Goal: Task Accomplishment & Management: Complete application form

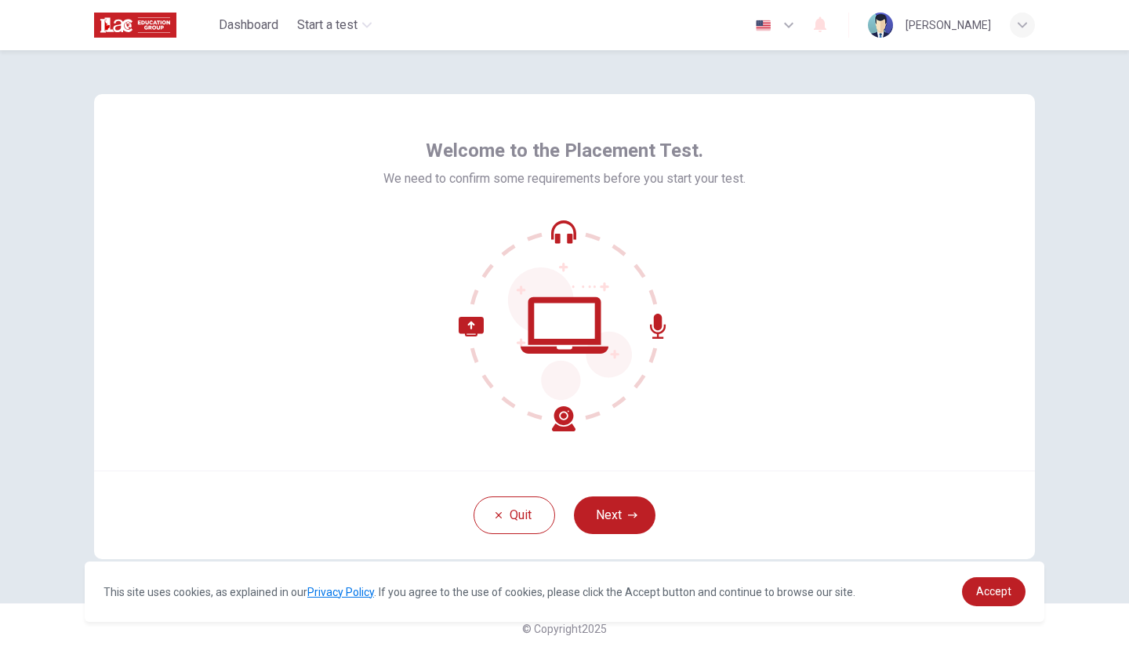
scroll to position [5, 0]
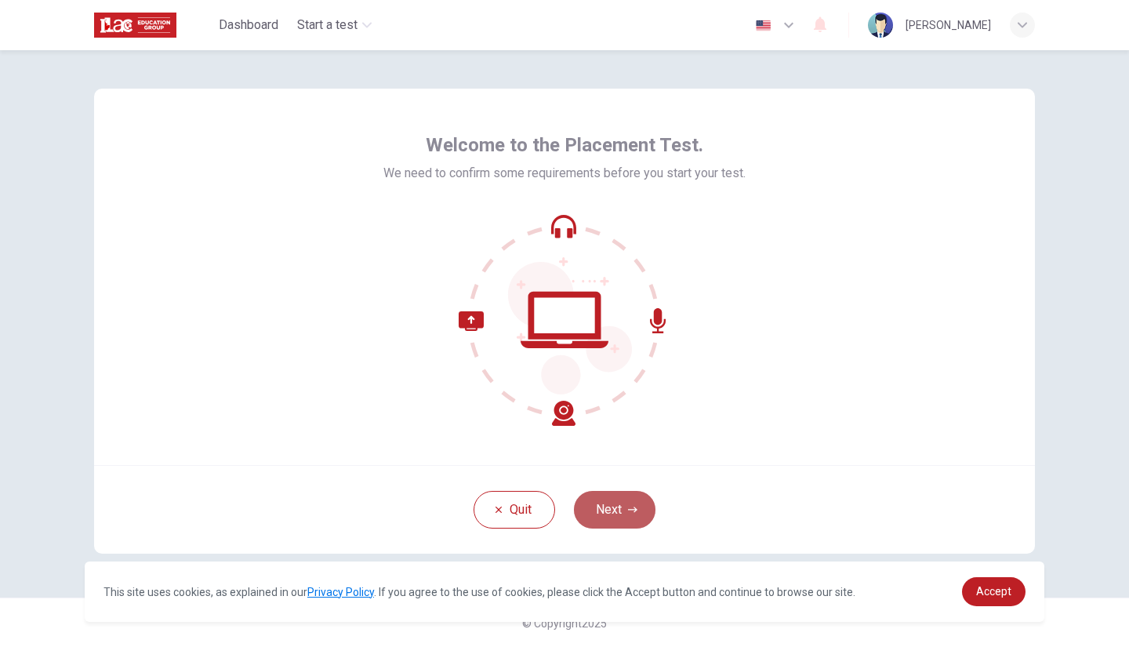
click at [611, 508] on button "Next" at bounding box center [615, 510] width 82 height 38
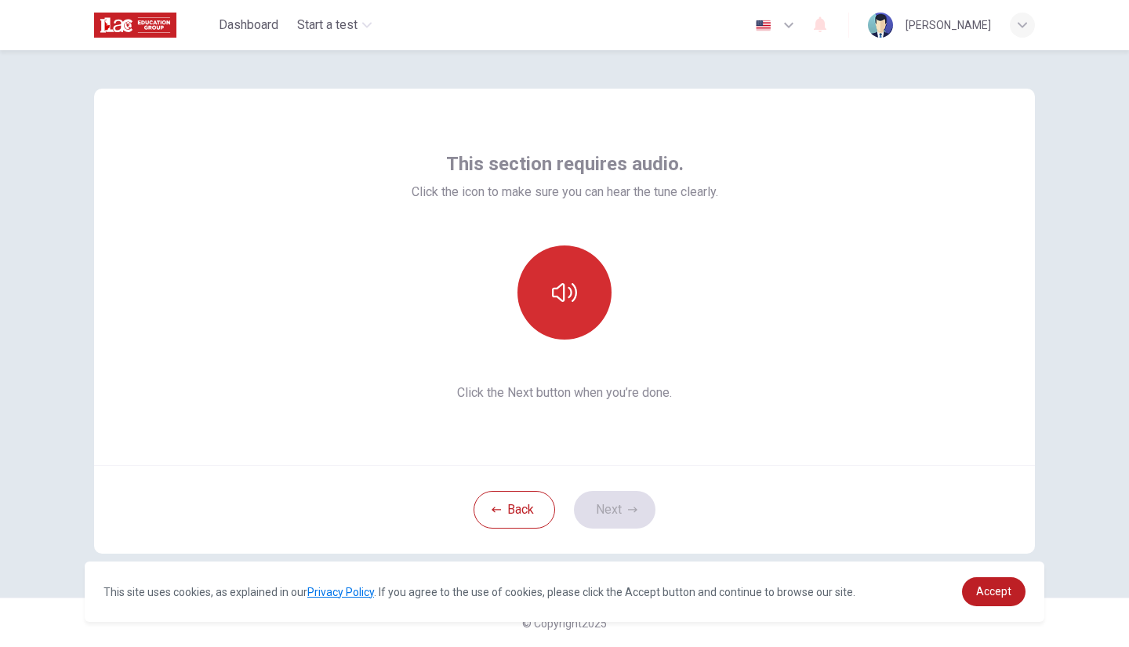
click at [560, 303] on icon "button" at bounding box center [564, 292] width 25 height 25
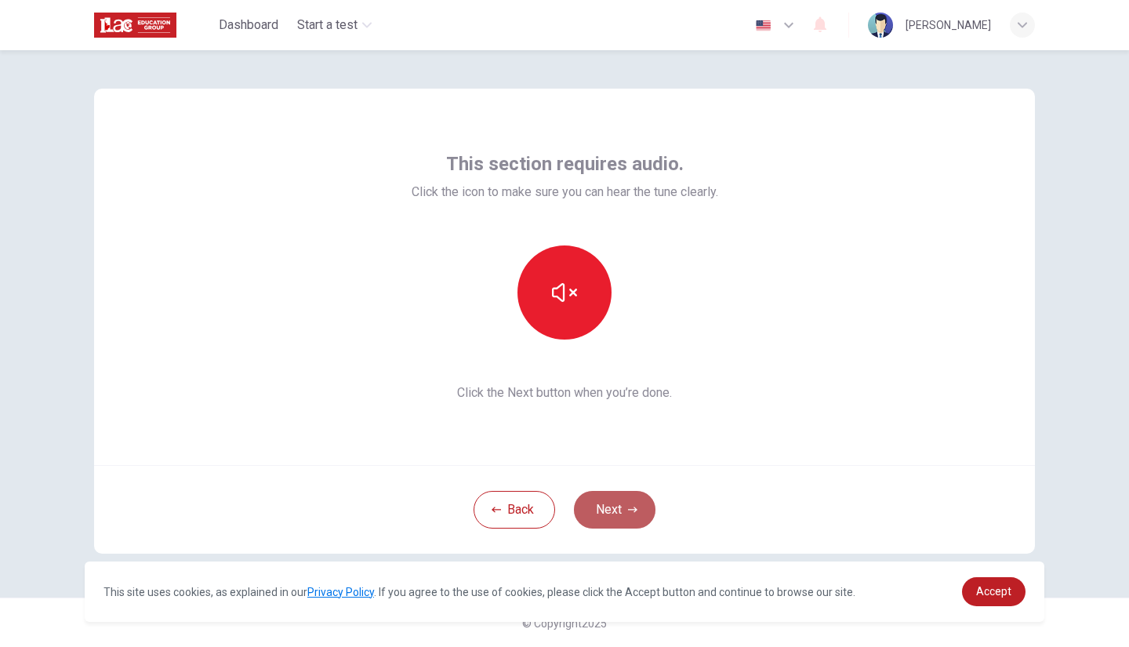
click at [620, 507] on button "Next" at bounding box center [615, 510] width 82 height 38
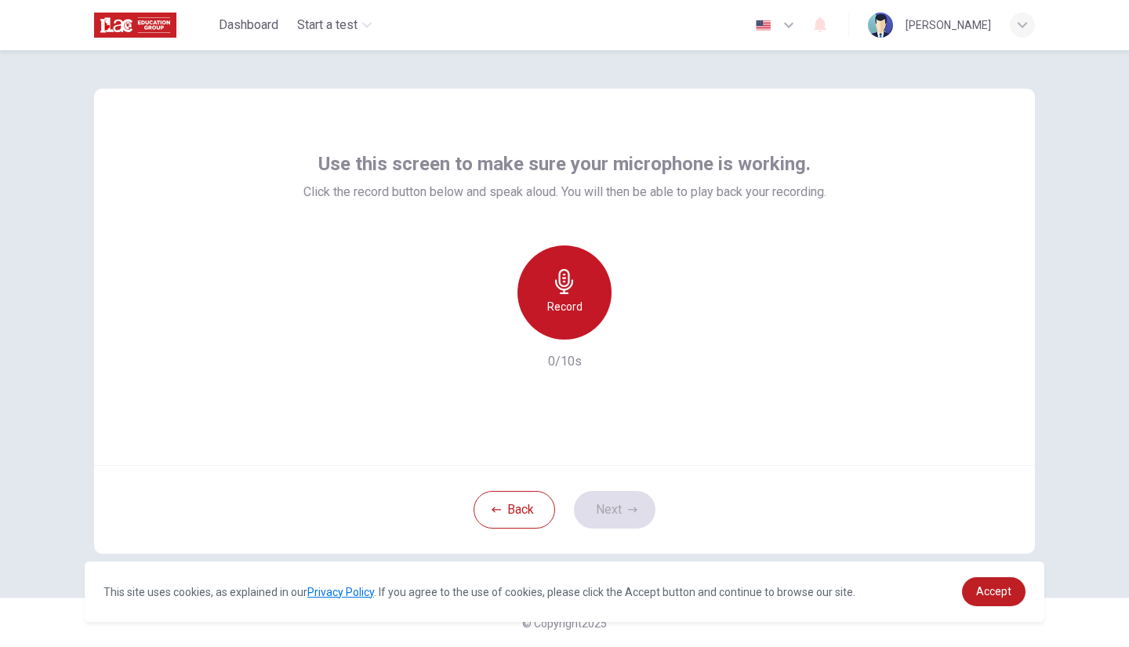
click at [543, 264] on div "Record" at bounding box center [564, 292] width 94 height 94
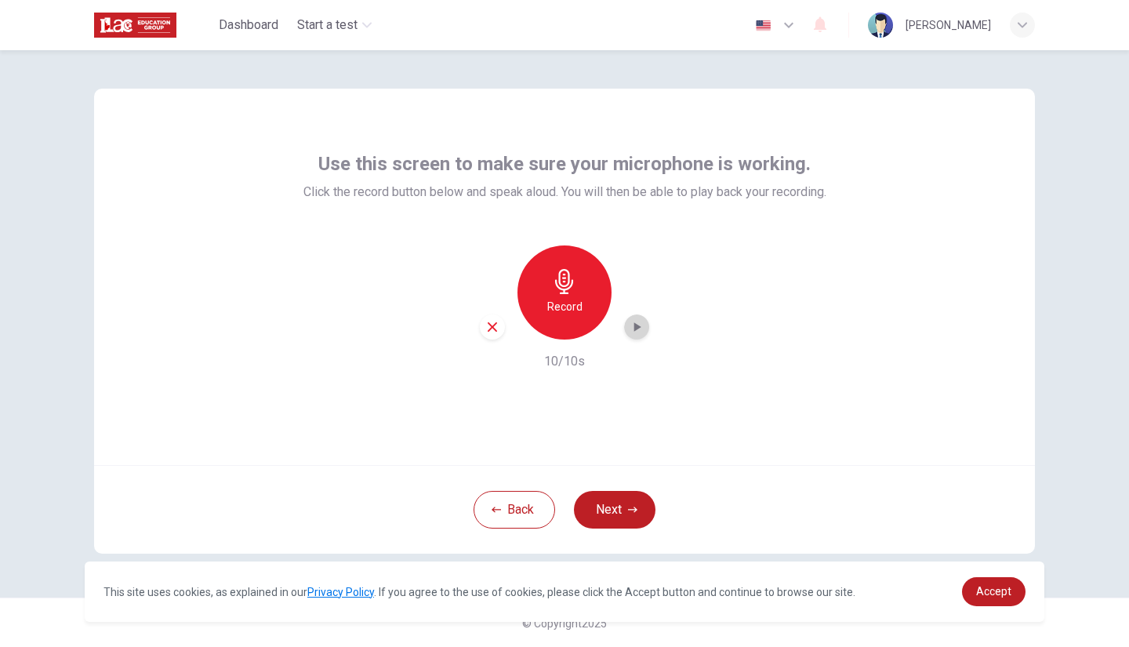
click at [633, 332] on icon "button" at bounding box center [637, 327] width 16 height 16
click at [610, 495] on button "Next" at bounding box center [615, 510] width 82 height 38
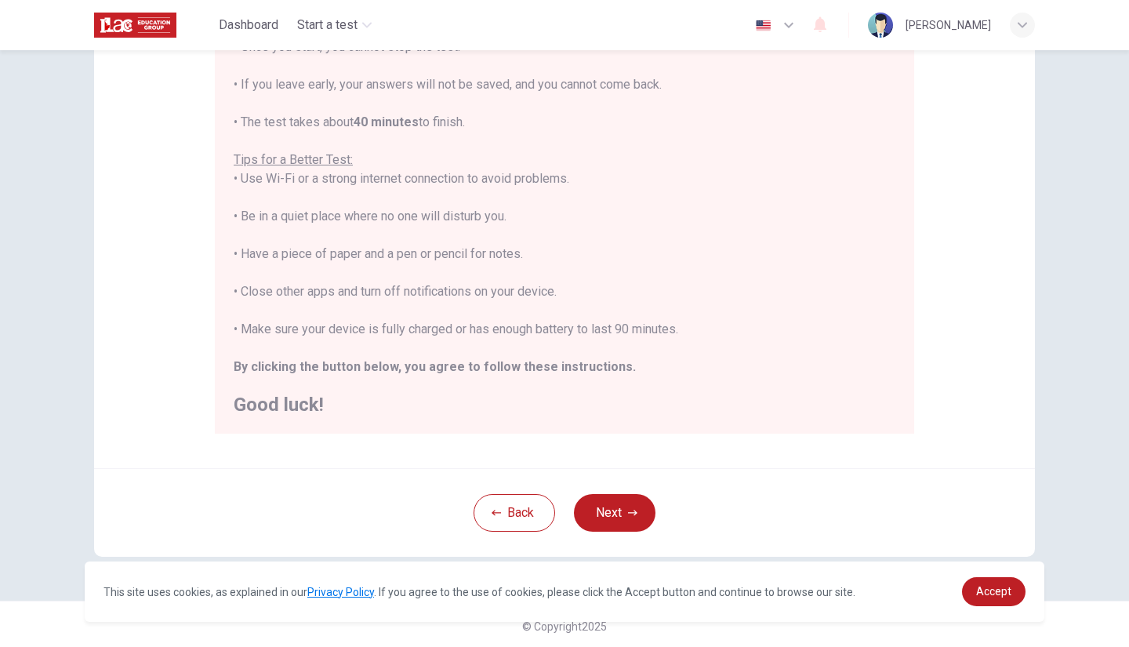
scroll to position [224, 0]
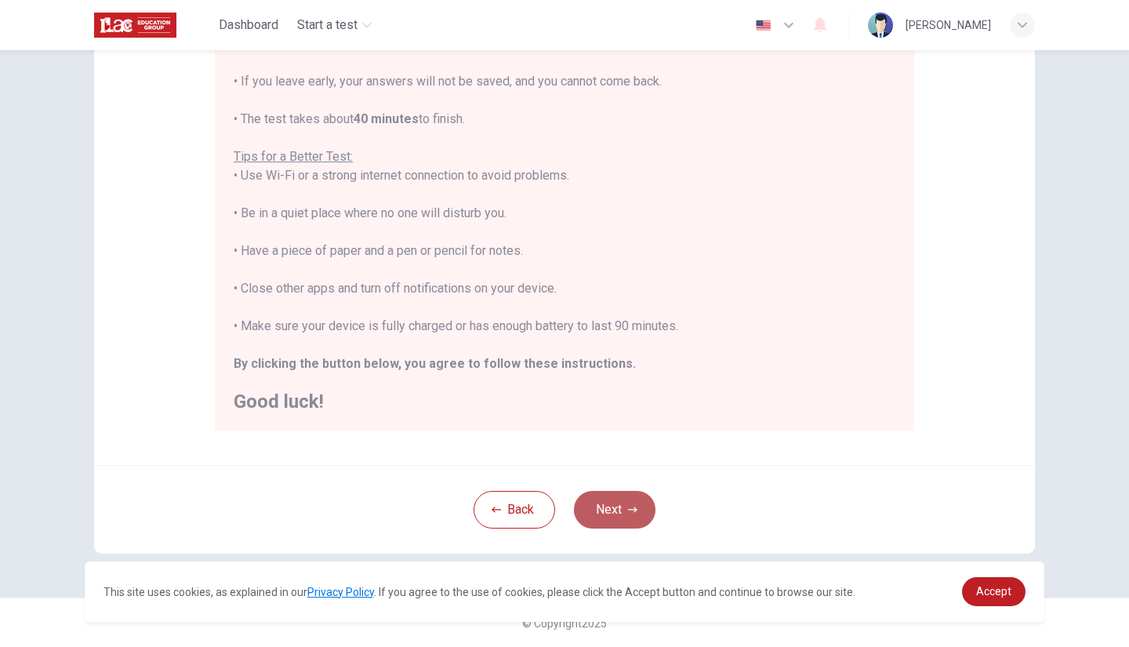
click at [596, 515] on button "Next" at bounding box center [615, 510] width 82 height 38
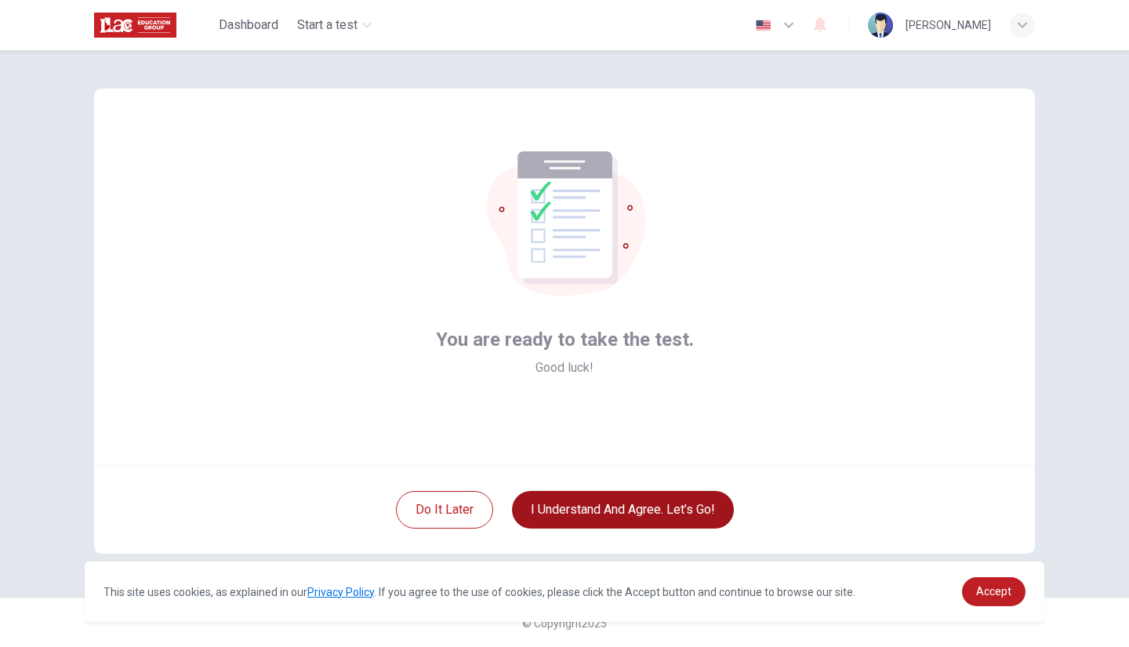
click at [596, 515] on button "I understand and agree. Let’s go!" at bounding box center [623, 510] width 222 height 38
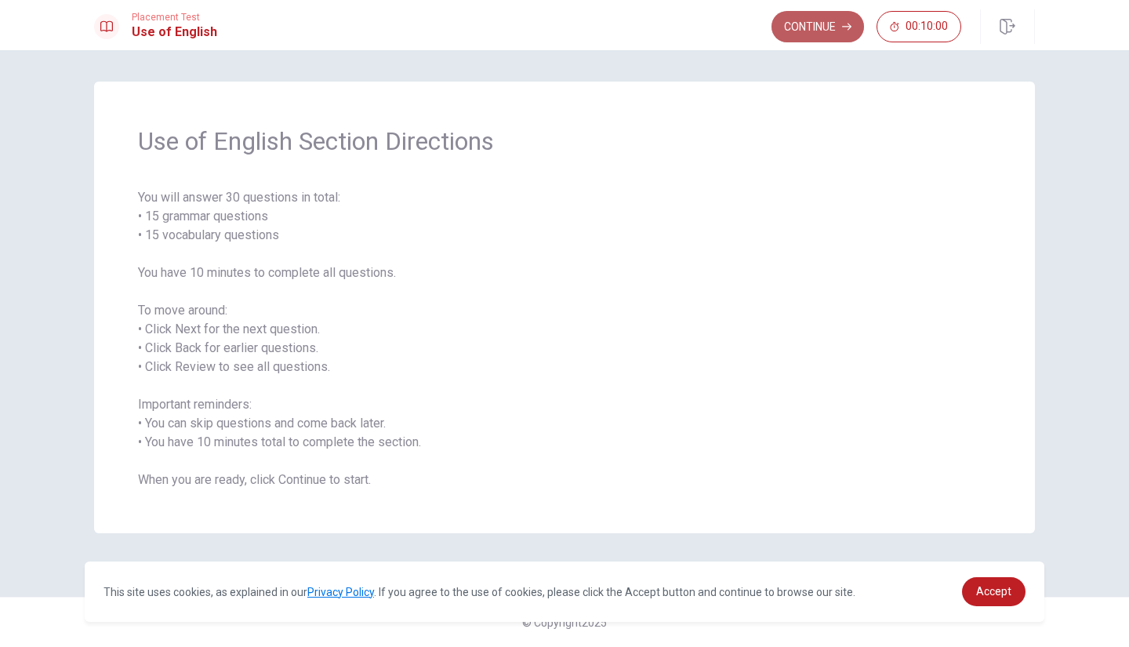
click at [809, 34] on button "Continue" at bounding box center [817, 26] width 92 height 31
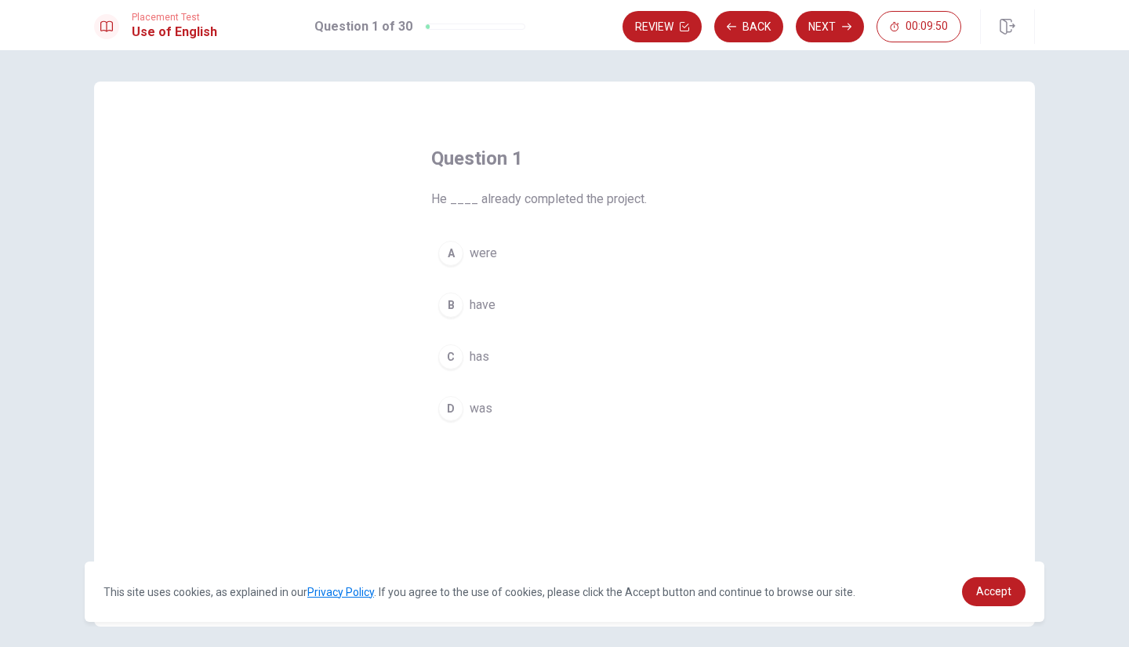
click at [447, 355] on div "C" at bounding box center [450, 356] width 25 height 25
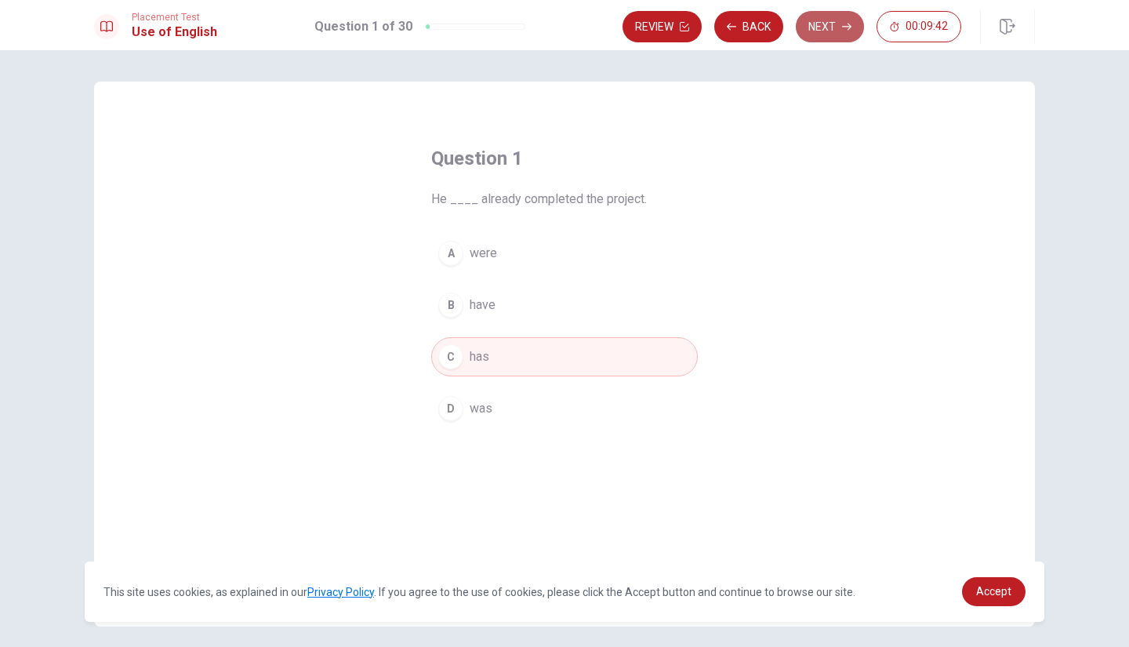
click at [820, 27] on button "Next" at bounding box center [829, 26] width 68 height 31
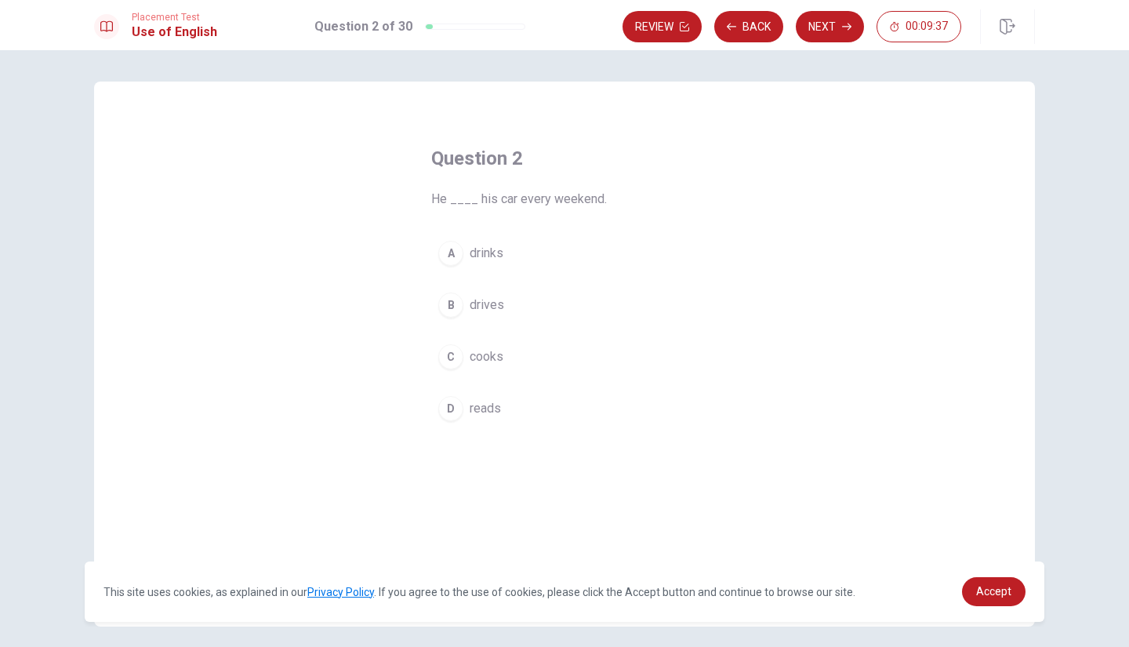
click at [449, 305] on div "B" at bounding box center [450, 304] width 25 height 25
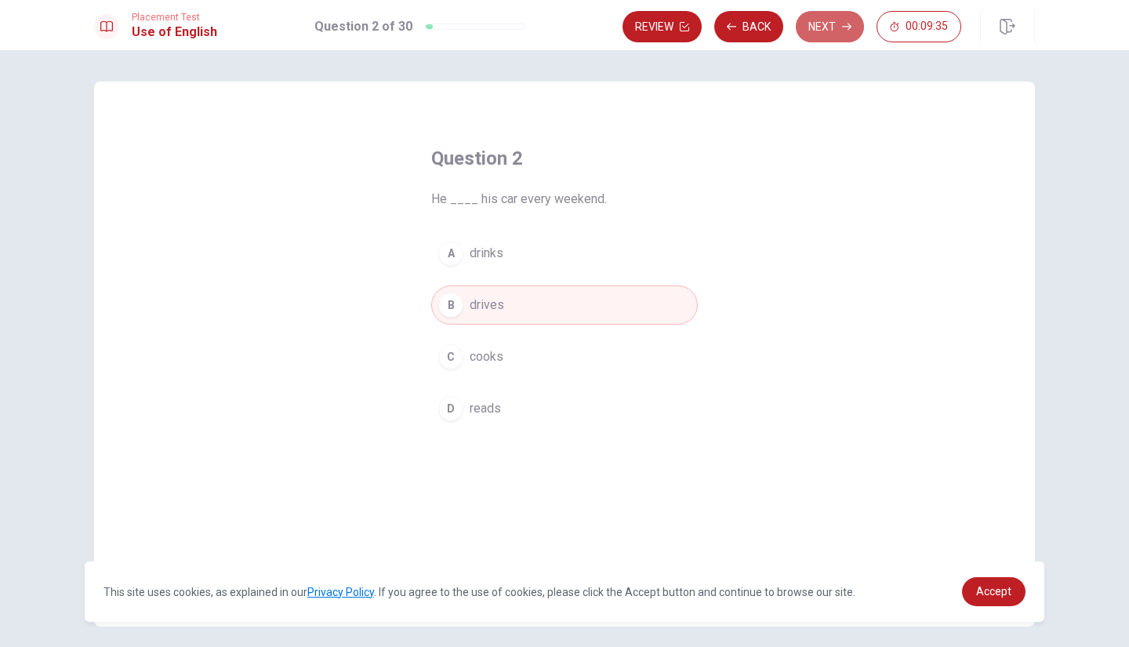
click at [824, 27] on button "Next" at bounding box center [829, 26] width 68 height 31
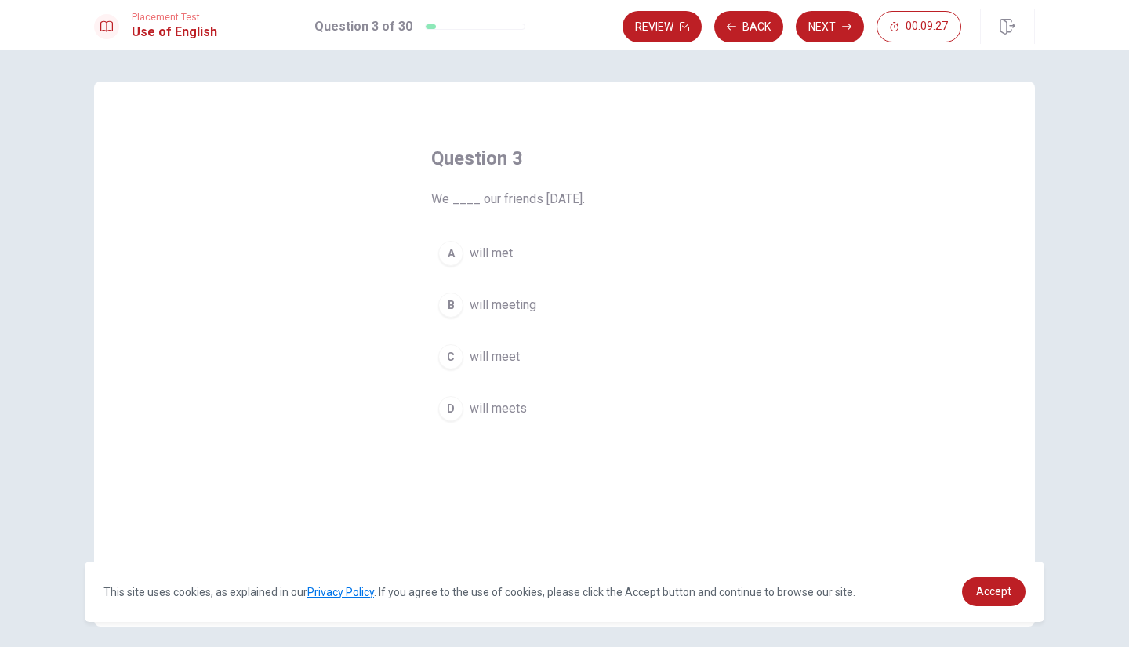
click at [454, 355] on div "C" at bounding box center [450, 356] width 25 height 25
click at [806, 21] on button "Next" at bounding box center [829, 26] width 68 height 31
click at [483, 410] on span "eats" at bounding box center [481, 408] width 24 height 19
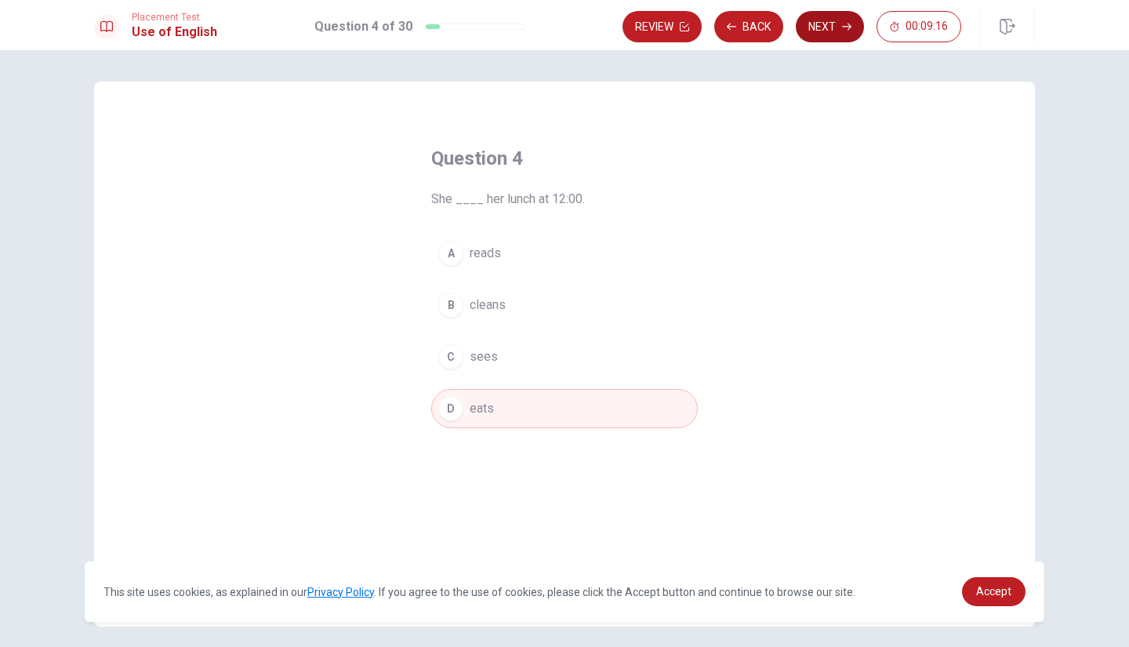
click at [813, 23] on button "Next" at bounding box center [829, 26] width 68 height 31
click at [452, 357] on div "C" at bounding box center [450, 356] width 25 height 25
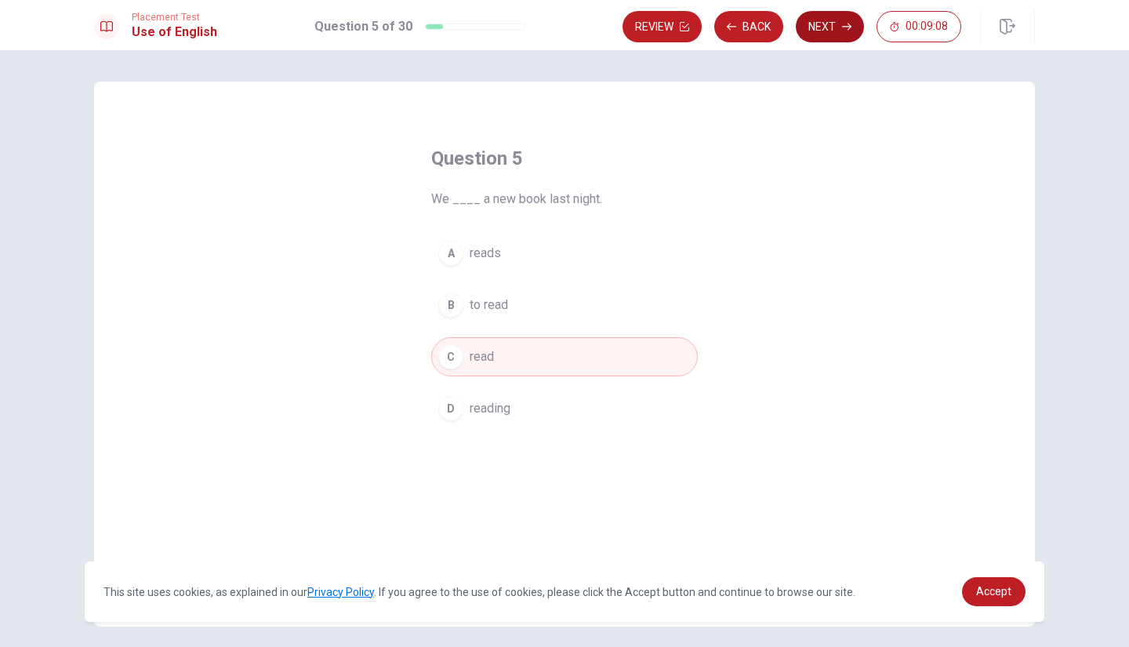
click at [821, 20] on button "Next" at bounding box center [829, 26] width 68 height 31
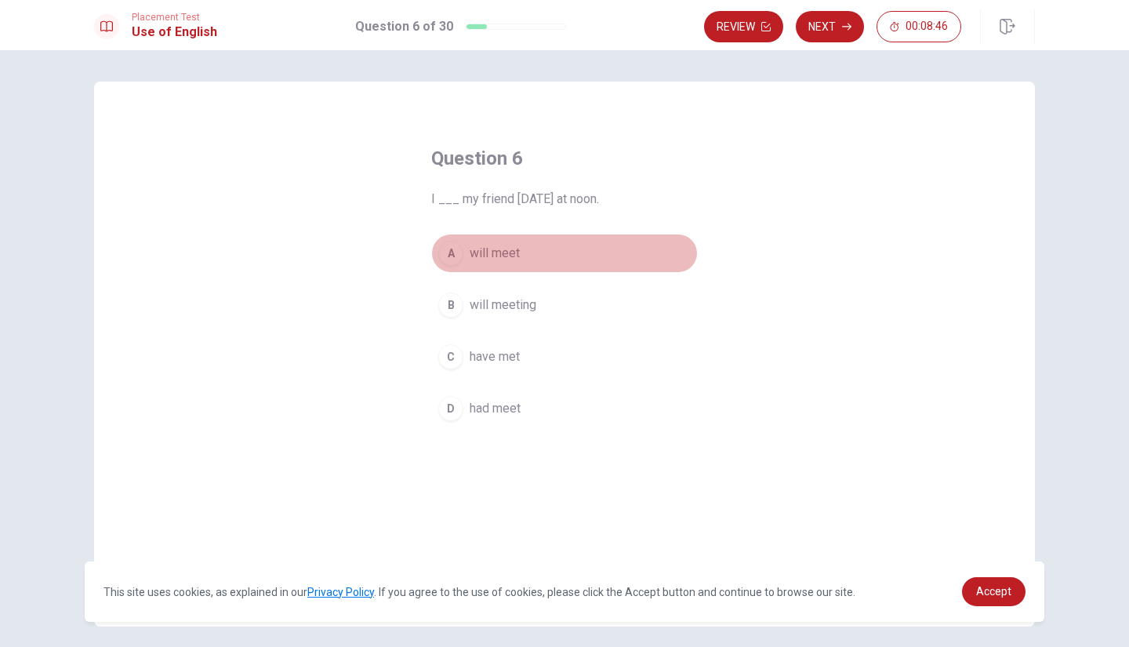
click at [451, 255] on div "A" at bounding box center [450, 253] width 25 height 25
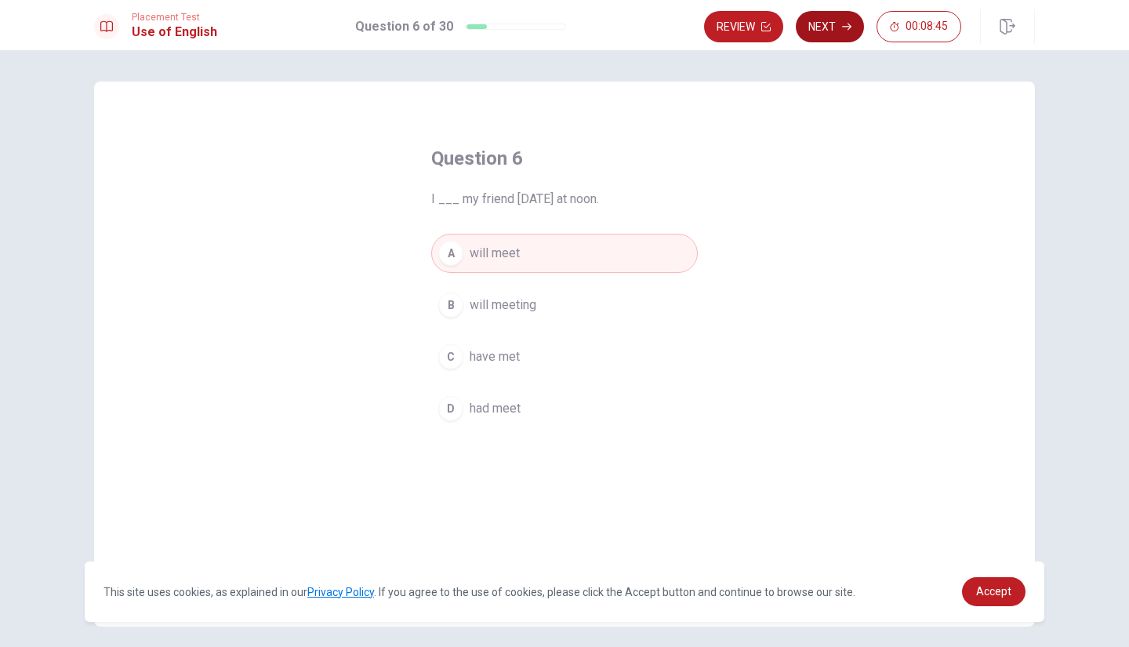
click at [829, 26] on button "Next" at bounding box center [829, 26] width 68 height 31
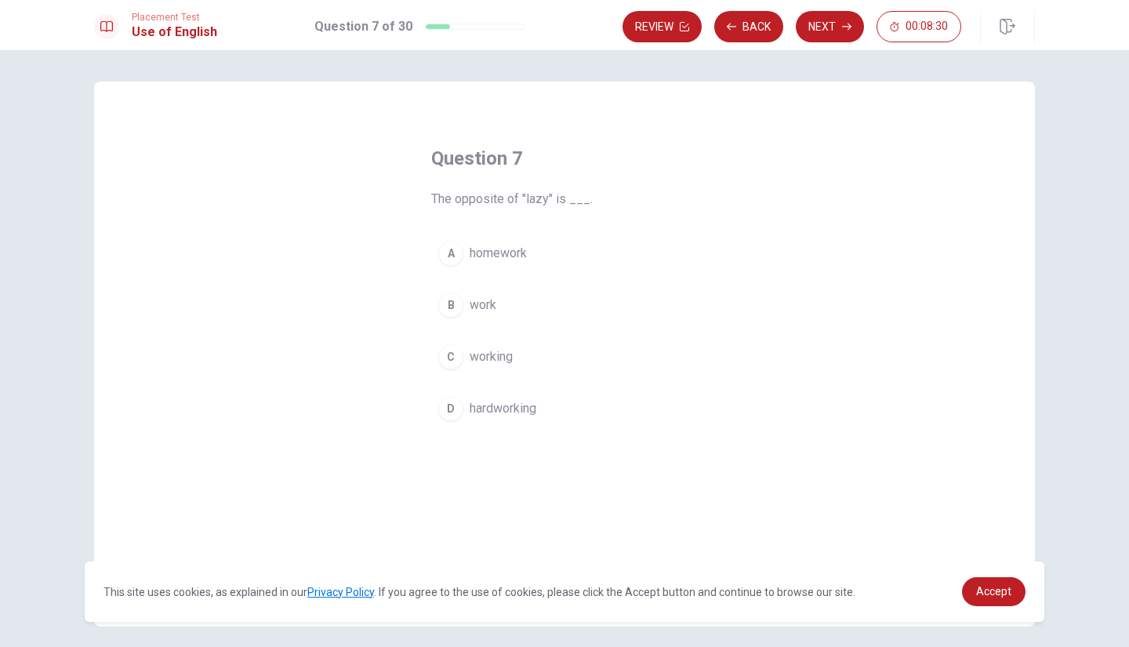
click at [492, 403] on span "hardworking" at bounding box center [502, 408] width 67 height 19
click at [828, 25] on button "Next" at bounding box center [829, 26] width 68 height 31
click at [475, 405] on span "quiet" at bounding box center [482, 408] width 27 height 19
click at [817, 27] on button "Next" at bounding box center [829, 26] width 68 height 31
click at [478, 354] on span "Does" at bounding box center [484, 356] width 30 height 19
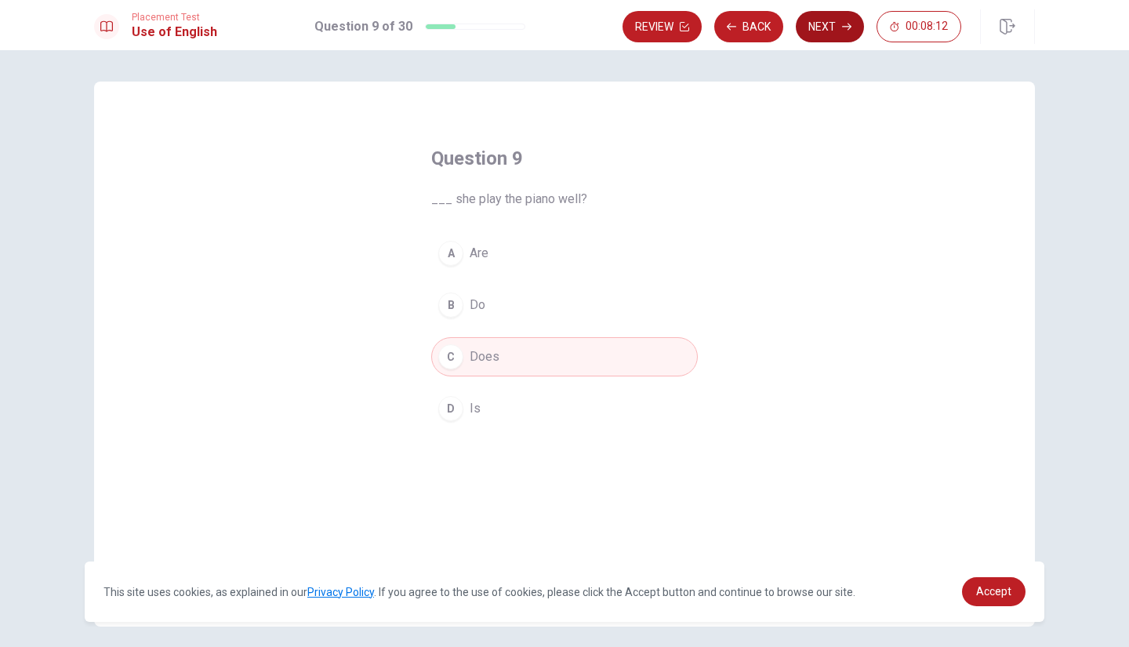
click at [832, 23] on button "Next" at bounding box center [829, 26] width 68 height 31
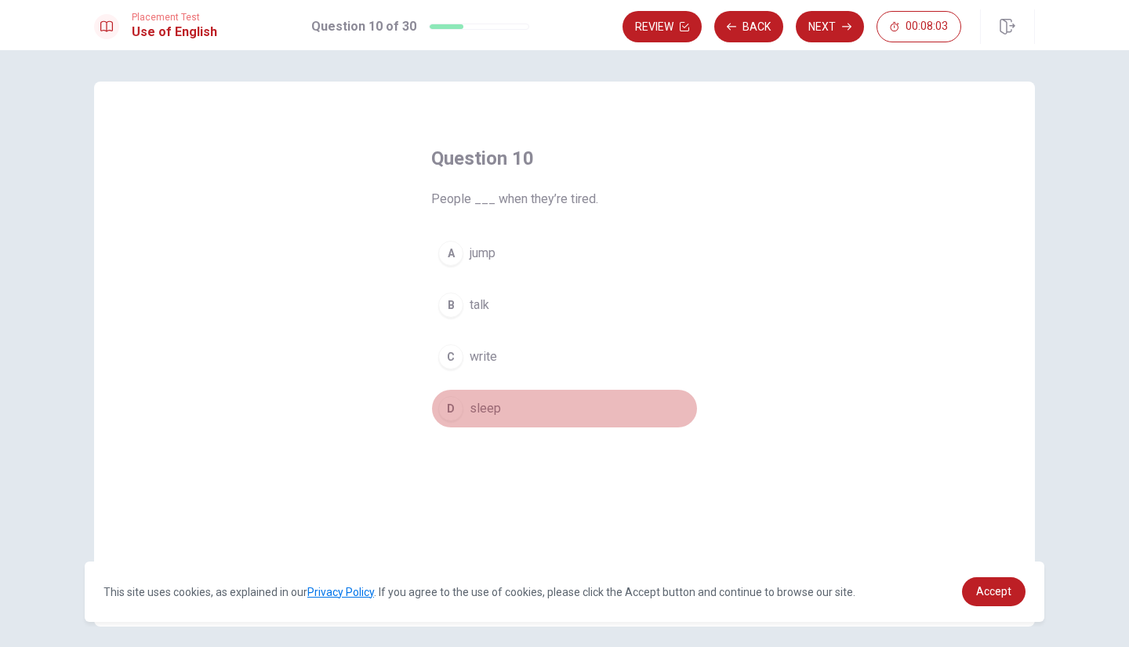
click at [471, 420] on button "D sleep" at bounding box center [564, 408] width 266 height 39
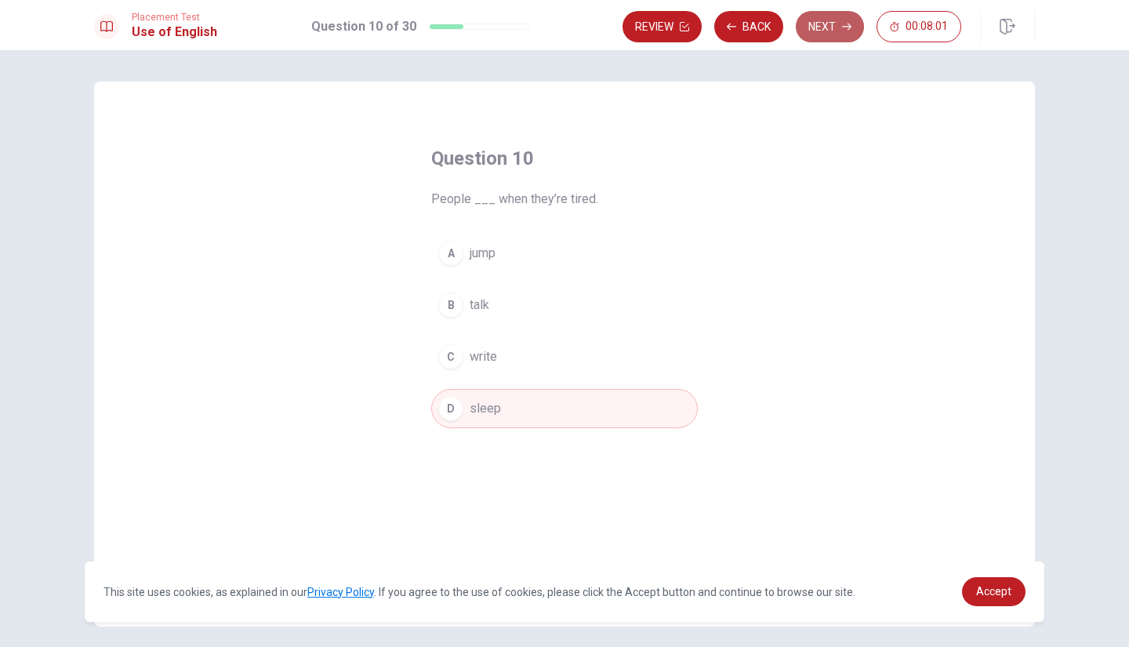
click at [823, 18] on button "Next" at bounding box center [829, 26] width 68 height 31
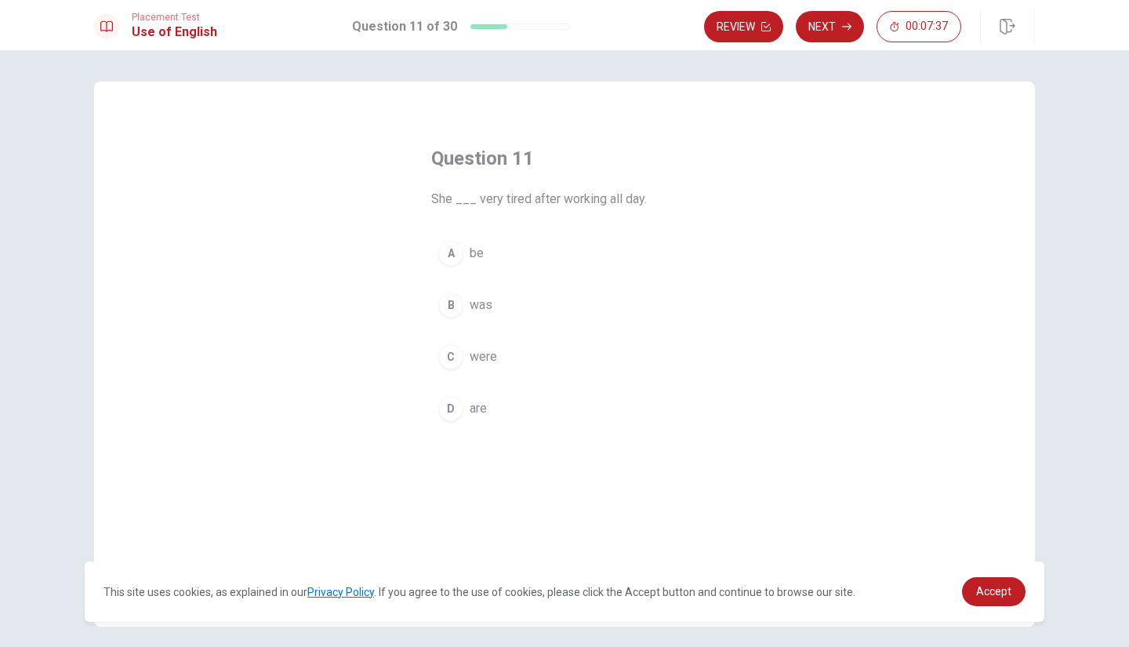
click at [447, 306] on div "B" at bounding box center [450, 304] width 25 height 25
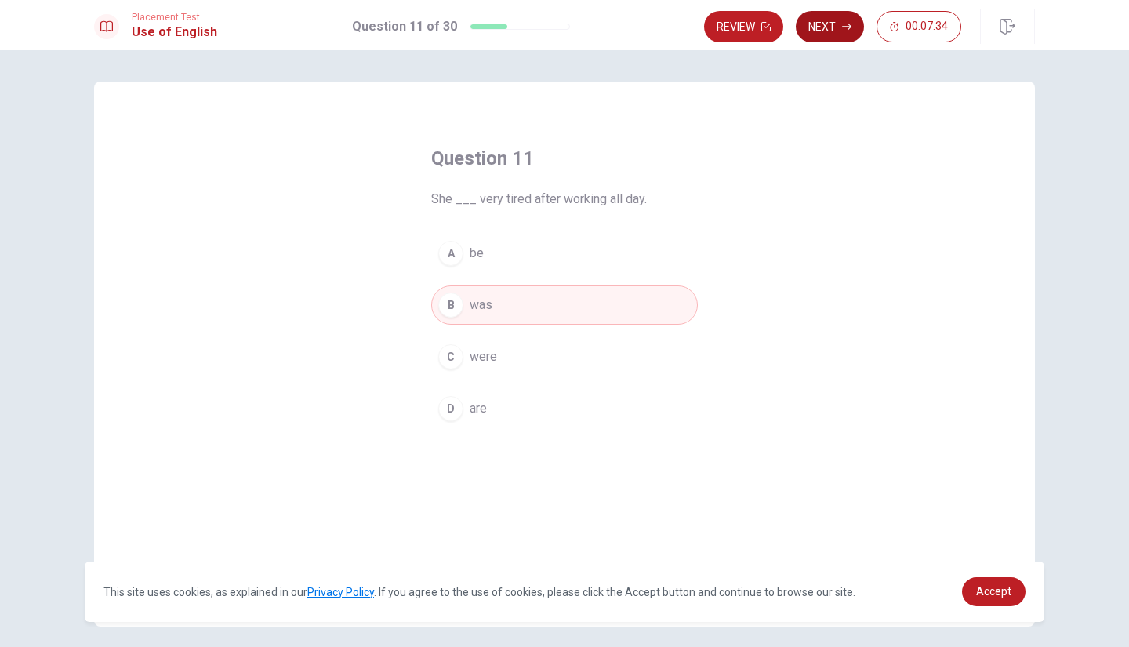
click at [843, 26] on icon "button" at bounding box center [846, 26] width 9 height 9
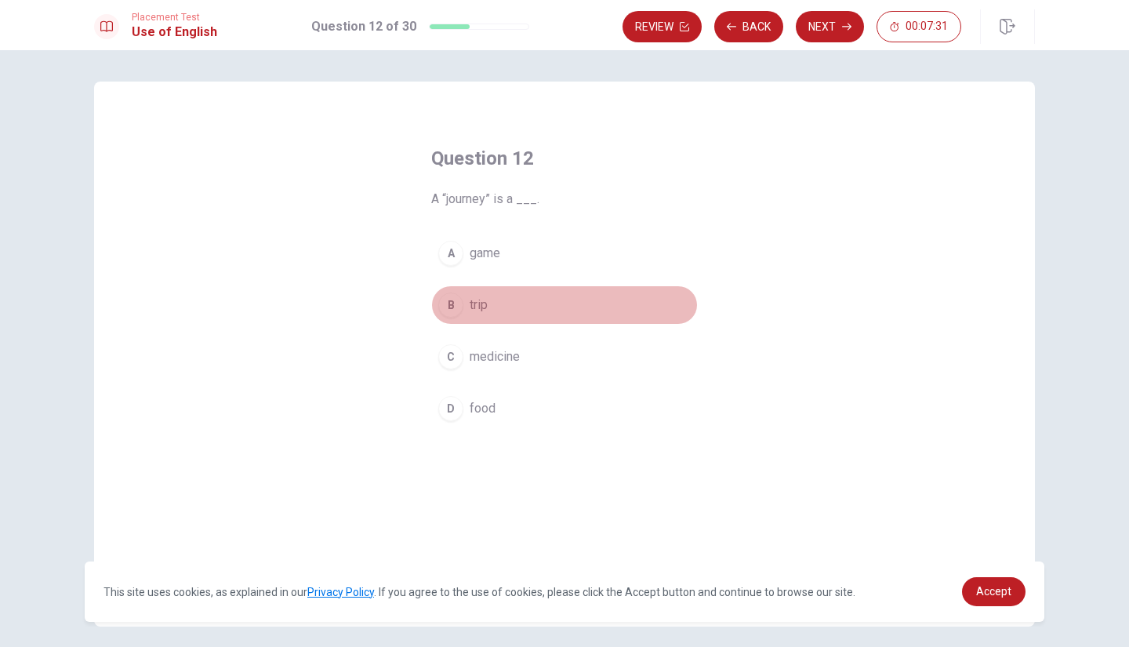
click at [453, 302] on div "B" at bounding box center [450, 304] width 25 height 25
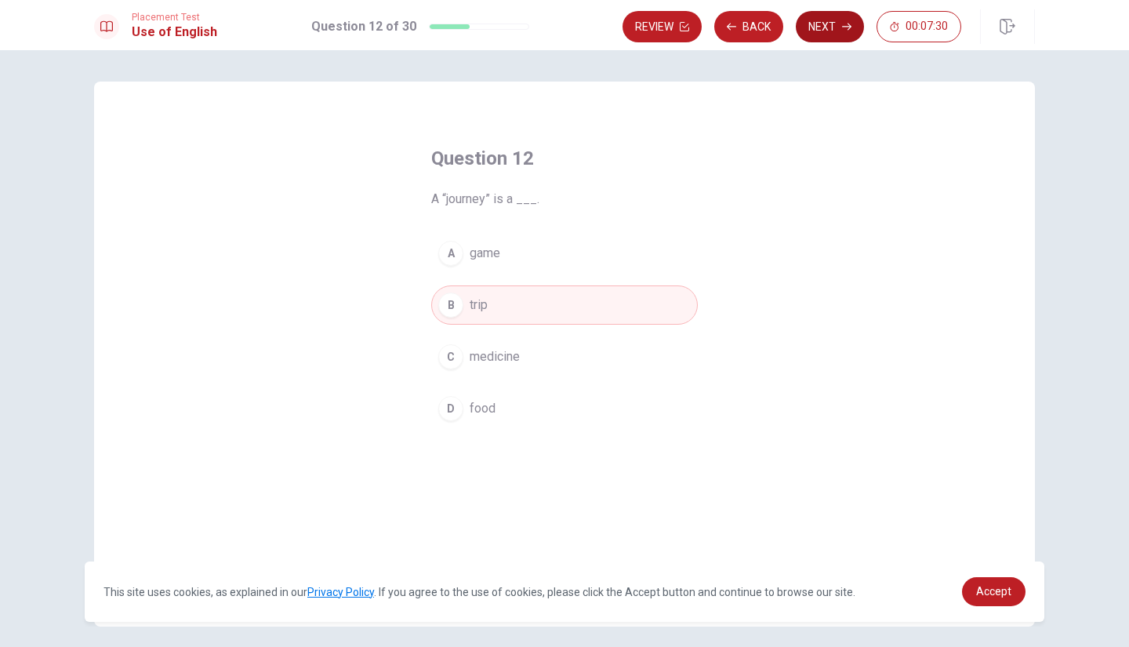
click at [828, 12] on button "Next" at bounding box center [829, 26] width 68 height 31
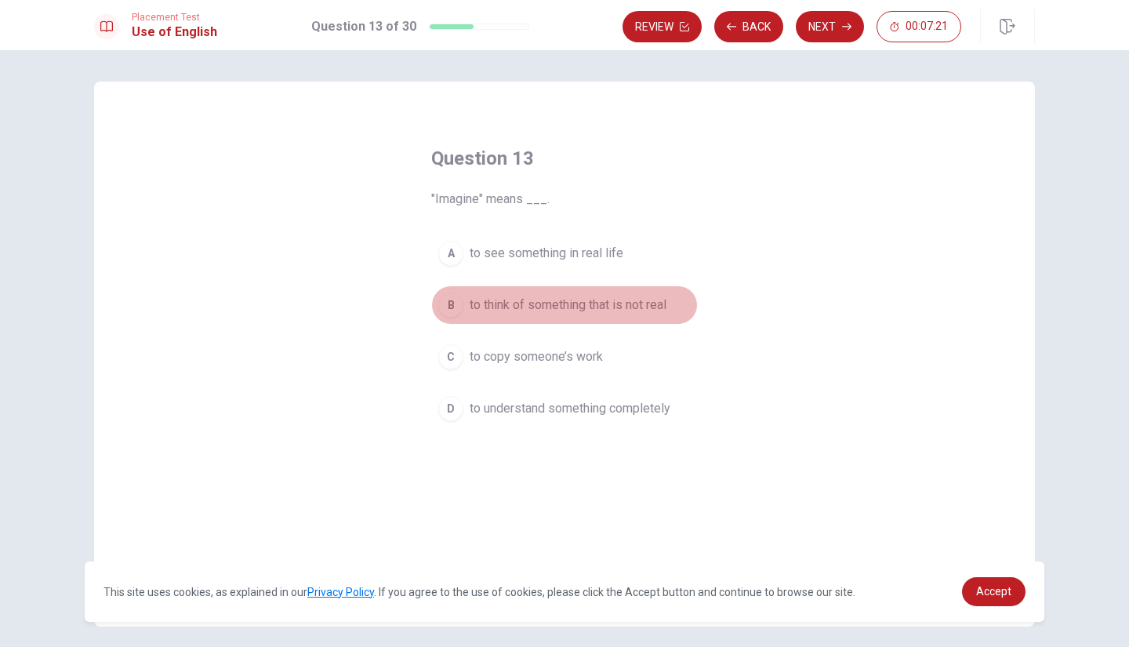
click at [566, 301] on span "to think of something that is not real" at bounding box center [567, 304] width 197 height 19
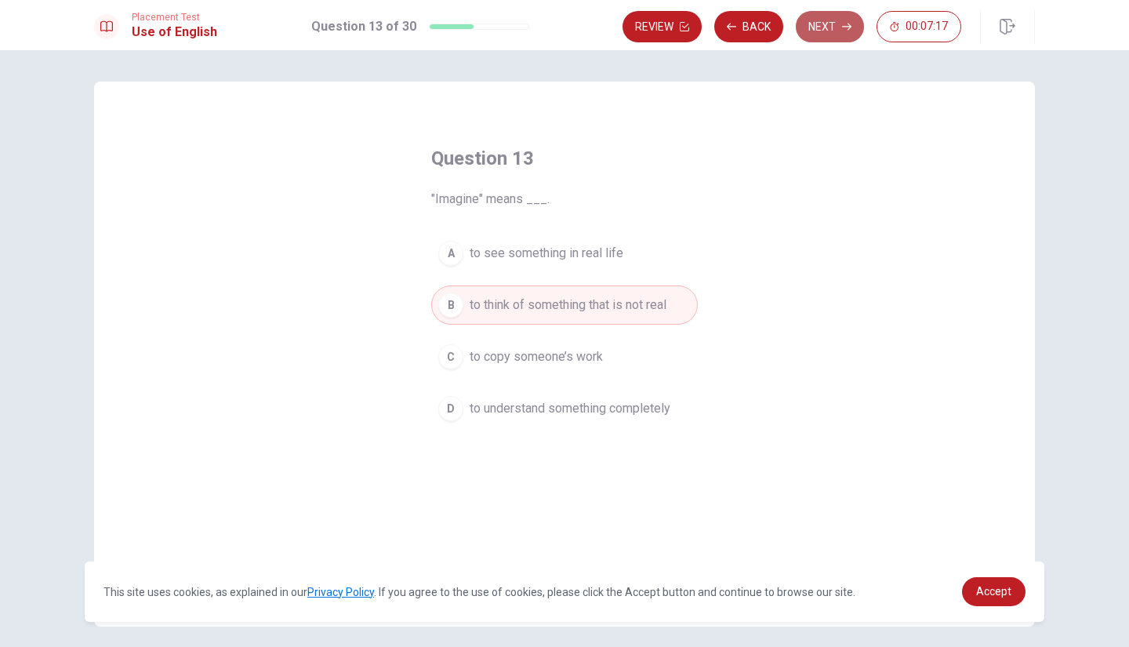
click at [828, 28] on button "Next" at bounding box center [829, 26] width 68 height 31
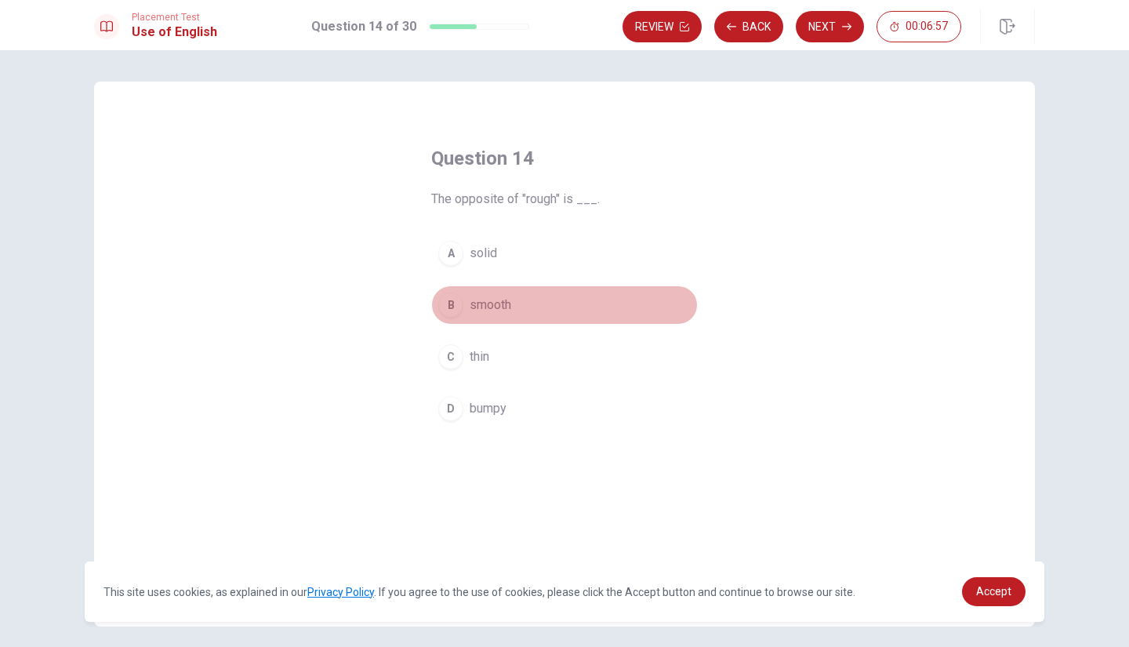
click at [487, 305] on span "smooth" at bounding box center [490, 304] width 42 height 19
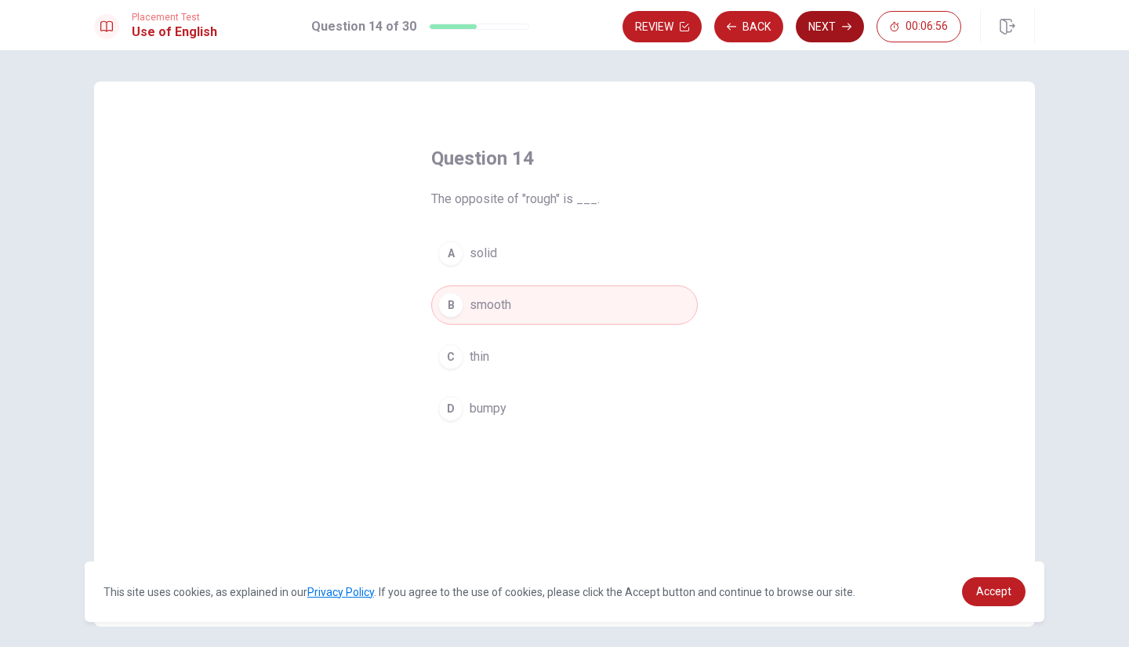
click at [826, 16] on button "Next" at bounding box center [829, 26] width 68 height 31
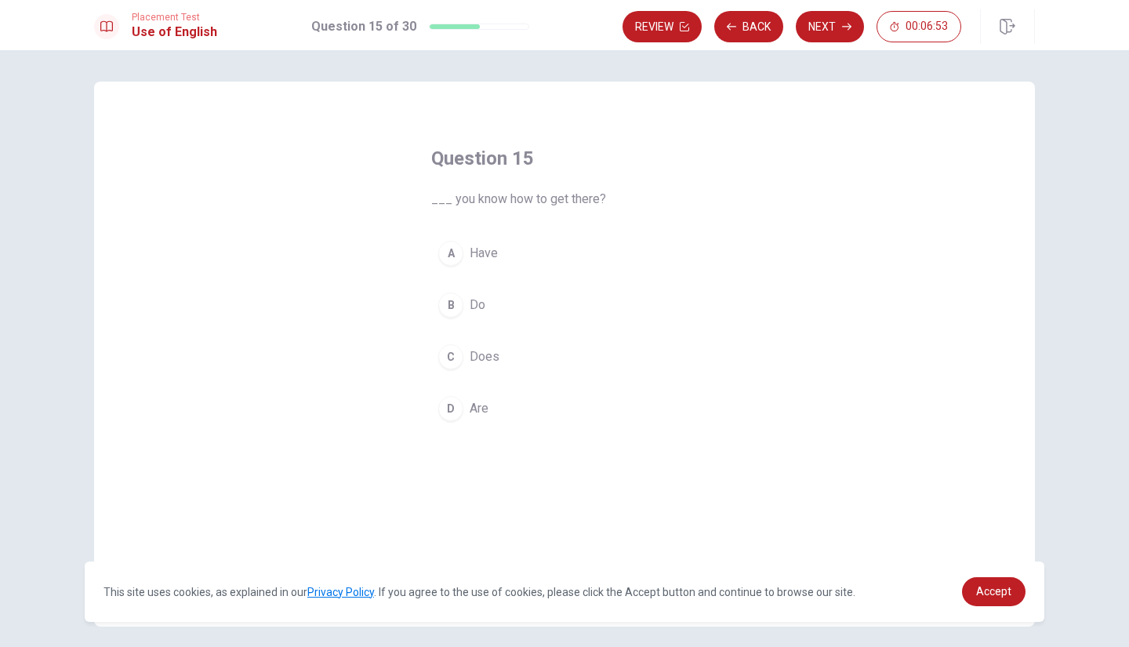
click at [470, 305] on span "Do" at bounding box center [477, 304] width 16 height 19
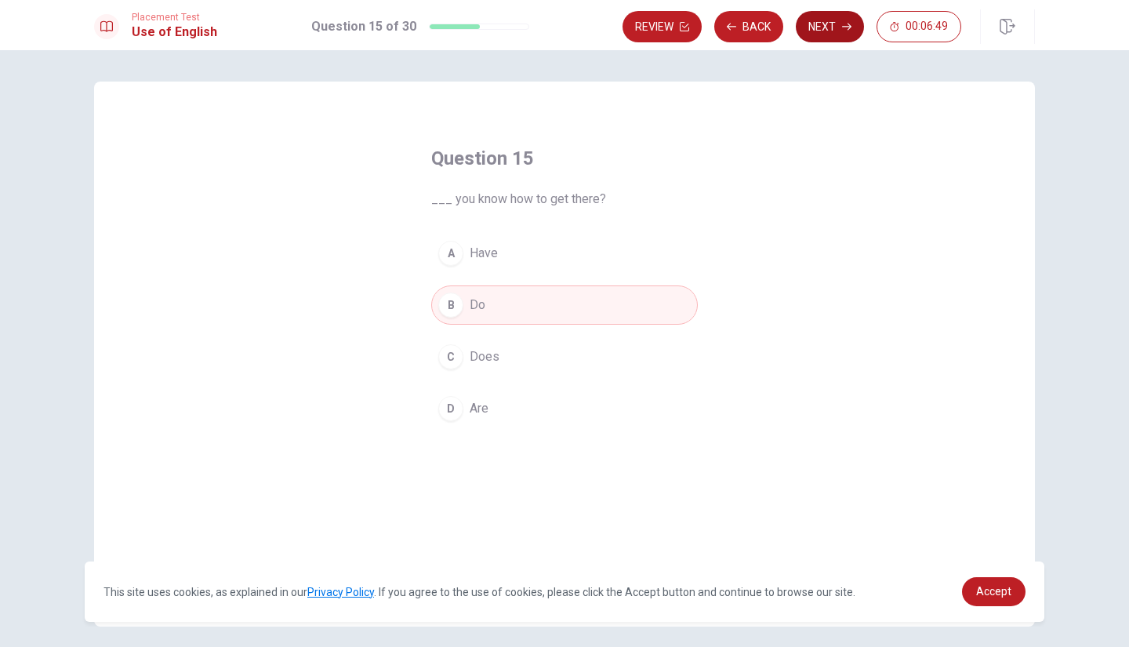
click at [828, 28] on button "Next" at bounding box center [829, 26] width 68 height 31
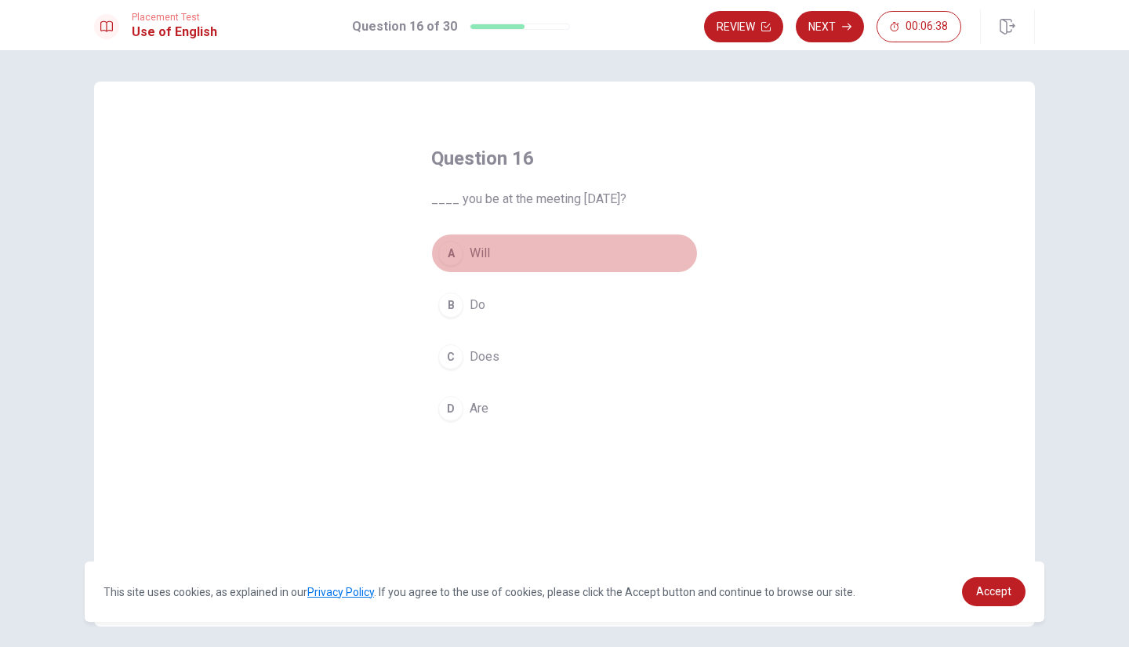
click at [472, 256] on span "Will" at bounding box center [479, 253] width 20 height 19
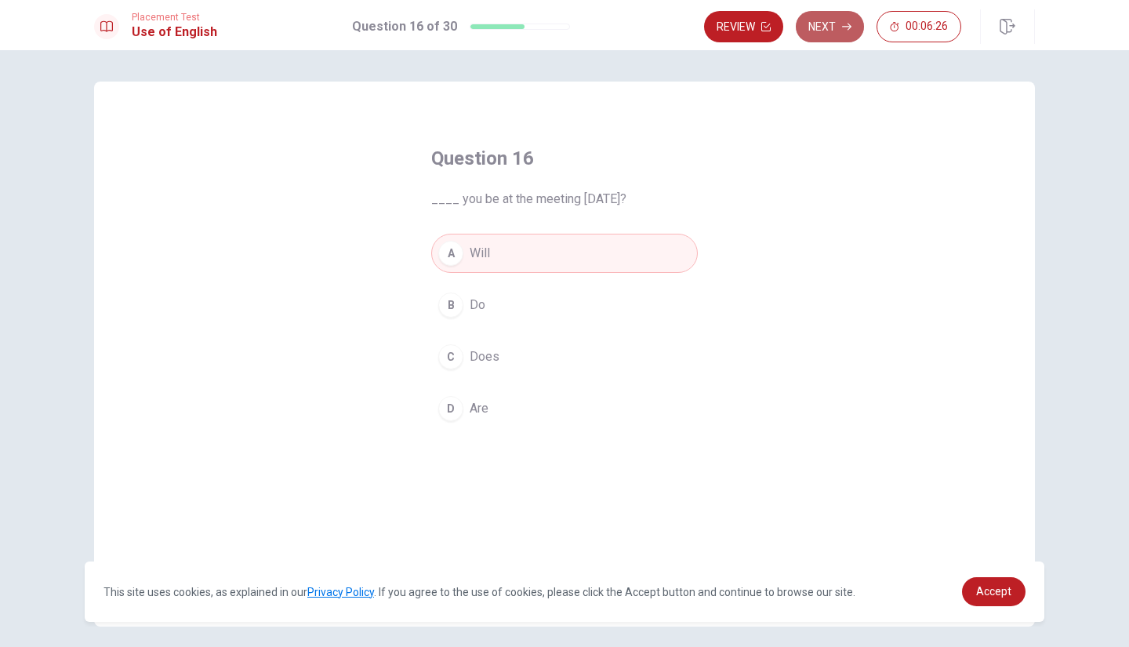
click at [833, 25] on button "Next" at bounding box center [829, 26] width 68 height 31
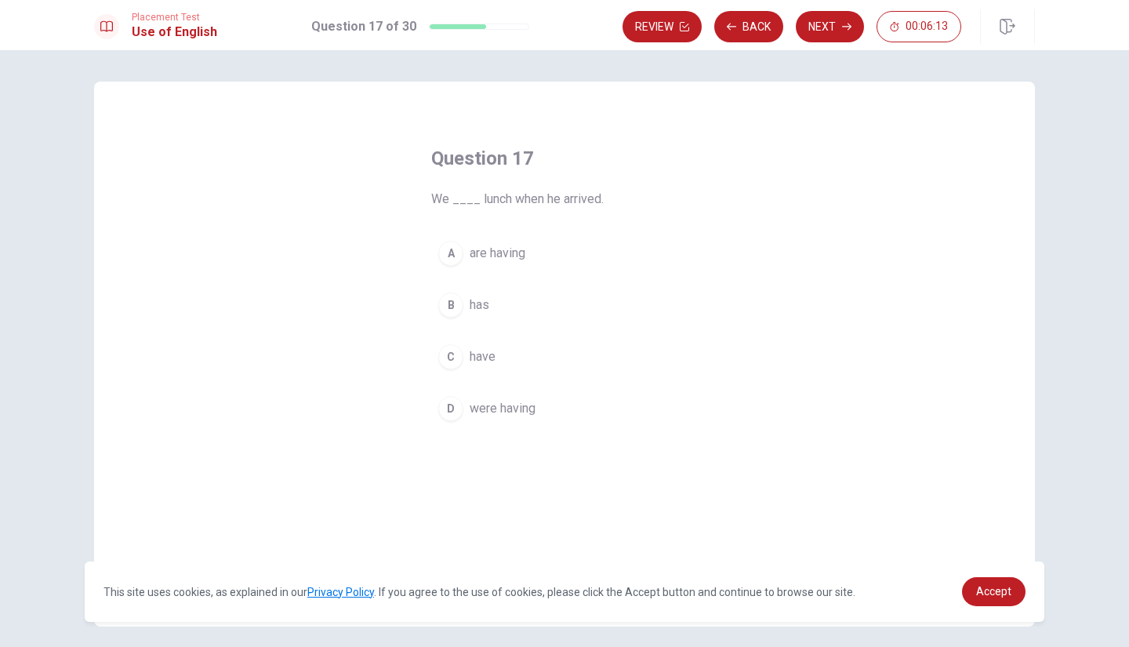
click at [494, 408] on span "were having" at bounding box center [502, 408] width 66 height 19
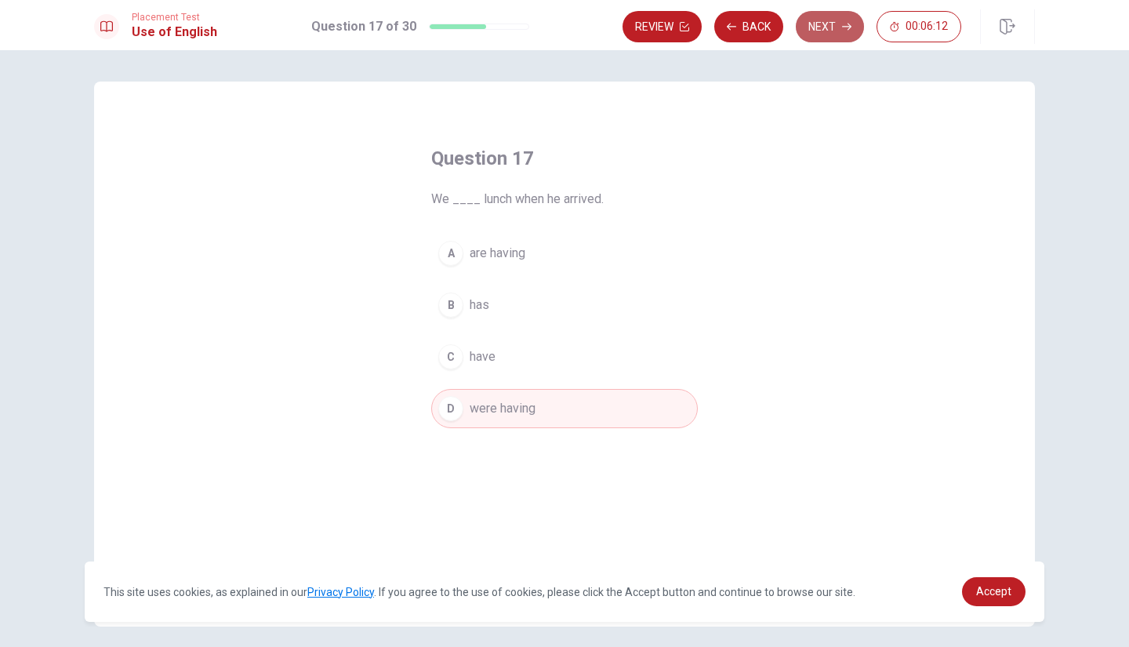
click at [828, 31] on button "Next" at bounding box center [829, 26] width 68 height 31
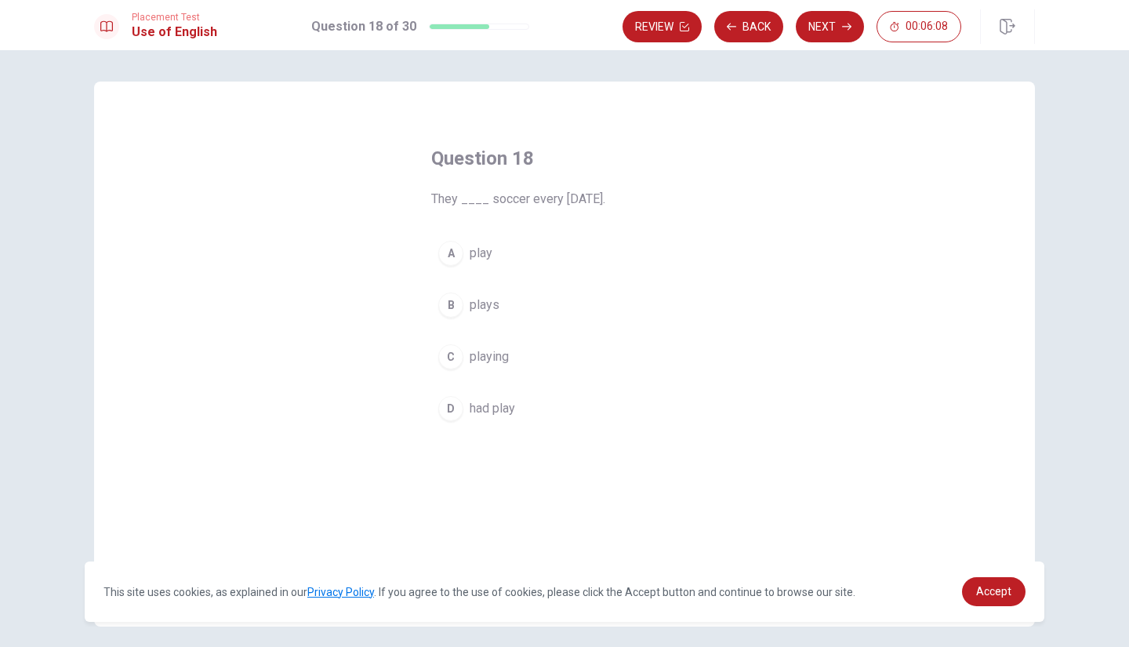
click at [478, 254] on span "play" at bounding box center [480, 253] width 23 height 19
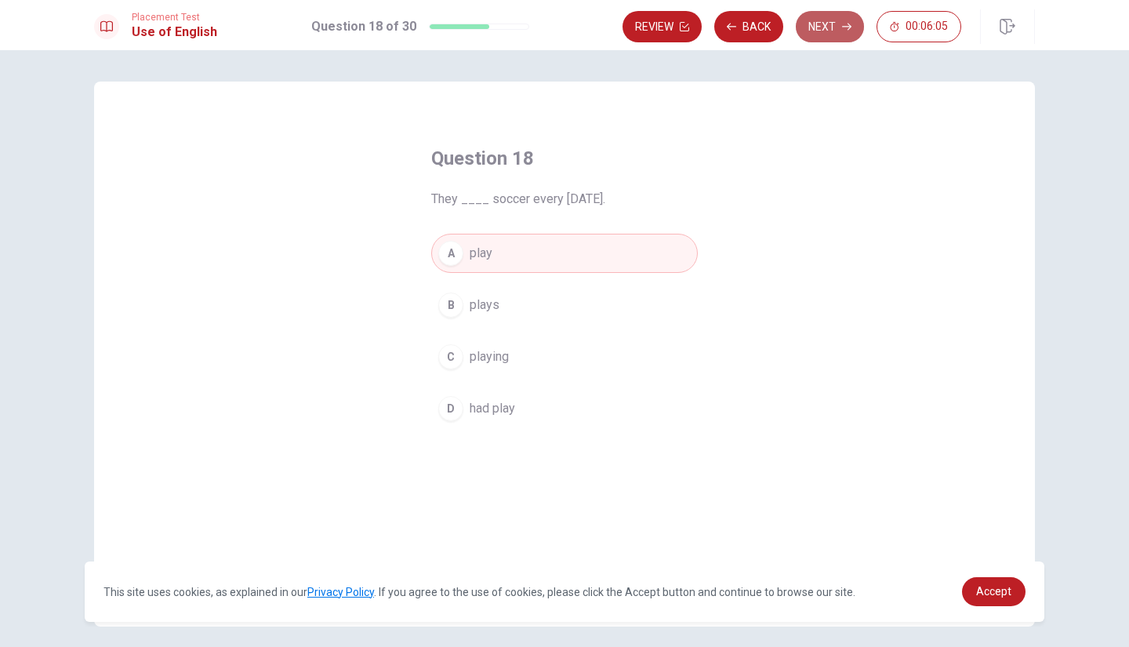
click at [831, 24] on button "Next" at bounding box center [829, 26] width 68 height 31
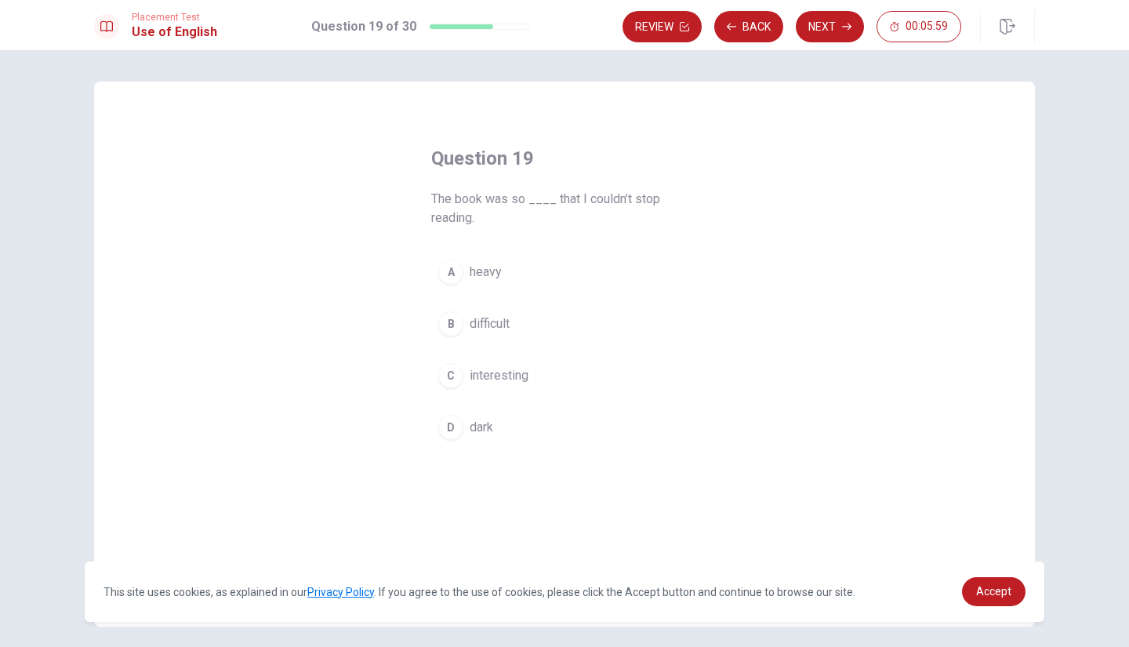
click at [499, 375] on span "interesting" at bounding box center [498, 375] width 59 height 19
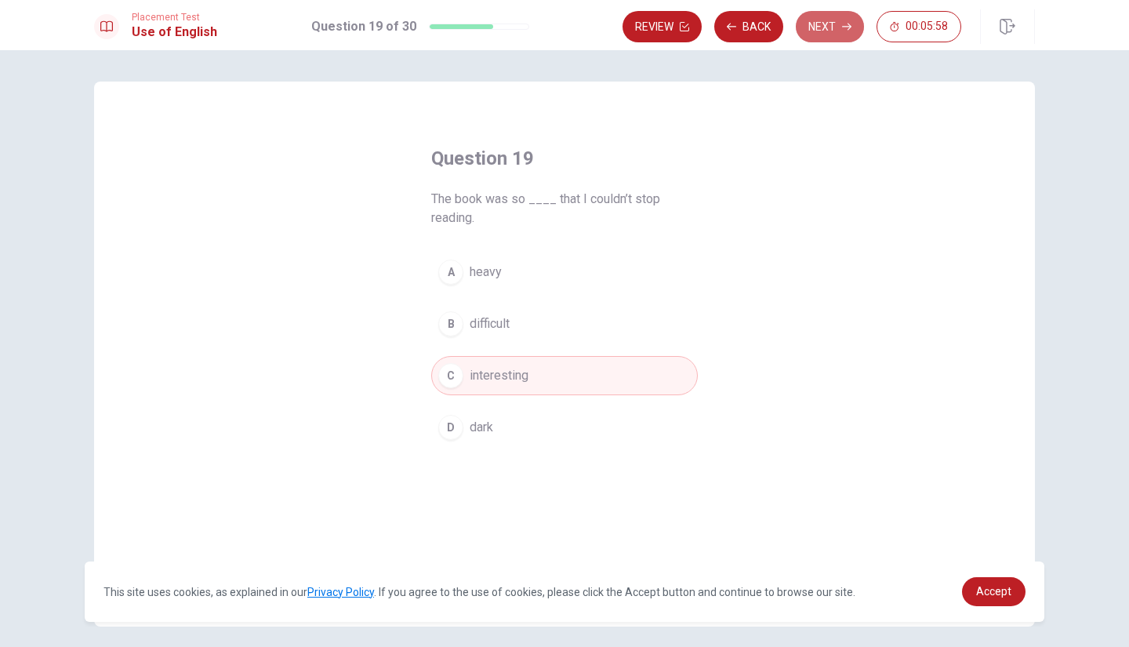
click at [853, 26] on button "Next" at bounding box center [829, 26] width 68 height 31
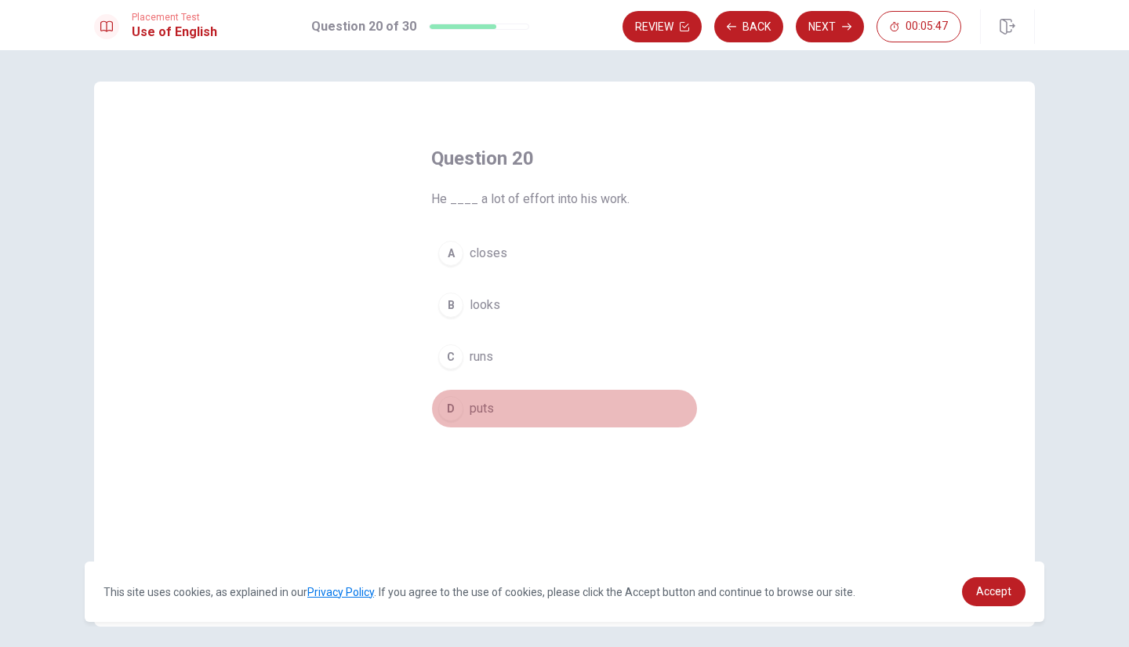
click at [473, 409] on span "puts" at bounding box center [481, 408] width 24 height 19
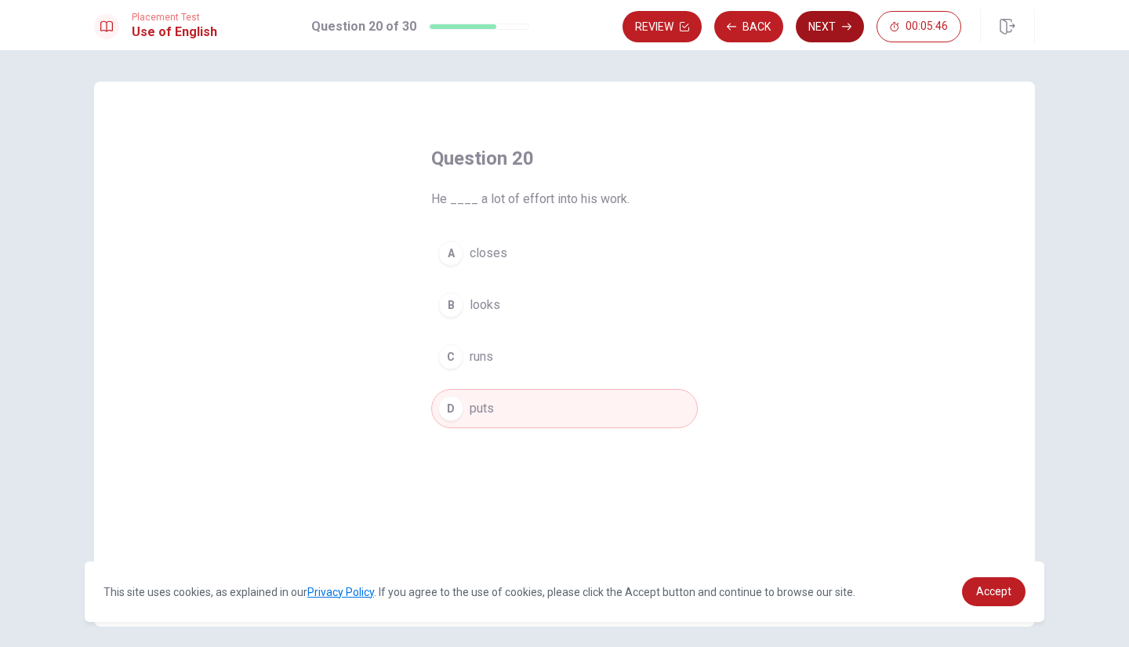
click at [823, 27] on button "Next" at bounding box center [829, 26] width 68 height 31
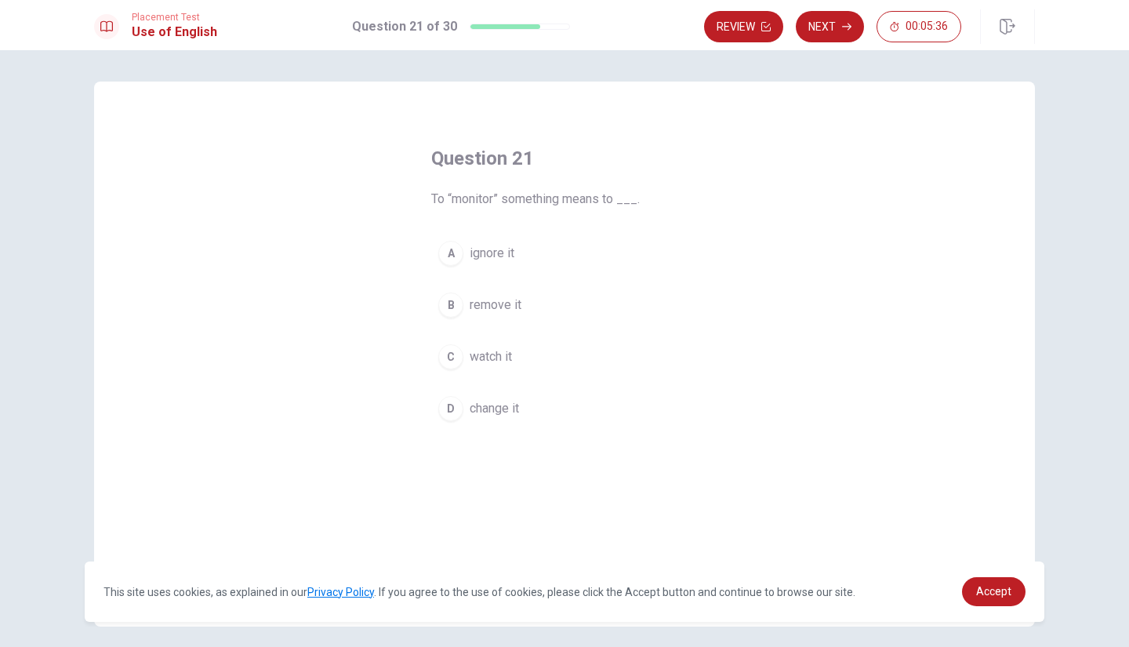
click at [479, 360] on span "watch it" at bounding box center [490, 356] width 42 height 19
click at [831, 28] on button "Next" at bounding box center [829, 26] width 68 height 31
click at [487, 360] on span "verify" at bounding box center [484, 356] width 31 height 19
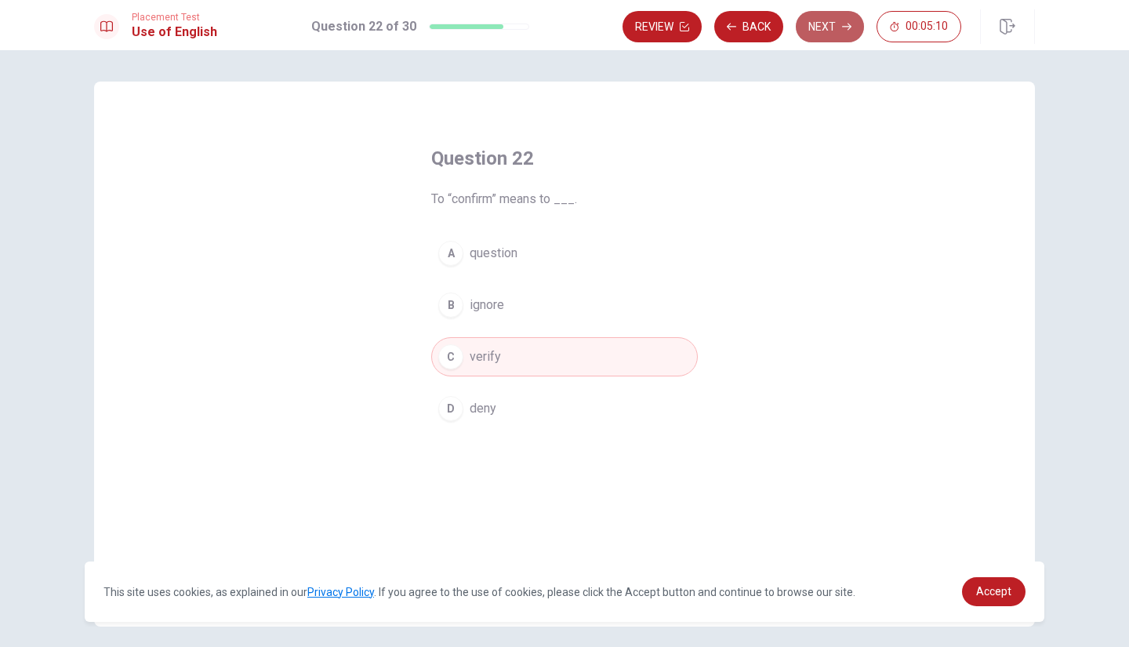
click at [829, 27] on button "Next" at bounding box center [829, 26] width 68 height 31
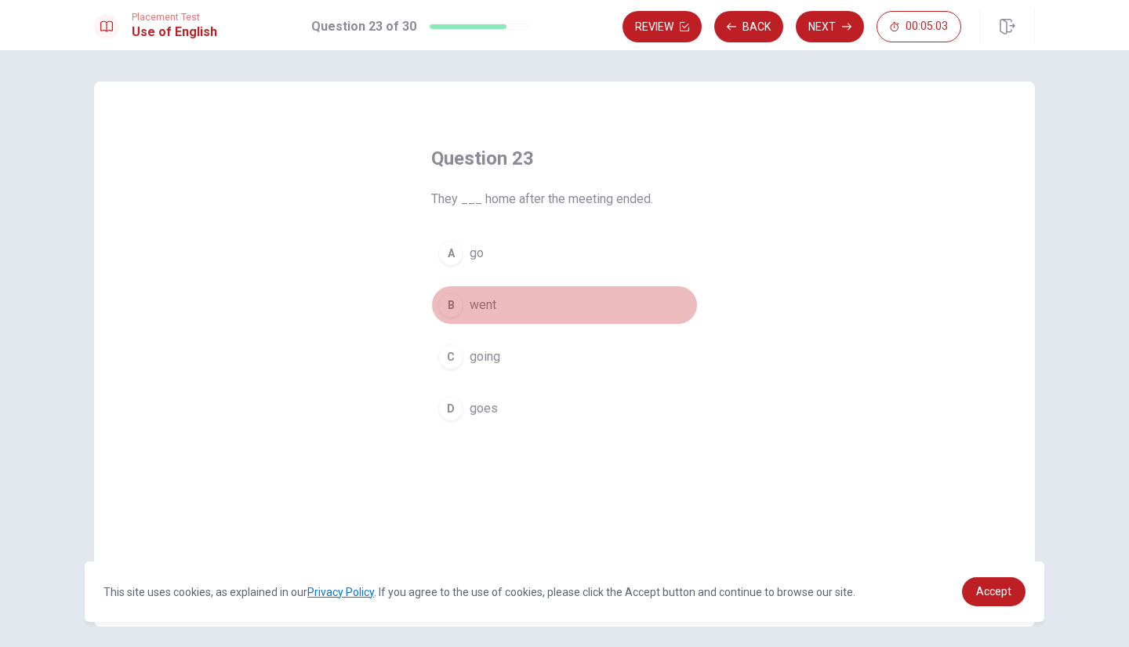
click at [480, 301] on span "went" at bounding box center [482, 304] width 27 height 19
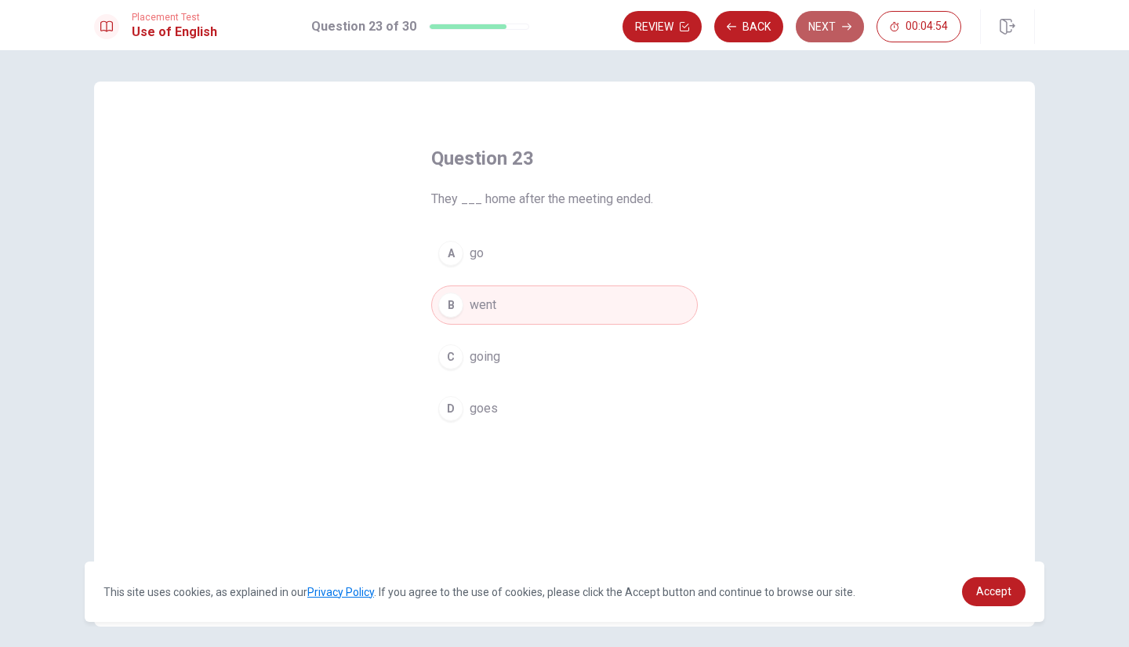
click at [845, 20] on button "Next" at bounding box center [829, 26] width 68 height 31
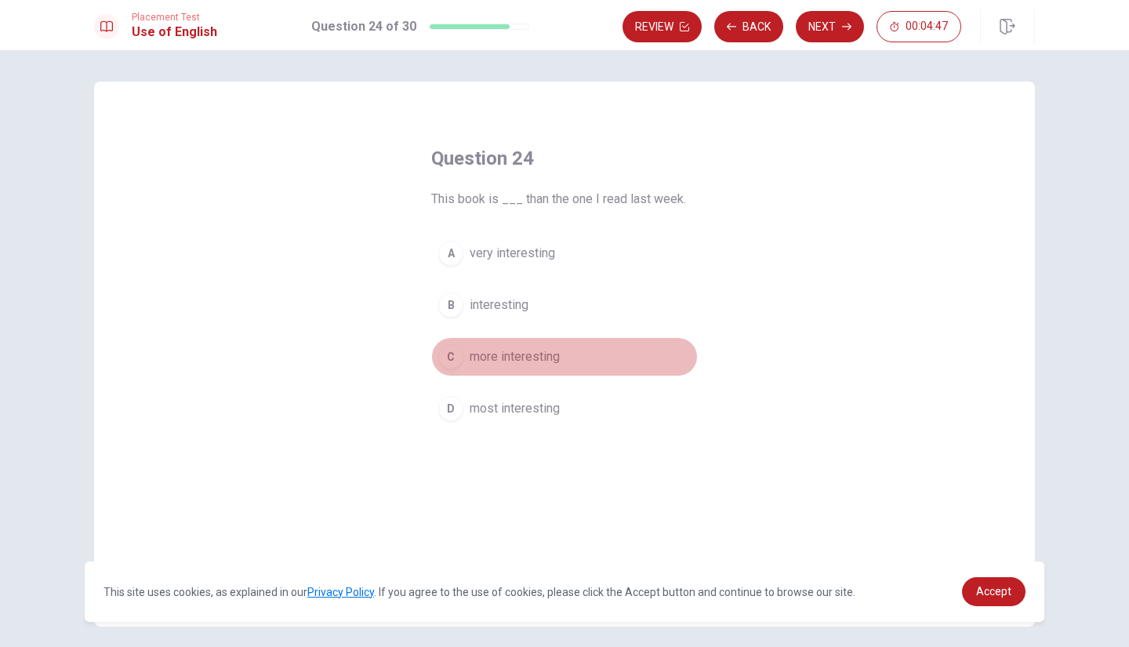
click at [528, 353] on span "more interesting" at bounding box center [514, 356] width 90 height 19
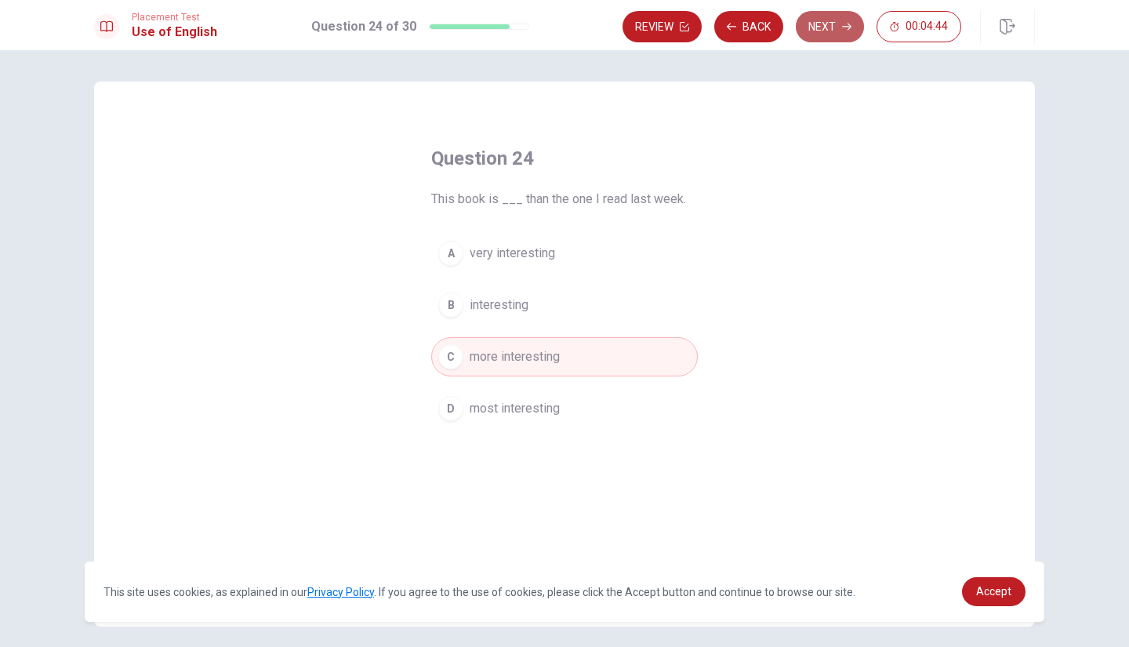
click at [835, 20] on button "Next" at bounding box center [829, 26] width 68 height 31
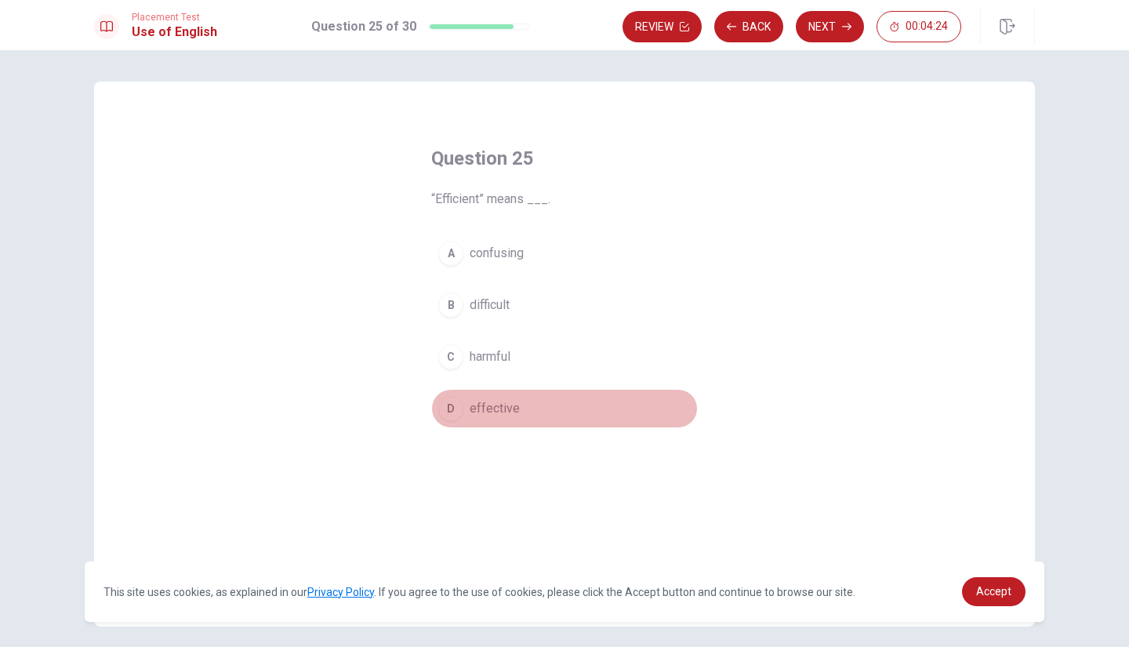
click at [487, 404] on span "effective" at bounding box center [494, 408] width 50 height 19
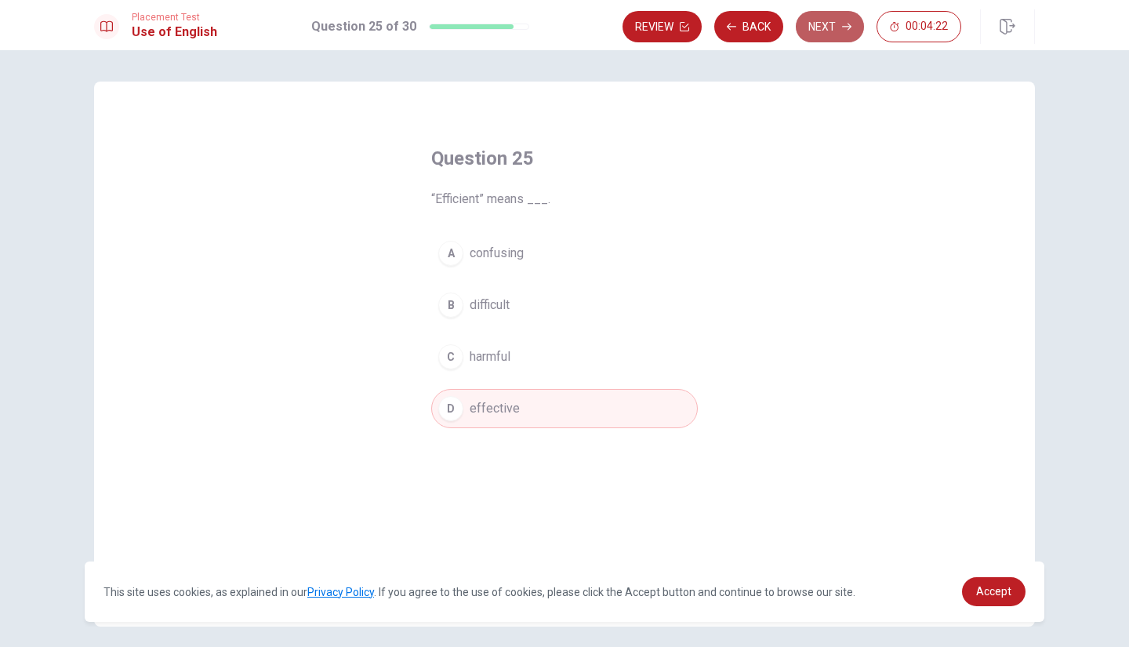
click at [821, 26] on button "Next" at bounding box center [829, 26] width 68 height 31
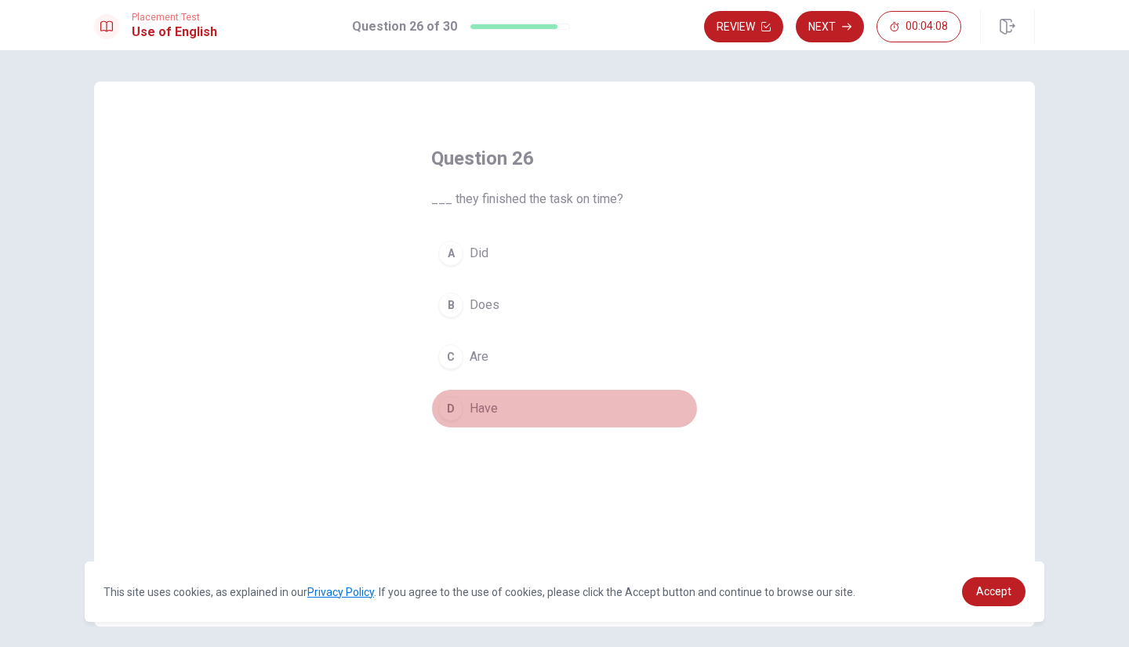
click at [471, 410] on span "Have" at bounding box center [483, 408] width 28 height 19
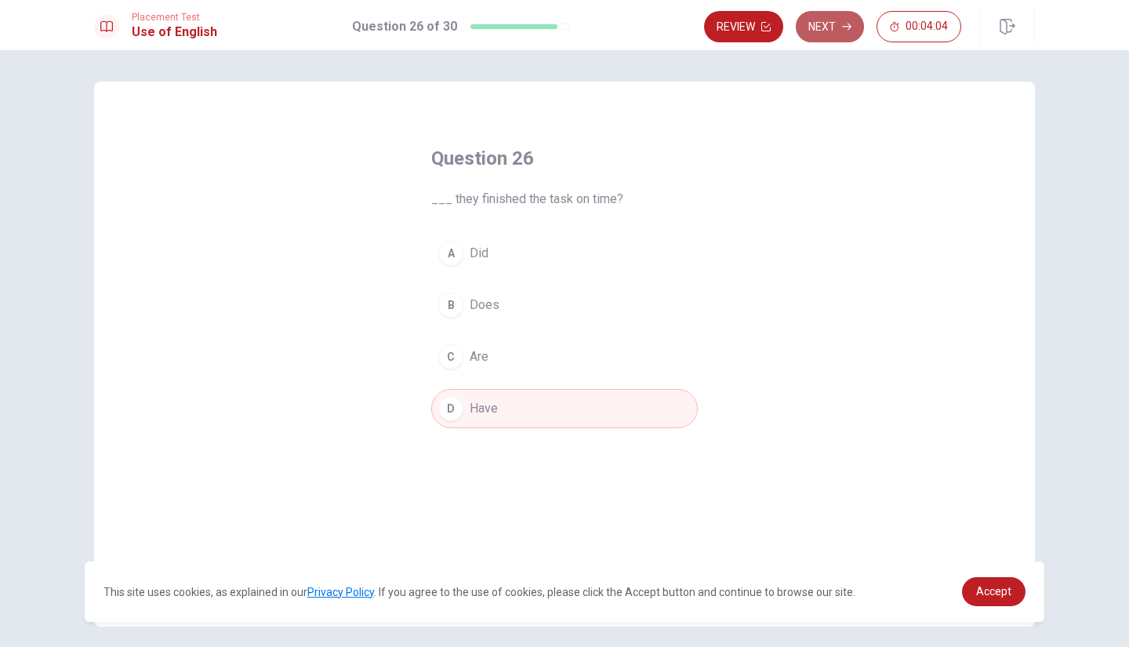
click at [831, 31] on button "Next" at bounding box center [829, 26] width 68 height 31
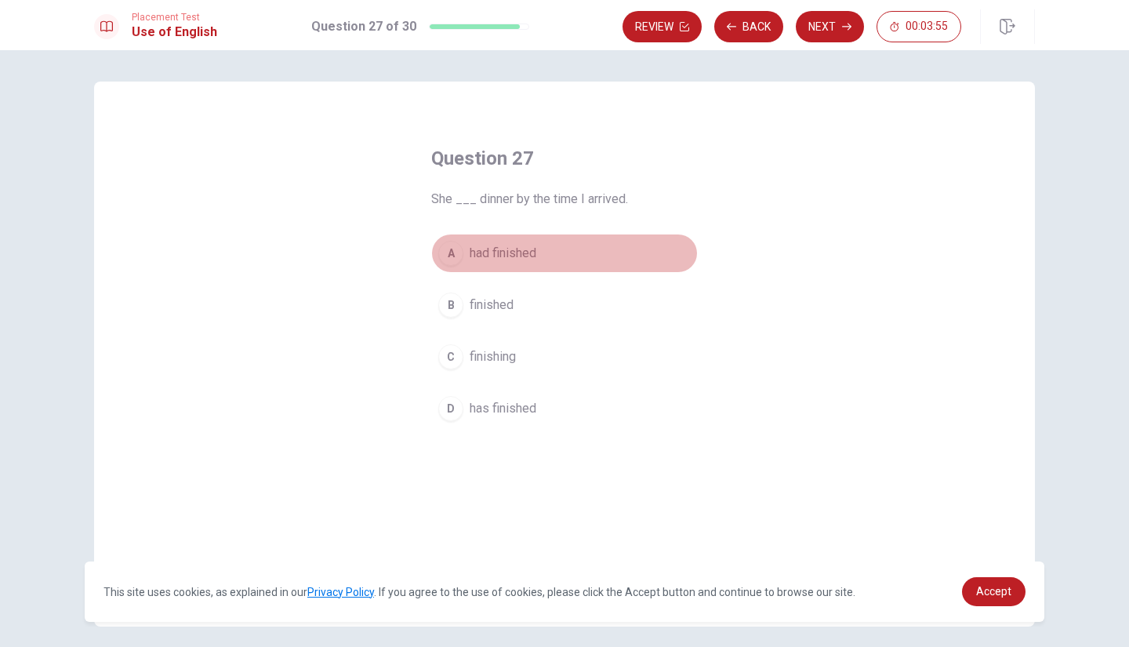
click at [506, 258] on span "had finished" at bounding box center [502, 253] width 67 height 19
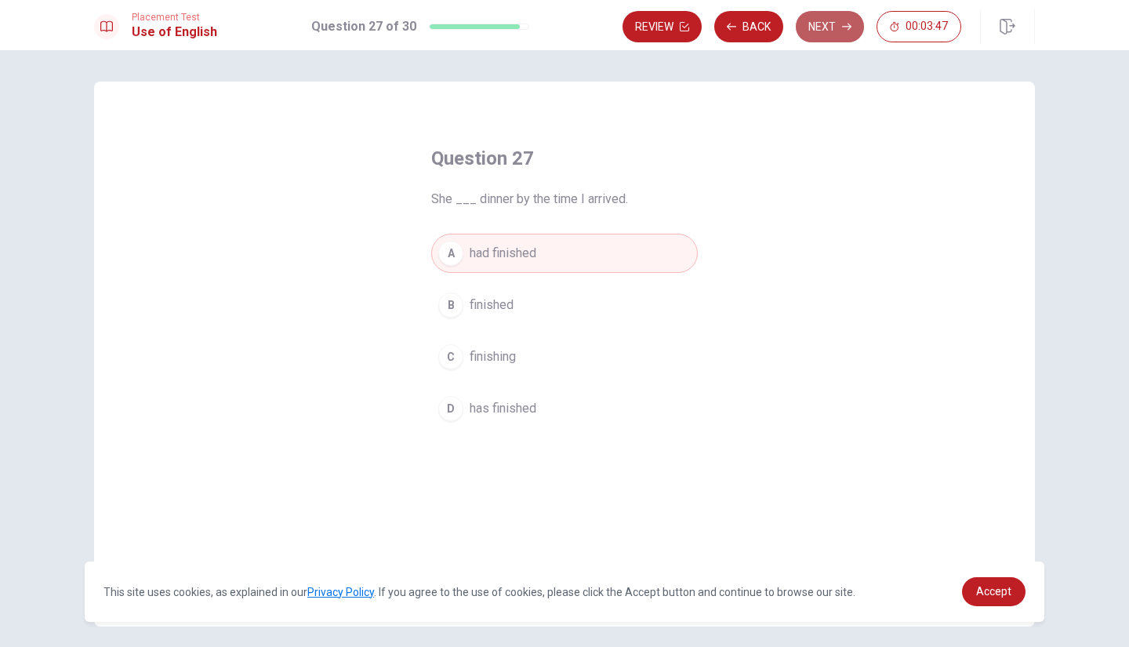
click at [835, 21] on button "Next" at bounding box center [829, 26] width 68 height 31
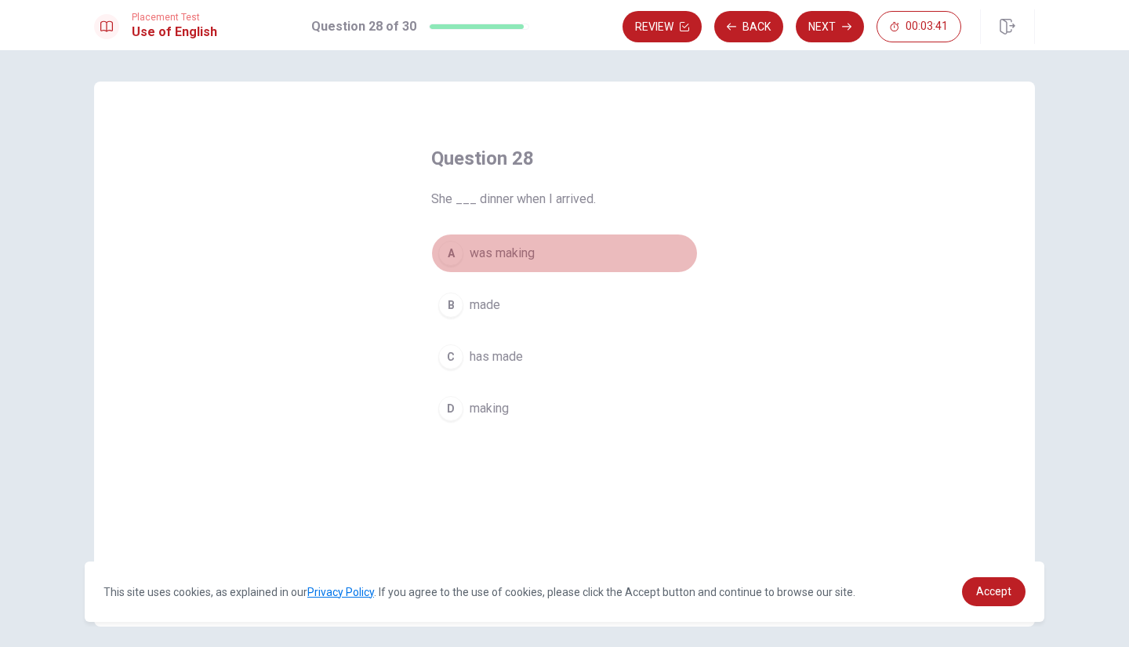
click at [511, 255] on span "was making" at bounding box center [501, 253] width 65 height 19
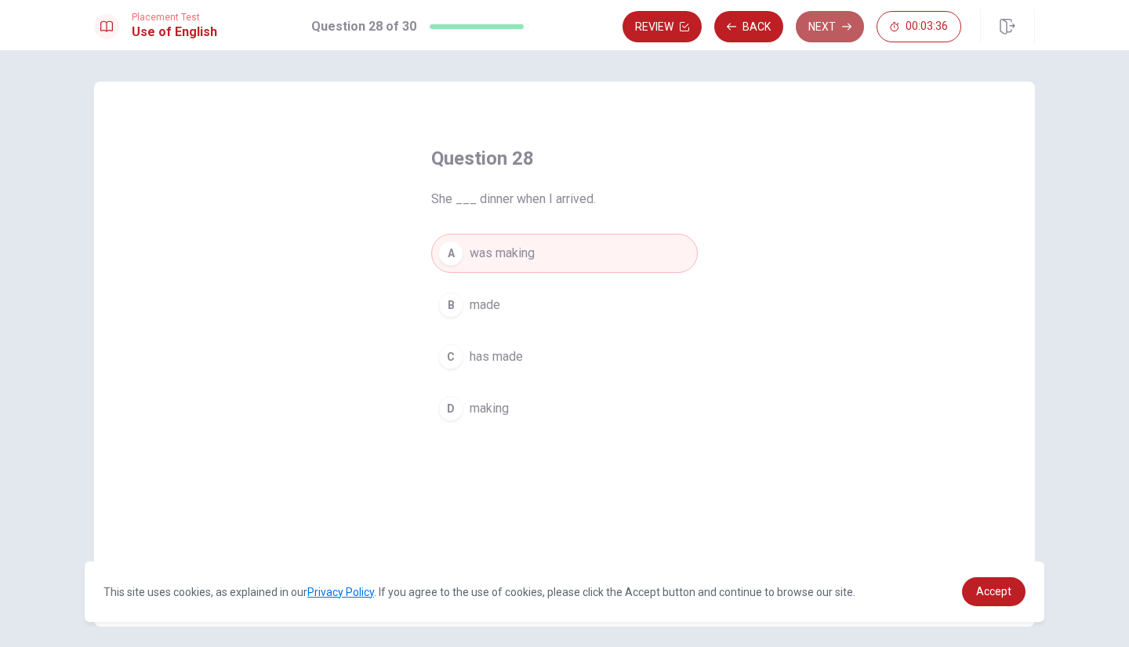
click at [839, 31] on button "Next" at bounding box center [829, 26] width 68 height 31
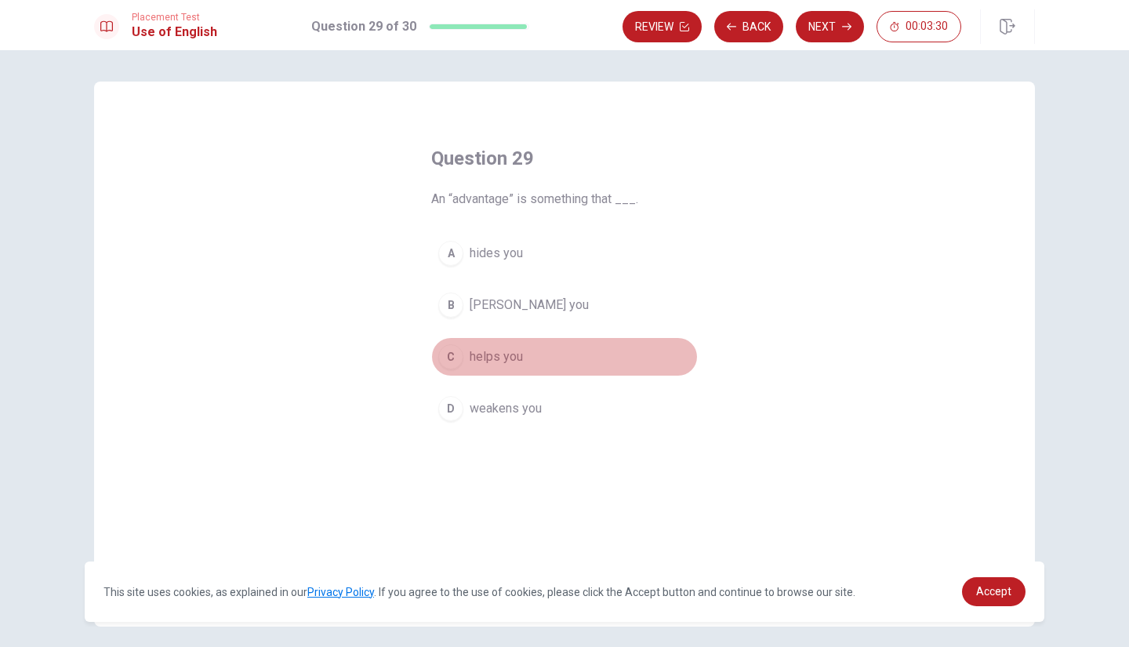
click at [491, 364] on span "helps you" at bounding box center [495, 356] width 53 height 19
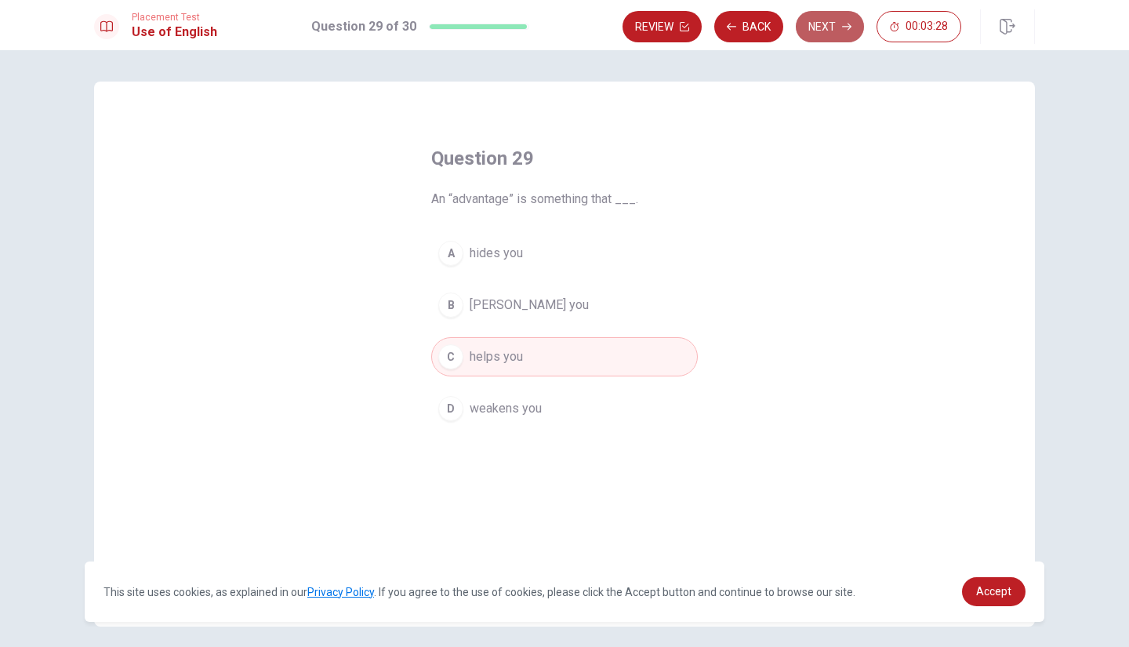
click at [832, 34] on button "Next" at bounding box center [829, 26] width 68 height 31
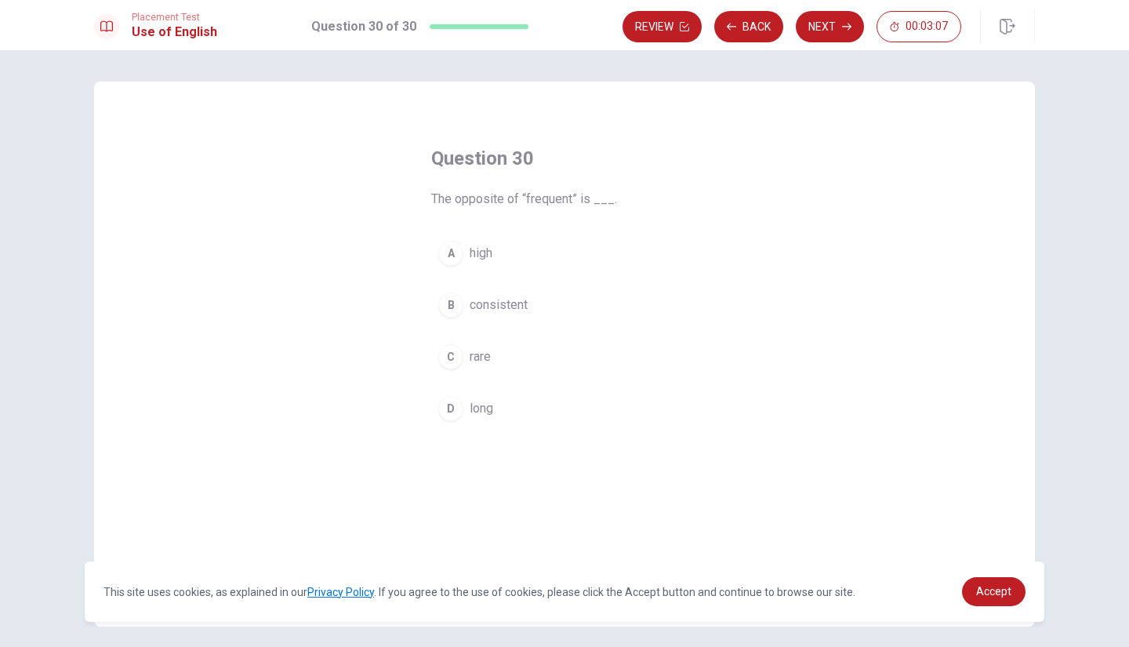
click at [495, 311] on span "consistent" at bounding box center [498, 304] width 58 height 19
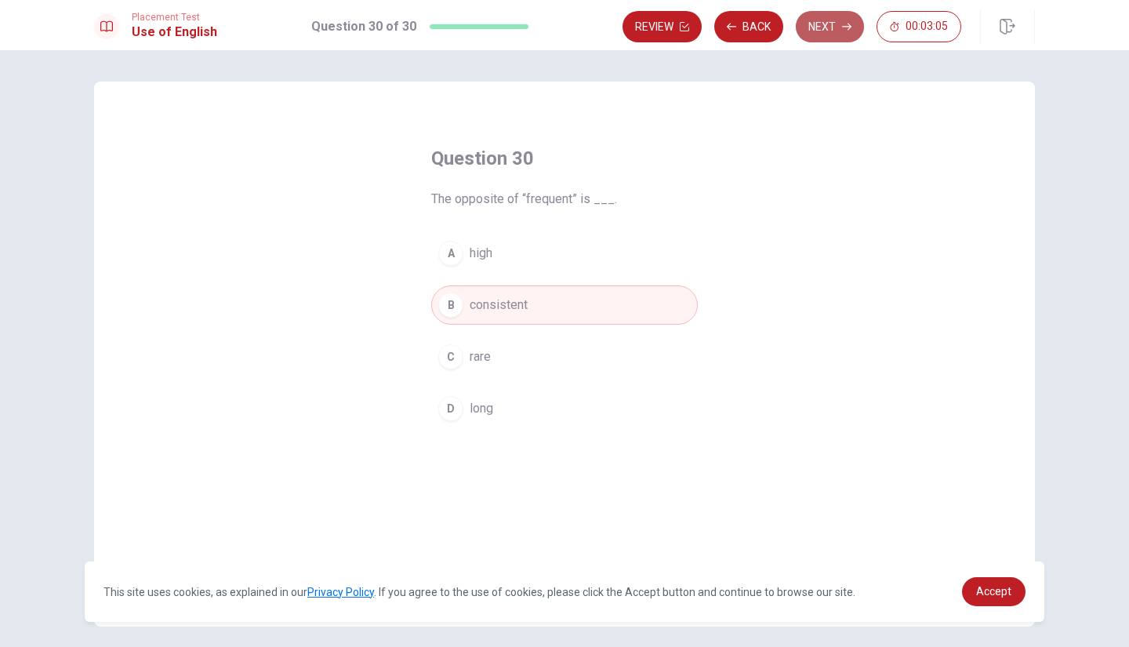
click at [831, 28] on button "Next" at bounding box center [829, 26] width 68 height 31
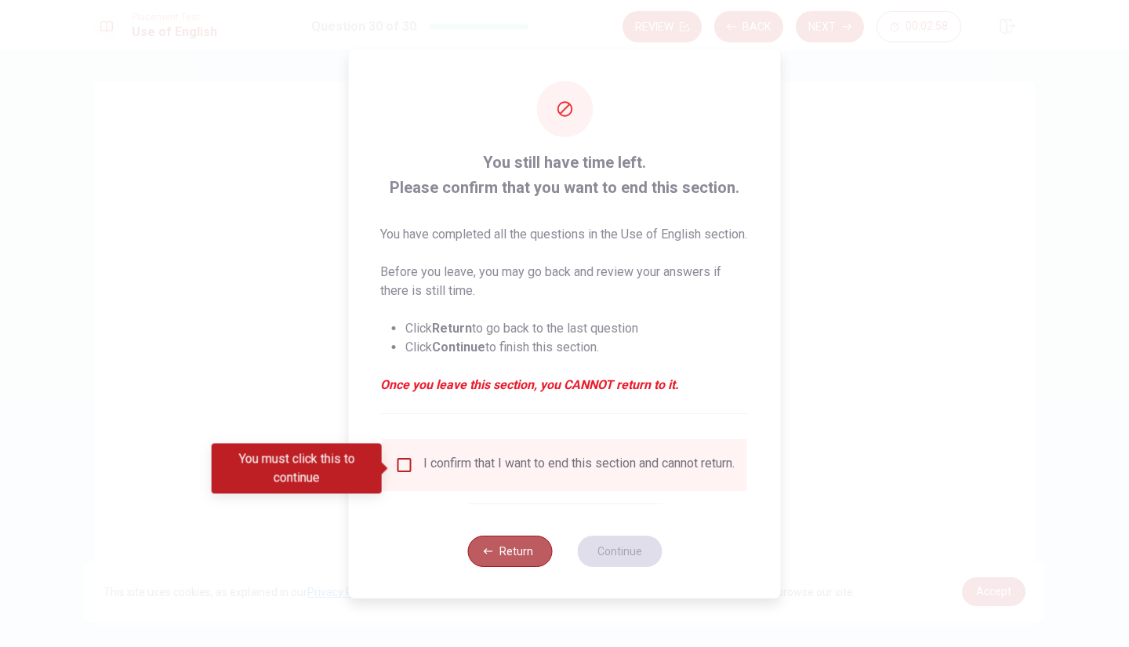
click at [498, 560] on button "Return" at bounding box center [509, 550] width 85 height 31
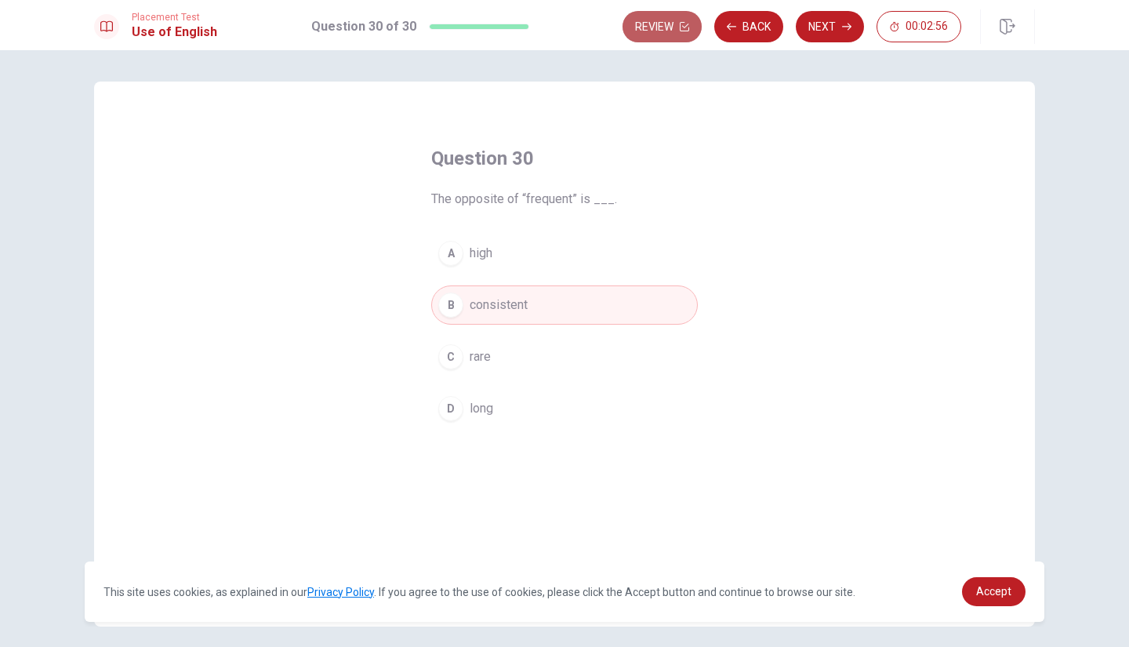
click at [672, 13] on button "Review" at bounding box center [661, 26] width 79 height 31
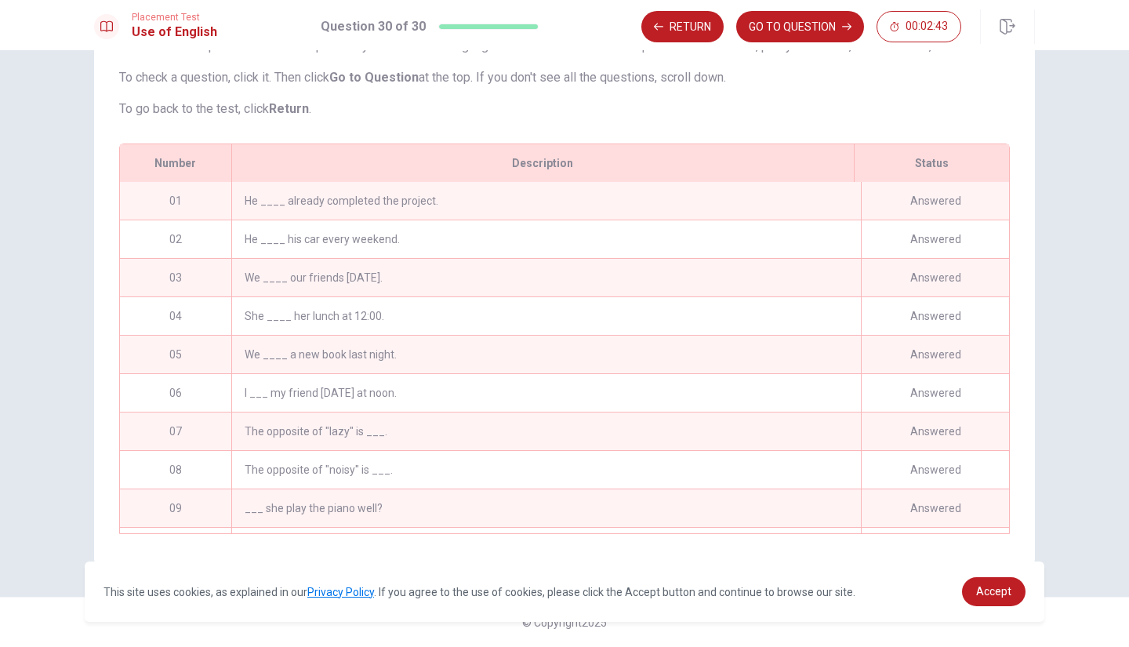
click at [560, 197] on div "He ____ already completed the project." at bounding box center [545, 201] width 629 height 38
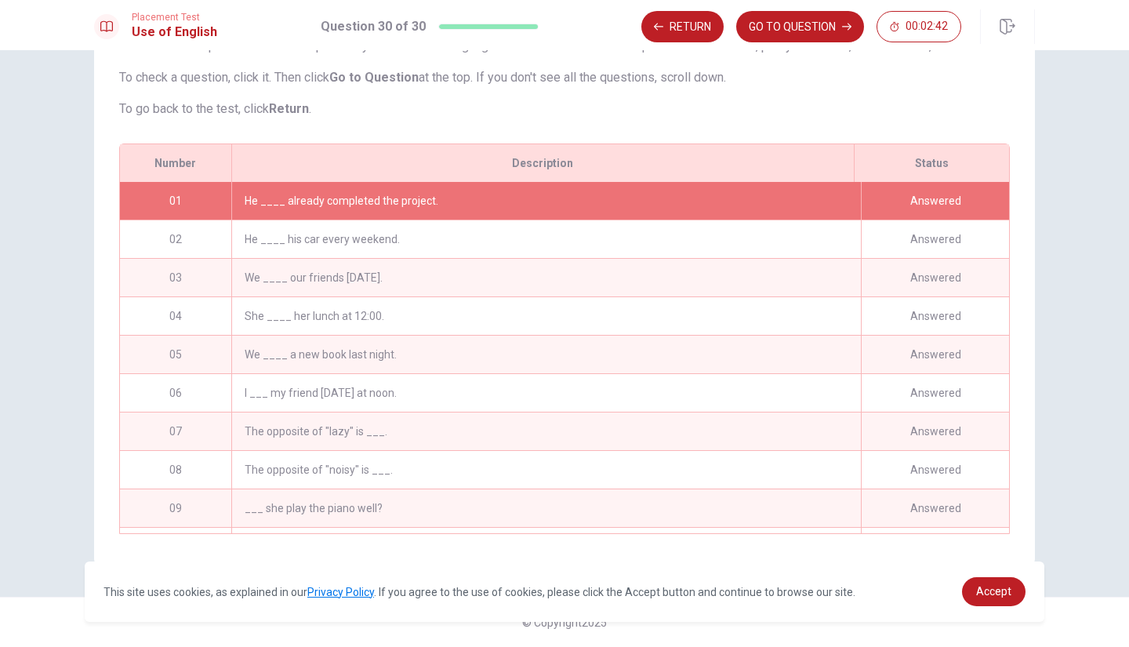
click at [560, 197] on div "He ____ already completed the project." at bounding box center [545, 201] width 629 height 38
click at [560, 245] on div "He ____ his car every weekend." at bounding box center [545, 239] width 629 height 38
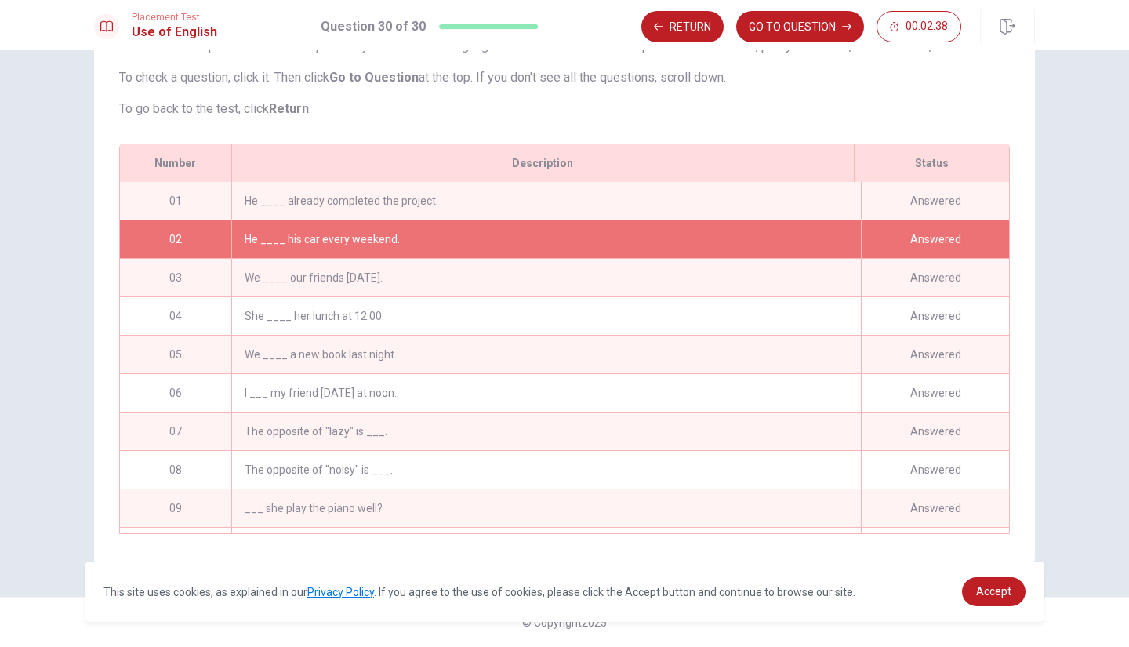
click at [480, 244] on div "He ____ his car every weekend." at bounding box center [545, 239] width 629 height 38
click at [790, 30] on button "GO TO QUESTION" at bounding box center [800, 26] width 128 height 31
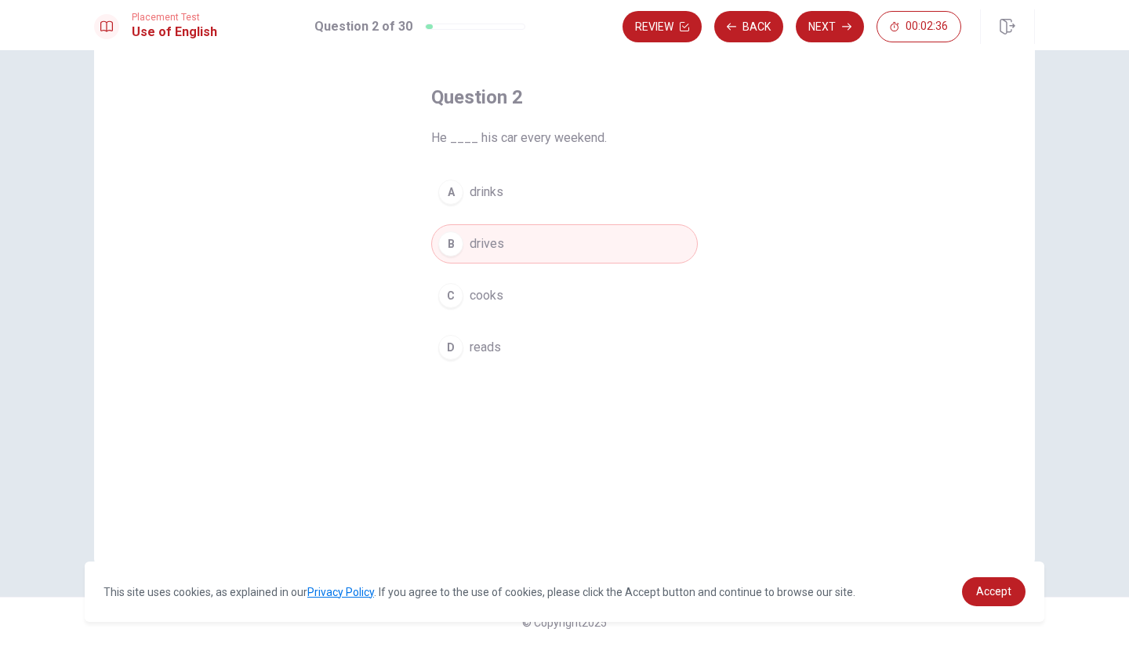
scroll to position [61, 0]
click at [834, 26] on button "Next" at bounding box center [829, 26] width 68 height 31
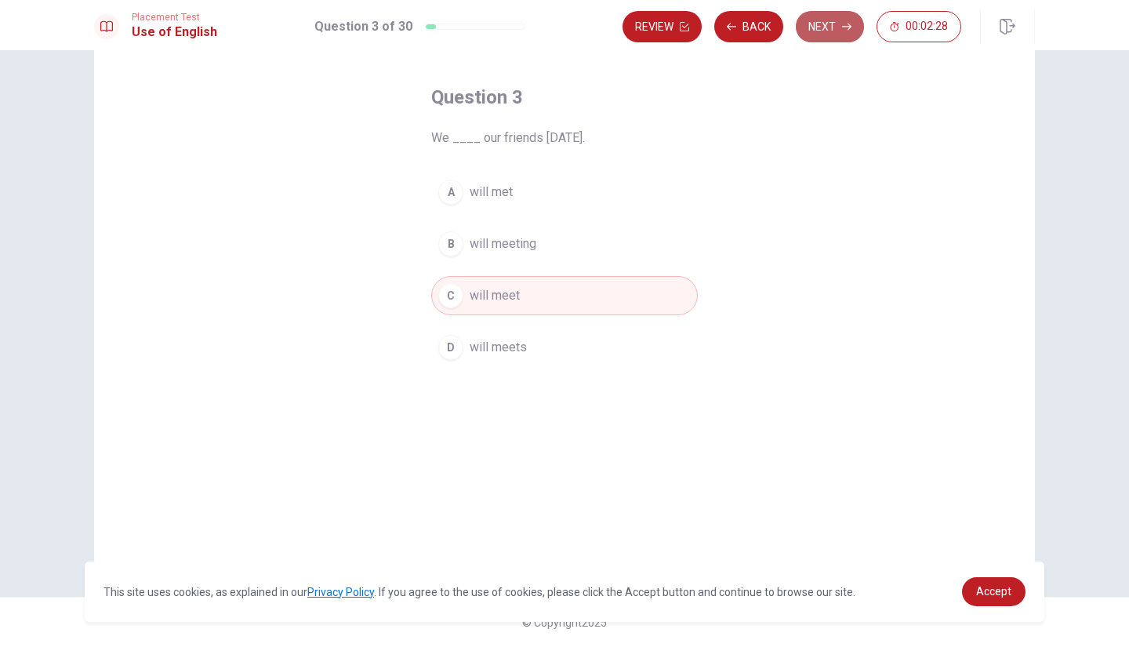
click at [834, 26] on button "Next" at bounding box center [829, 26] width 68 height 31
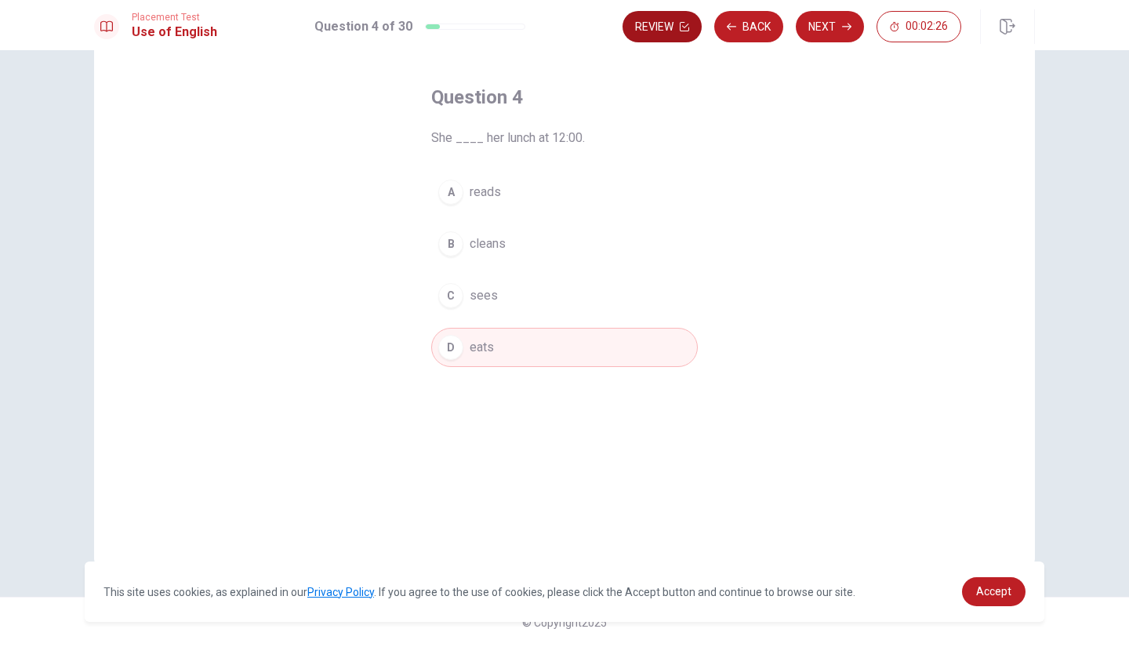
click at [687, 15] on button "Review" at bounding box center [661, 26] width 79 height 31
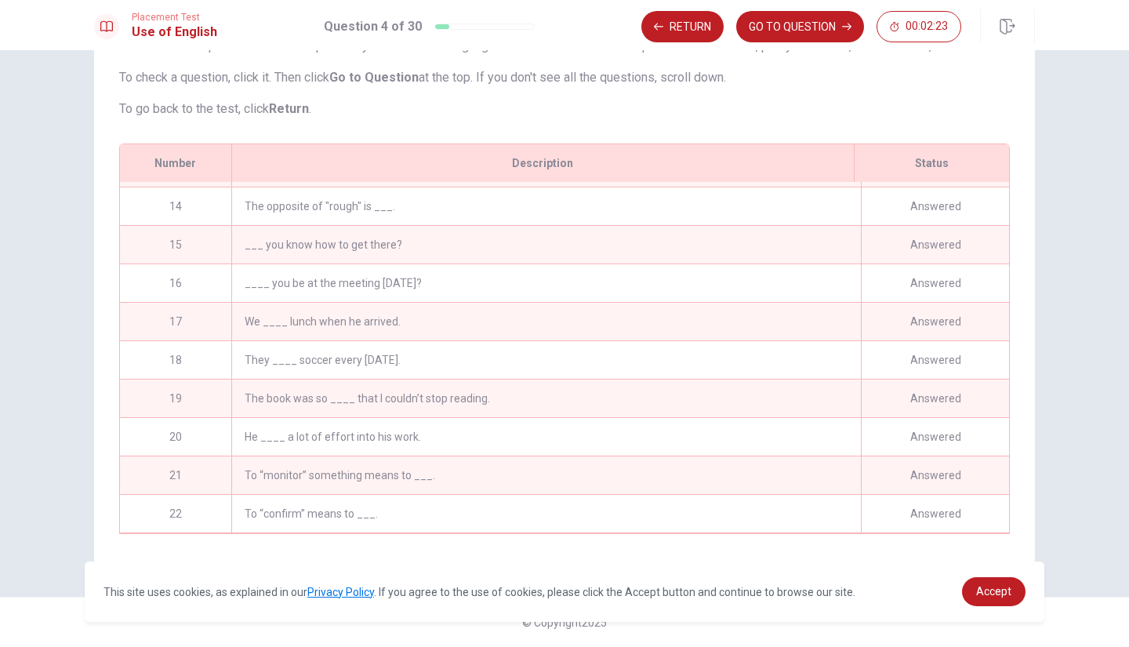
scroll to position [605, 0]
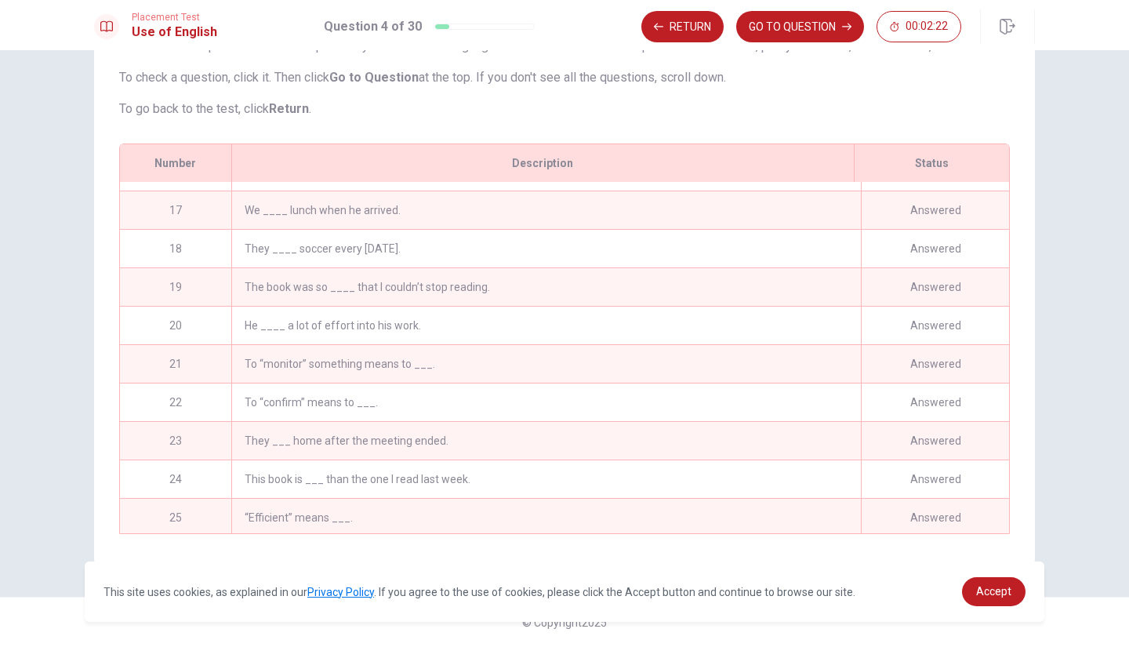
click at [495, 322] on div "He ____ a lot of effort into his work." at bounding box center [545, 325] width 629 height 38
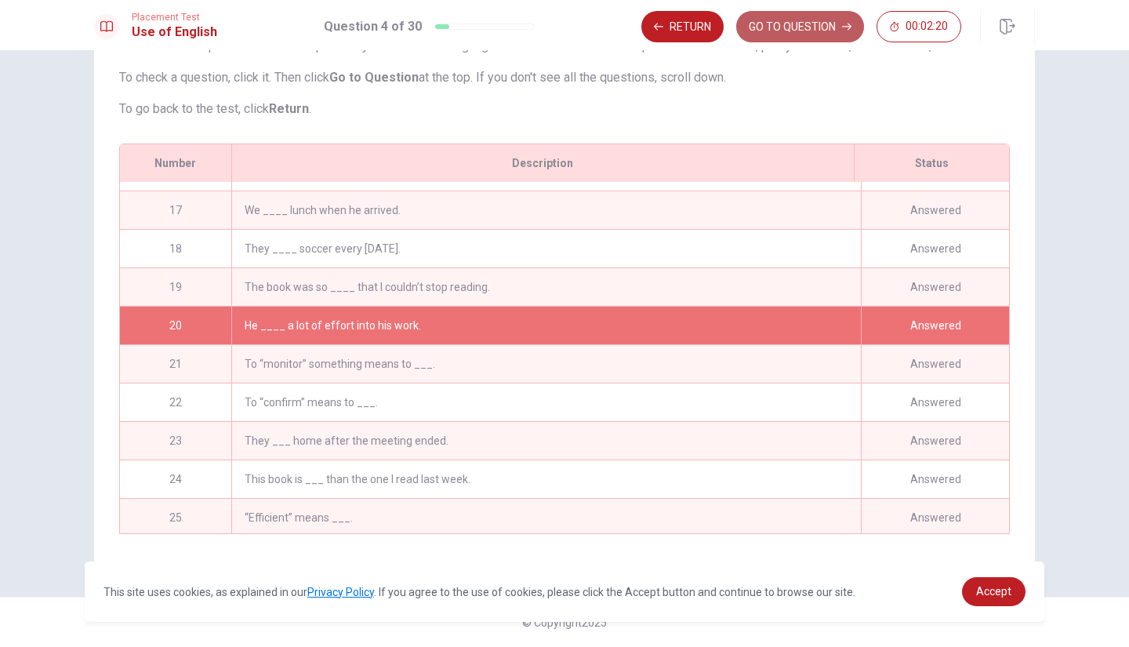
click at [781, 24] on button "GO TO QUESTION" at bounding box center [800, 26] width 128 height 31
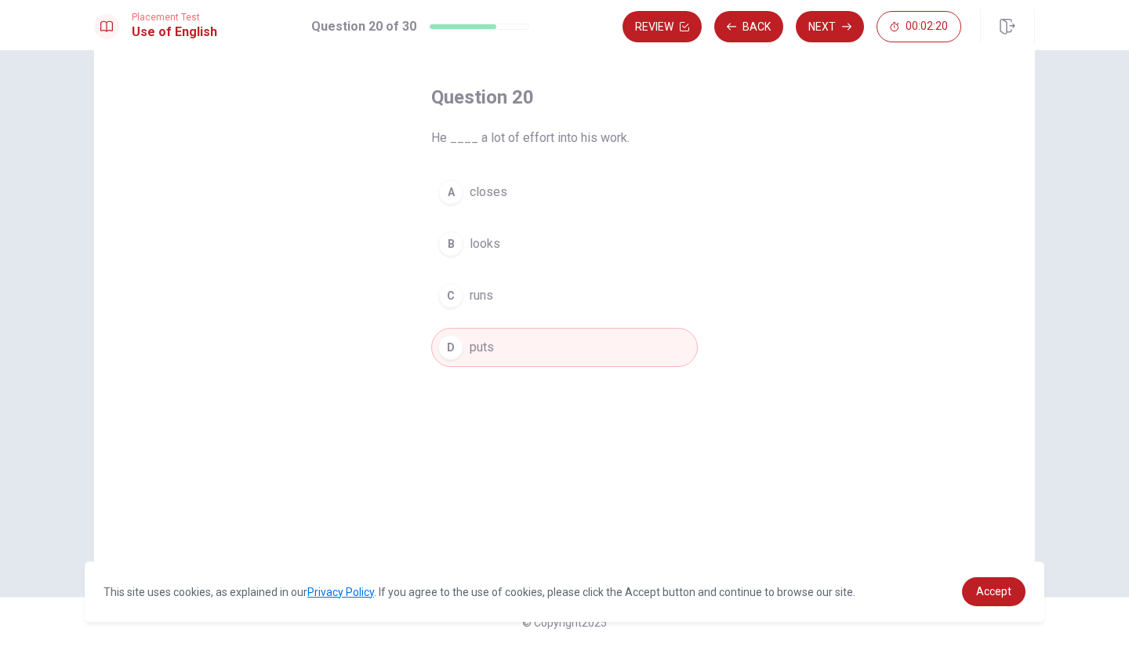
scroll to position [61, 0]
click at [846, 23] on icon "button" at bounding box center [846, 26] width 9 height 9
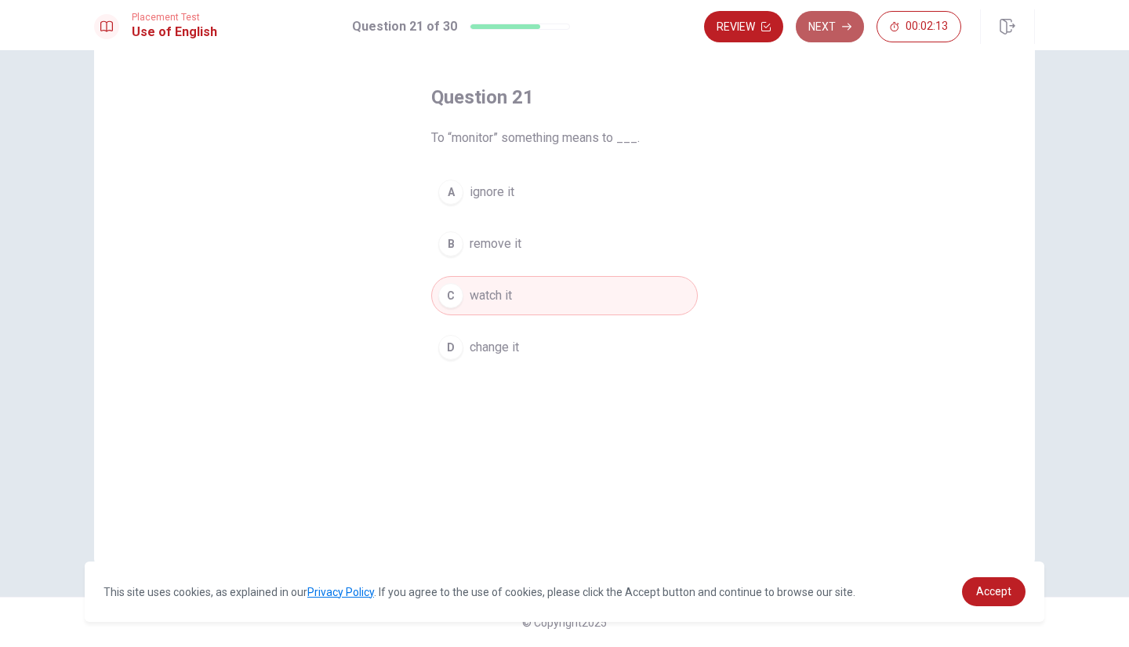
click at [846, 23] on icon "button" at bounding box center [846, 26] width 9 height 9
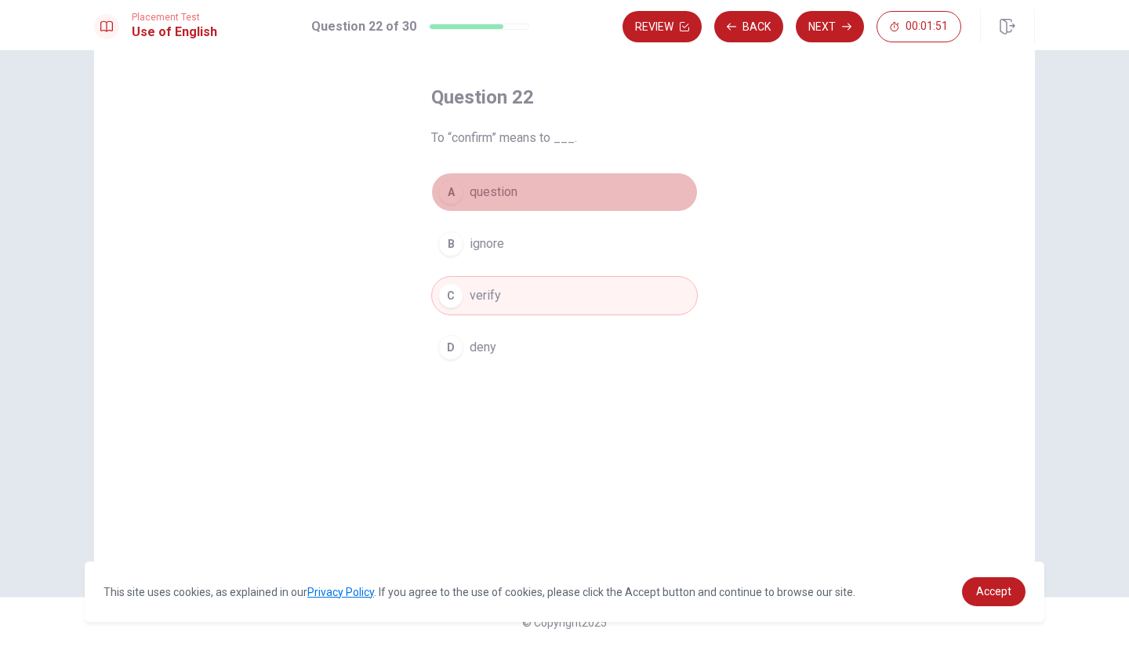
click at [558, 176] on button "A question" at bounding box center [564, 191] width 266 height 39
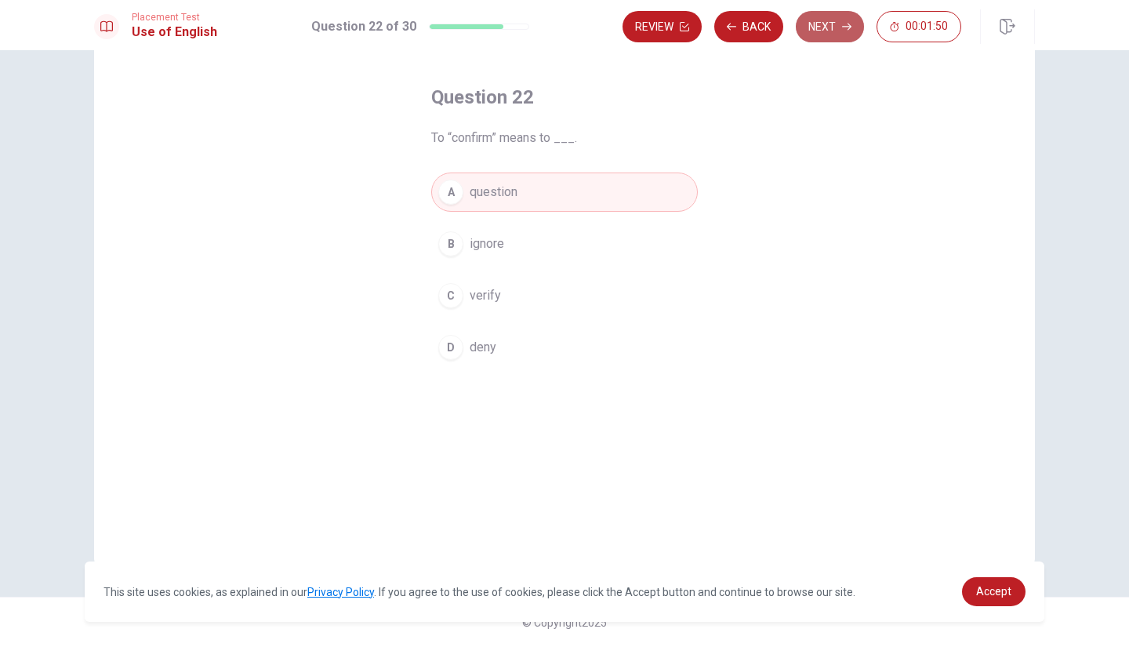
click at [838, 20] on button "Next" at bounding box center [829, 26] width 68 height 31
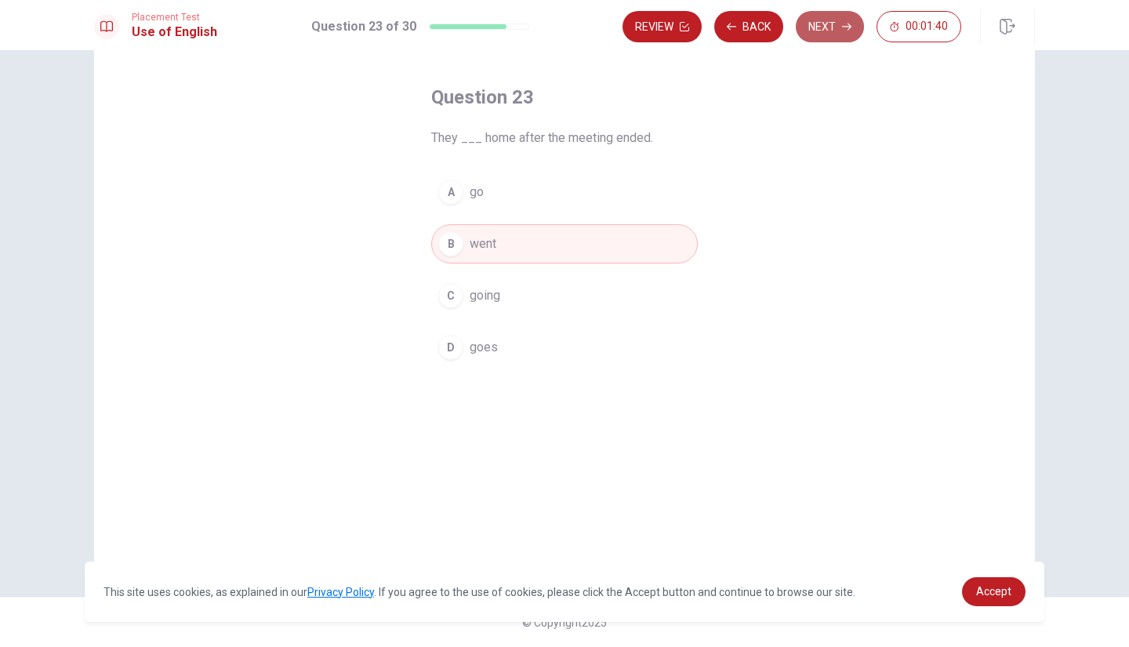
click at [817, 20] on button "Next" at bounding box center [829, 26] width 68 height 31
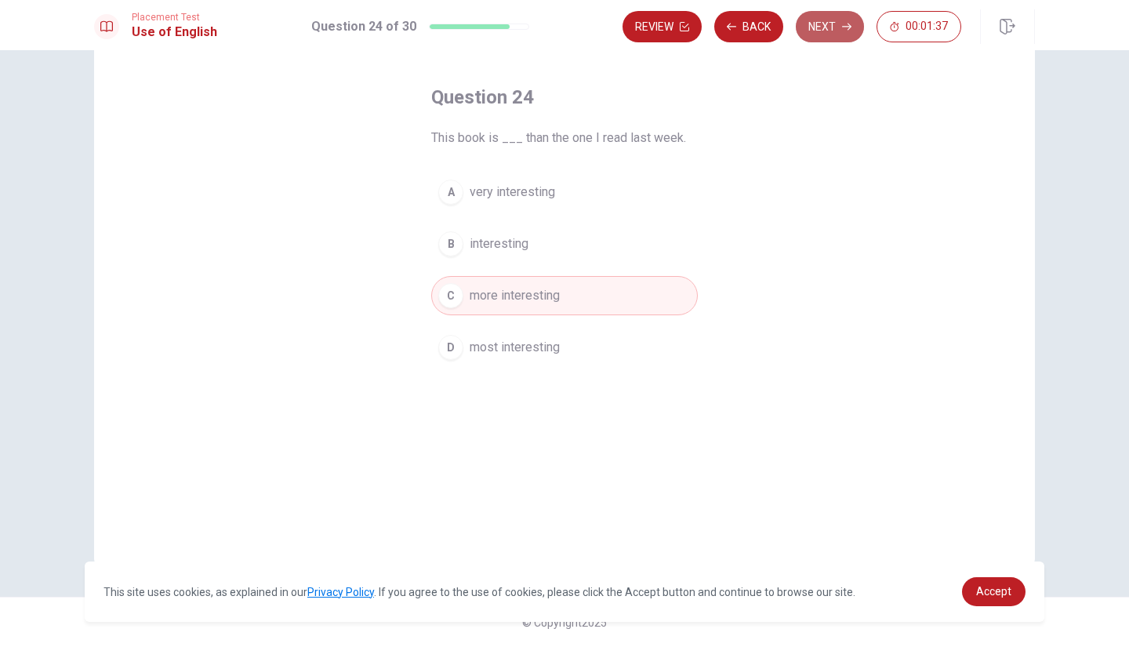
click at [817, 20] on button "Next" at bounding box center [829, 26] width 68 height 31
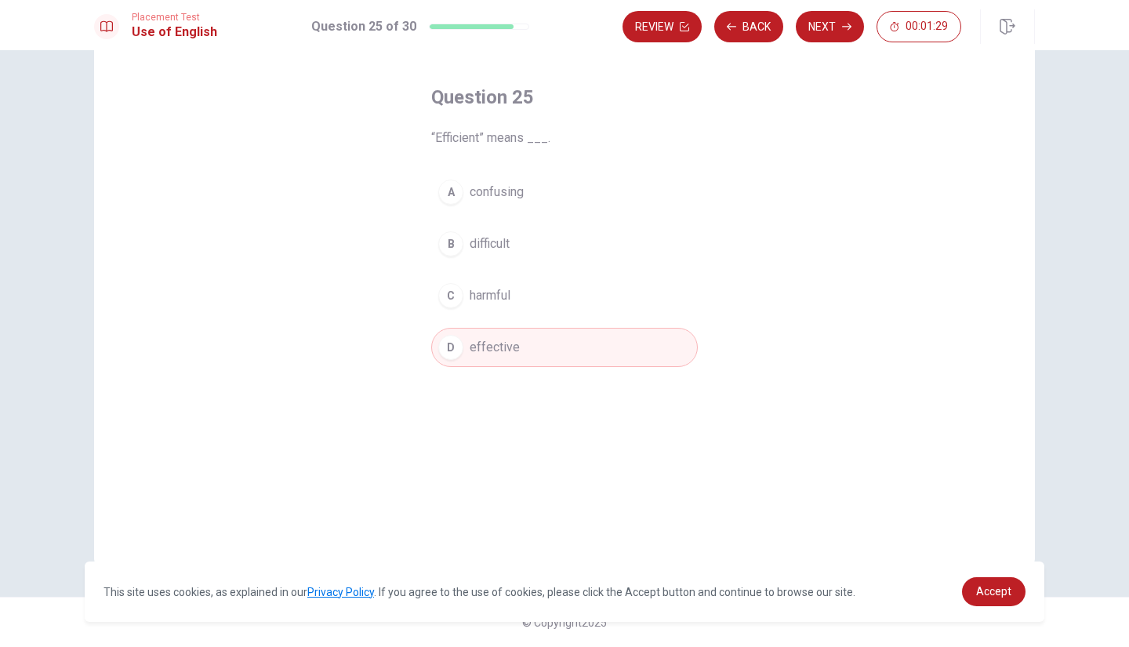
click at [1040, 103] on div "Question 25 “Efficient” means ___. A confusing B difficult C harmful D effective" at bounding box center [564, 292] width 991 height 545
click at [838, 24] on button "Next" at bounding box center [829, 26] width 68 height 31
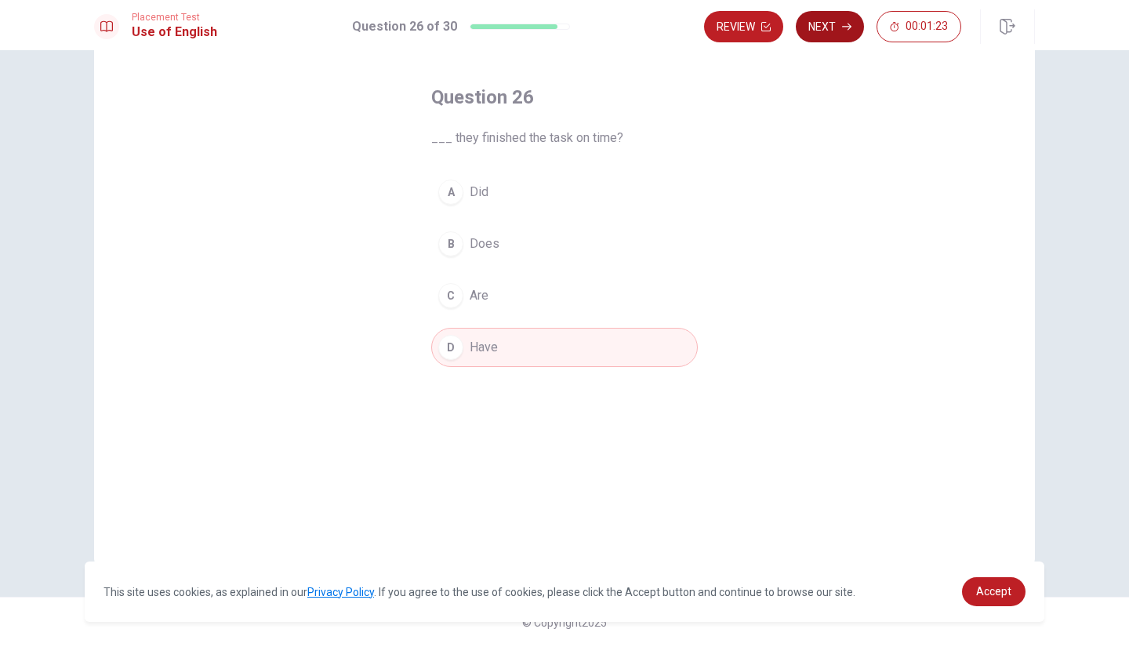
click at [858, 31] on button "Next" at bounding box center [829, 26] width 68 height 31
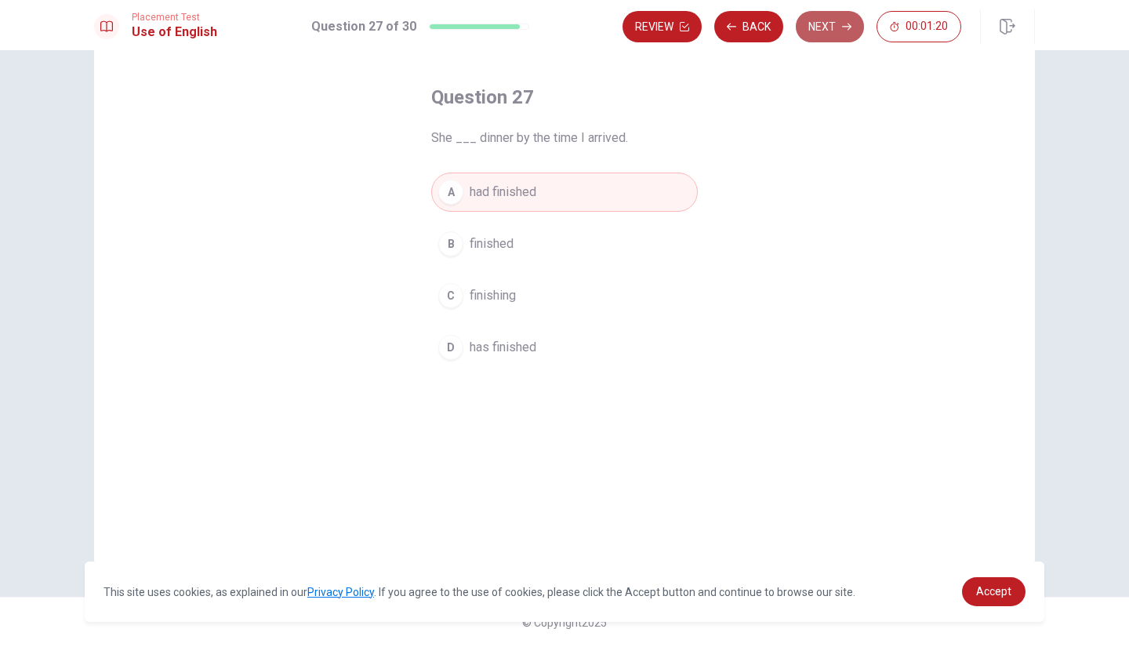
click at [858, 31] on button "Next" at bounding box center [829, 26] width 68 height 31
click at [839, 27] on button "Next" at bounding box center [829, 26] width 68 height 31
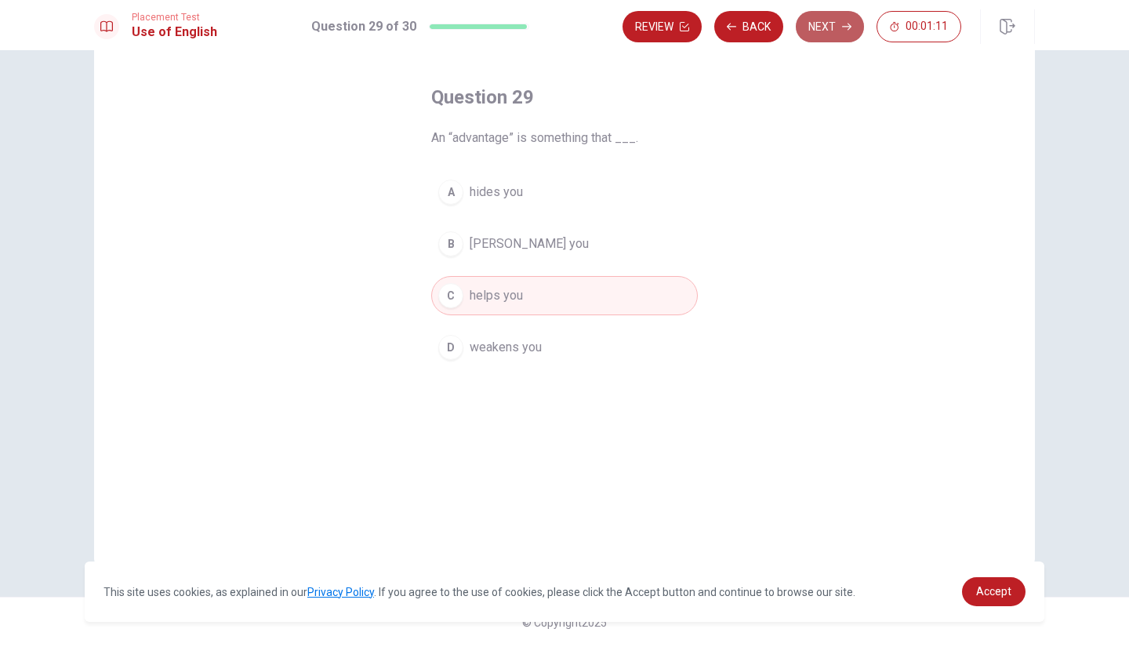
click at [839, 27] on button "Next" at bounding box center [829, 26] width 68 height 31
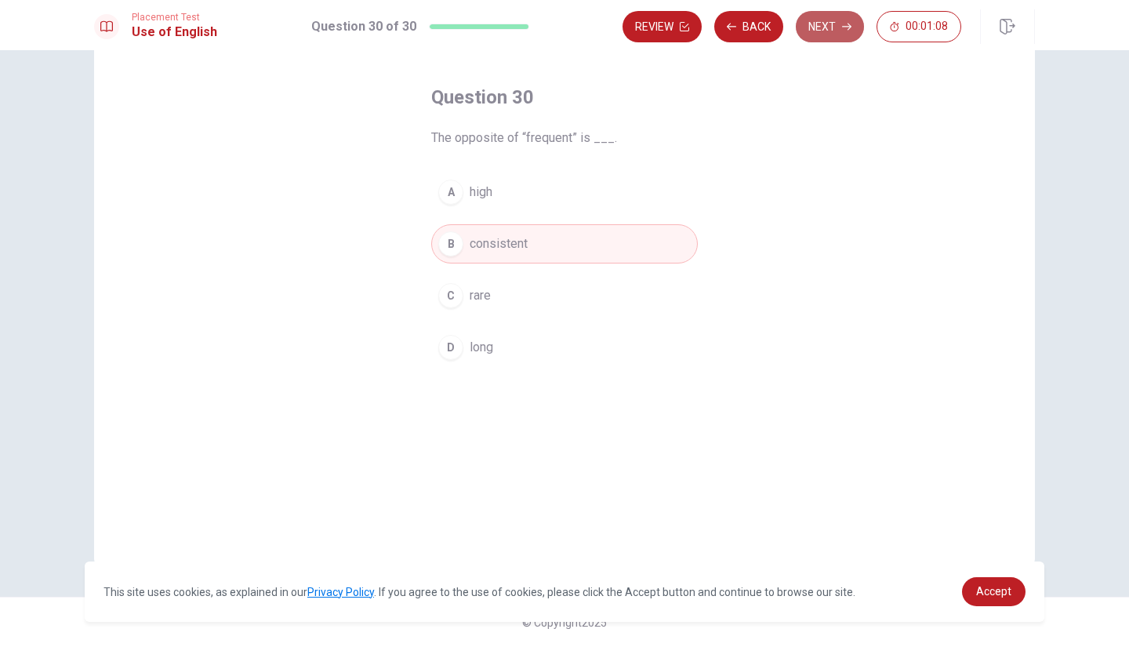
click at [817, 29] on button "Next" at bounding box center [829, 26] width 68 height 31
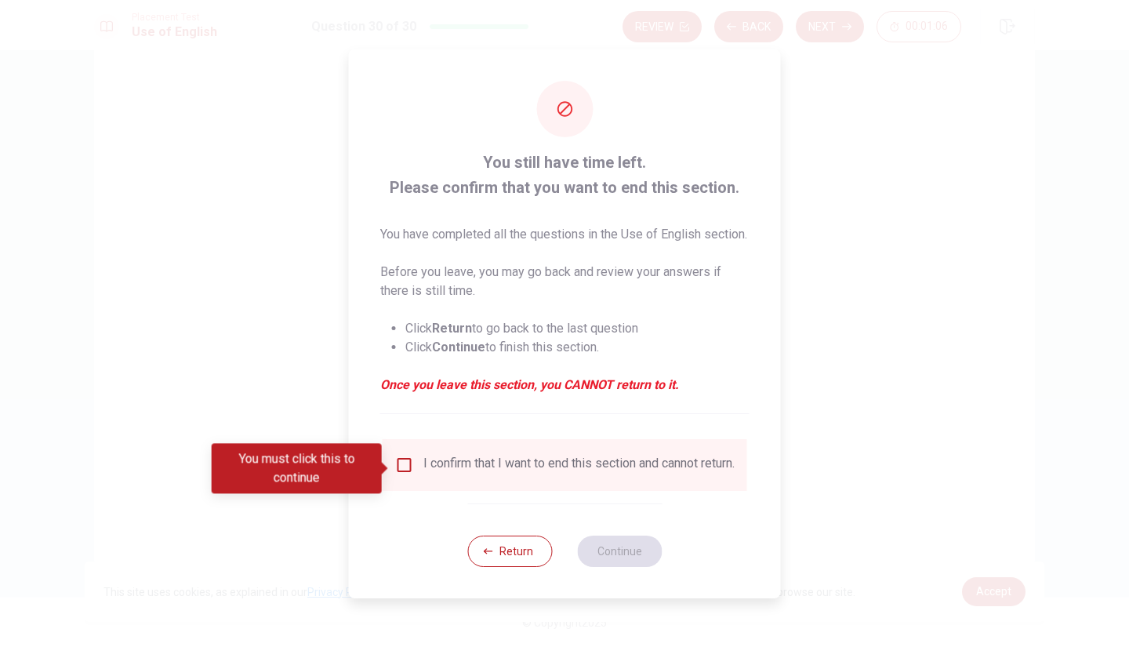
click at [415, 472] on div "I confirm that I want to end this section and cannot return." at bounding box center [564, 464] width 339 height 19
click at [408, 472] on input "You must click this to continue" at bounding box center [404, 464] width 19 height 19
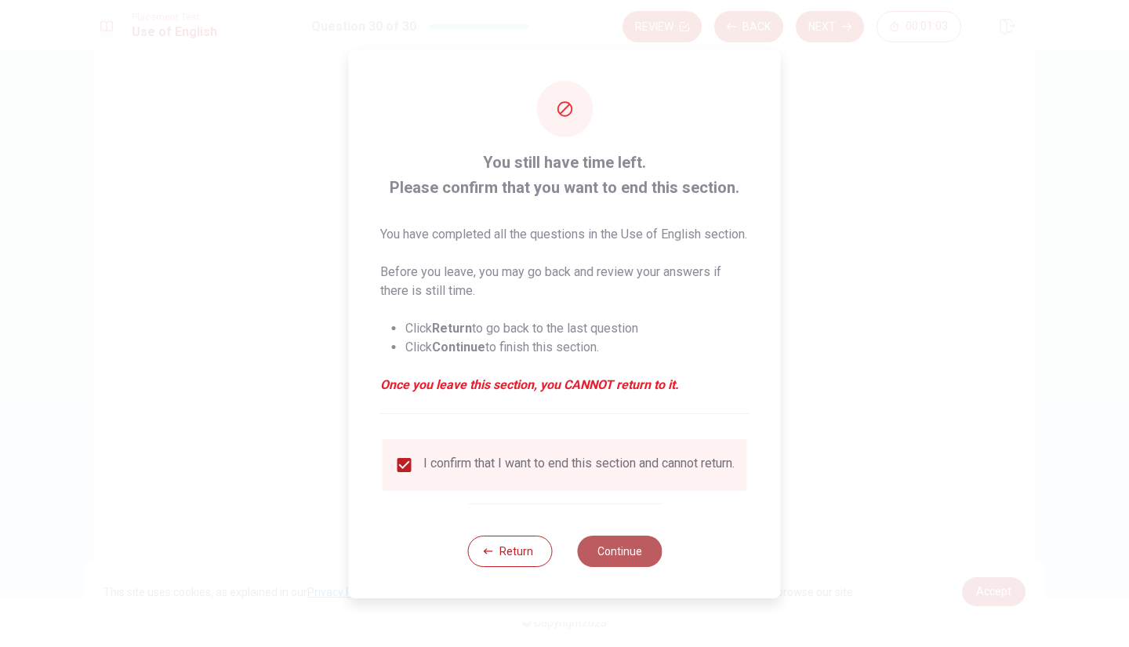
click at [615, 567] on button "Continue" at bounding box center [619, 550] width 85 height 31
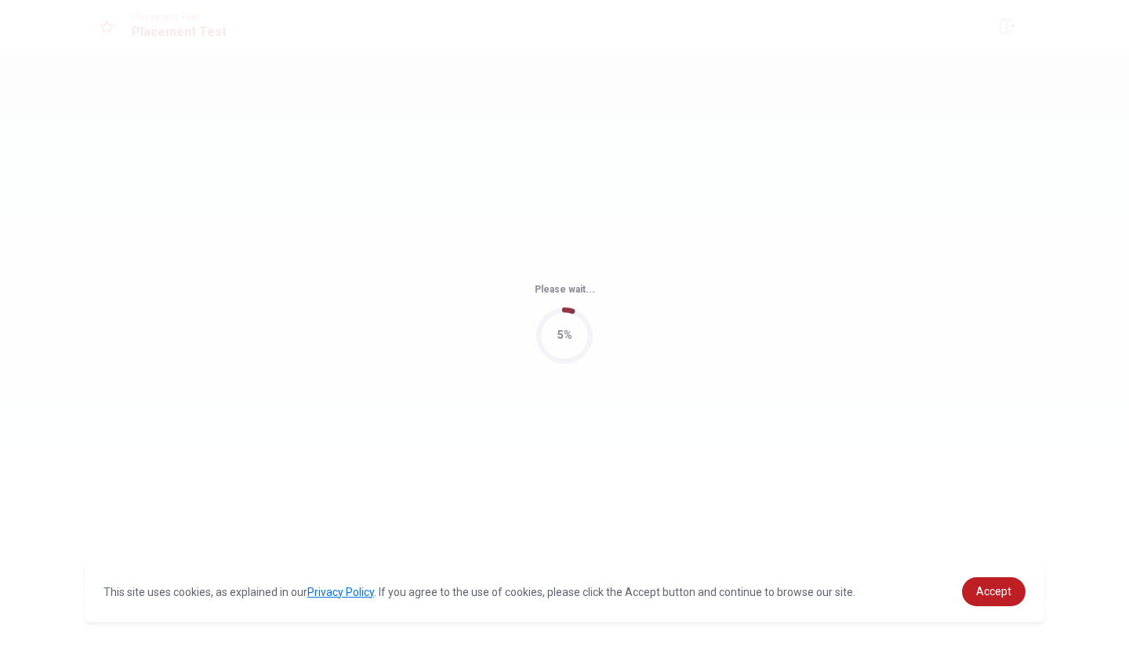
scroll to position [0, 0]
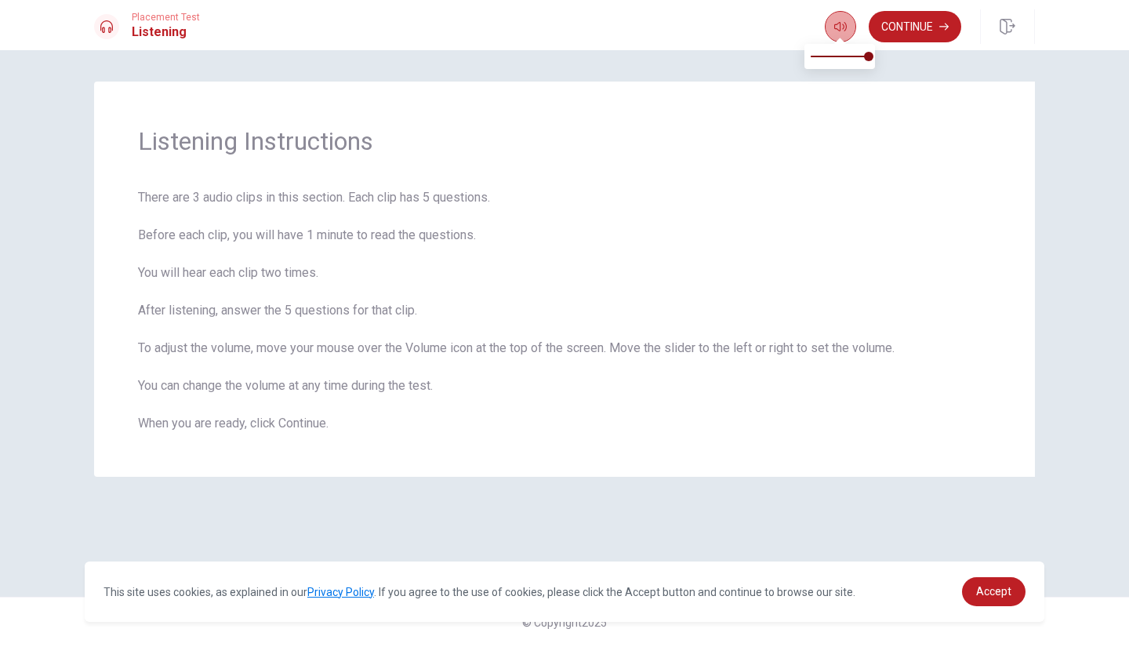
click at [834, 27] on icon "button" at bounding box center [840, 26] width 13 height 9
click at [916, 28] on button "Continue" at bounding box center [914, 26] width 92 height 31
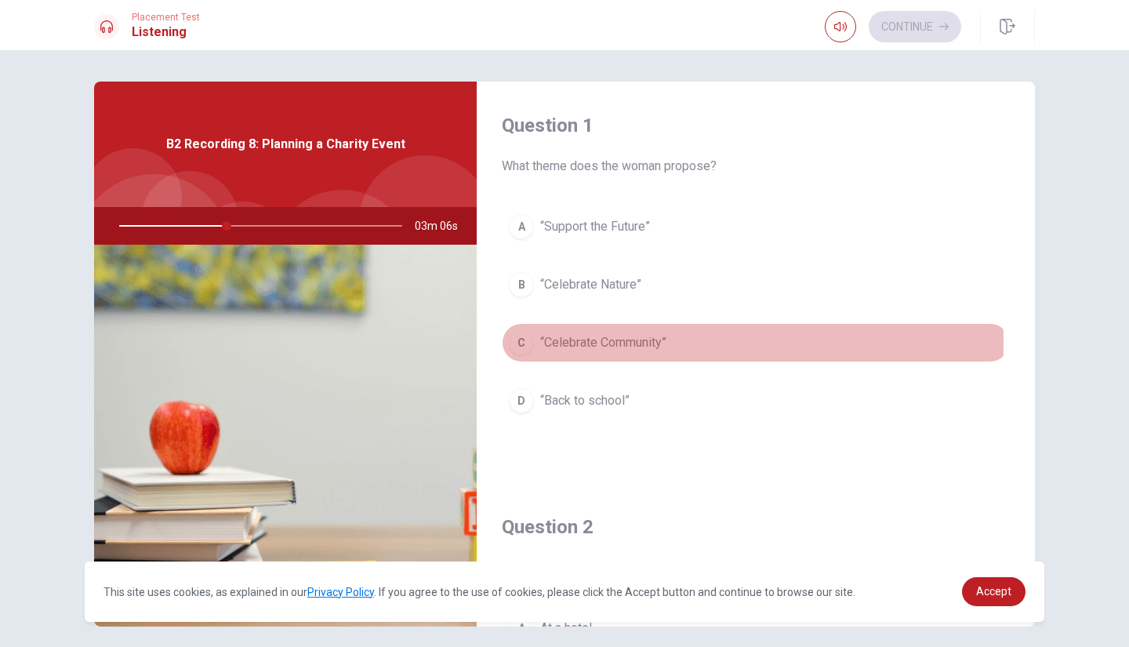
click at [627, 341] on span "“Celebrate Community”" at bounding box center [603, 342] width 126 height 19
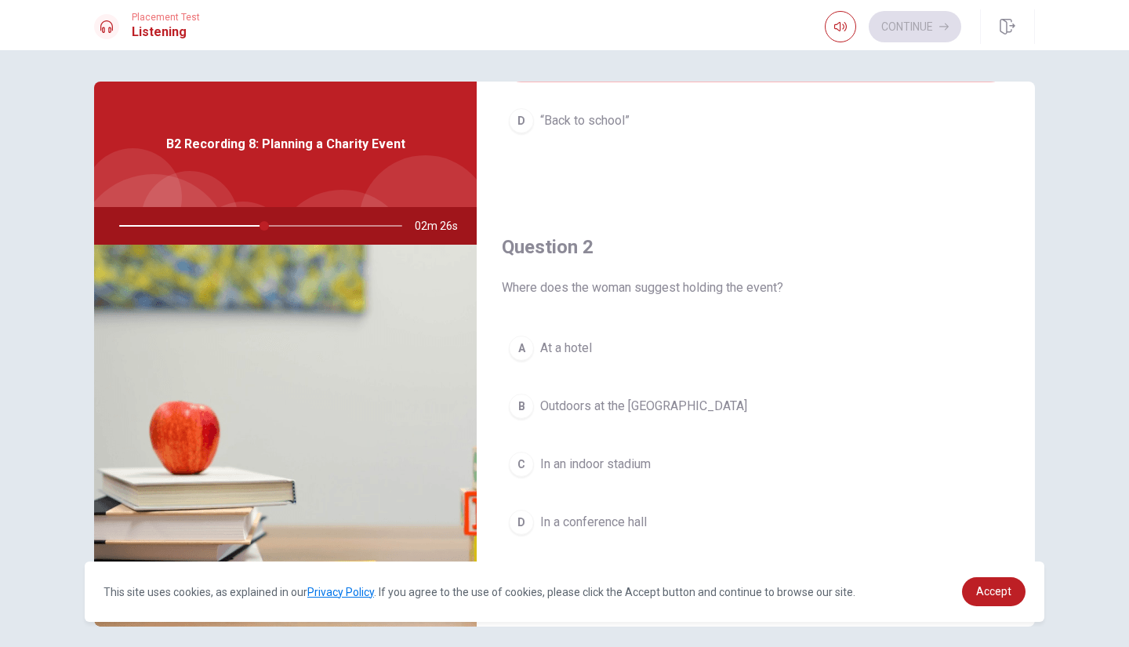
scroll to position [299, 0]
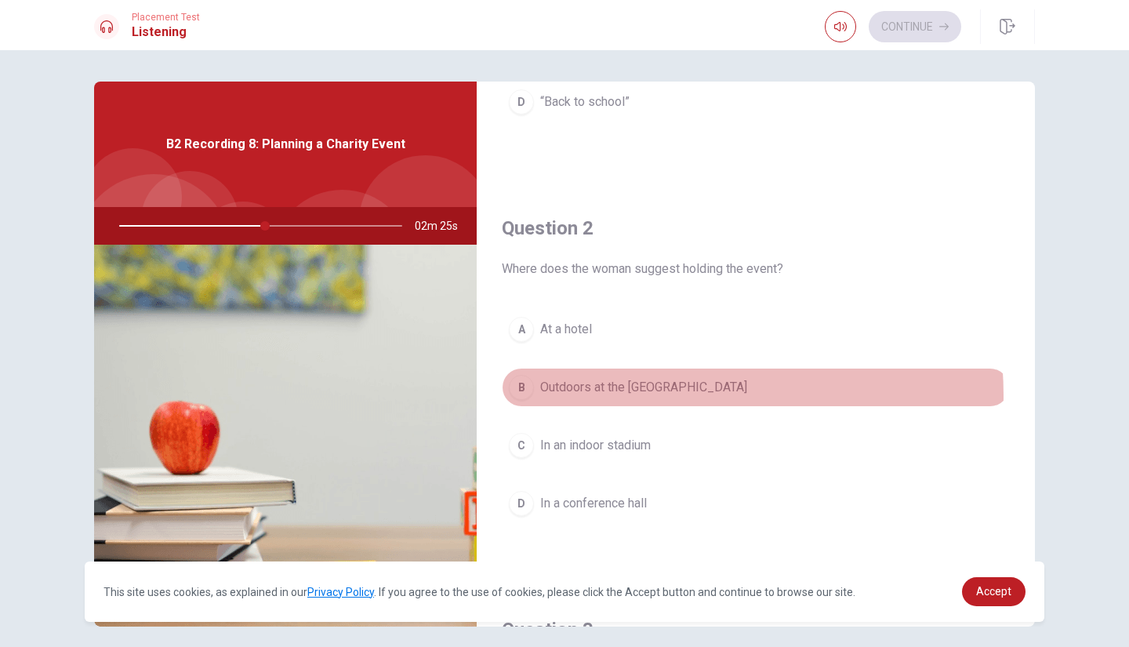
click at [638, 392] on span "Outdoors at the [GEOGRAPHIC_DATA]" at bounding box center [643, 387] width 207 height 19
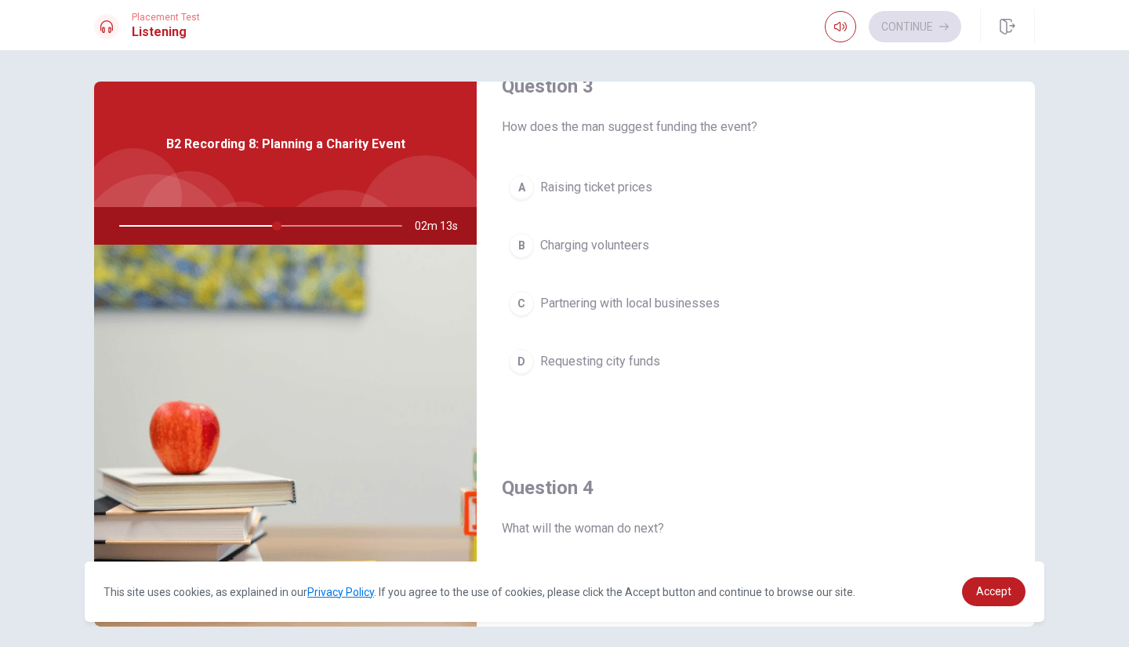
scroll to position [845, 0]
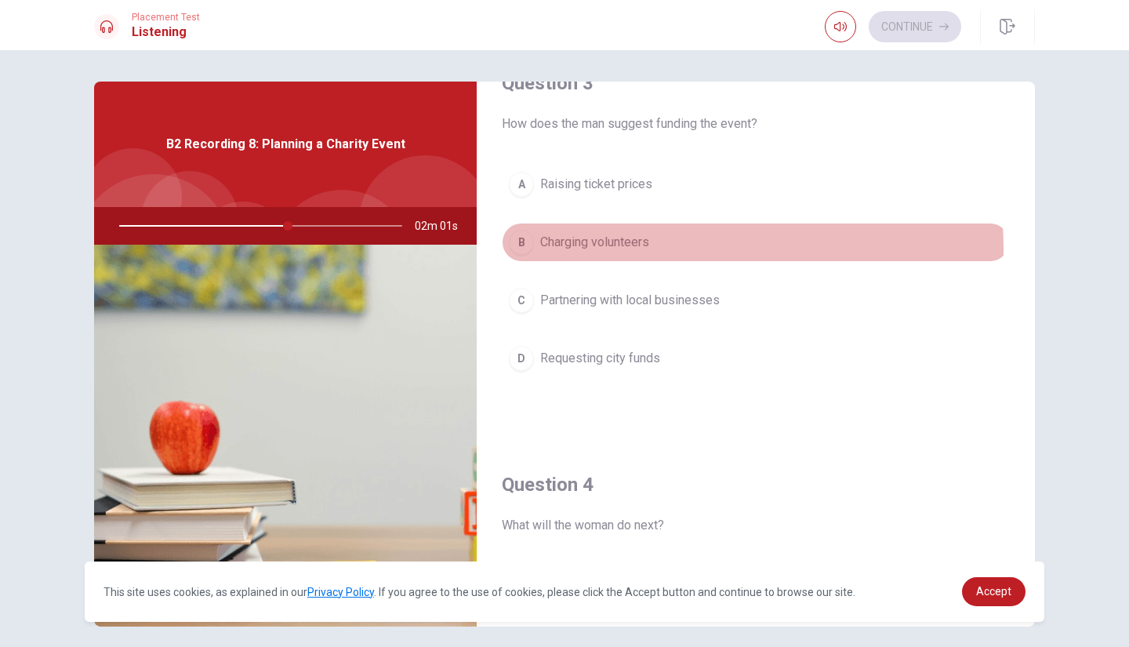
click at [639, 245] on span "Charging volunteers" at bounding box center [594, 242] width 109 height 19
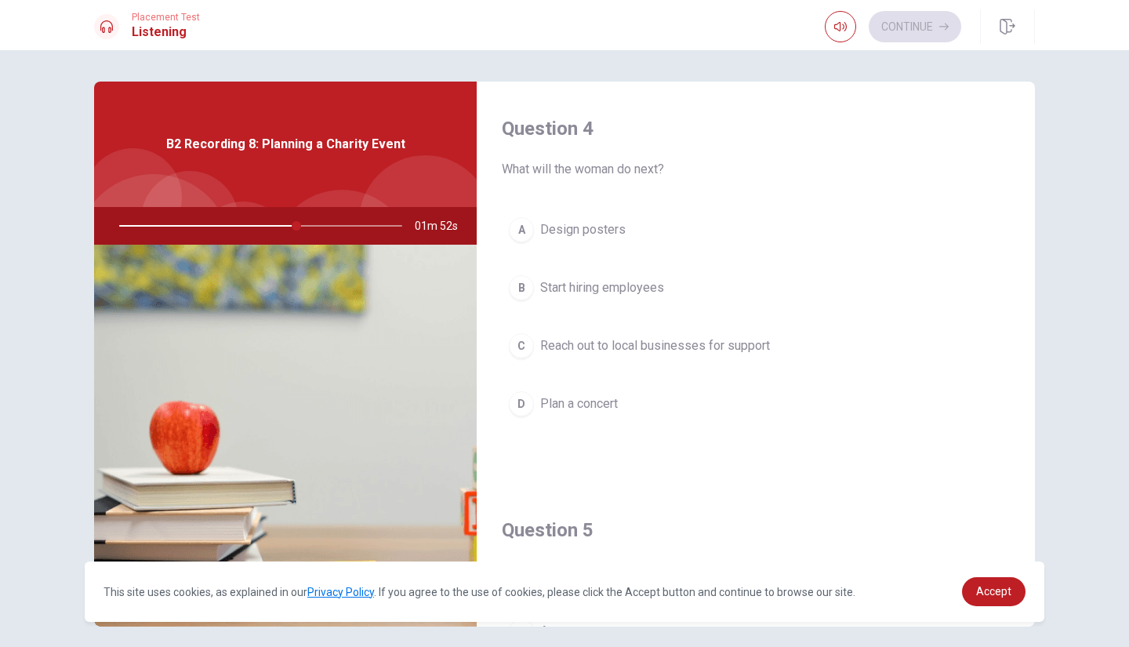
scroll to position [1200, 0]
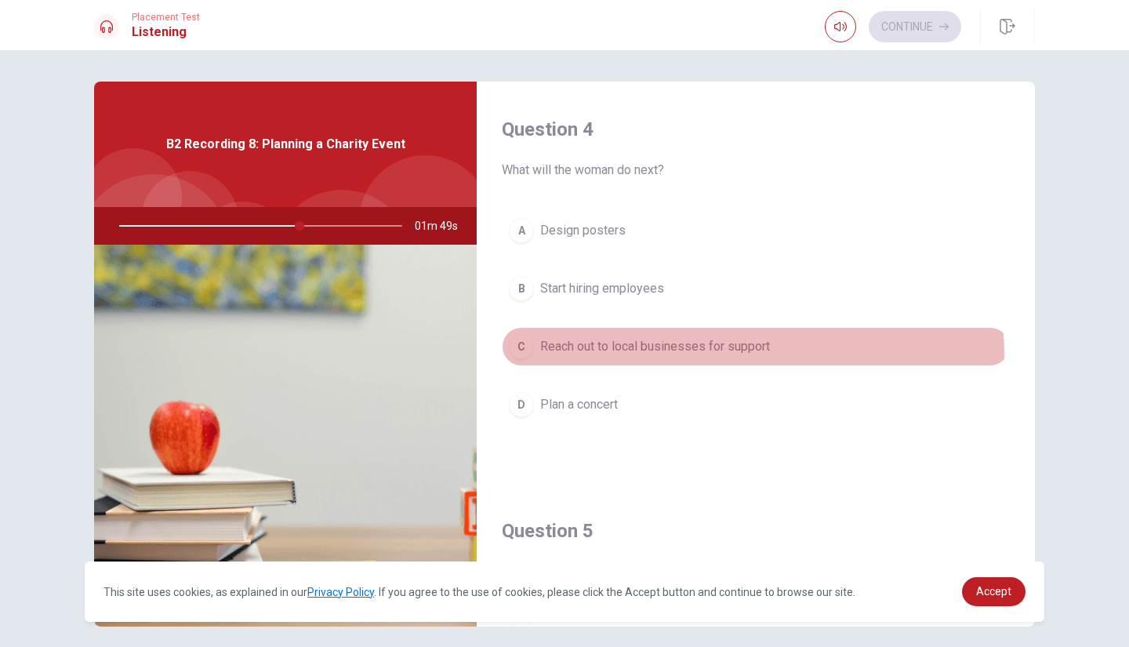
click at [660, 350] on button "C Reach out to local businesses for support" at bounding box center [756, 346] width 508 height 39
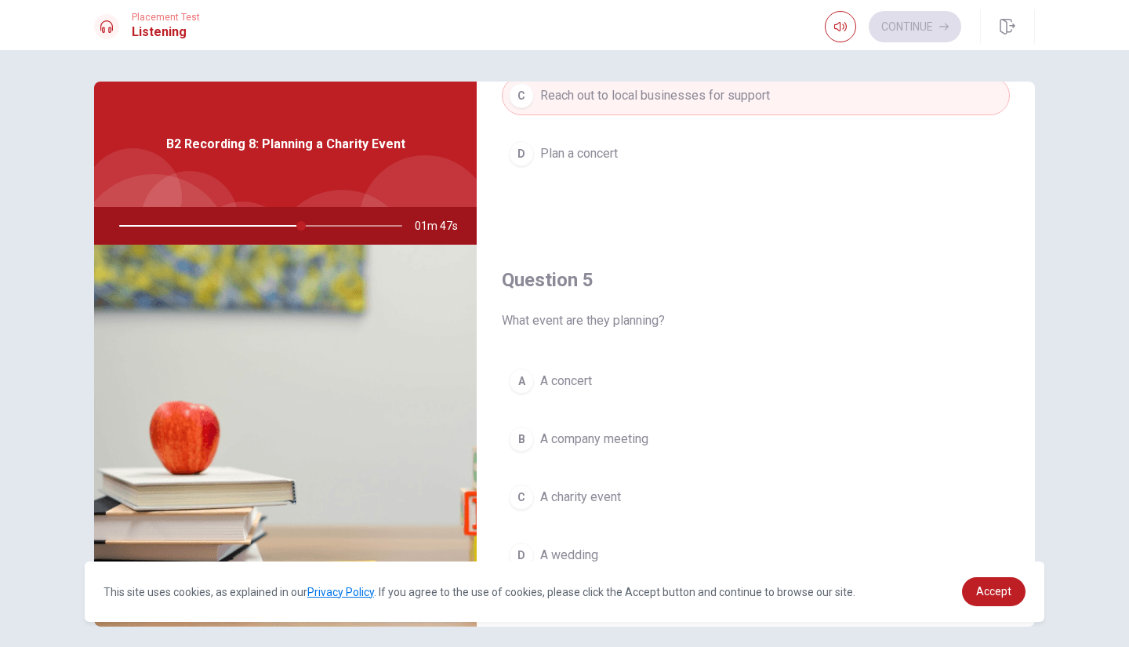
scroll to position [61, 0]
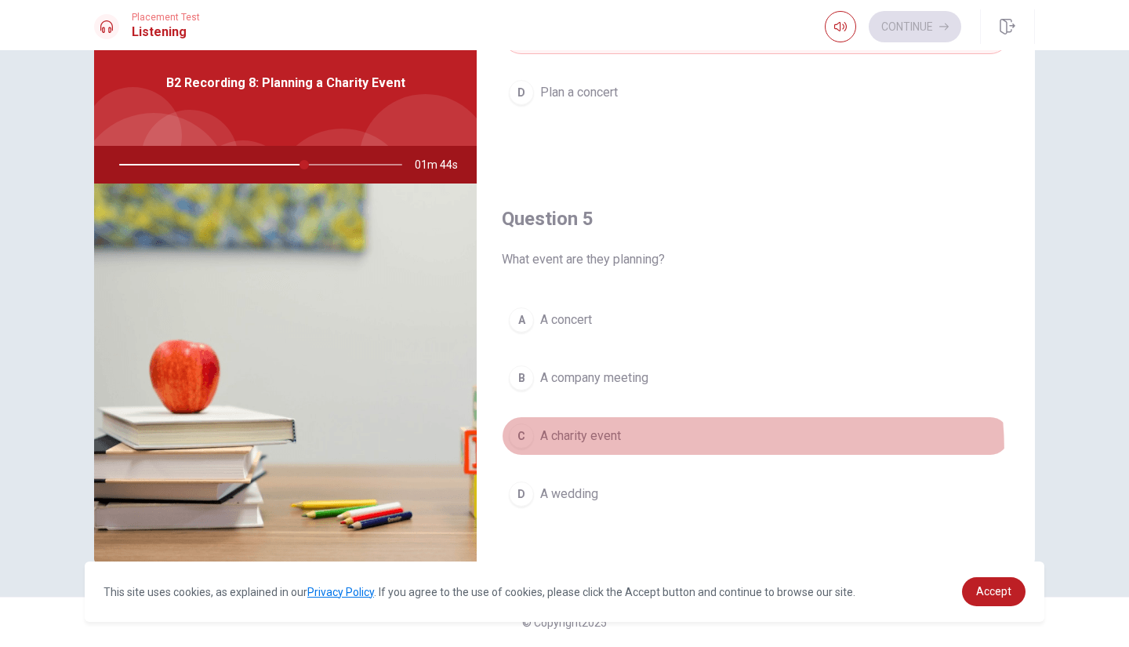
click at [614, 442] on button "C A charity event" at bounding box center [756, 435] width 508 height 39
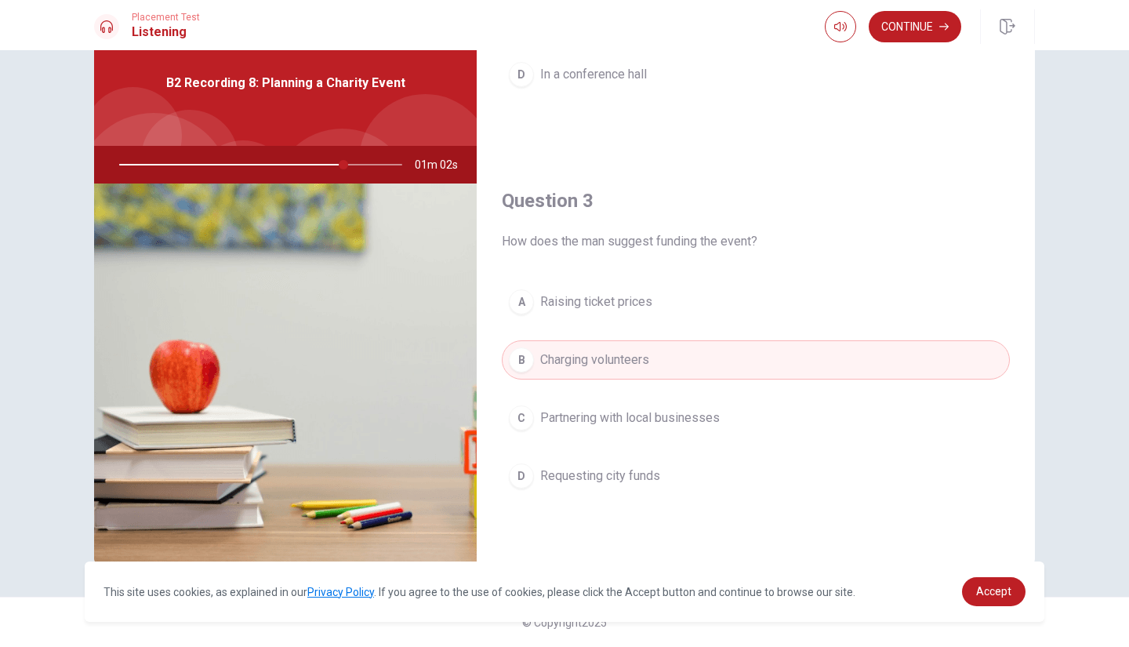
scroll to position [667, 0]
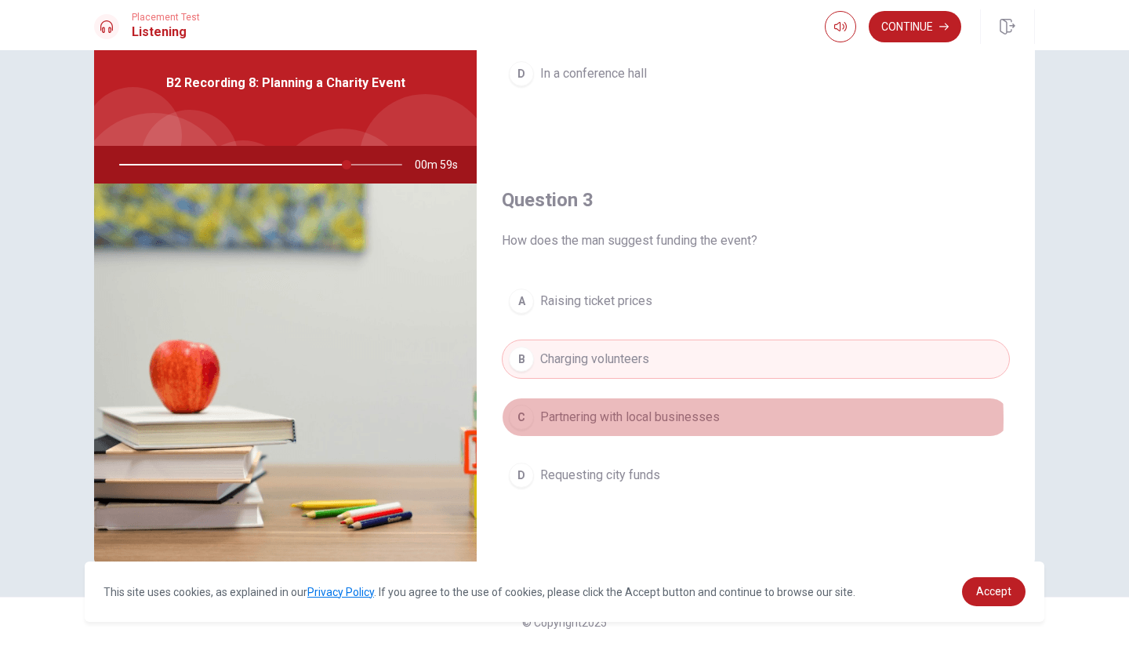
click at [681, 413] on span "Partnering with local businesses" at bounding box center [629, 417] width 179 height 19
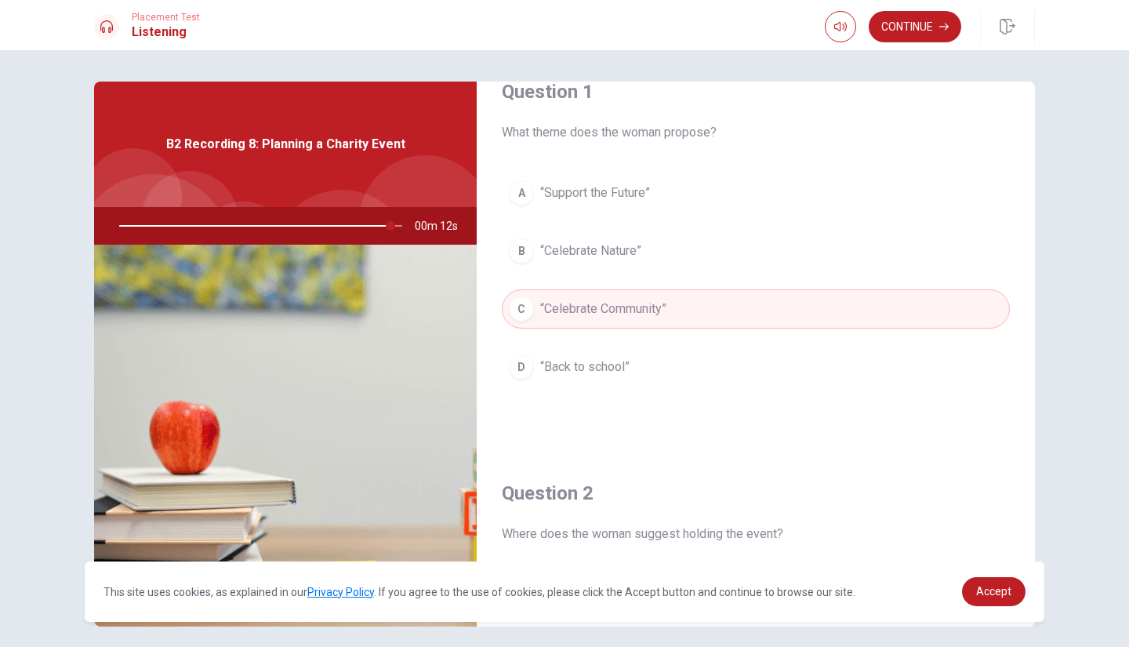
scroll to position [0, 0]
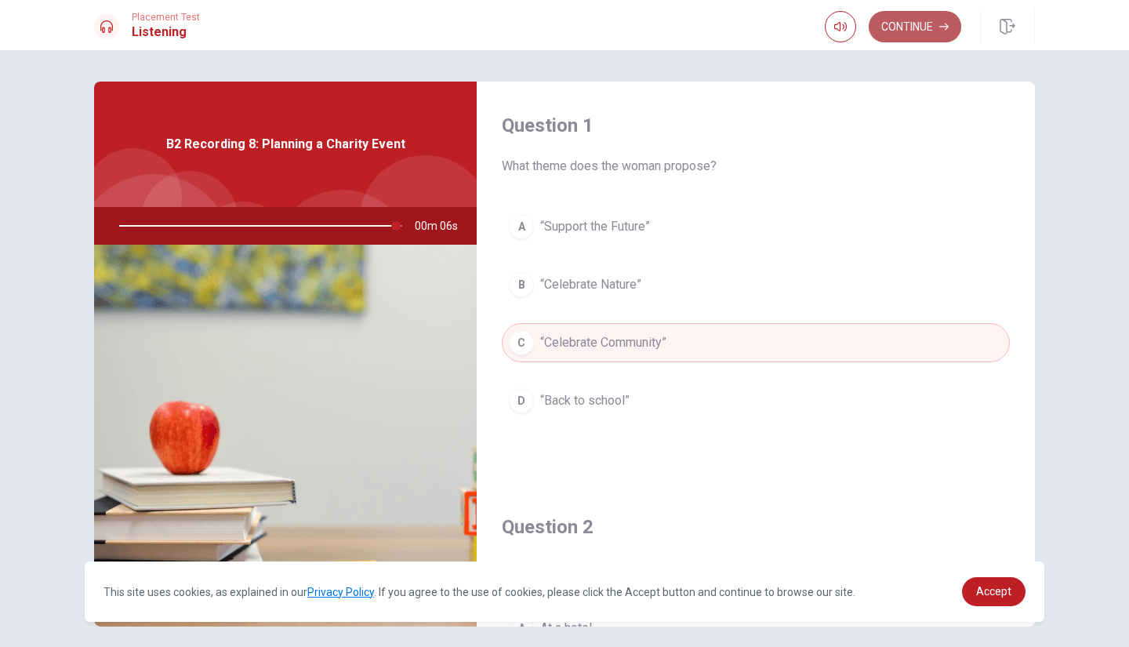
click at [936, 28] on button "Continue" at bounding box center [914, 26] width 92 height 31
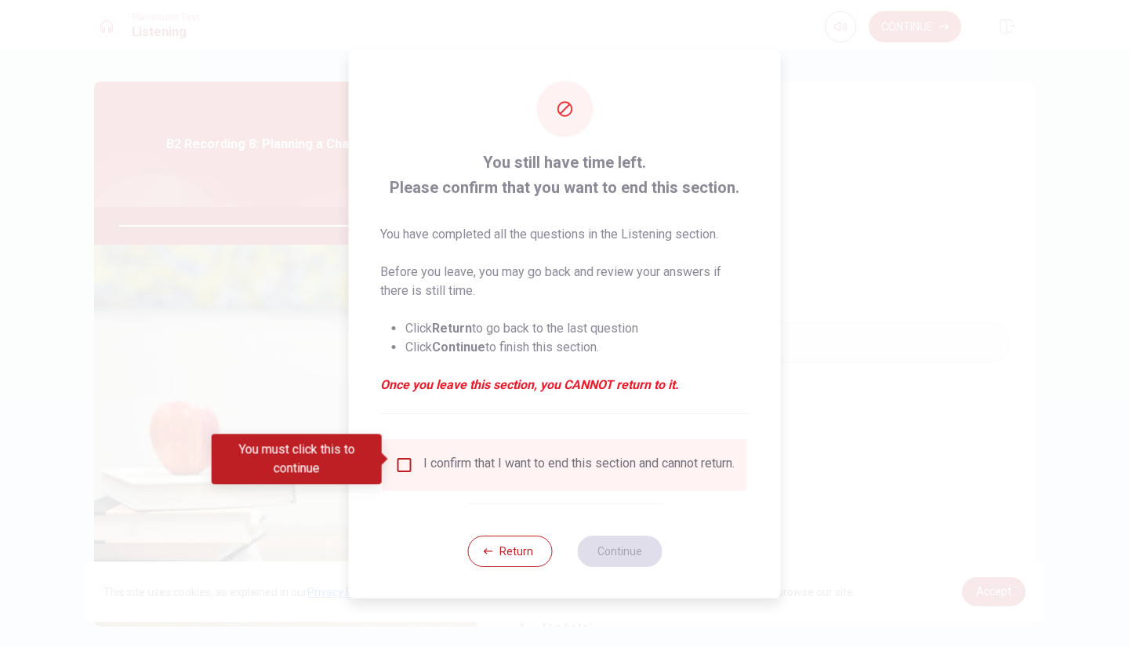
click at [395, 469] on div "I confirm that I want to end this section and cannot return." at bounding box center [564, 464] width 339 height 19
click at [400, 460] on input "You must click this to continue" at bounding box center [404, 464] width 19 height 19
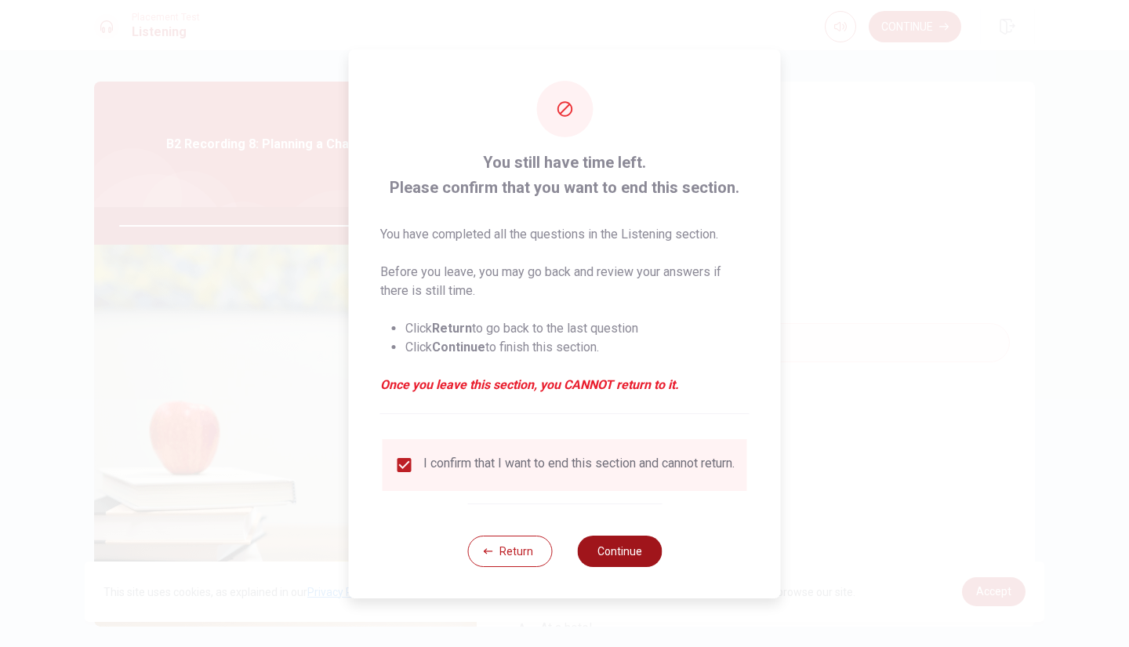
click at [608, 554] on button "Continue" at bounding box center [619, 550] width 85 height 31
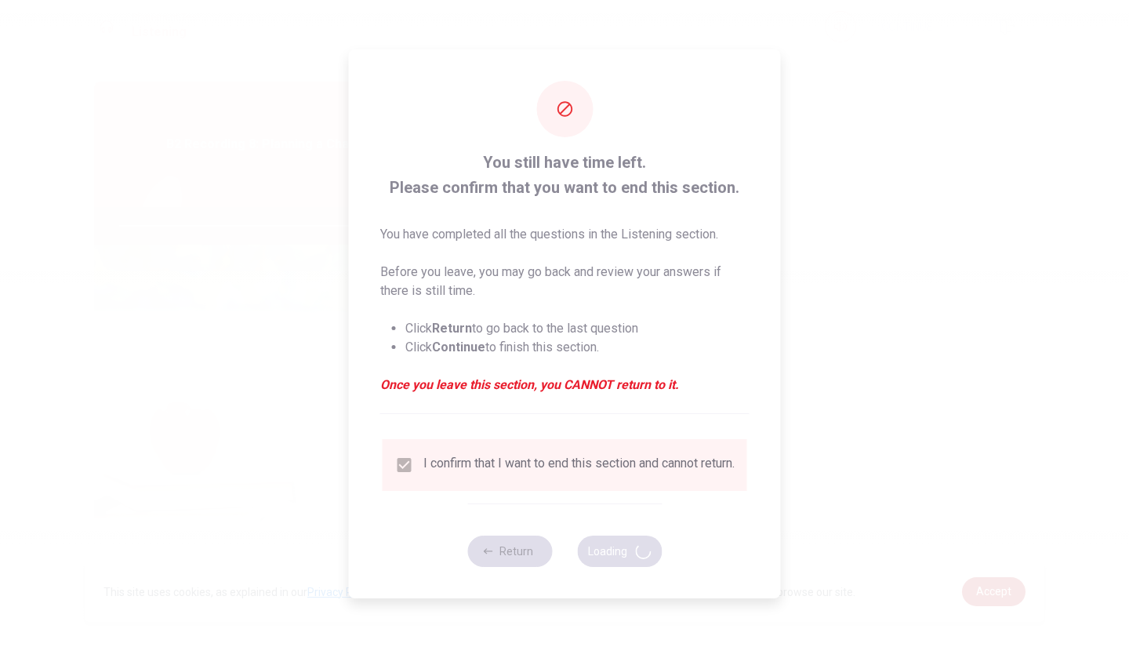
type input "0"
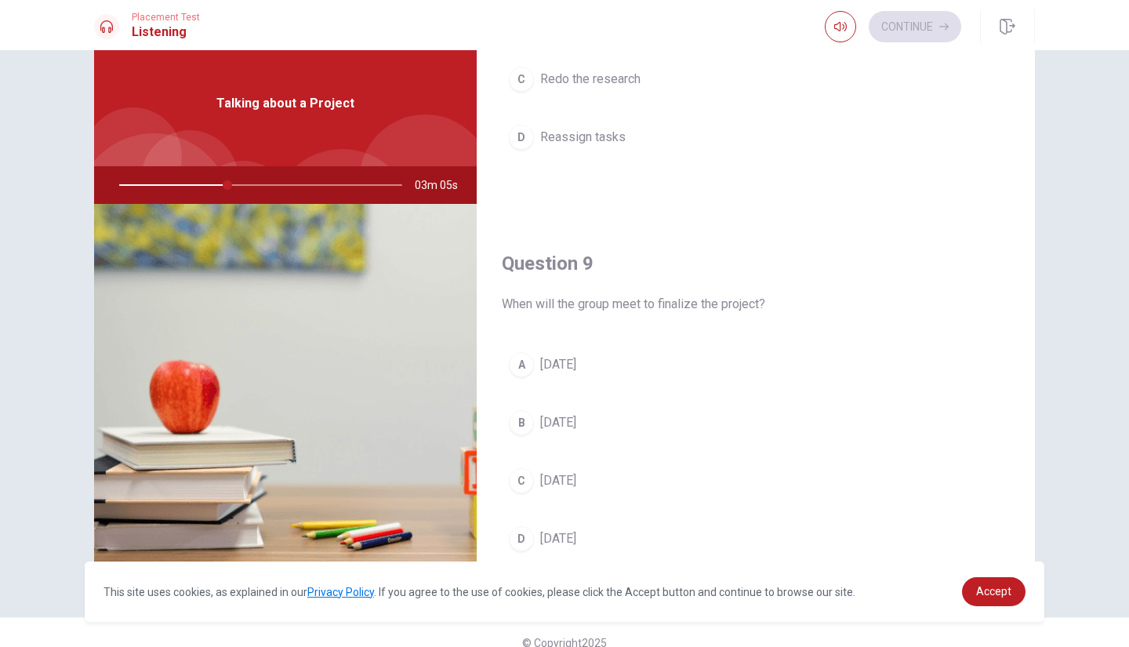
scroll to position [1119, 0]
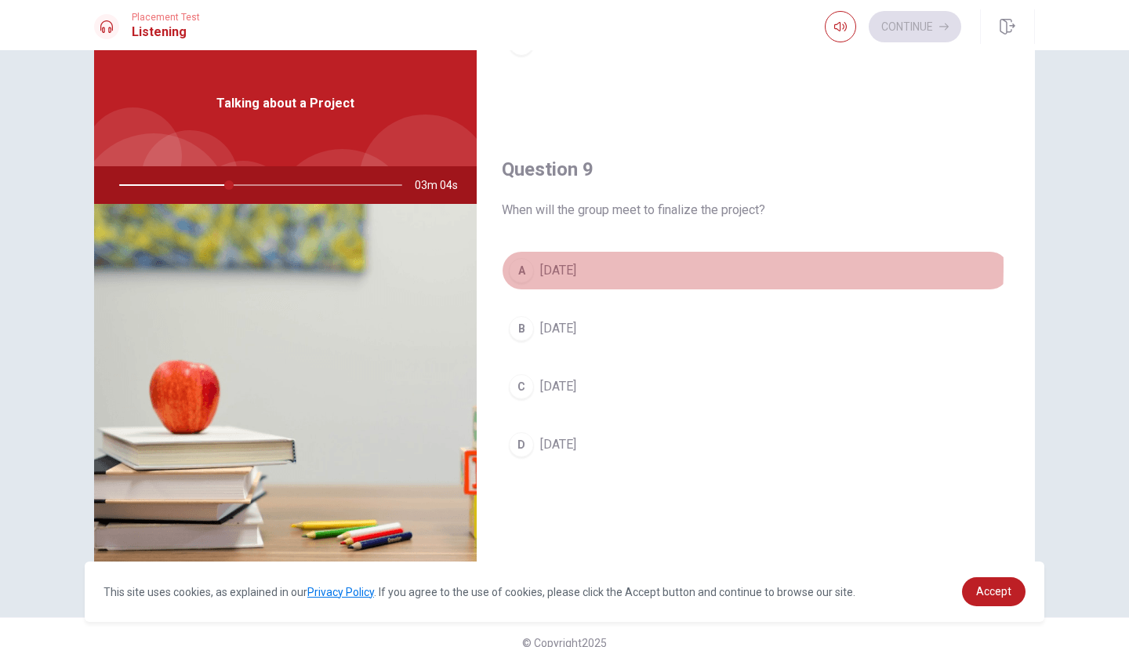
click at [555, 261] on span "[DATE]" at bounding box center [558, 270] width 36 height 19
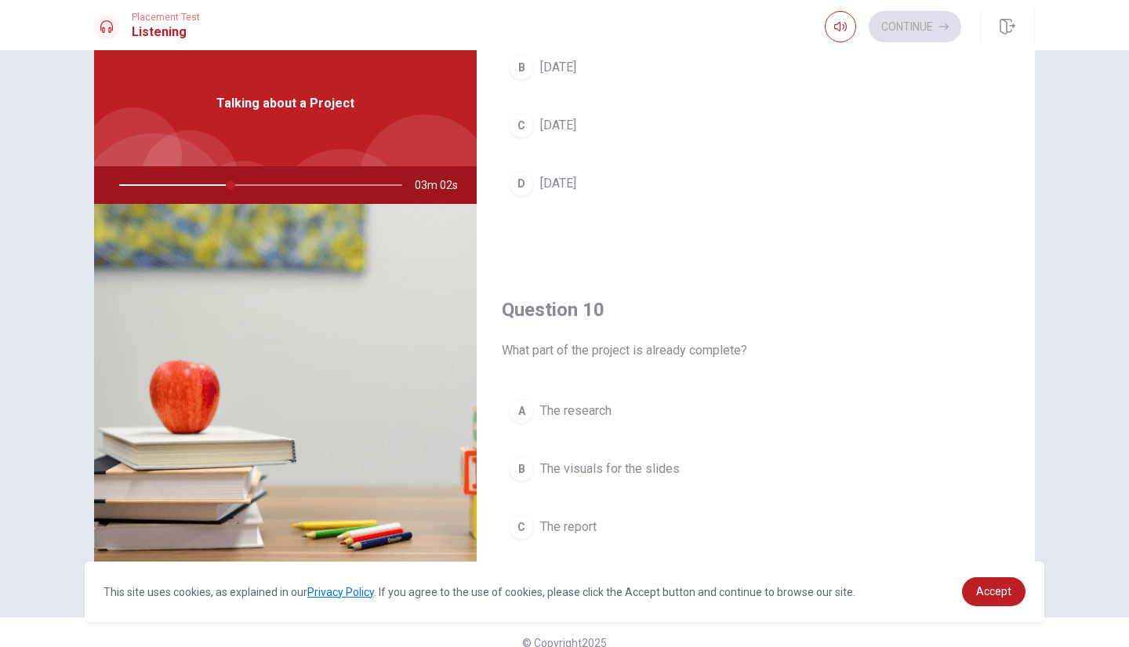
scroll to position [1442, 0]
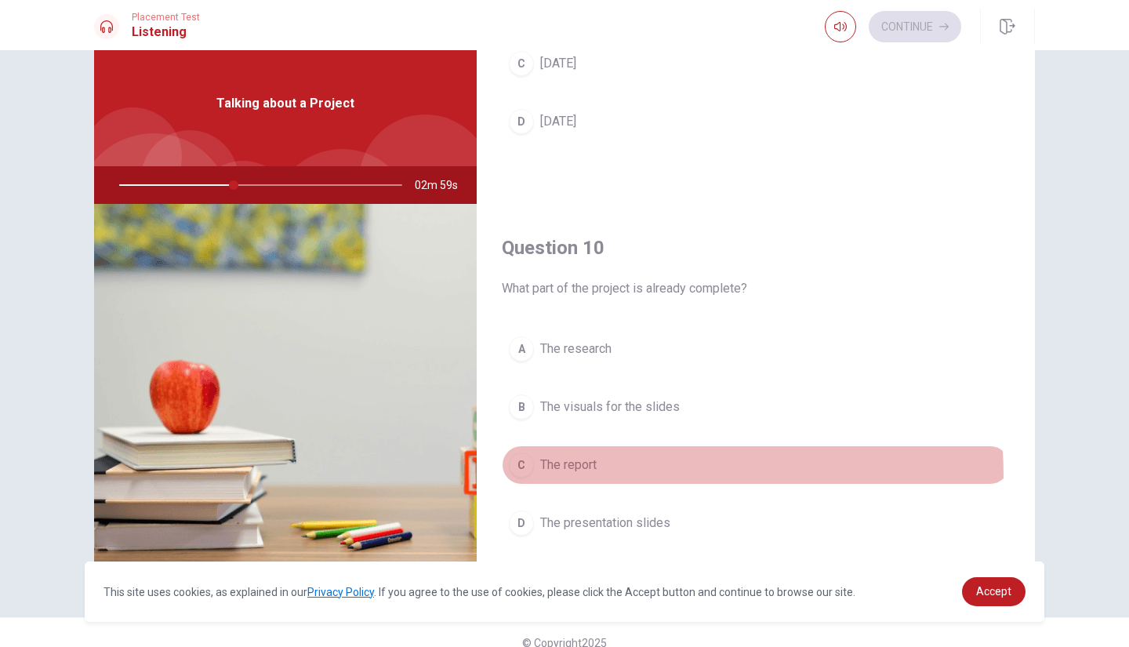
click at [582, 466] on button "C The report" at bounding box center [756, 464] width 508 height 39
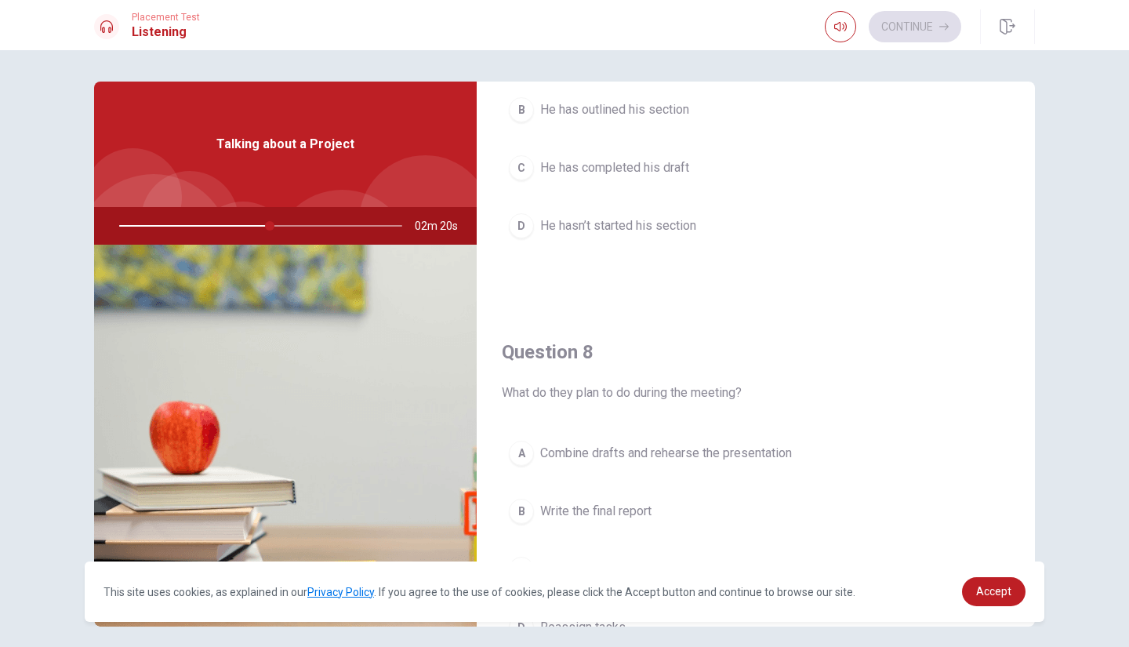
scroll to position [676, 0]
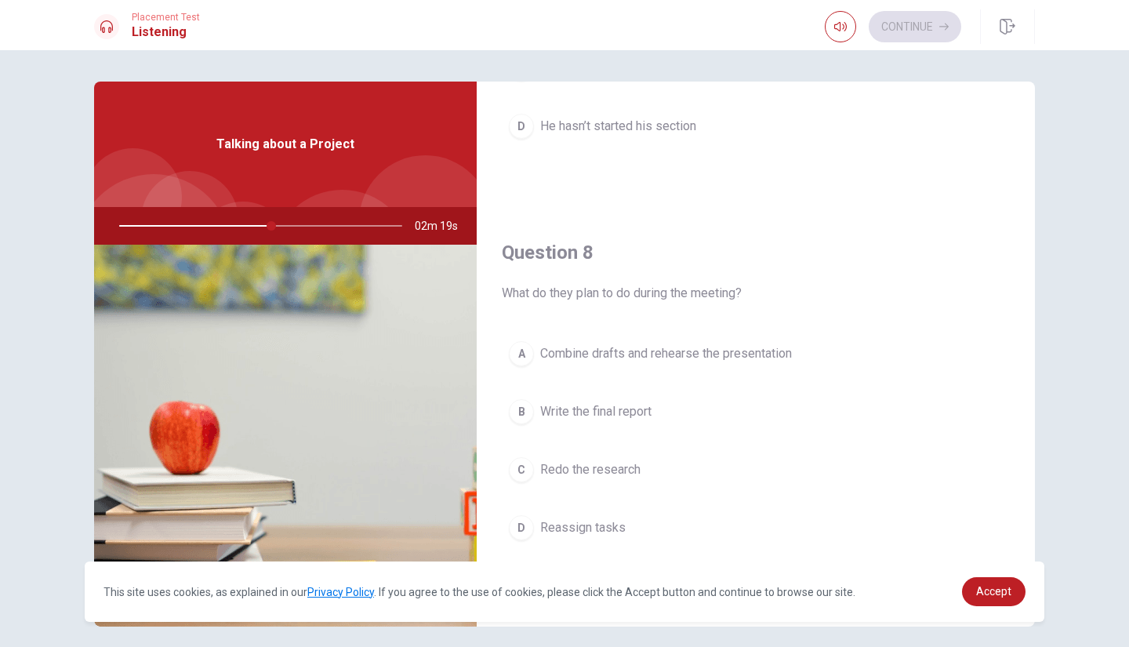
click at [680, 350] on span "Combine drafts and rehearse the presentation" at bounding box center [666, 353] width 252 height 19
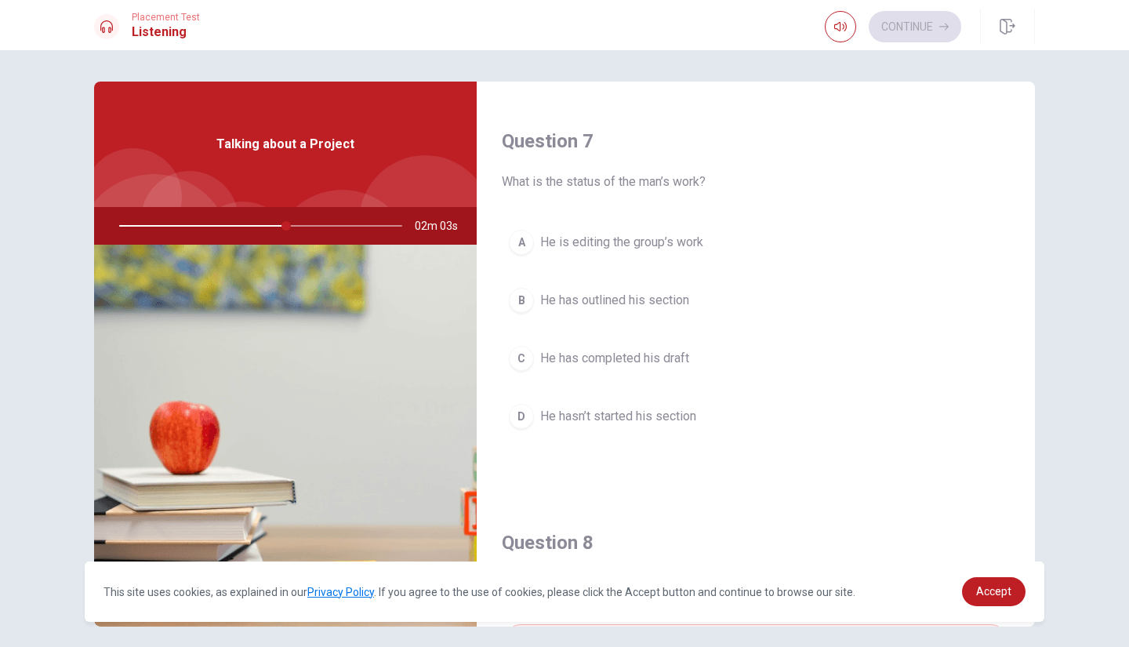
scroll to position [386, 0]
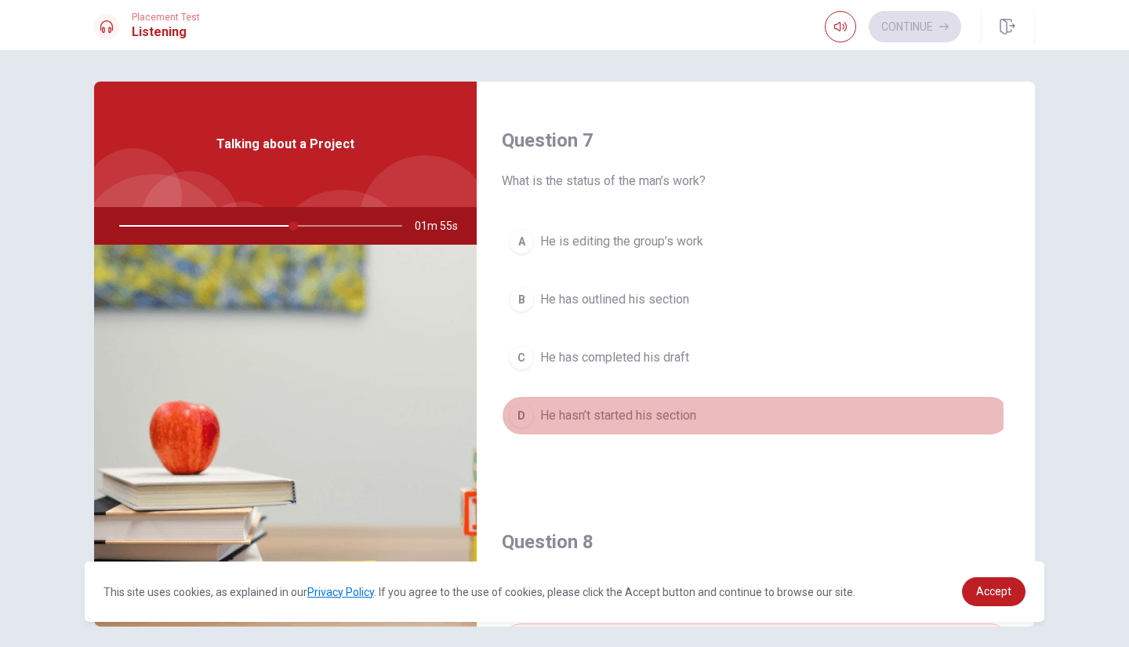
click at [668, 413] on span "He hasn’t started his section" at bounding box center [618, 415] width 156 height 19
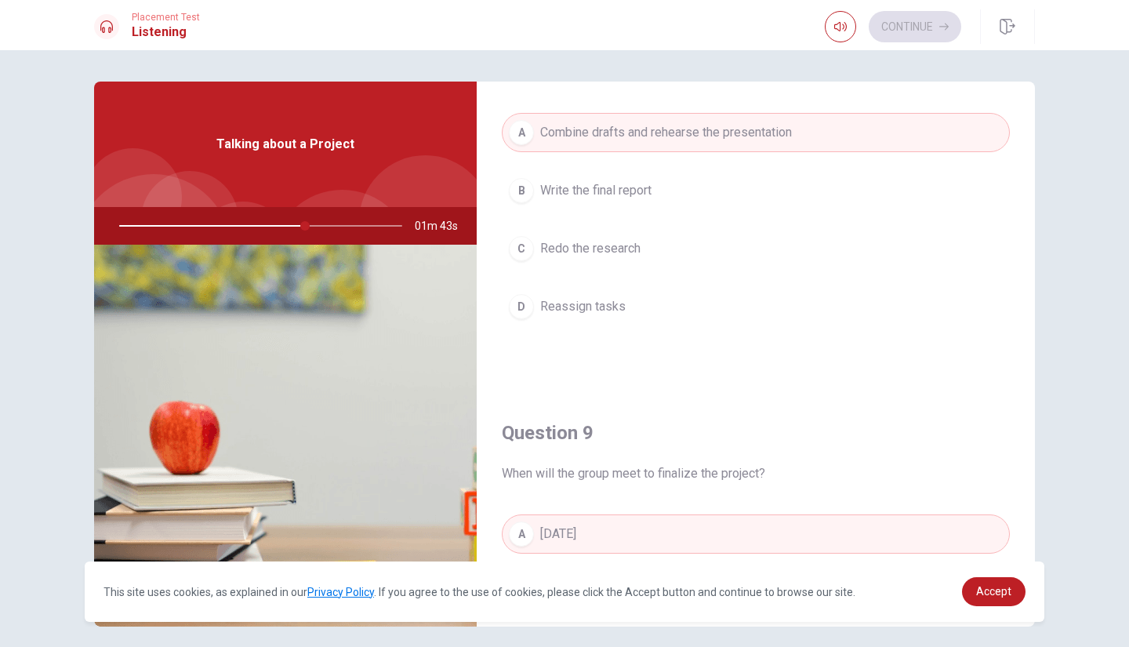
scroll to position [897, 0]
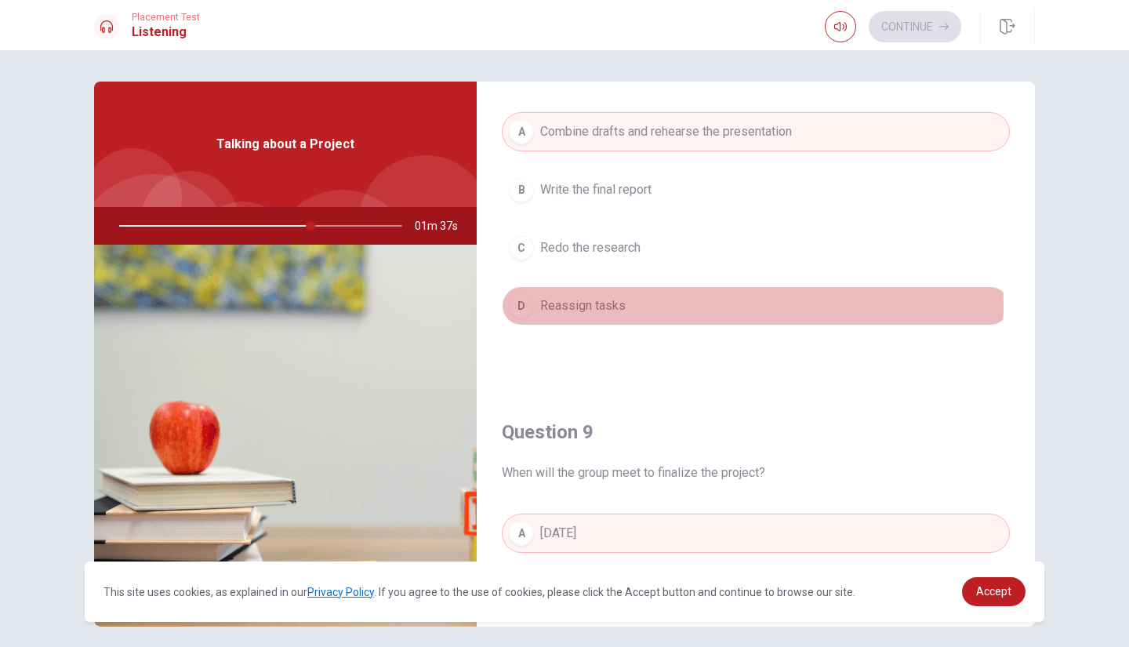
click at [664, 299] on button "D Reassign tasks" at bounding box center [756, 305] width 508 height 39
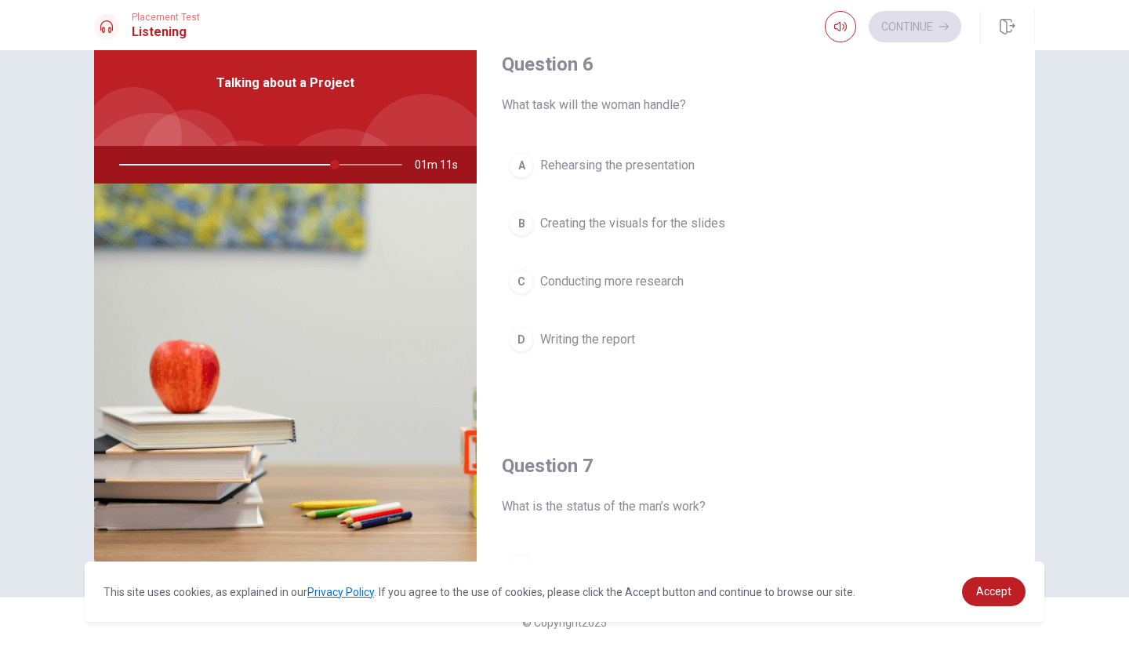
scroll to position [0, 0]
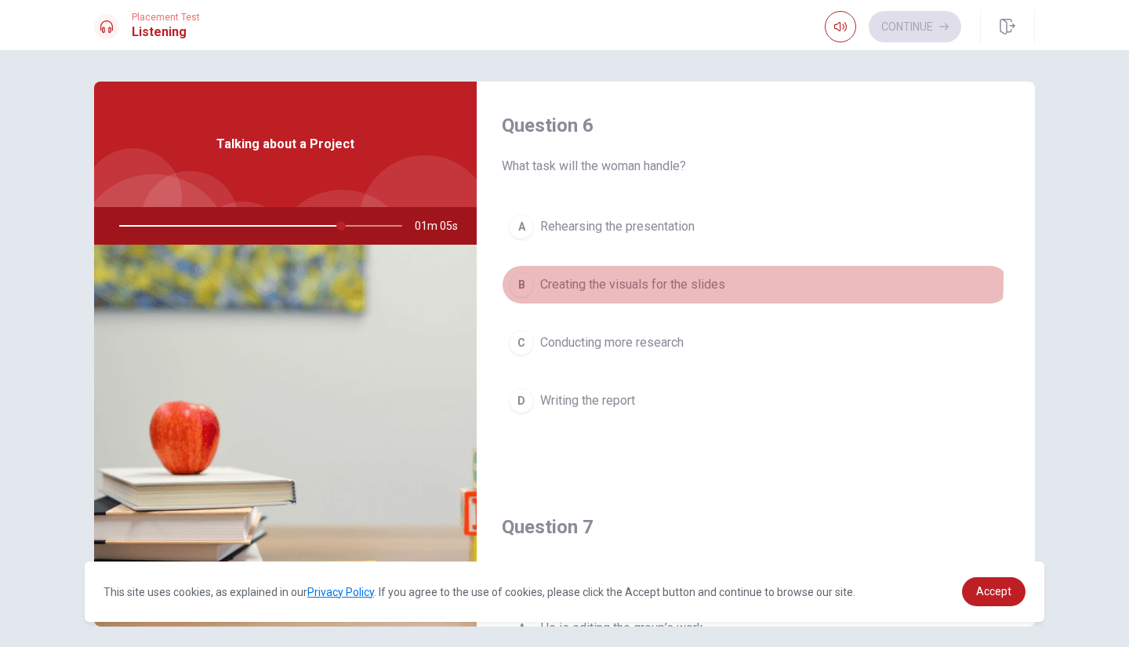
click at [677, 277] on span "Creating the visuals for the slides" at bounding box center [632, 284] width 185 height 19
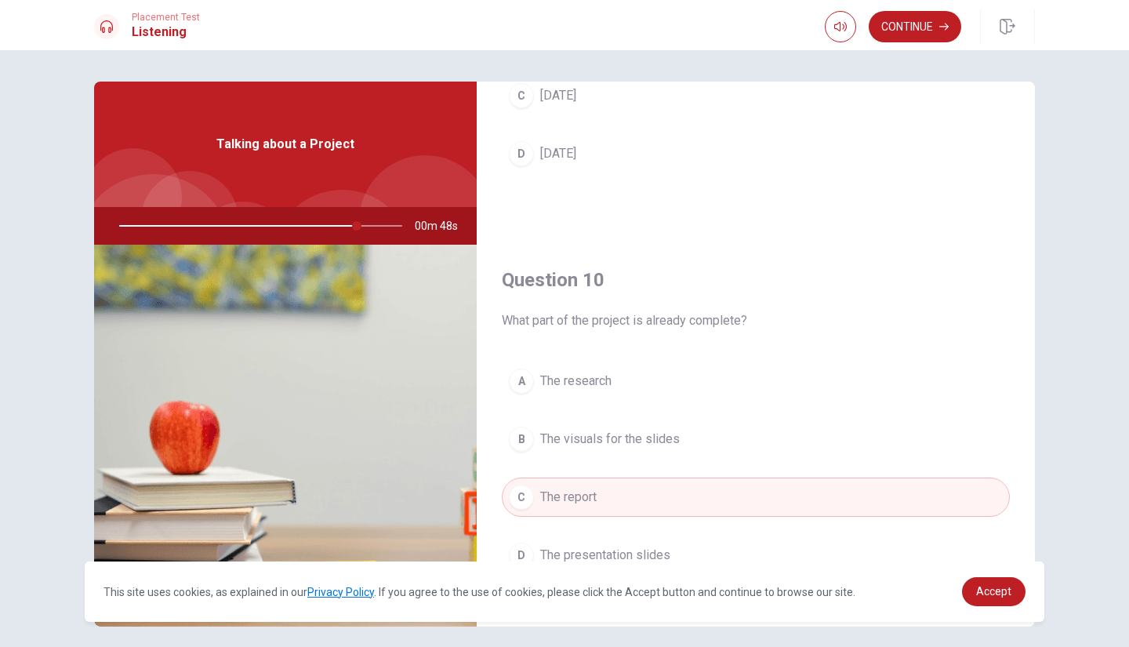
scroll to position [61, 0]
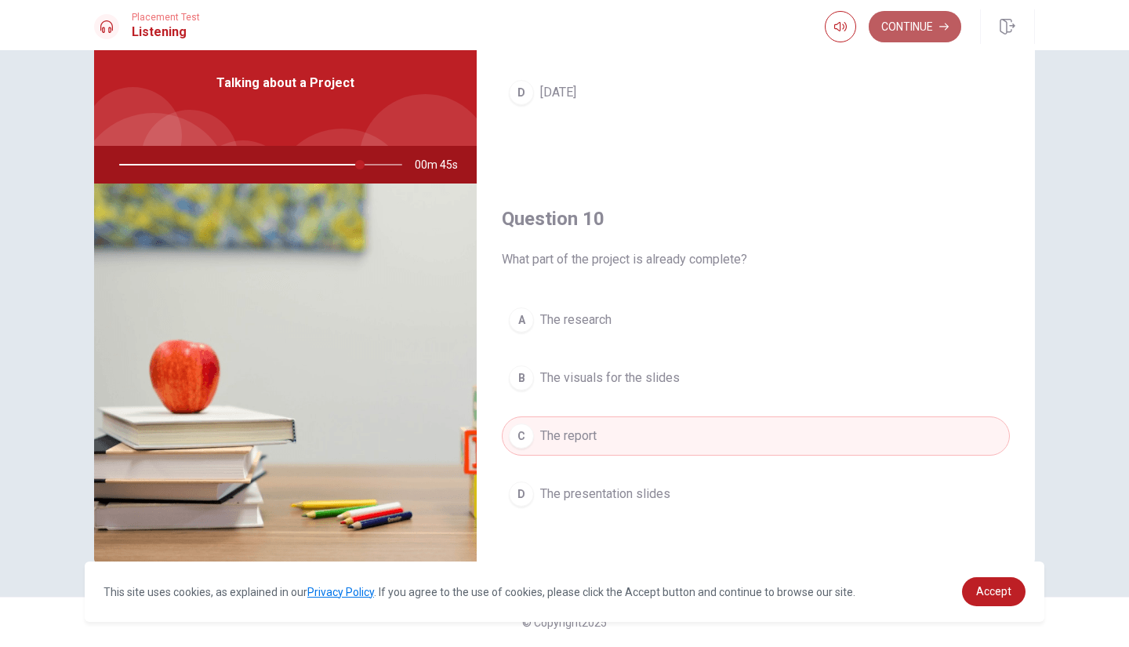
click at [926, 29] on button "Continue" at bounding box center [914, 26] width 92 height 31
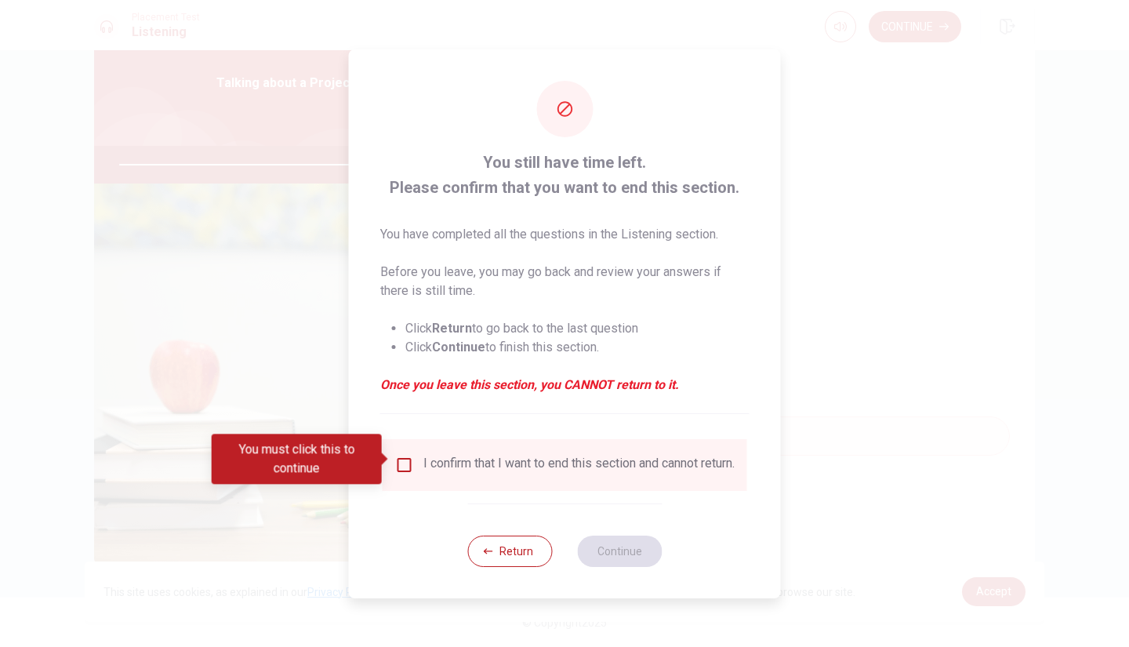
click at [473, 498] on div "You still have time left. Please confirm that you want to end this section. You…" at bounding box center [565, 323] width 432 height 549
click at [503, 473] on div "I confirm that I want to end this section and cannot return." at bounding box center [578, 464] width 311 height 19
click at [512, 473] on div "I confirm that I want to end this section and cannot return." at bounding box center [578, 464] width 311 height 19
click at [395, 455] on input "You must click this to continue" at bounding box center [404, 464] width 19 height 19
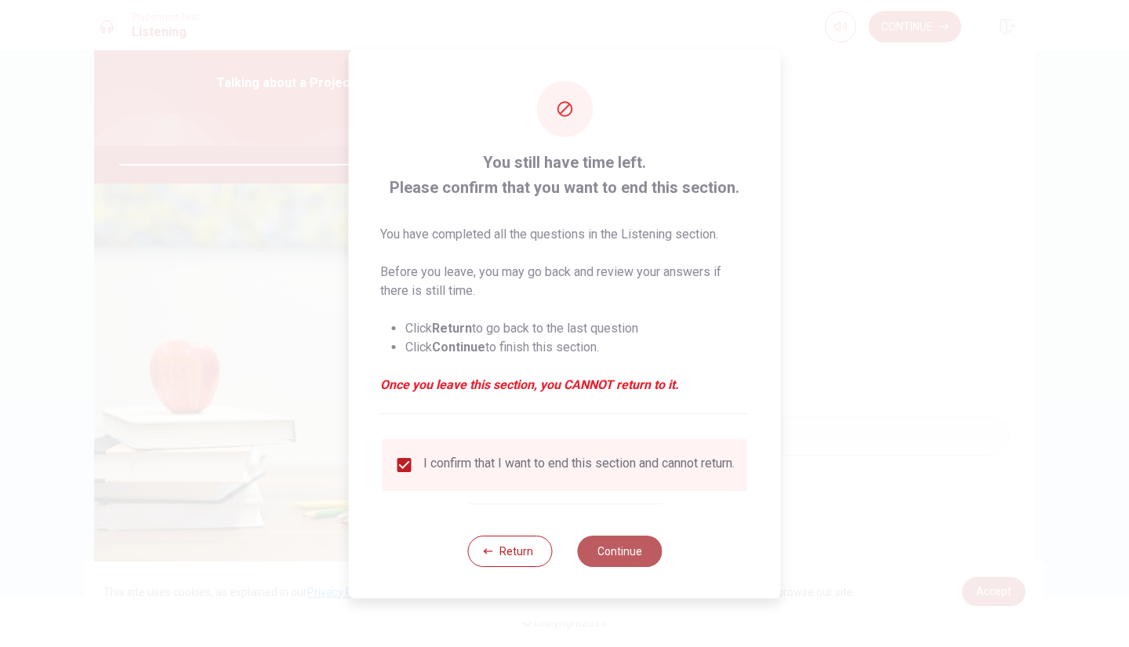
click at [598, 560] on button "Continue" at bounding box center [619, 550] width 85 height 31
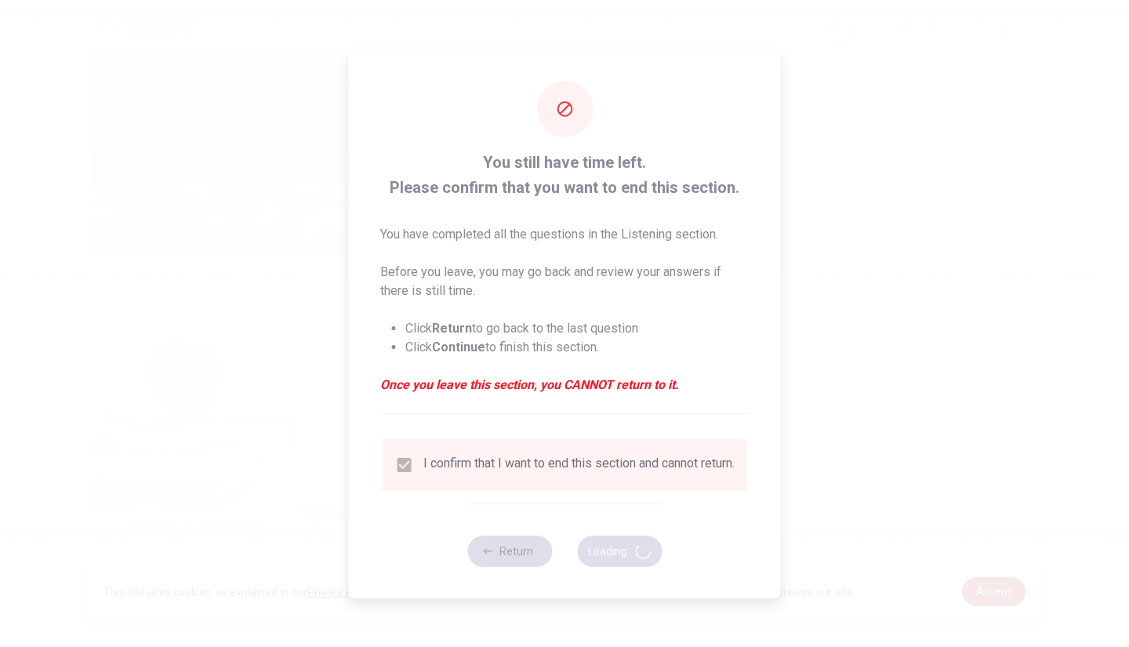
type input "88"
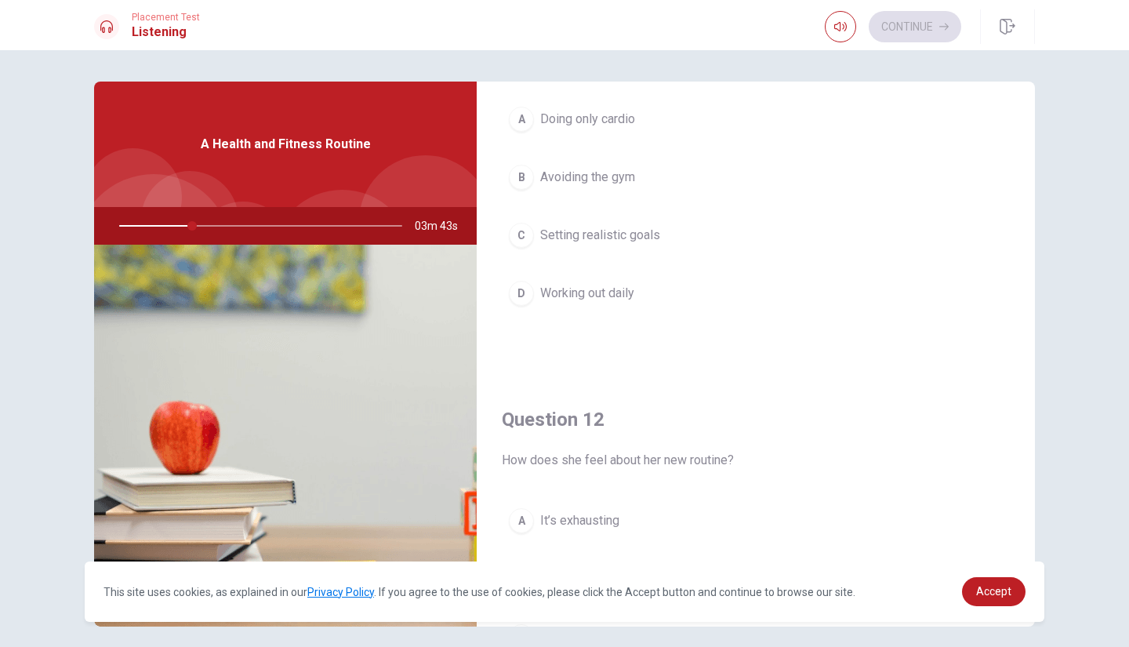
scroll to position [0, 0]
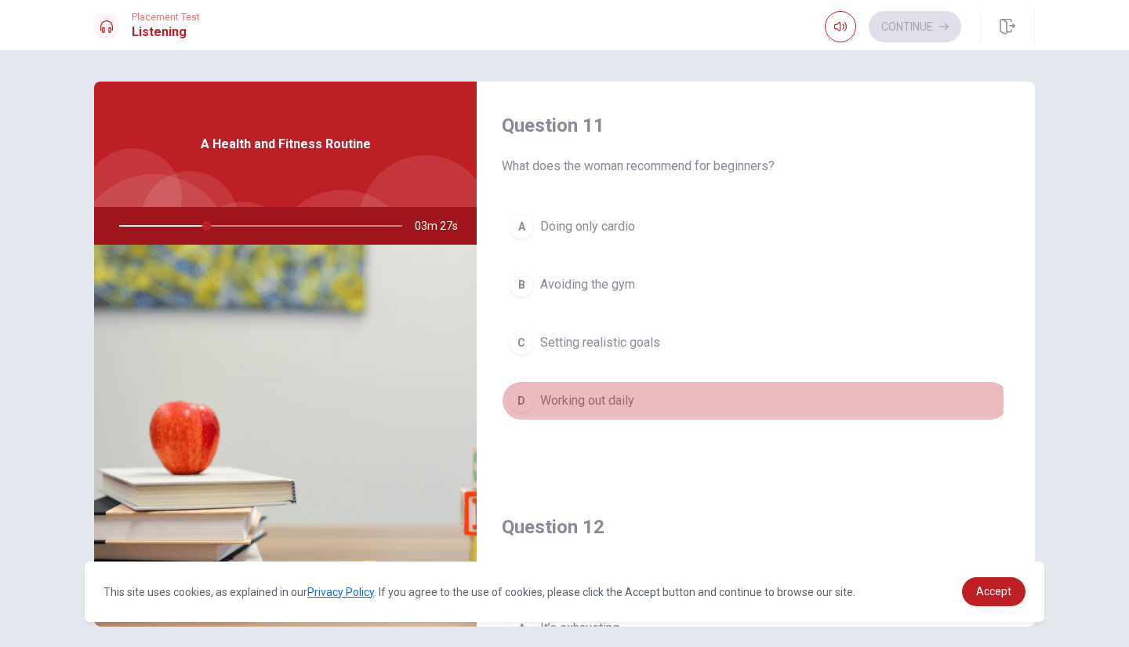
click at [607, 400] on span "Working out daily" at bounding box center [587, 400] width 94 height 19
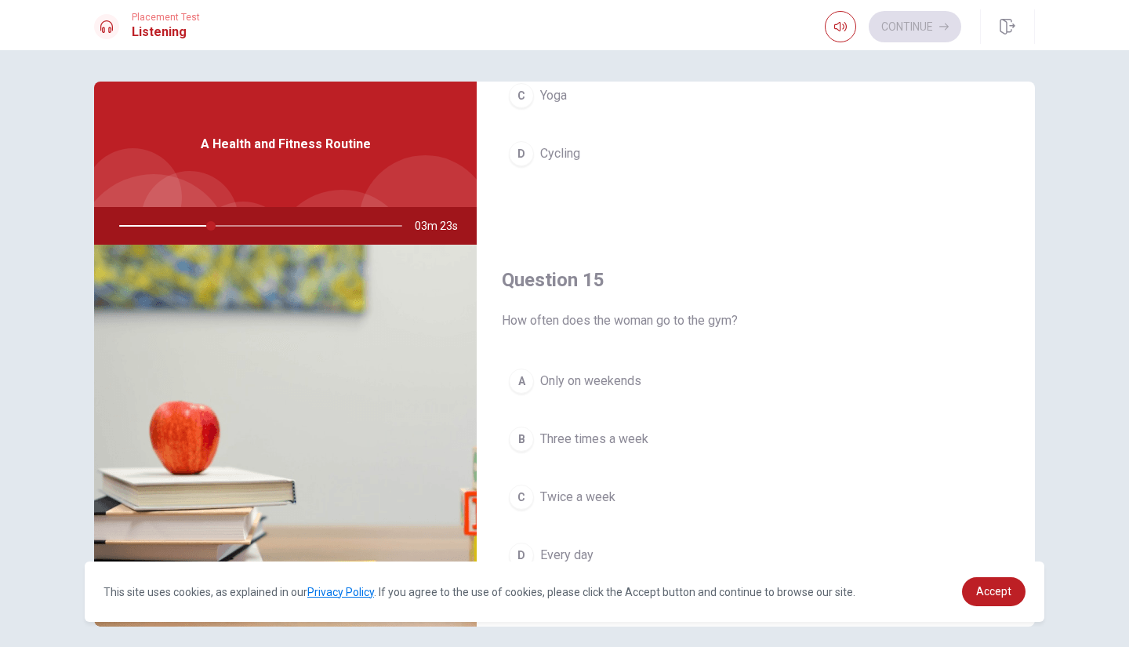
scroll to position [61, 0]
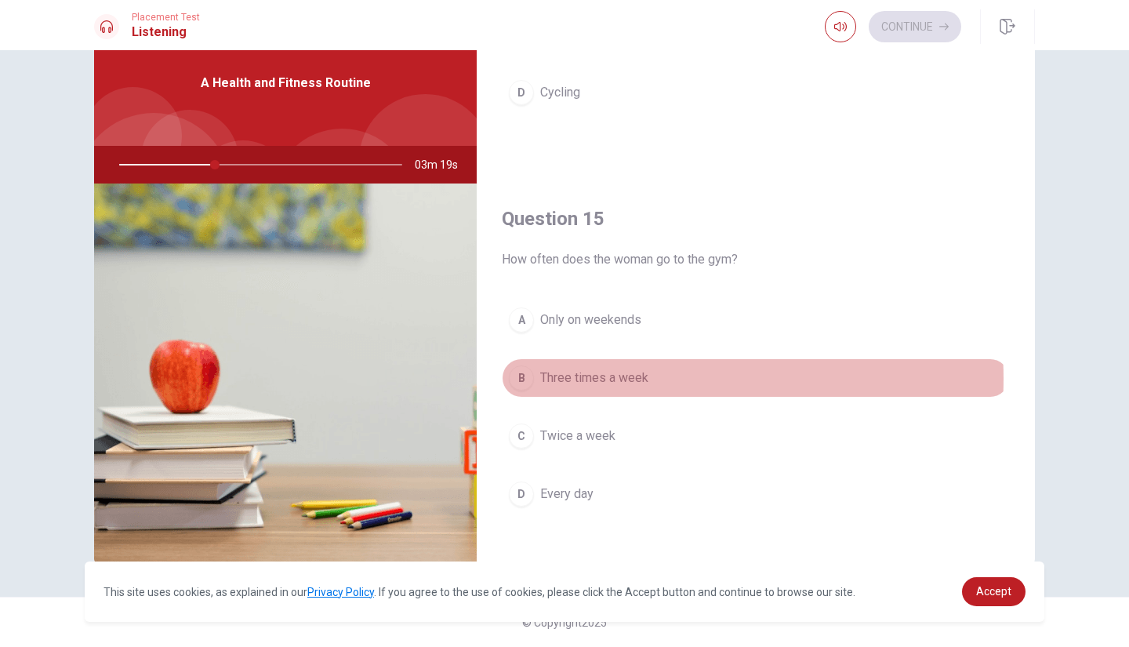
click at [627, 369] on span "Three times a week" at bounding box center [594, 377] width 108 height 19
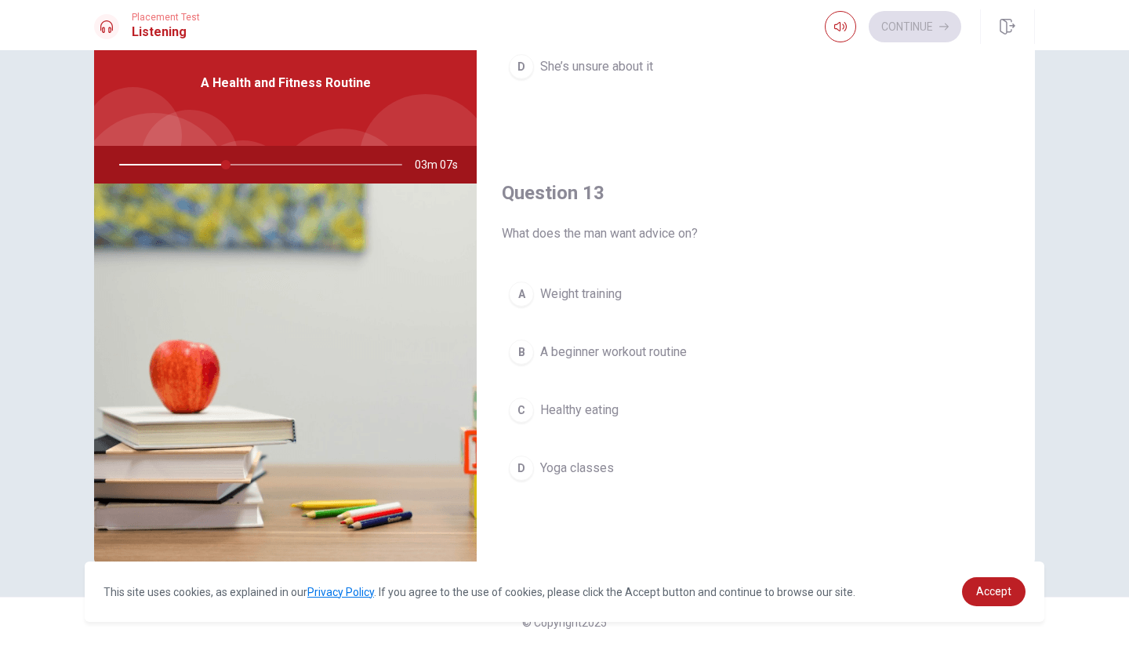
scroll to position [675, 0]
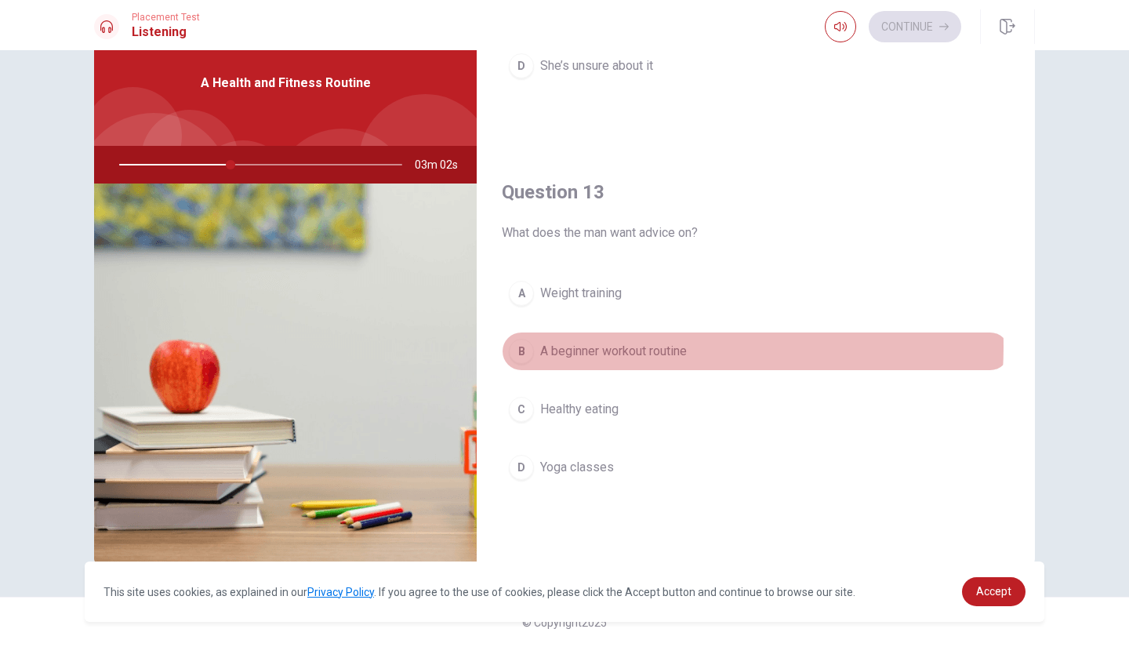
click at [620, 342] on span "A beginner workout routine" at bounding box center [613, 351] width 147 height 19
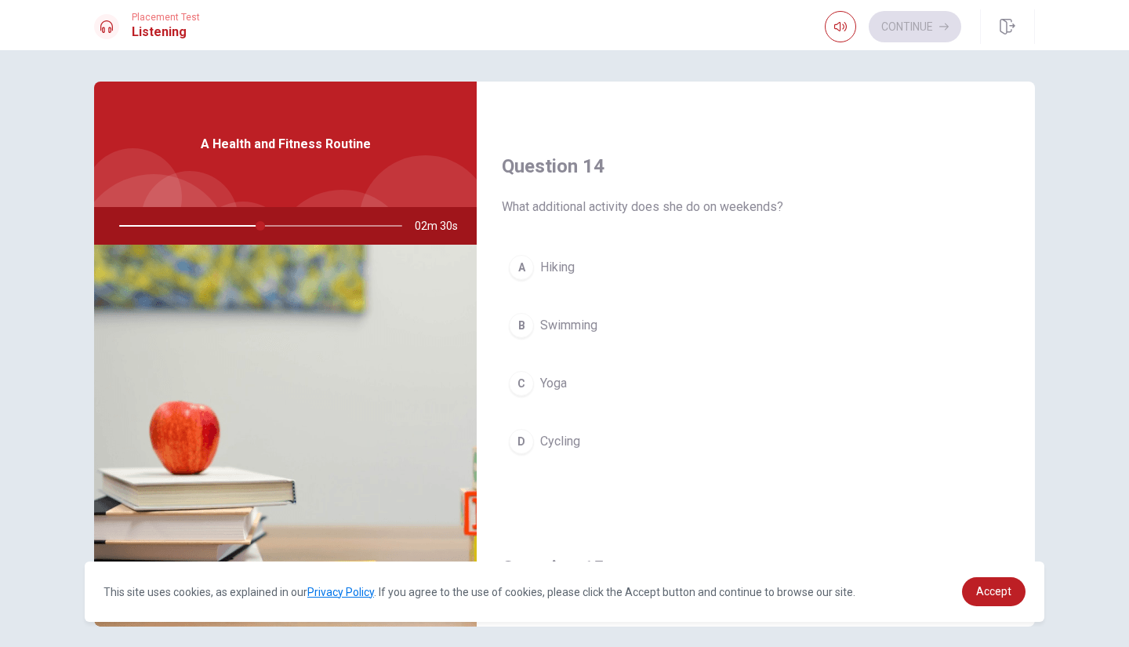
scroll to position [1165, 0]
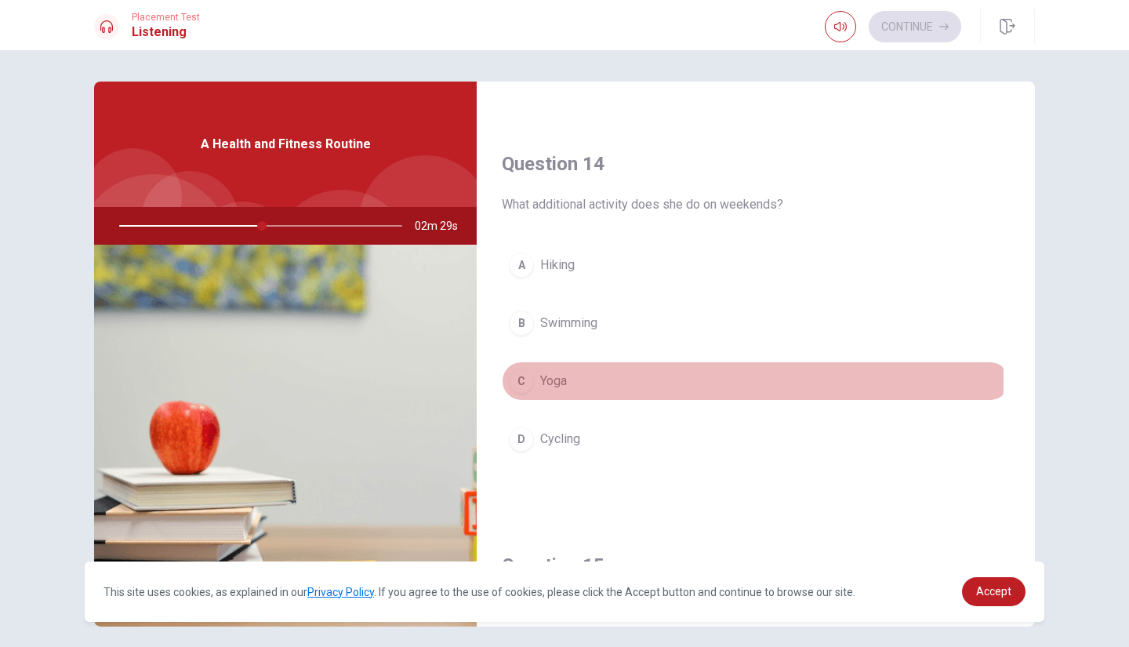
click at [657, 372] on button "C Yoga" at bounding box center [756, 380] width 508 height 39
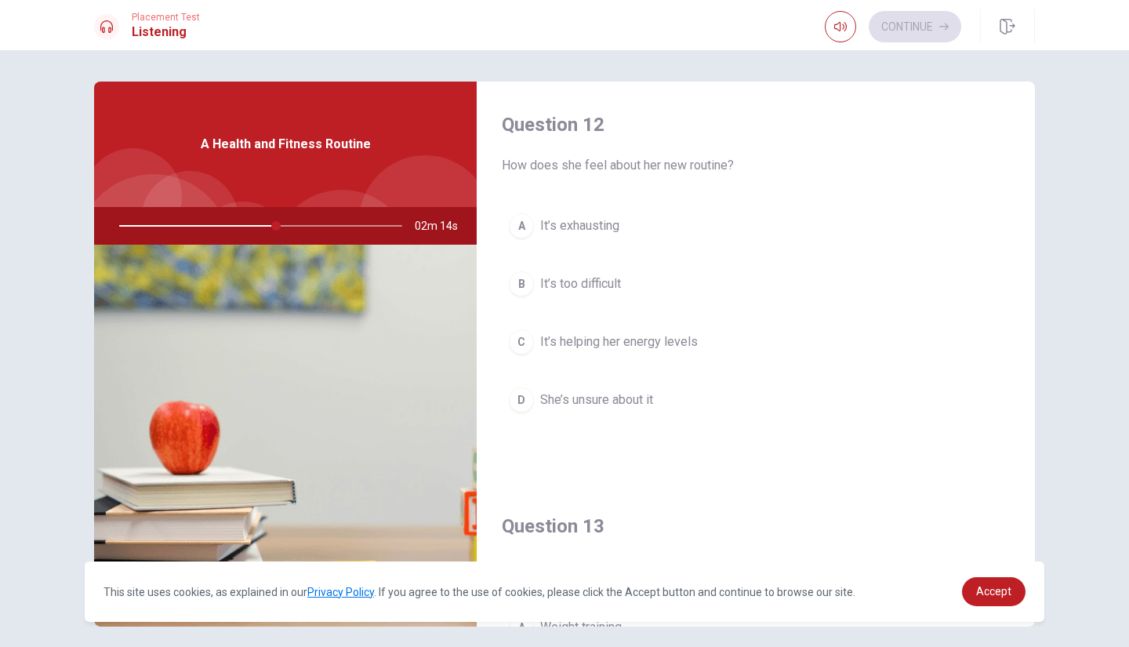
scroll to position [335, 0]
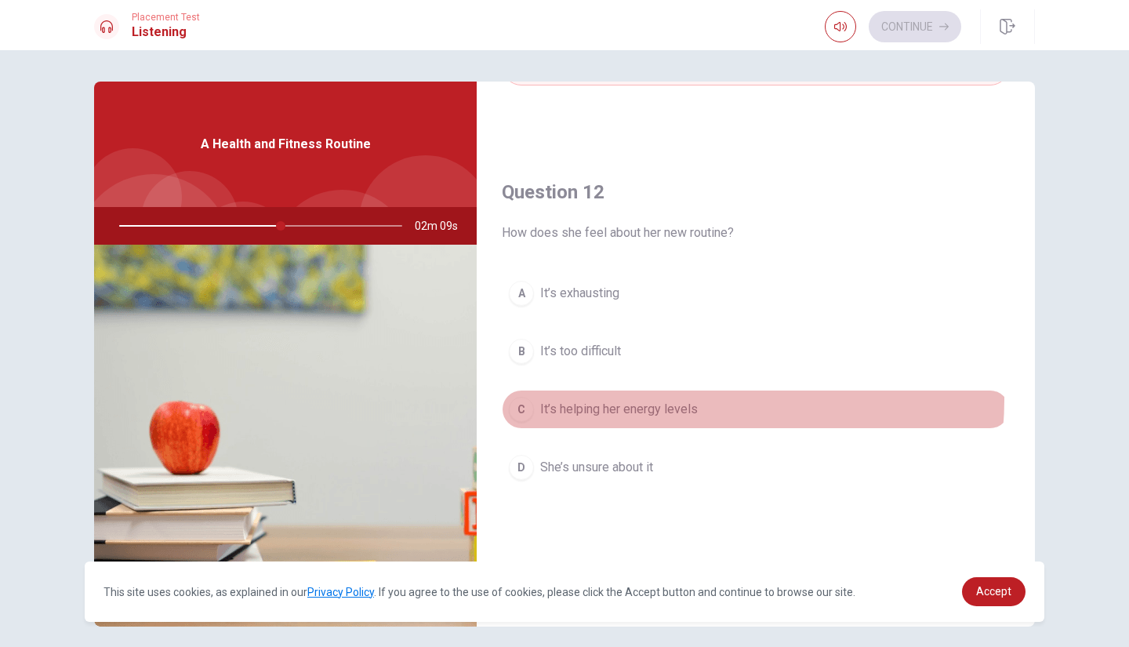
click at [675, 395] on button "C It’s helping her energy levels" at bounding box center [756, 408] width 508 height 39
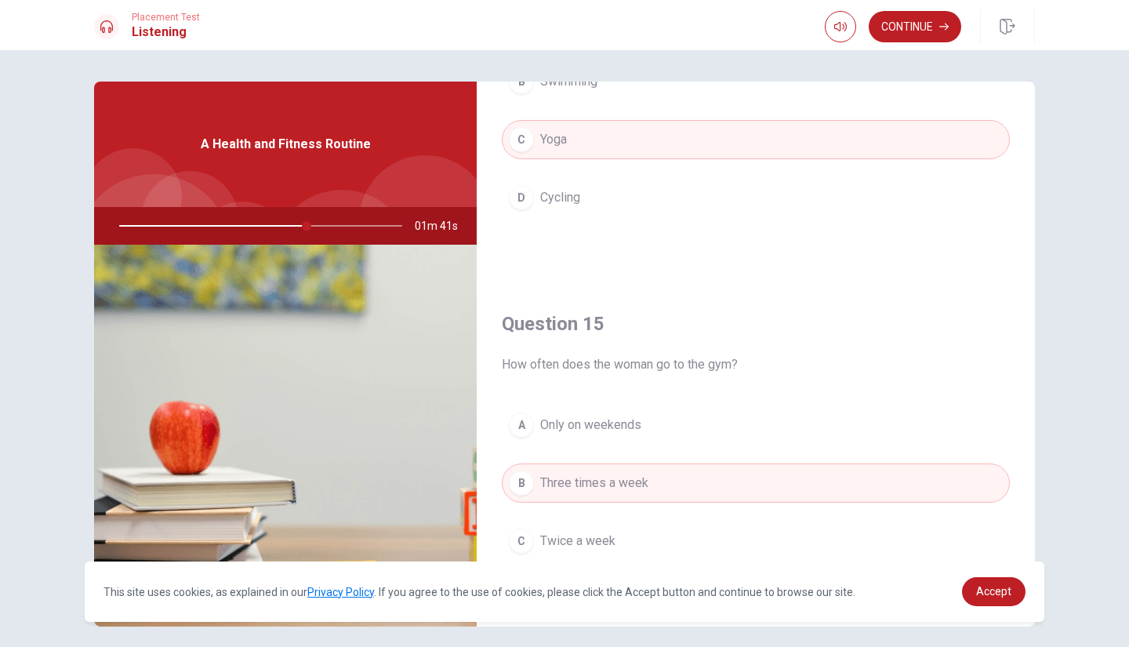
scroll to position [1451, 0]
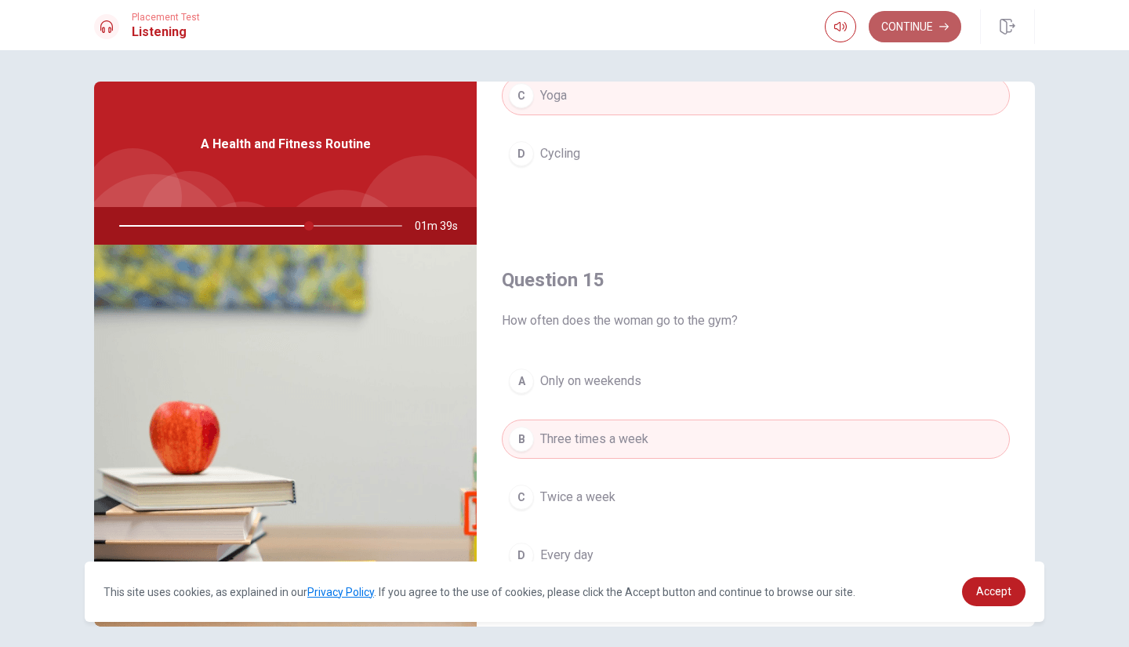
click at [916, 13] on button "Continue" at bounding box center [914, 26] width 92 height 31
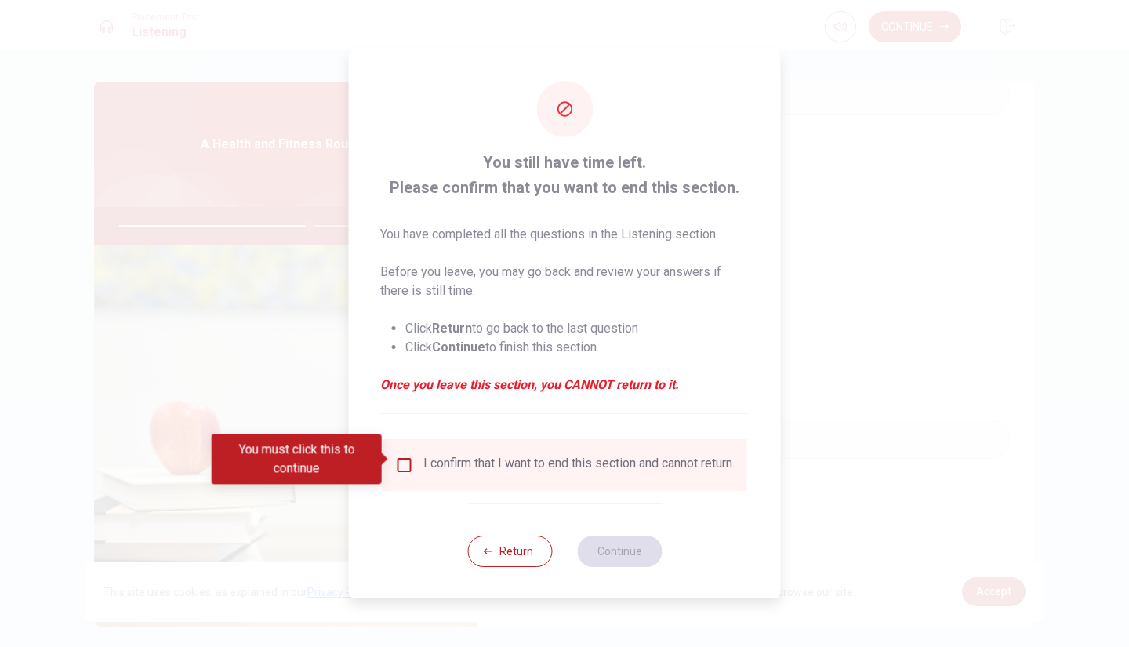
click at [469, 474] on div "I confirm that I want to end this section and cannot return." at bounding box center [578, 464] width 311 height 19
click at [408, 465] on input "You must click this to continue" at bounding box center [404, 464] width 19 height 19
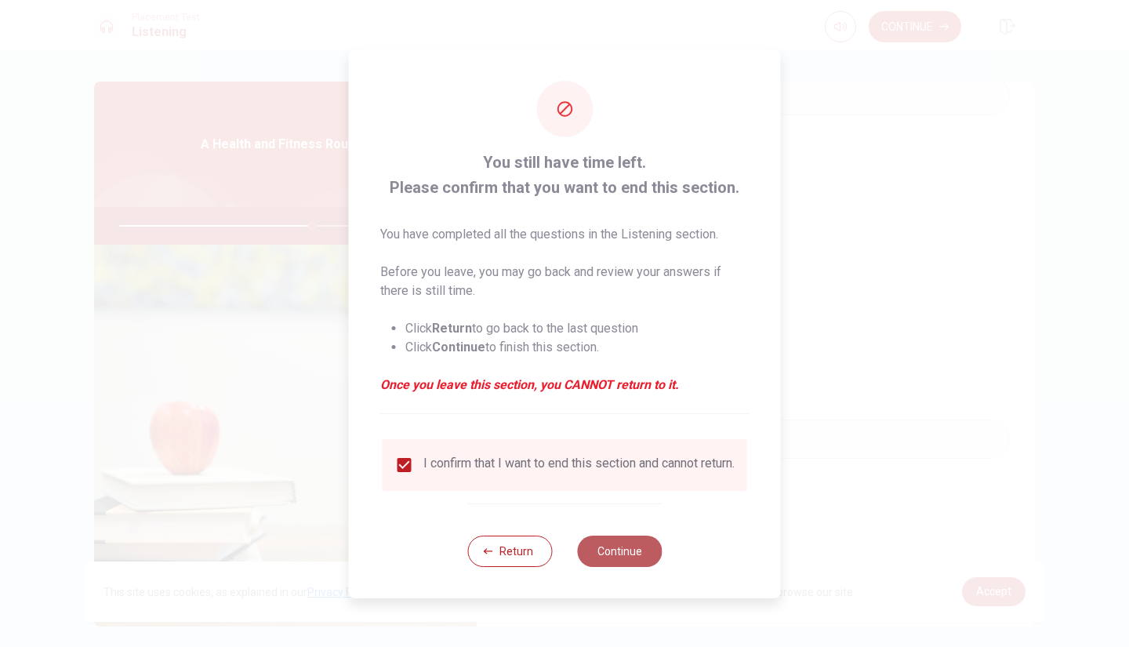
click at [626, 555] on button "Continue" at bounding box center [619, 550] width 85 height 31
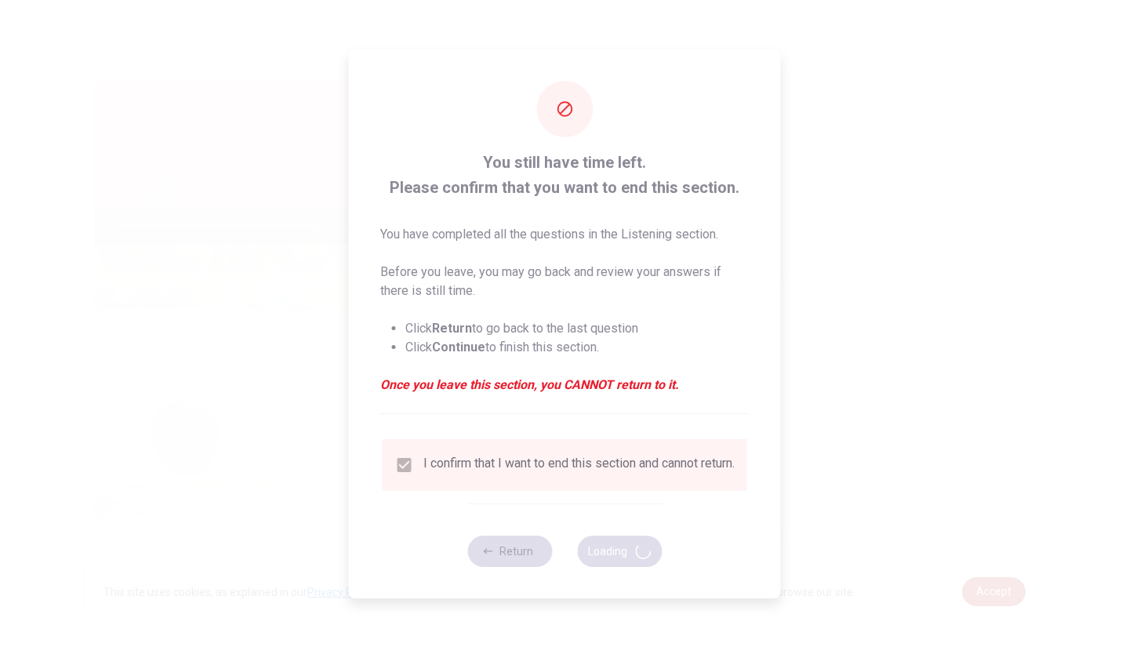
type input "69"
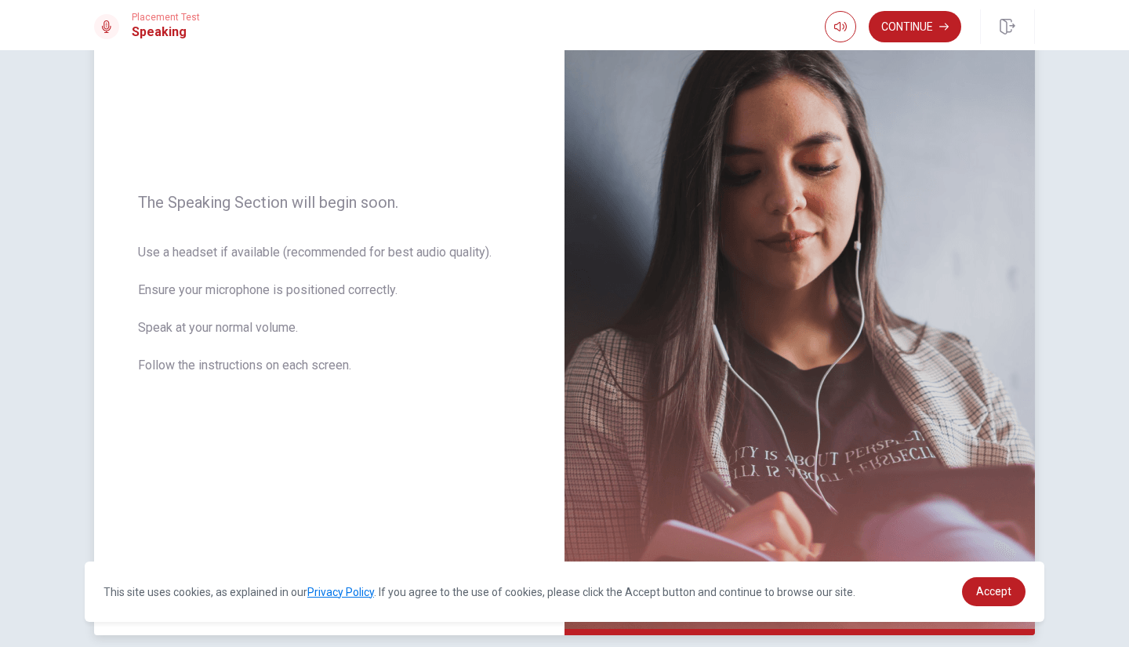
scroll to position [130, 0]
click at [934, 24] on button "Continue" at bounding box center [914, 26] width 92 height 31
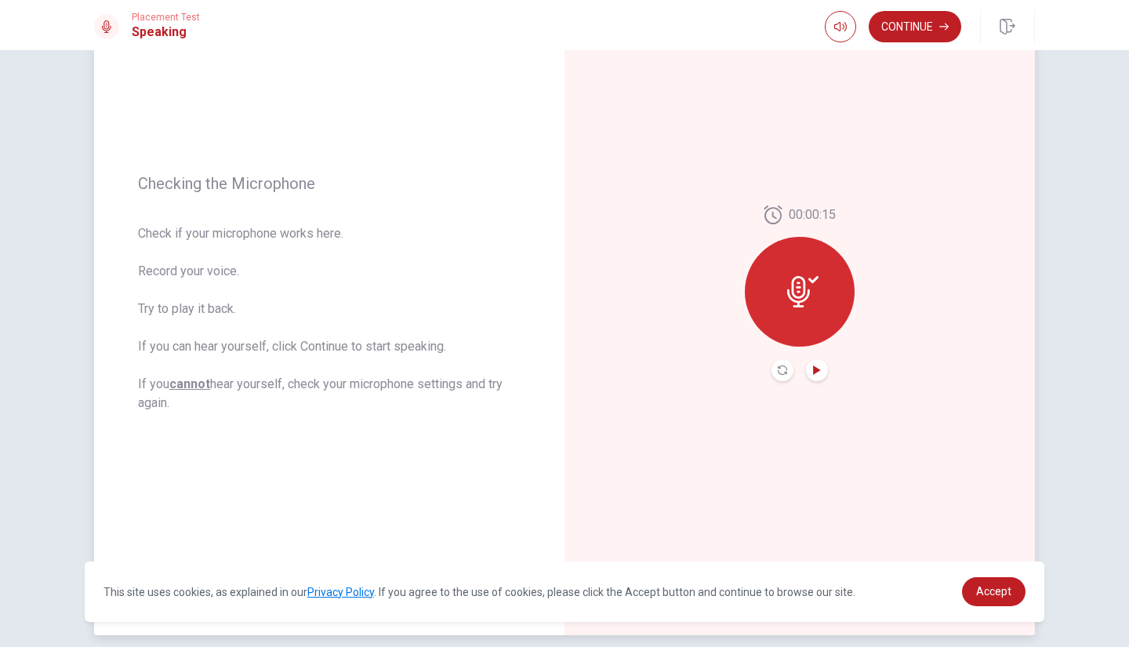
click at [812, 374] on icon "Play Audio" at bounding box center [816, 369] width 9 height 9
click at [934, 28] on button "Continue" at bounding box center [914, 26] width 92 height 31
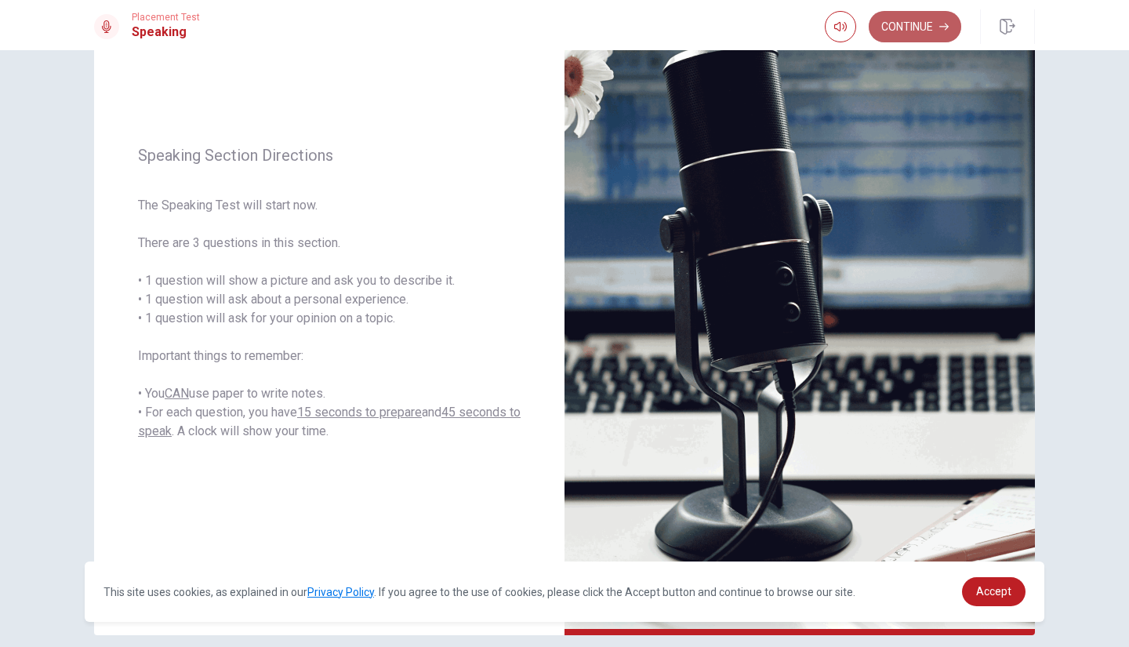
click at [930, 34] on button "Continue" at bounding box center [914, 26] width 92 height 31
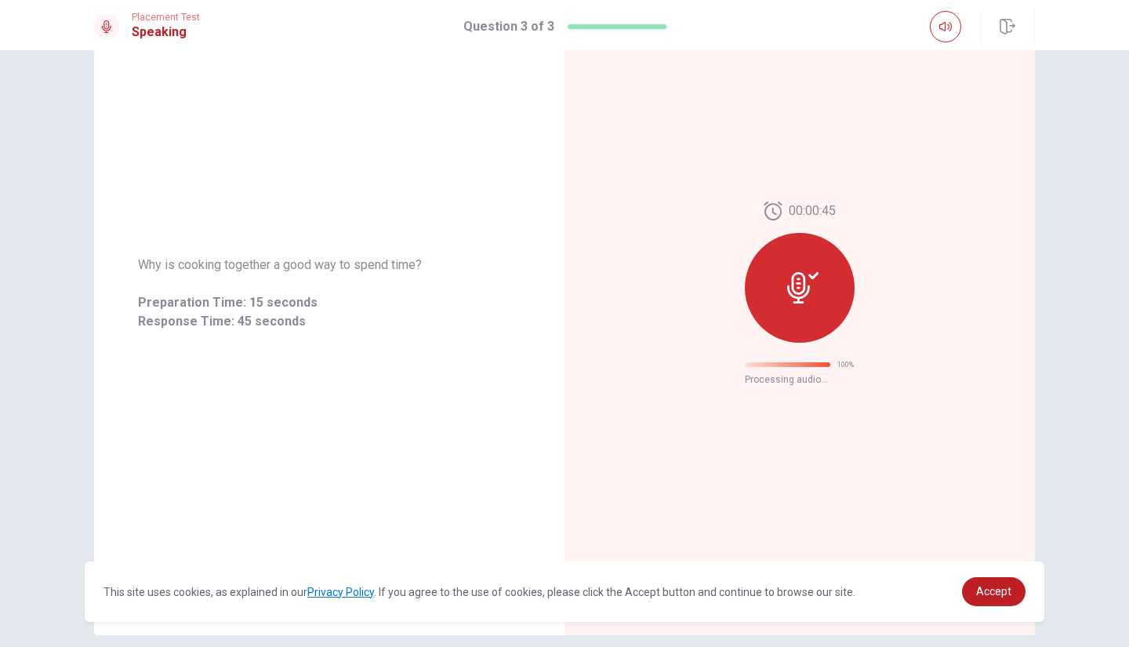
scroll to position [0, 0]
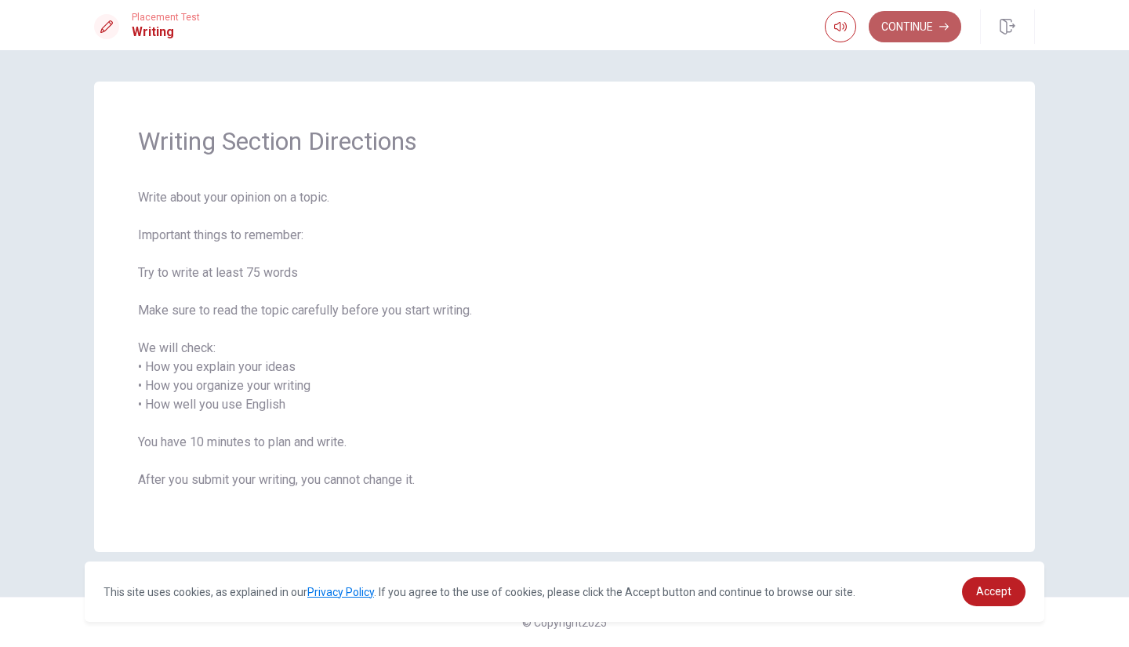
click at [911, 28] on button "Continue" at bounding box center [914, 26] width 92 height 31
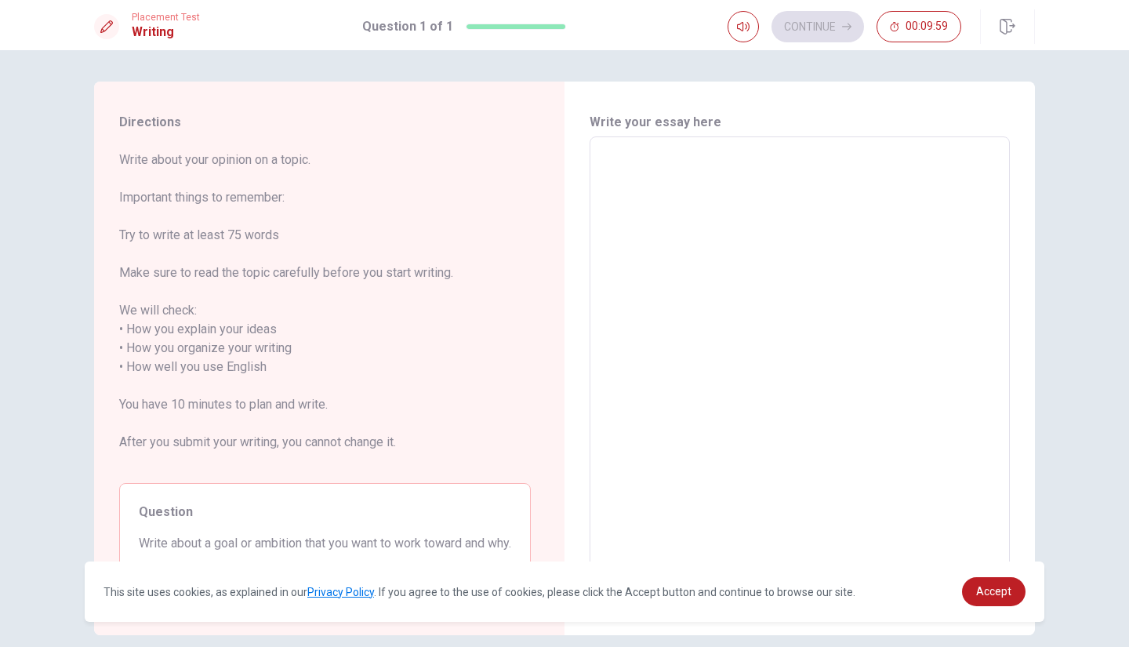
click at [668, 168] on textarea at bounding box center [799, 358] width 398 height 416
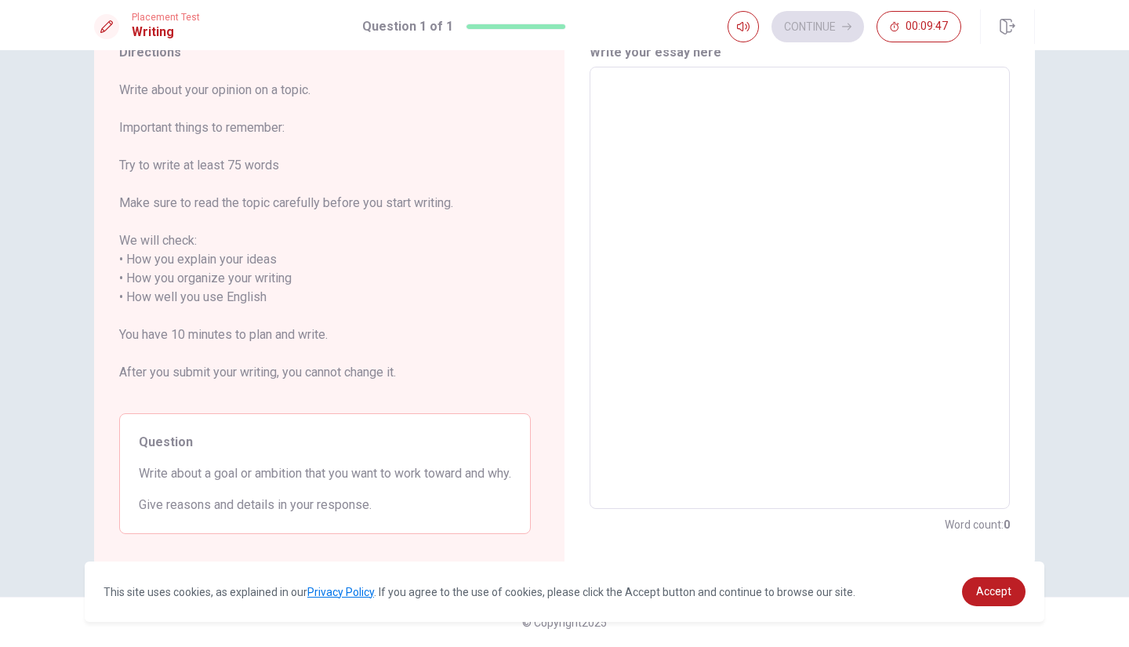
scroll to position [82, 0]
type textarea "I"
type textarea "x"
type textarea "I"
type textarea "x"
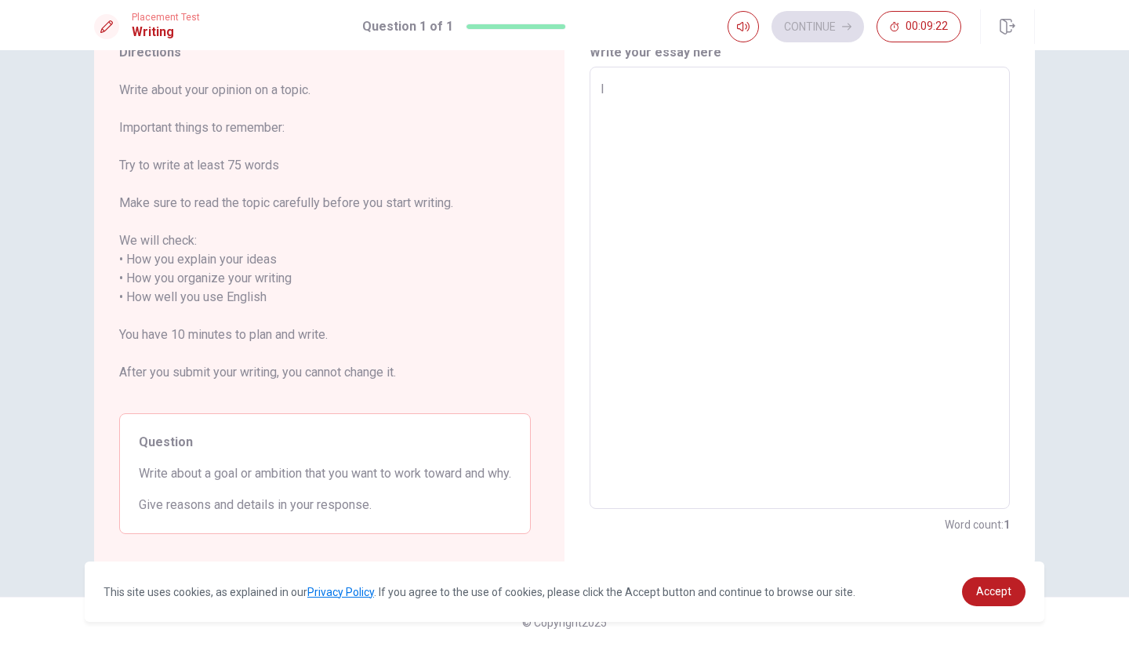
type textarea "I w"
type textarea "x"
type textarea "I wa"
type textarea "x"
type textarea "I wan"
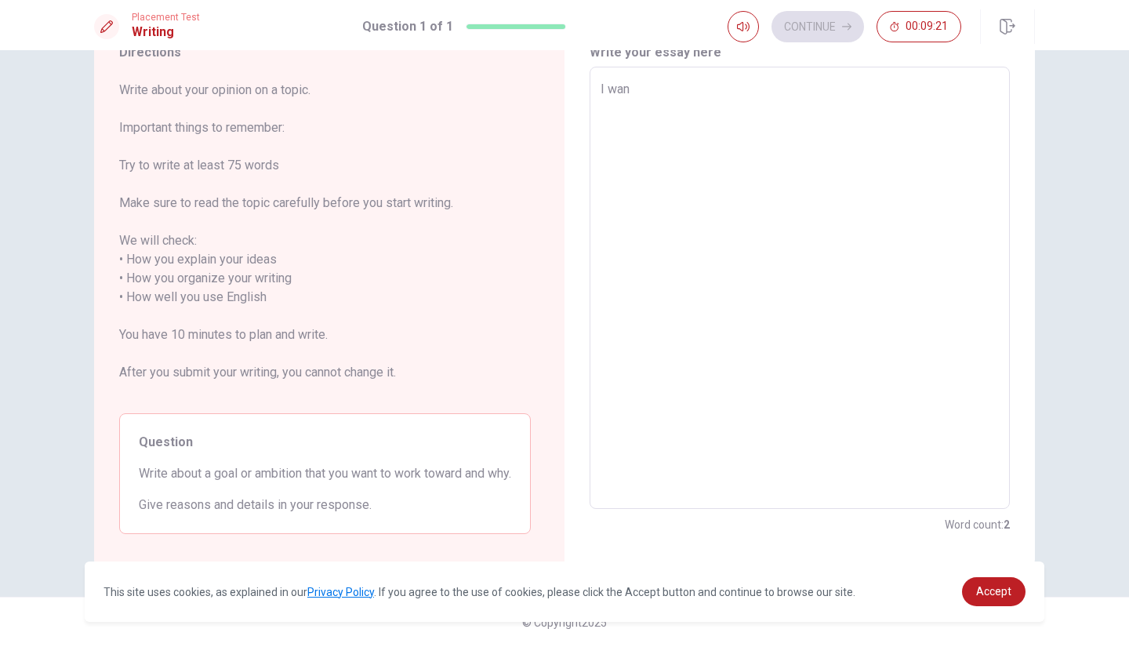
type textarea "x"
type textarea "I want"
type textarea "x"
type textarea "I want"
type textarea "x"
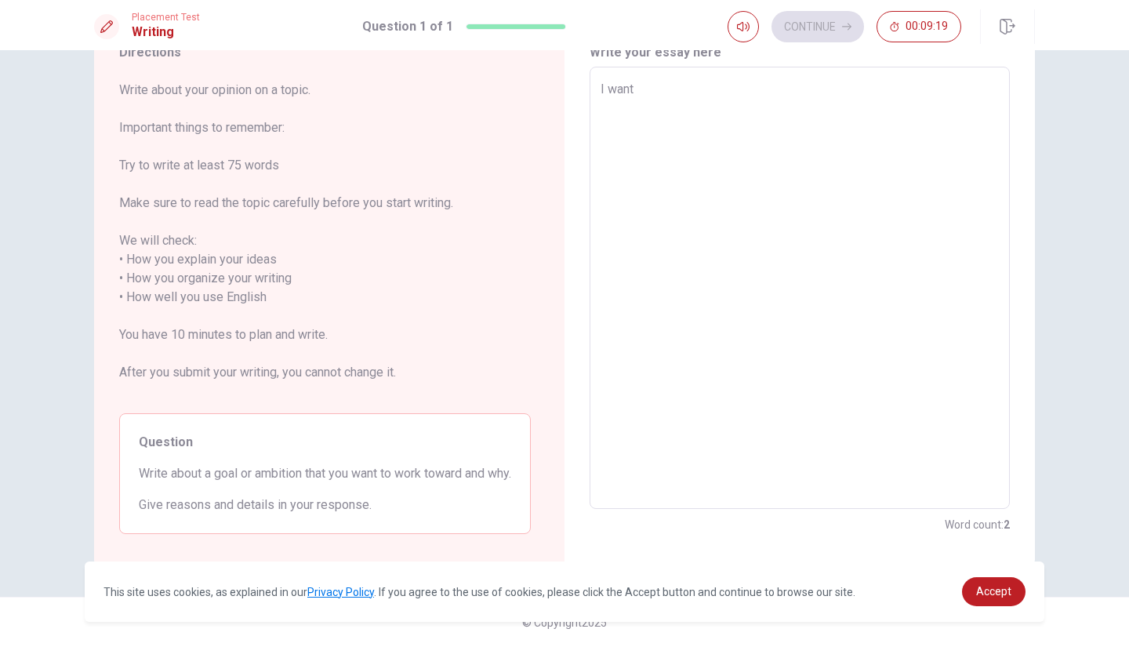
type textarea "I want t"
type textarea "x"
type textarea "I want to"
type textarea "x"
type textarea "I want to"
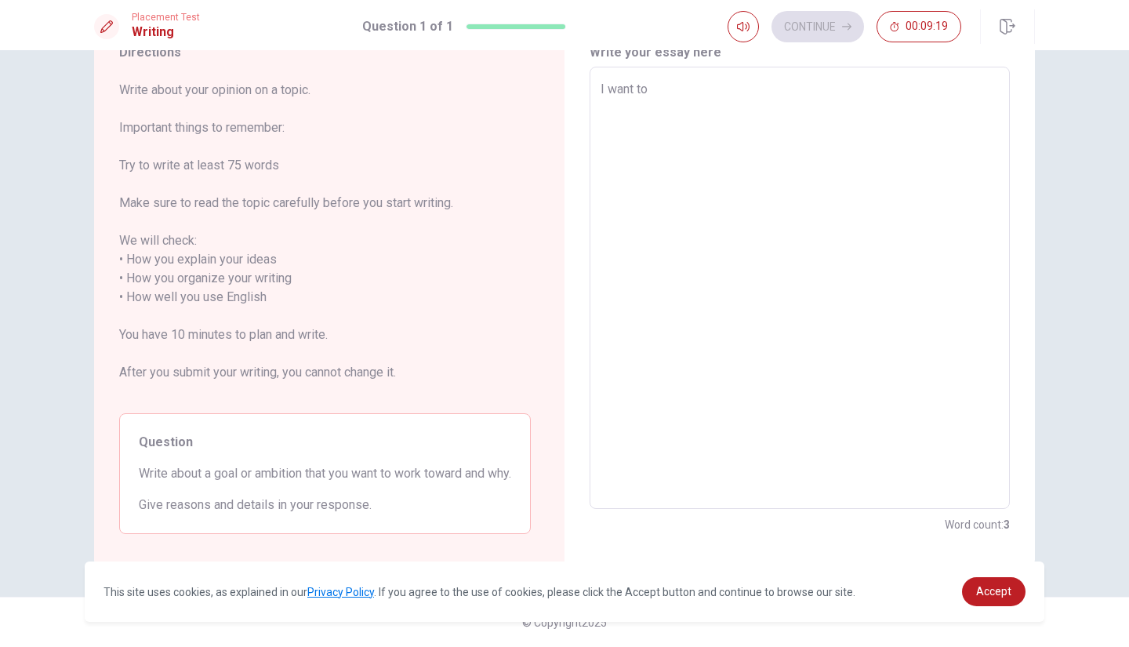
type textarea "x"
type textarea "I want to b"
type textarea "x"
type textarea "I want to be"
type textarea "x"
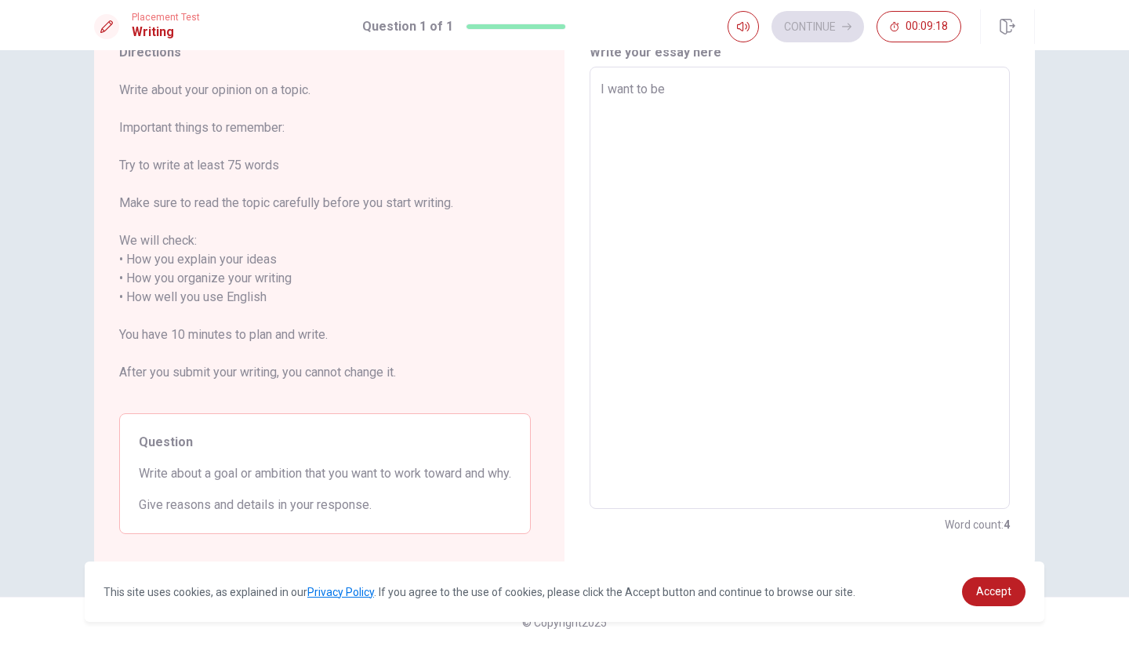
type textarea "I want to be"
type textarea "x"
type textarea "I want to be"
type textarea "x"
type textarea "I want to b"
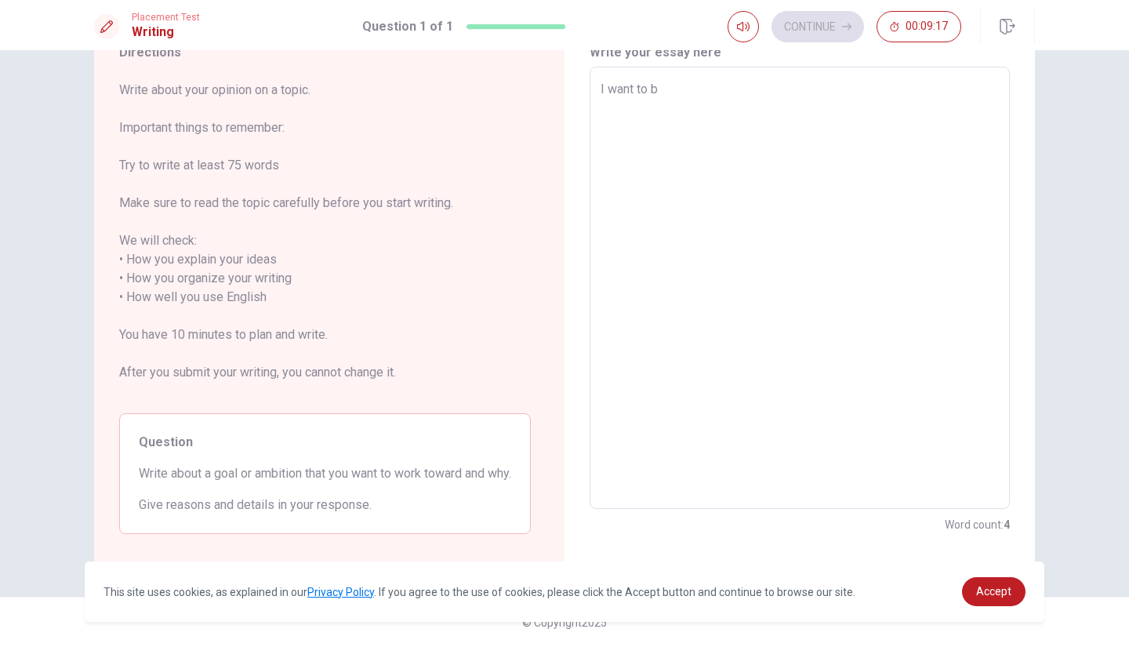
type textarea "x"
type textarea "I want to"
type textarea "x"
type textarea "I want to m"
type textarea "x"
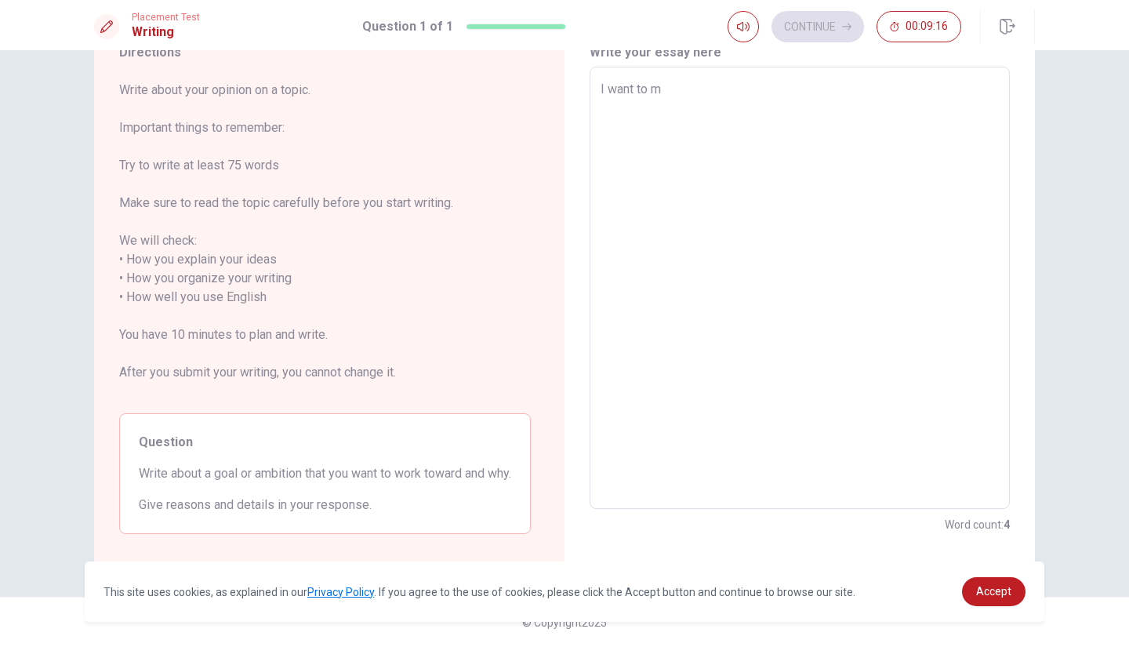
type textarea "I want to ma"
type textarea "x"
type textarea "I want to mak"
type textarea "x"
type textarea "I want to make"
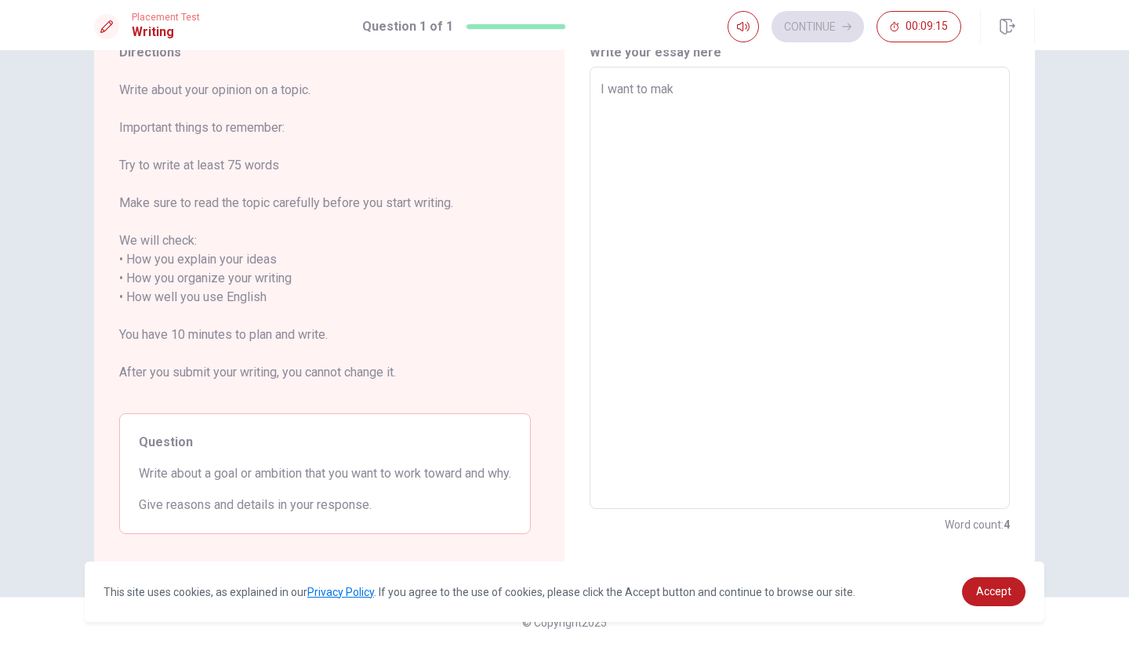
type textarea "x"
type textarea "I want to make"
type textarea "x"
type textarea "I want to make"
type textarea "x"
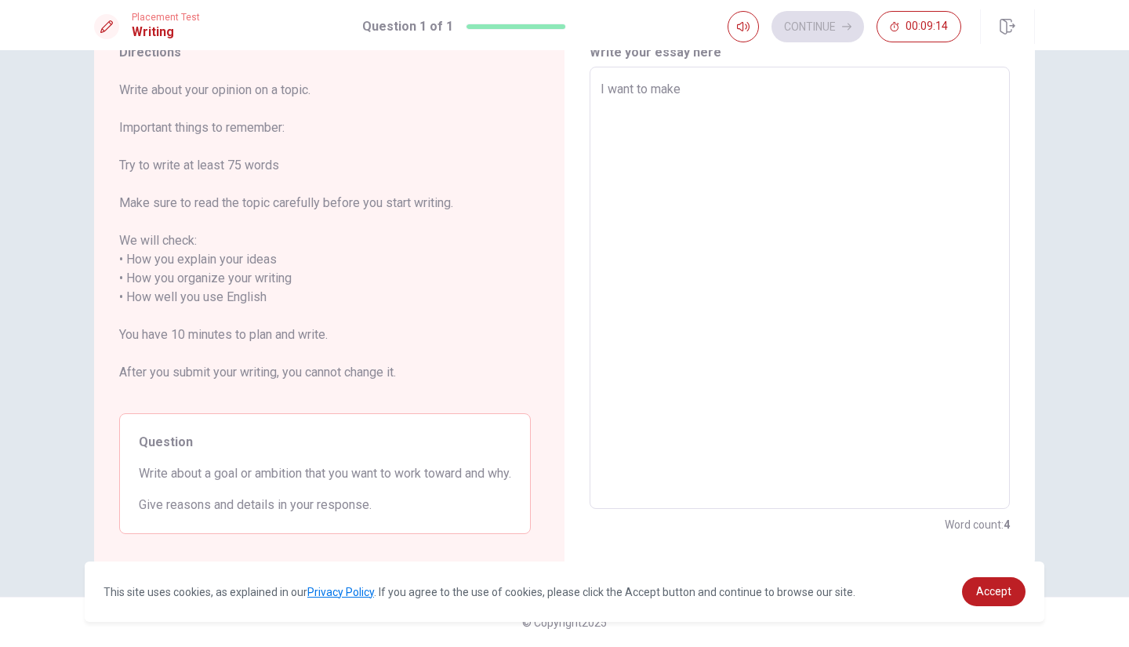
type textarea "I want to make"
type textarea "x"
type textarea "I want to make c"
type textarea "x"
type textarea "I want to make ch"
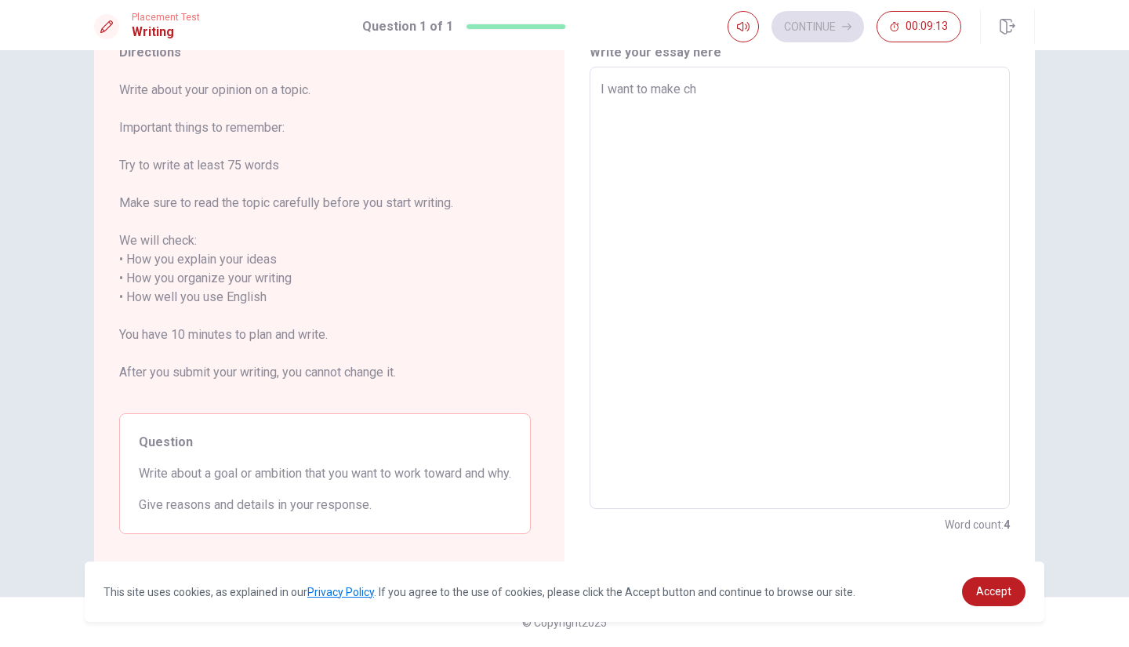
type textarea "x"
type textarea "I want to make chi"
type textarea "x"
type textarea "I want to make chil"
type textarea "x"
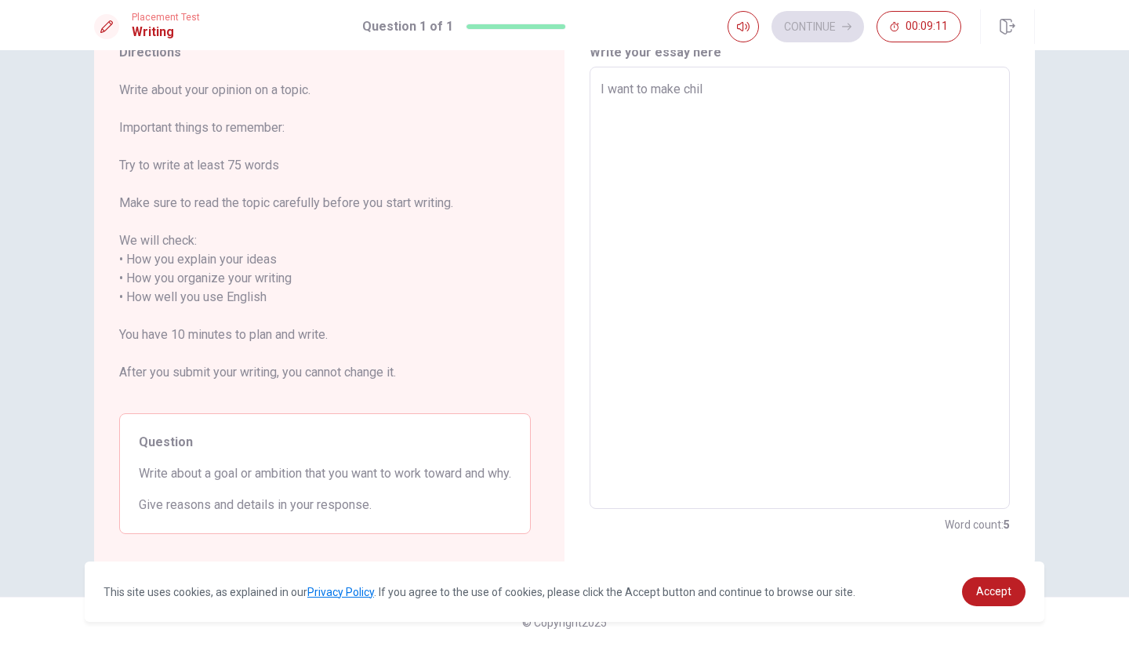
type textarea "I want to make child"
type textarea "x"
type textarea "I want to make child"
type textarea "x"
type textarea "I want to make child c"
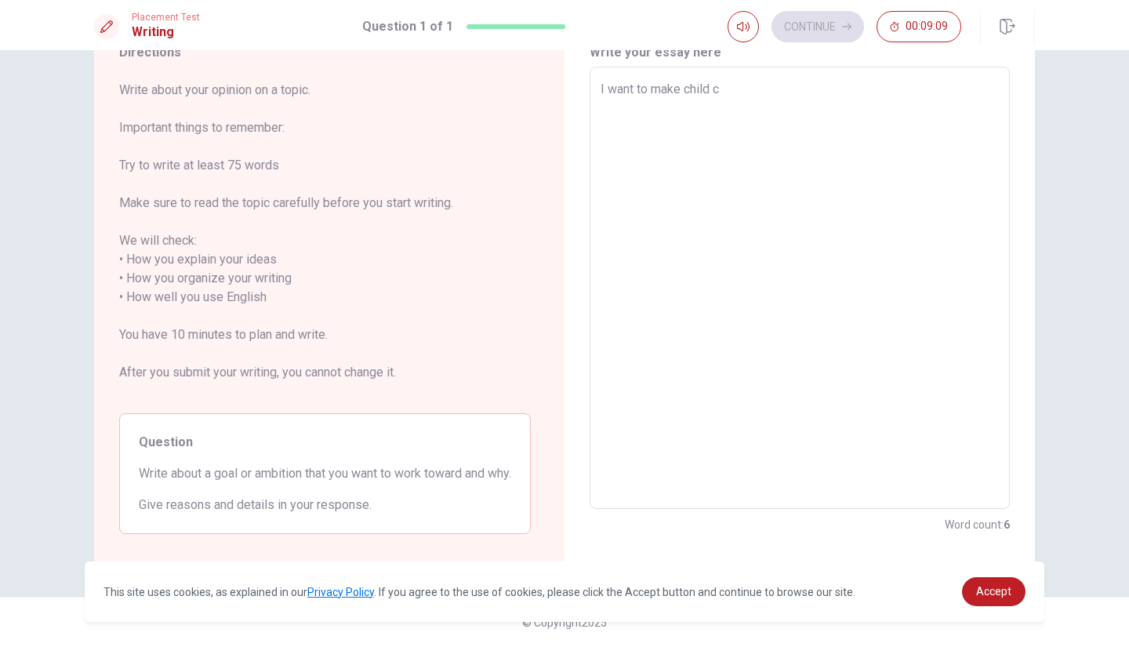
type textarea "x"
type textarea "I want to make child ch"
type textarea "x"
type textarea "I want to make child c"
type textarea "x"
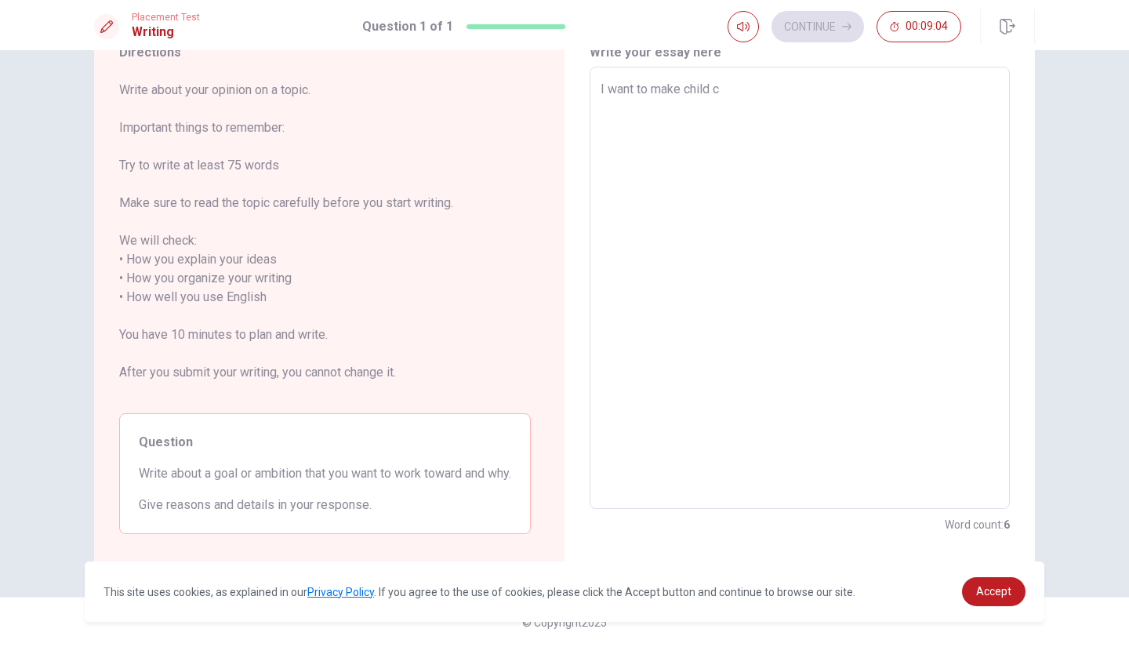
type textarea "I want to make child cl"
type textarea "x"
type textarea "I want to make child clo"
type textarea "x"
type textarea "I want to make child clot"
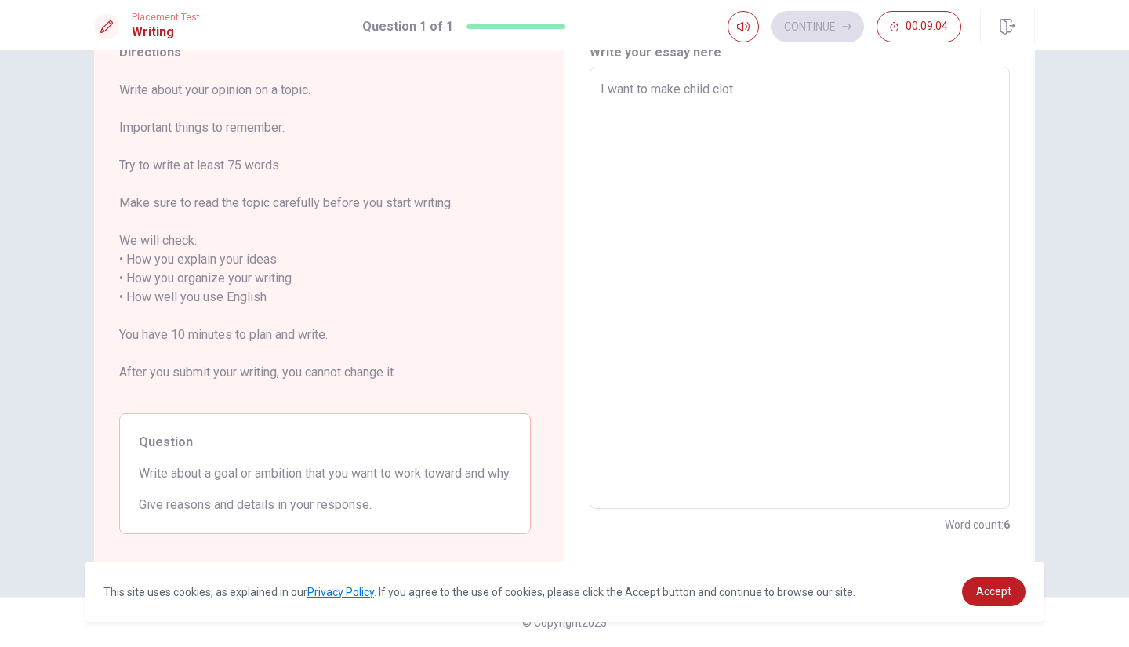
type textarea "x"
type textarea "I want to make child cloth"
type textarea "x"
type textarea "I want to make child clothe"
type textarea "x"
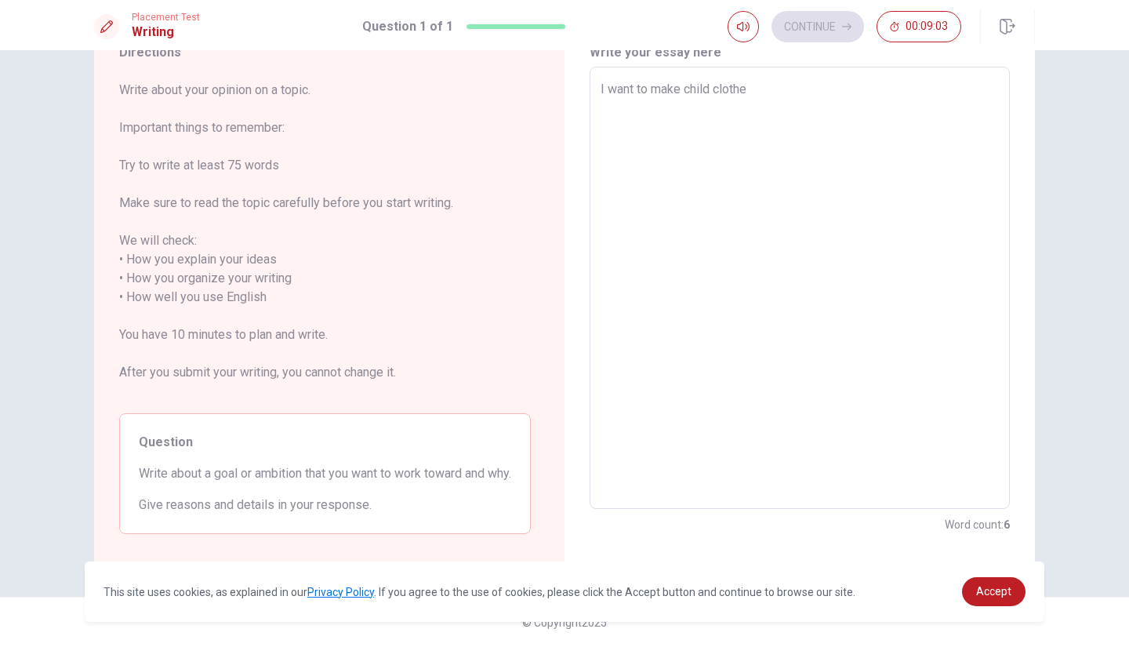
type textarea "I want to make child clothes"
type textarea "x"
type textarea "I want to make child clothes"
type textarea "x"
type textarea "I want to make child clothes"
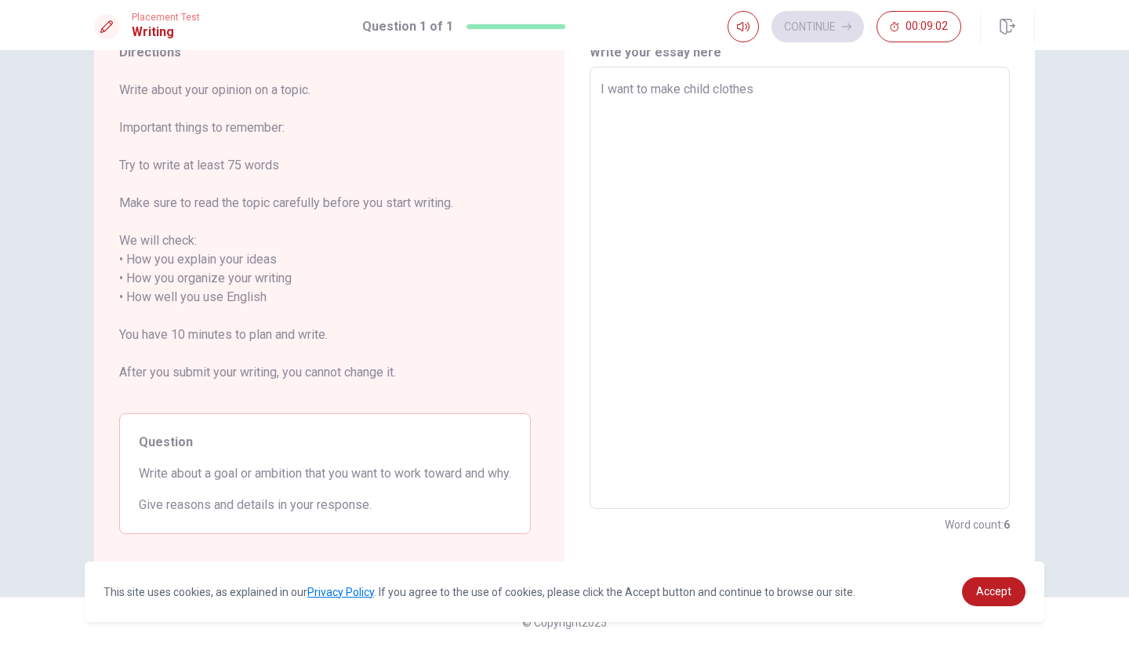
type textarea "x"
type textarea "I want to make child clothes"
type textarea "x"
type textarea "I want to make child clothes i"
type textarea "x"
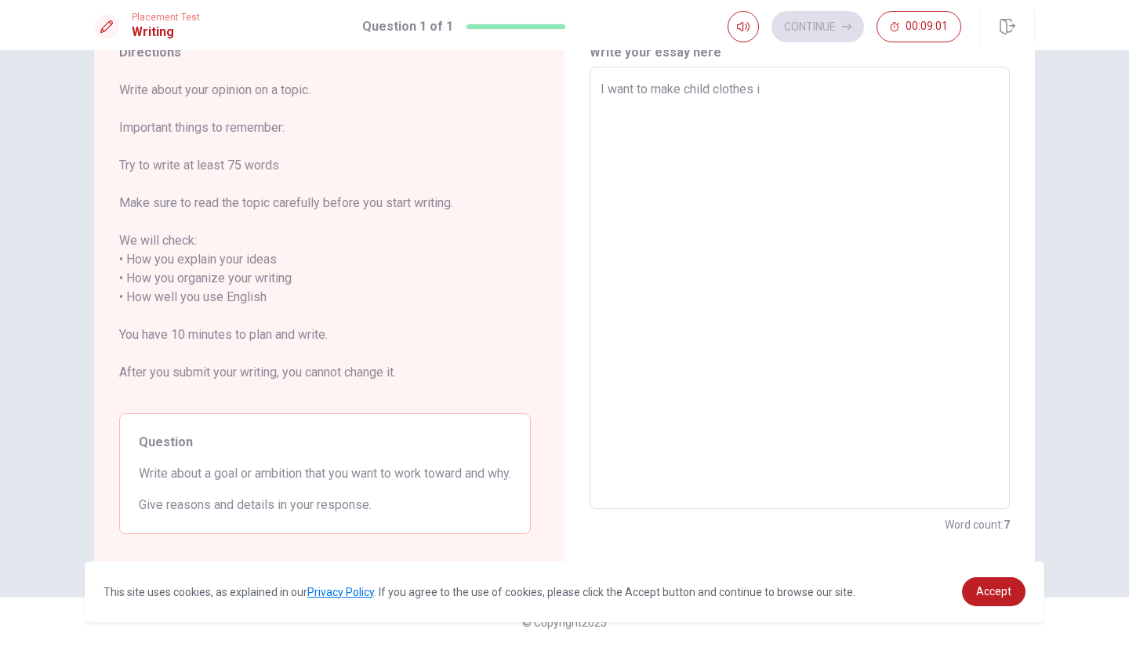
type textarea "I want to make child clothes in"
type textarea "x"
type textarea "I want to make child clothes in"
type textarea "x"
type textarea "I want to make child clothes in t"
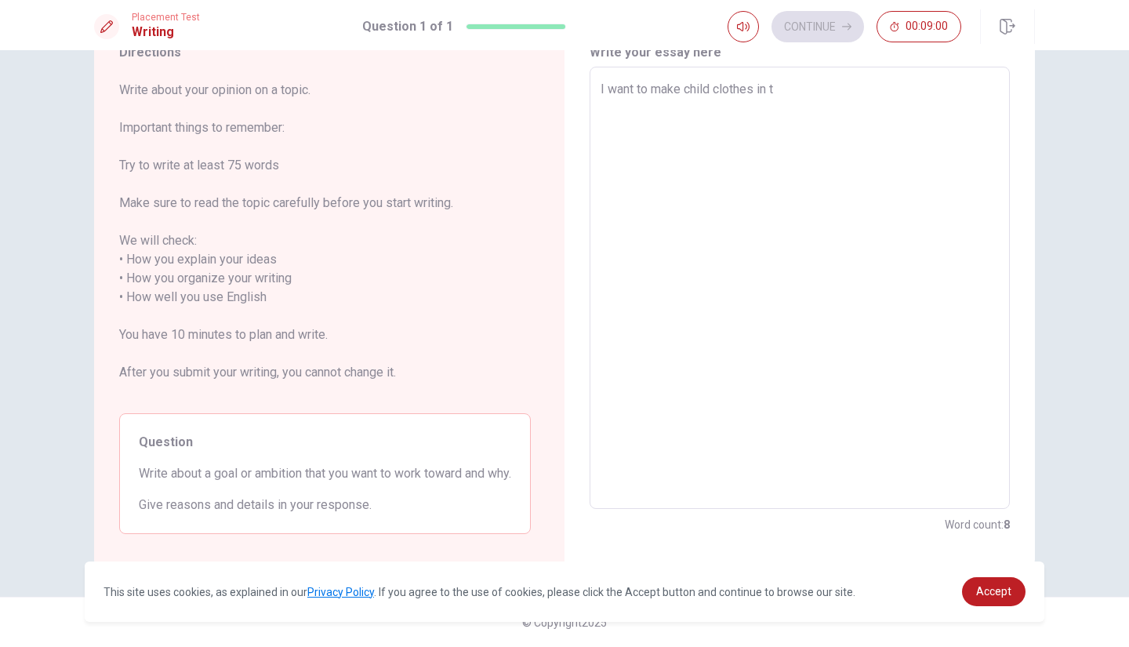
type textarea "x"
type textarea "I want to make child clothes in th"
type textarea "x"
type textarea "I want to make child clothes in the"
type textarea "x"
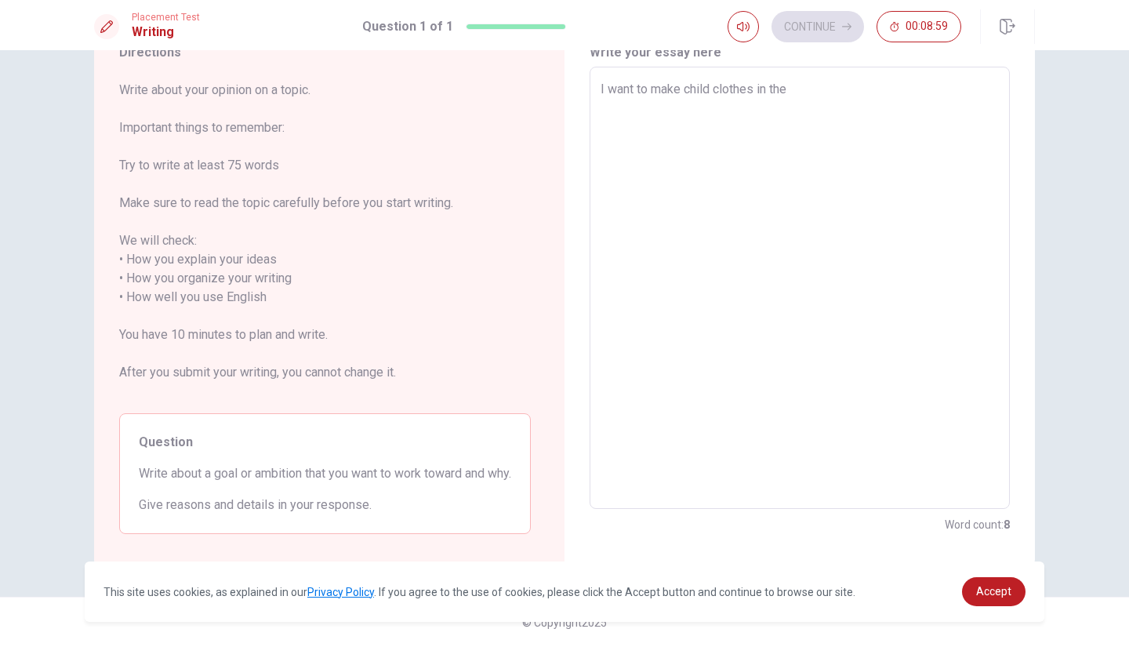
type textarea "I want to make child clothes in the"
type textarea "x"
type textarea "I want to make child clothes in the"
type textarea "x"
type textarea "I want to make child clothes in th"
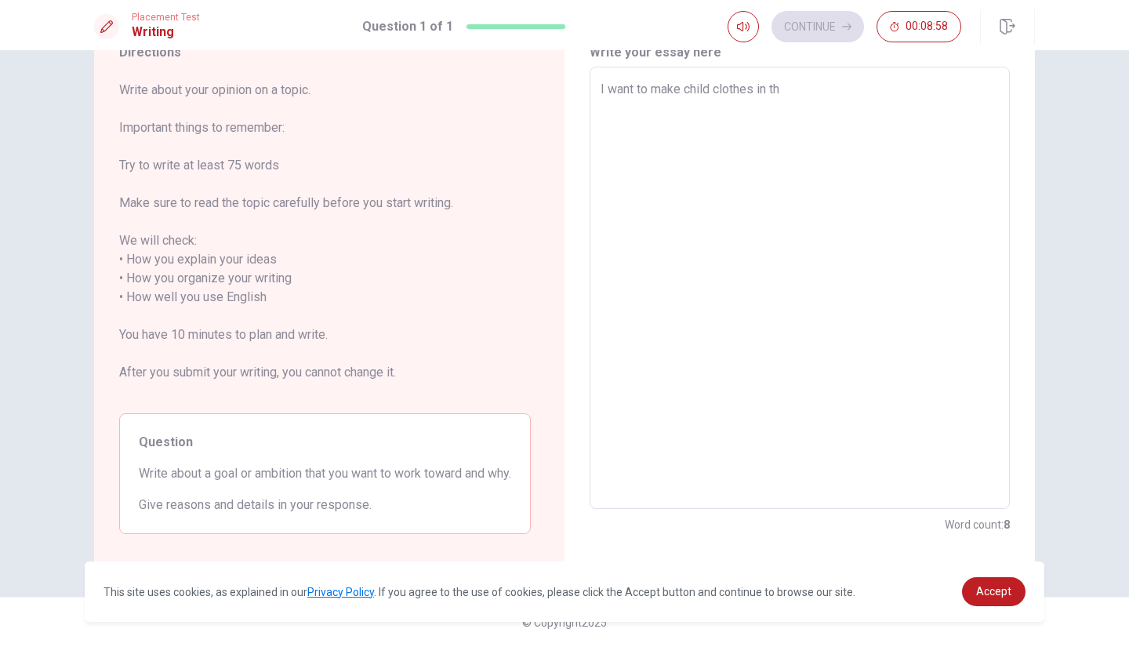
type textarea "x"
type textarea "I want to make child clothes in t"
type textarea "x"
type textarea "I want to make child clothes in"
type textarea "x"
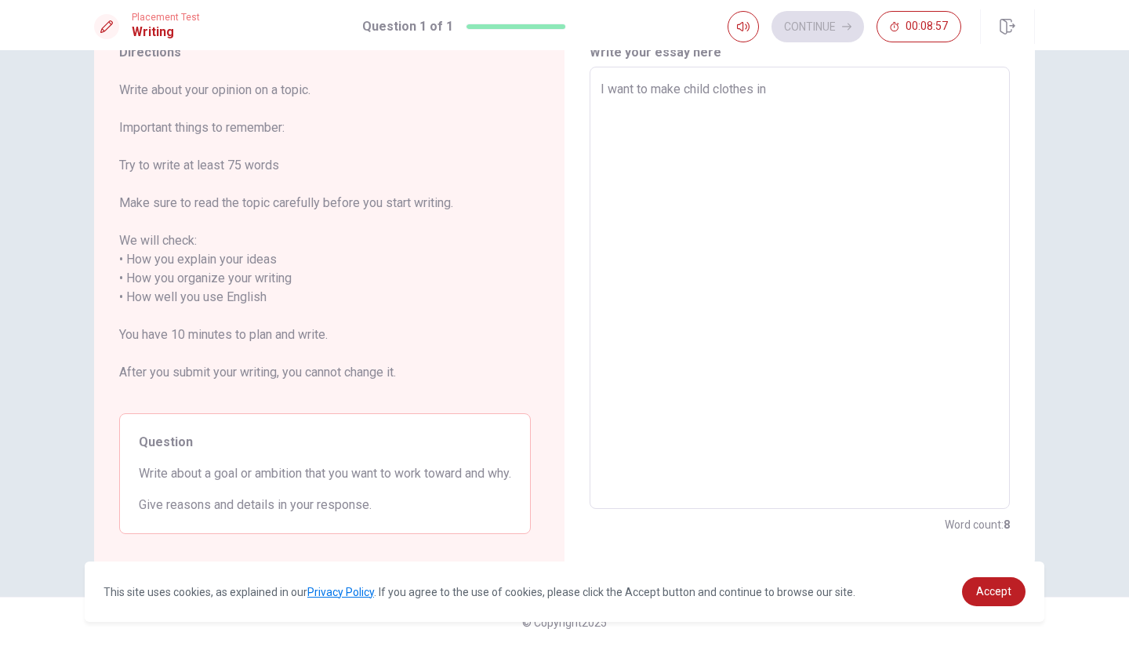
type textarea "I want to make child clothes in"
type textarea "x"
type textarea "I want to make child clothes i"
type textarea "x"
type textarea "I want to make child clothes"
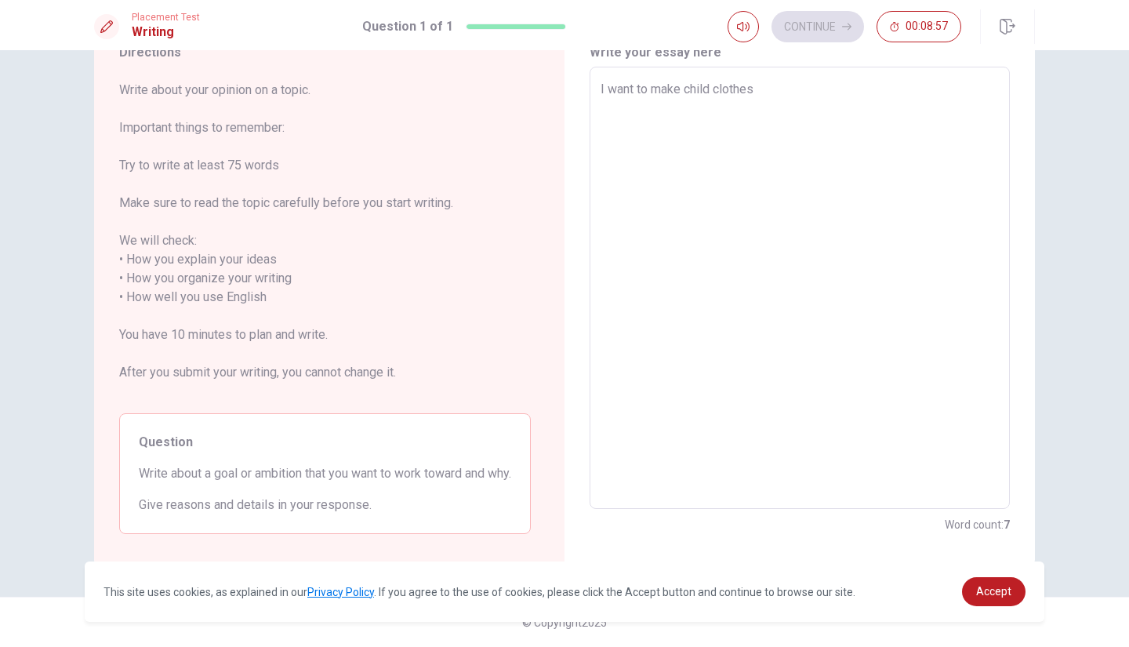
type textarea "x"
type textarea "I want to make child clothes yt"
type textarea "x"
type textarea "I want to make child clothes ytah"
type textarea "x"
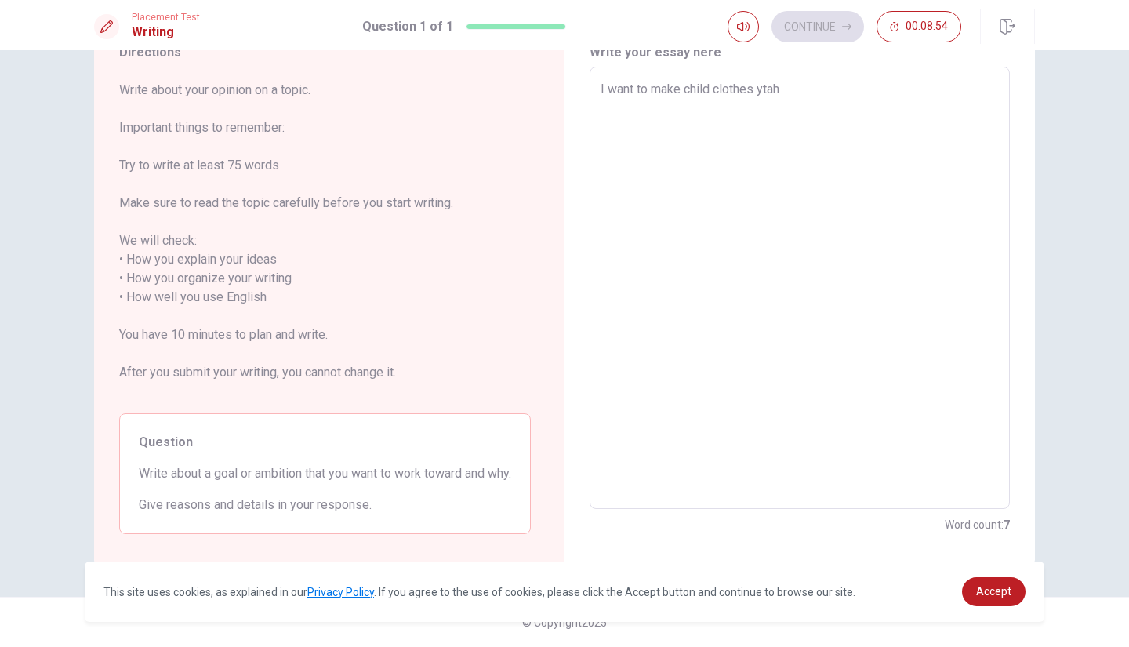
type textarea "I want to make child clothes yta"
type textarea "x"
type textarea "I want to make child clothes yt"
type textarea "x"
type textarea "I want to make child clothes y"
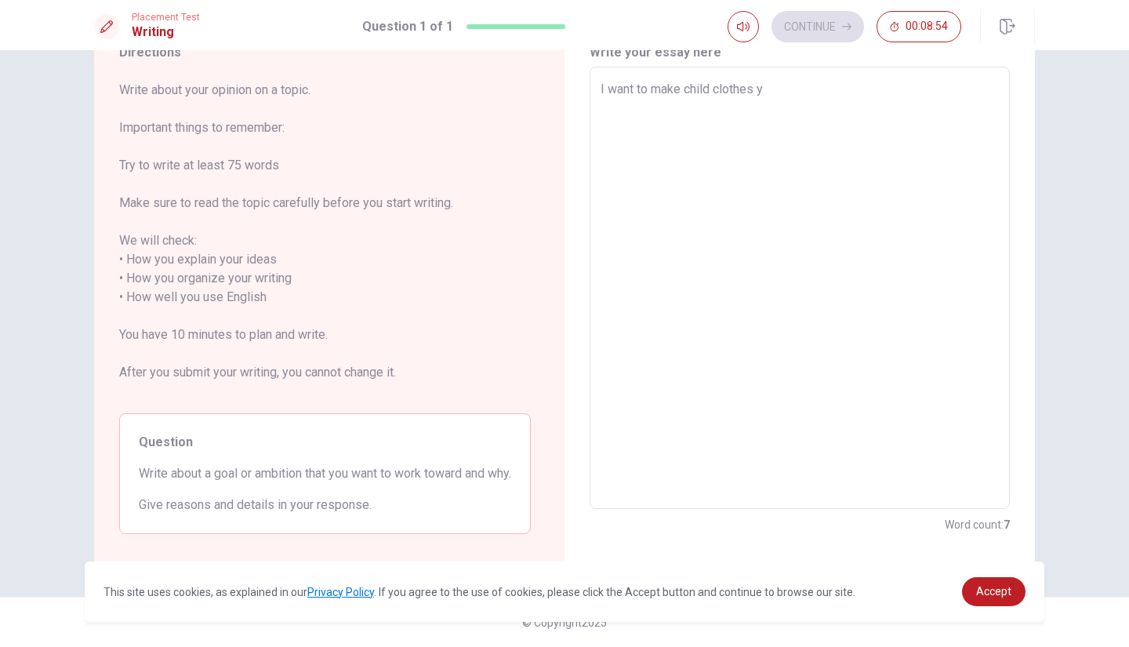
type textarea "x"
type textarea "I want to make child clothes"
type textarea "x"
type textarea "I want to make child clothes y"
type textarea "x"
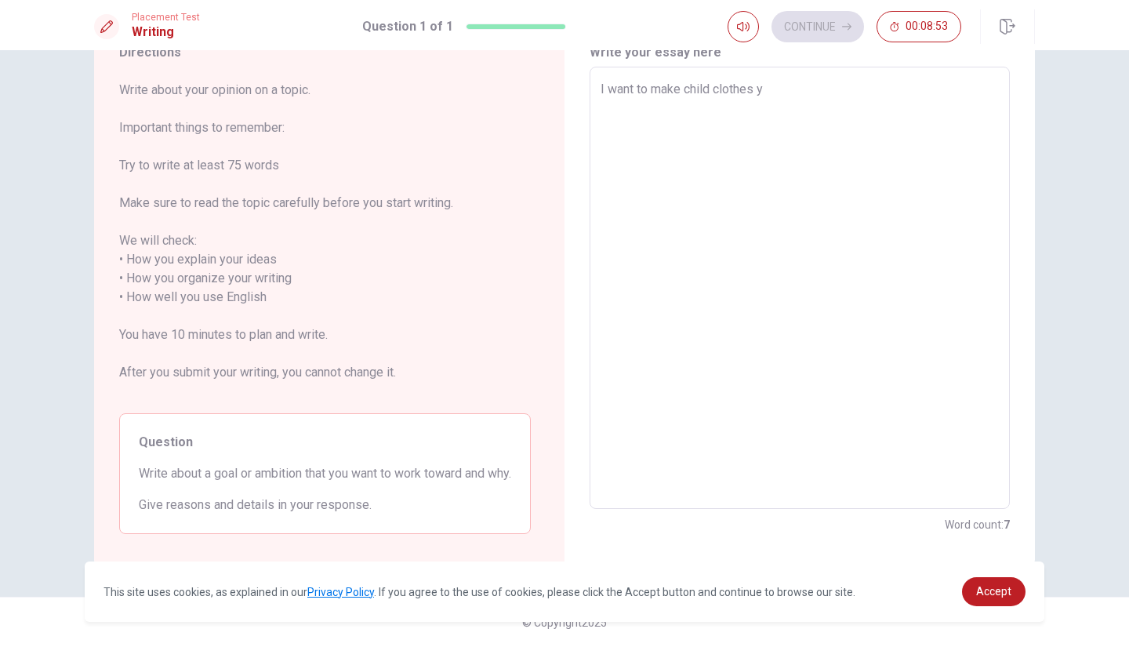
type textarea "I want to make child clothes yj"
type textarea "x"
type textarea "I want to make child clothes yja"
type textarea "x"
type textarea "I want to make child clothes yjae"
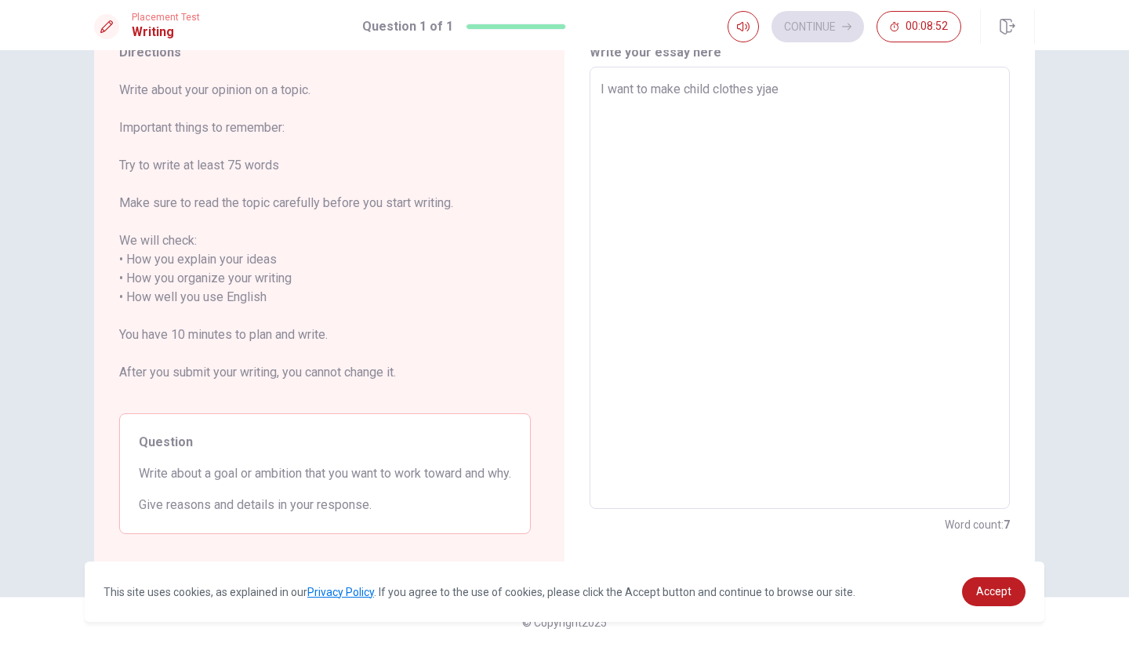
type textarea "x"
type textarea "I want to make child clothes yja"
type textarea "x"
type textarea "I want to make child clothes yj"
type textarea "x"
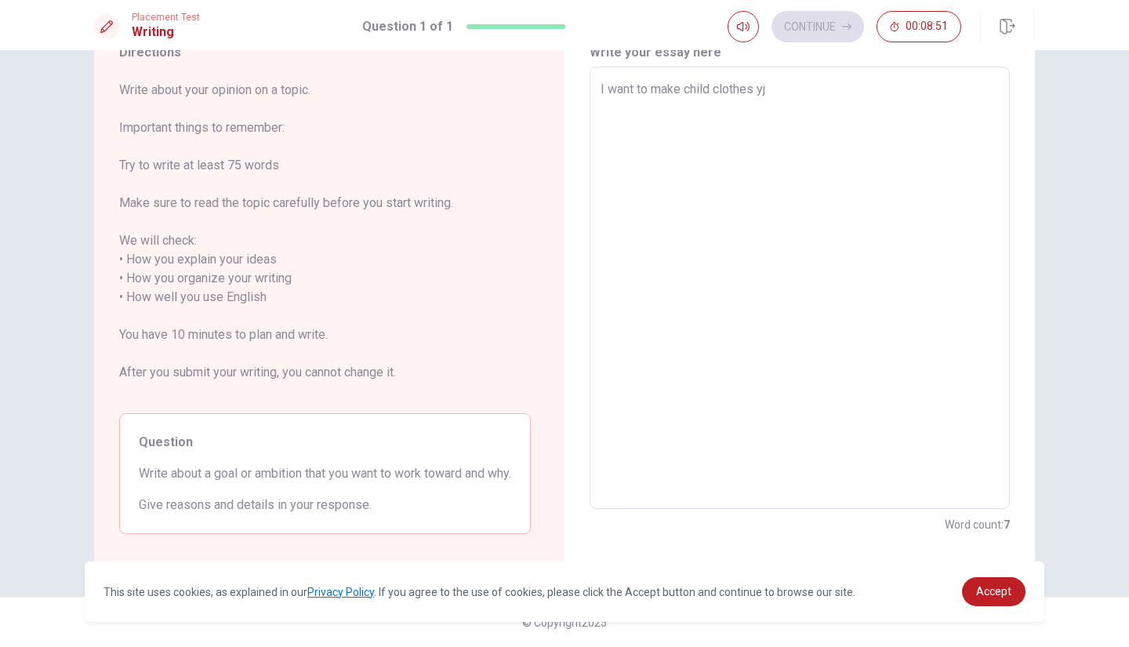
type textarea "I want to make child clothes y"
type textarea "x"
type textarea "I want to make child clothes"
type textarea "x"
type textarea "I want to make child clothes t"
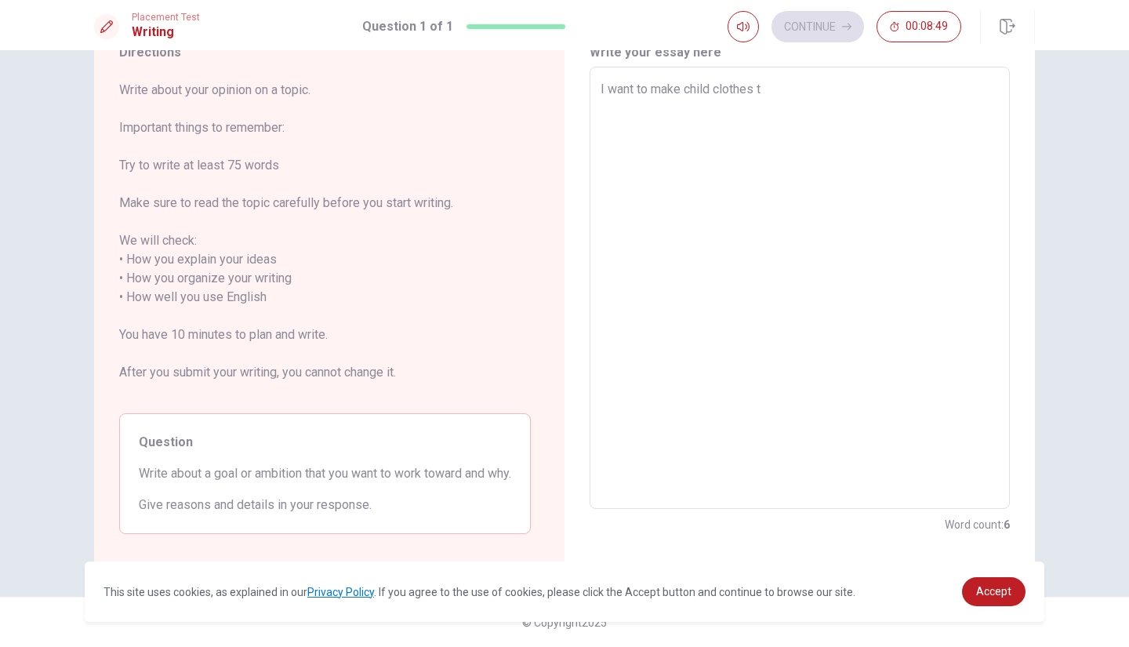
type textarea "x"
type textarea "I want to make child clothes tj"
type textarea "x"
type textarea "I want to make child clothes tje"
type textarea "x"
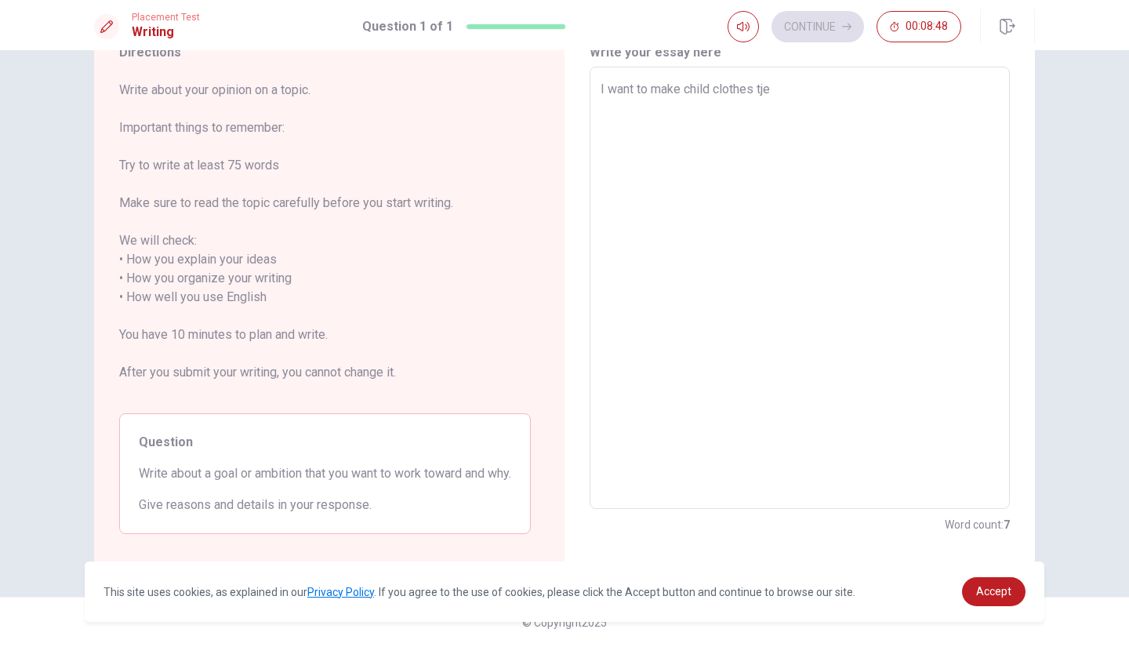
type textarea "I want to make child clothes tjet"
type textarea "x"
type textarea "I want to make child clothes tjet"
type textarea "x"
type textarea "I want to make child clothes tjet"
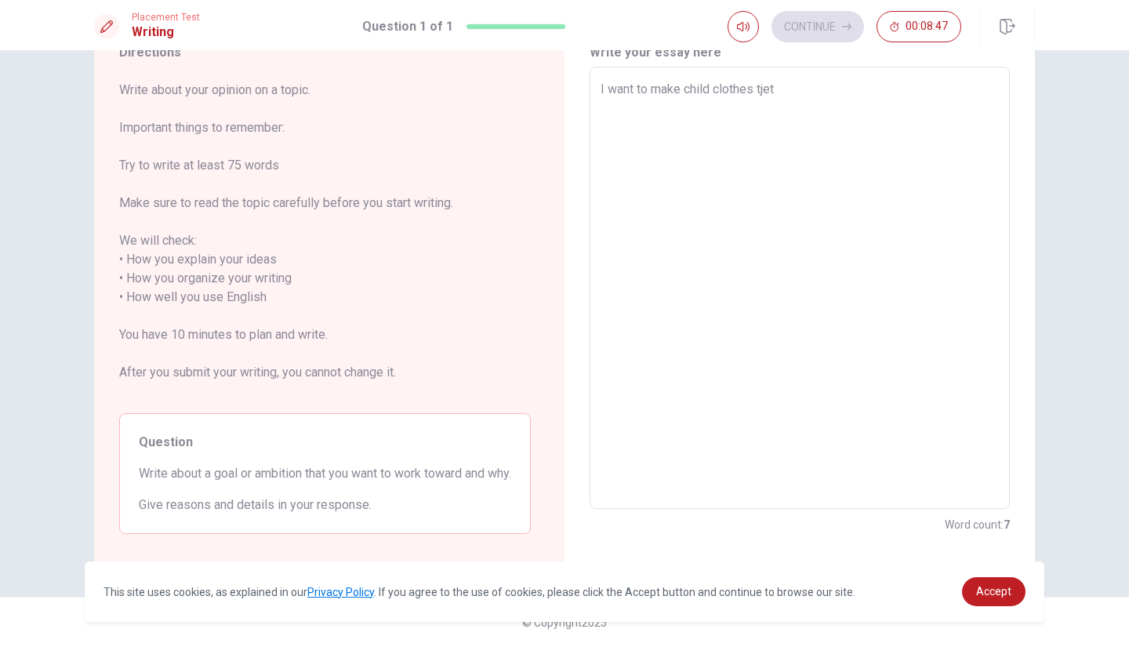
type textarea "x"
type textarea "I want to make child clothes tje"
type textarea "x"
type textarea "I want to make child clothes tj"
type textarea "x"
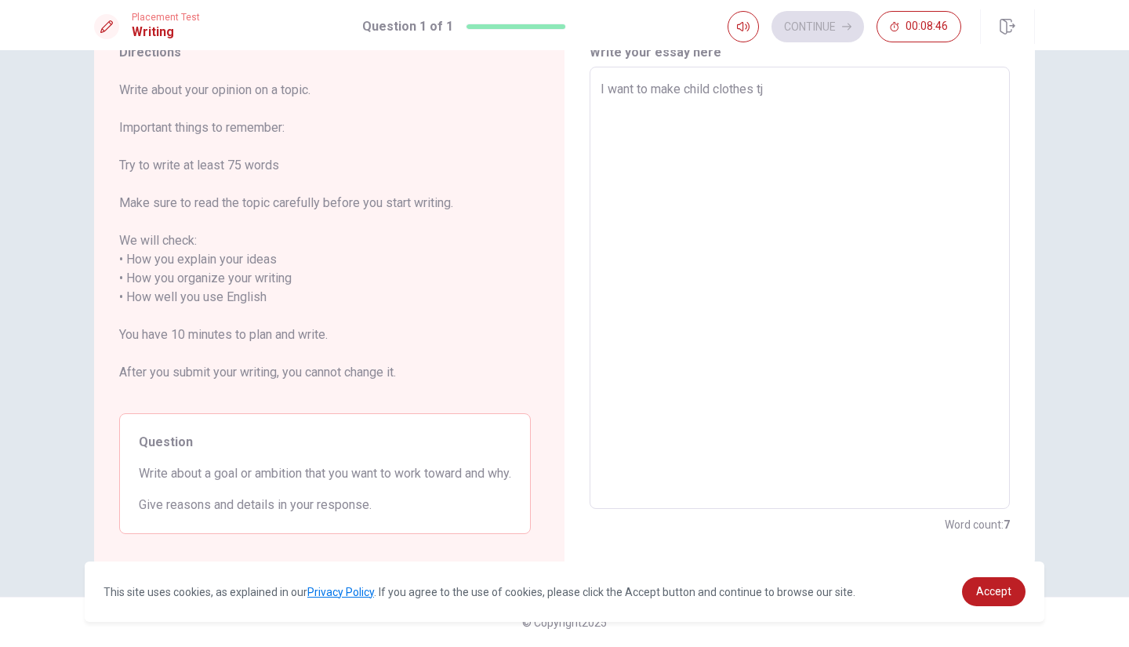
type textarea "I want to make child clothes t"
type textarea "x"
type textarea "I want to make child clothes th"
type textarea "x"
type textarea "I want to make child clothes the"
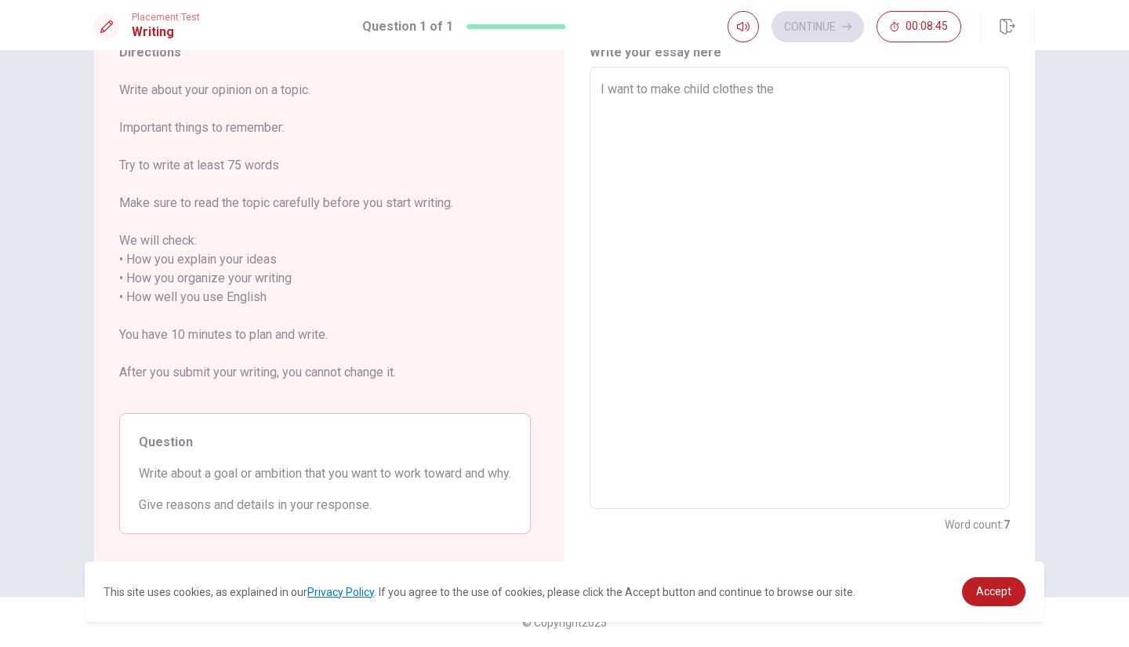
type textarea "x"
type textarea "I want to make child clothes thet"
type textarea "x"
type textarea "I want to make child clothes thet"
type textarea "x"
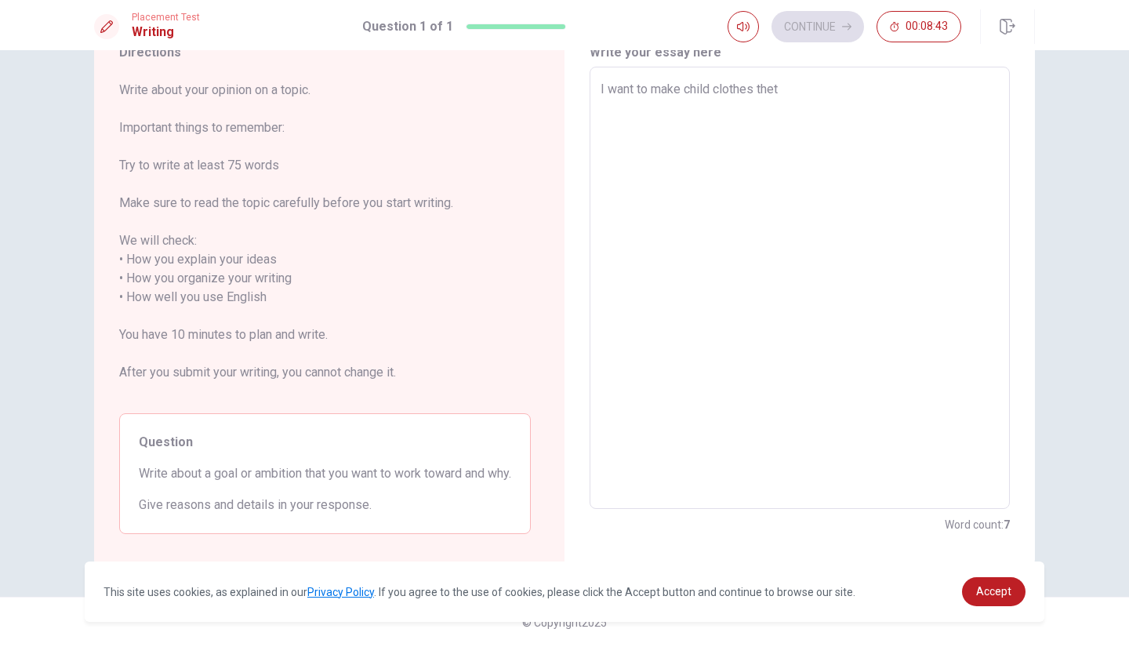
type textarea "I want to make child clothes thet"
type textarea "x"
type textarea "I want to make child clothes the"
type textarea "x"
type textarea "I want to make child clothes th"
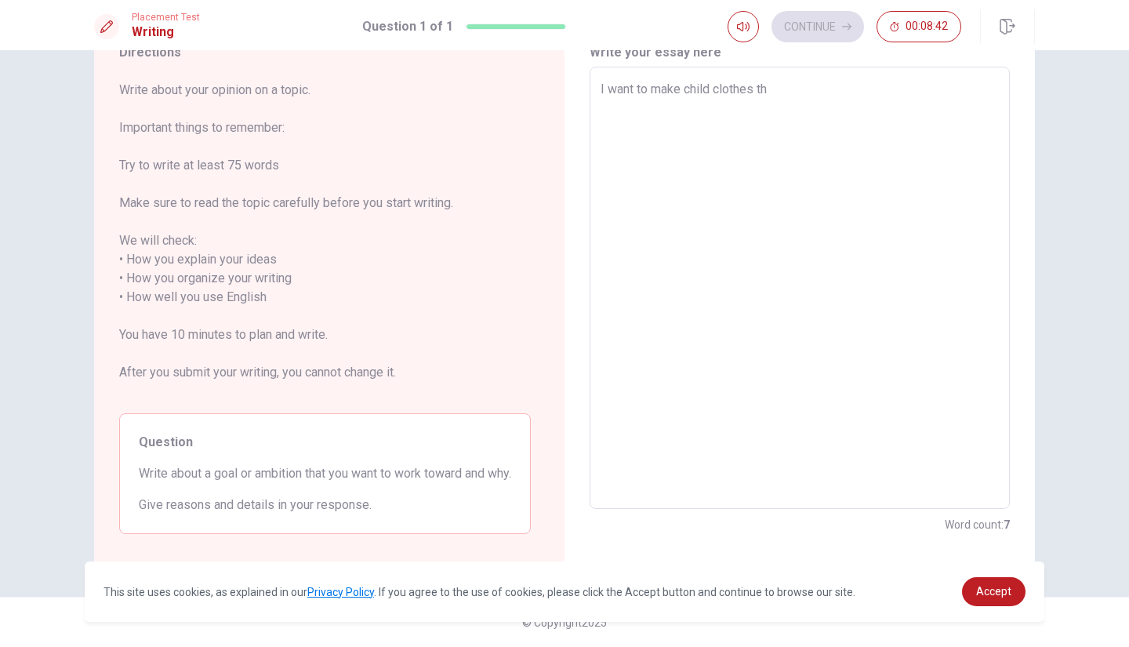
type textarea "x"
type textarea "I want to make child clothes tha"
type textarea "x"
type textarea "I want to make child clothes that"
type textarea "x"
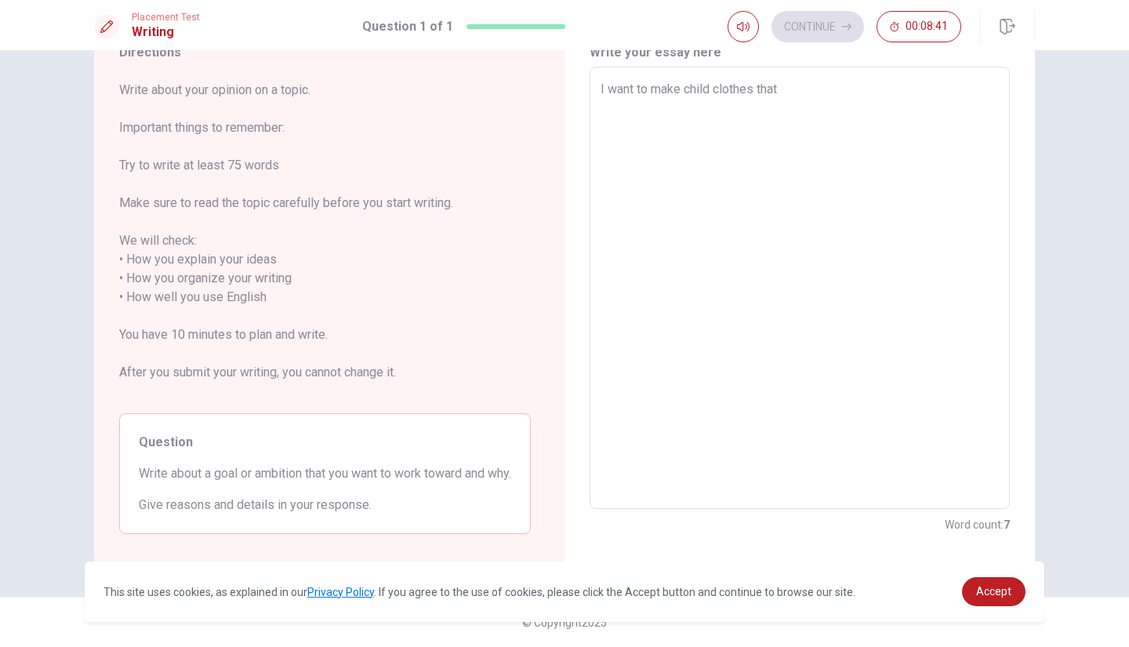
type textarea "I want to make child clothes that"
type textarea "x"
type textarea "I want to make child clothes that m"
type textarea "x"
type textarea "I want to make child clothes that ma"
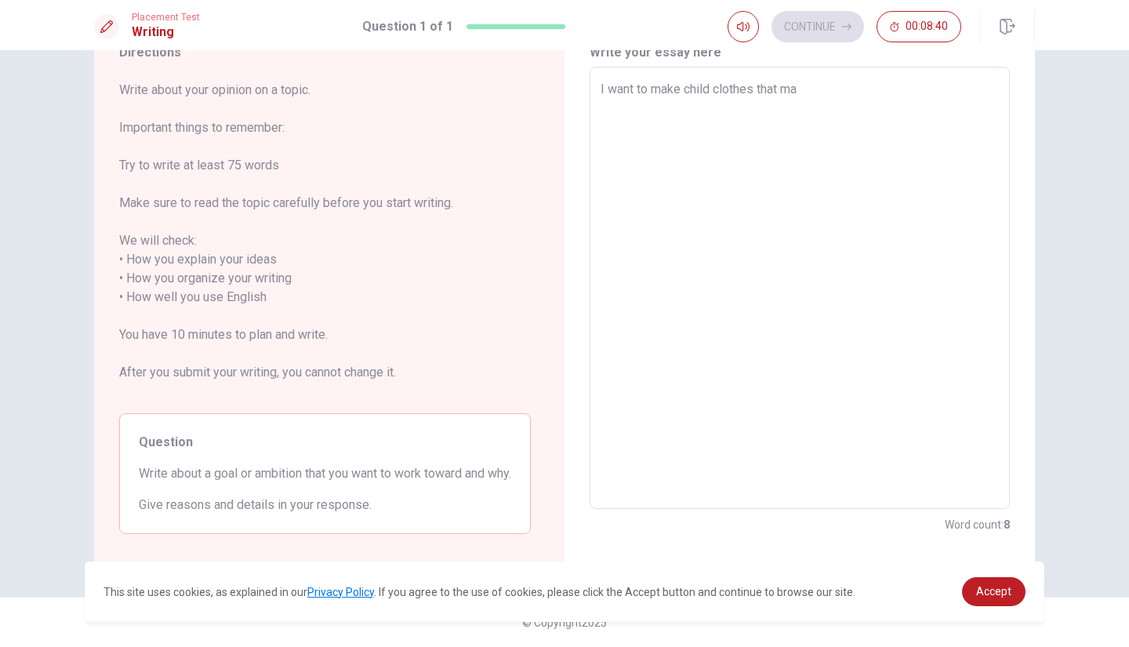
type textarea "x"
type textarea "I want to make child clothes that mak"
type textarea "x"
type textarea "I want to make child clothes that make"
type textarea "x"
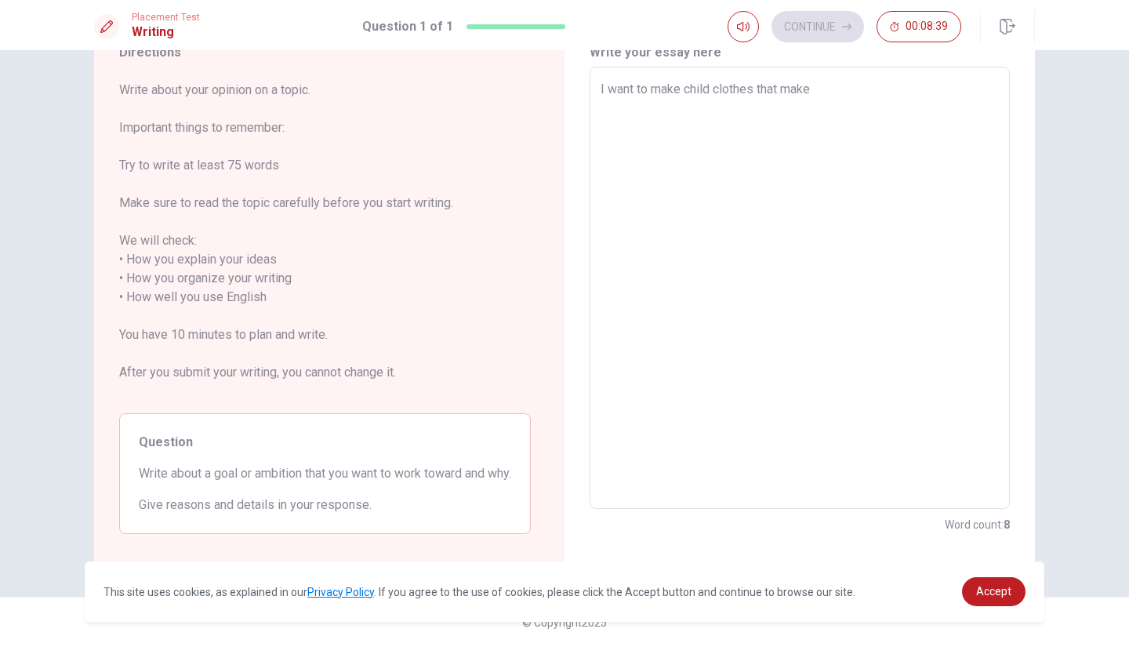
type textarea "I want to make child clothes that makes"
type textarea "x"
type textarea "I want to make child clothes that makes"
type textarea "x"
type textarea "I want to make child clothes that makes h"
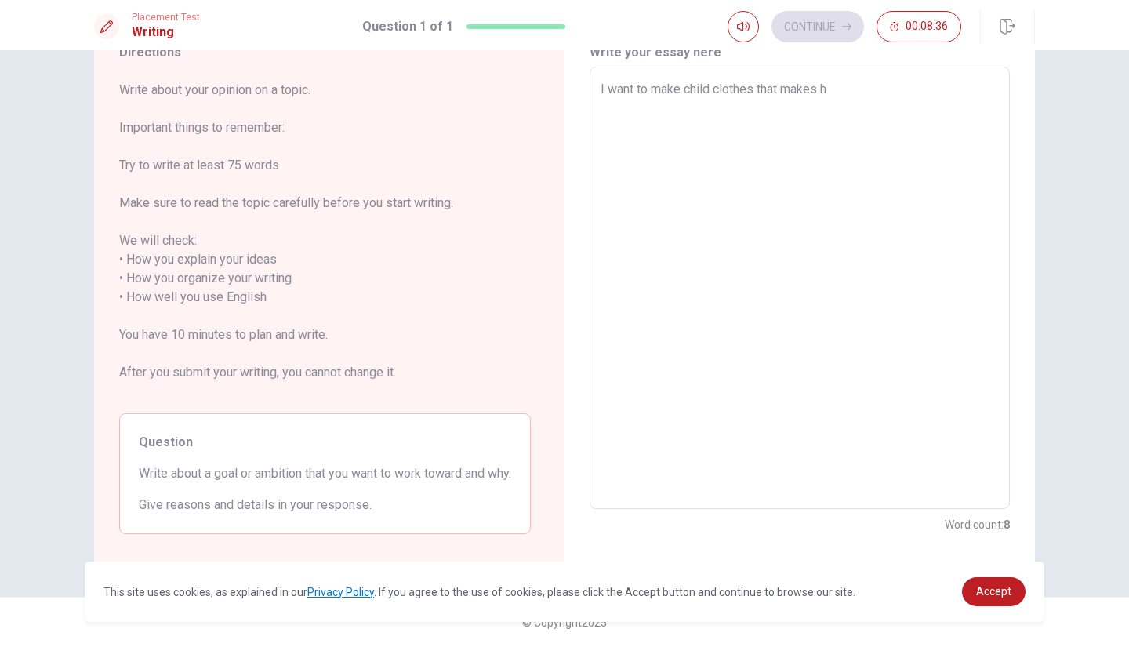
type textarea "x"
type textarea "I want to make child clothes that makes ha"
type textarea "x"
type textarea "I want to make child clothes that makes hap"
type textarea "x"
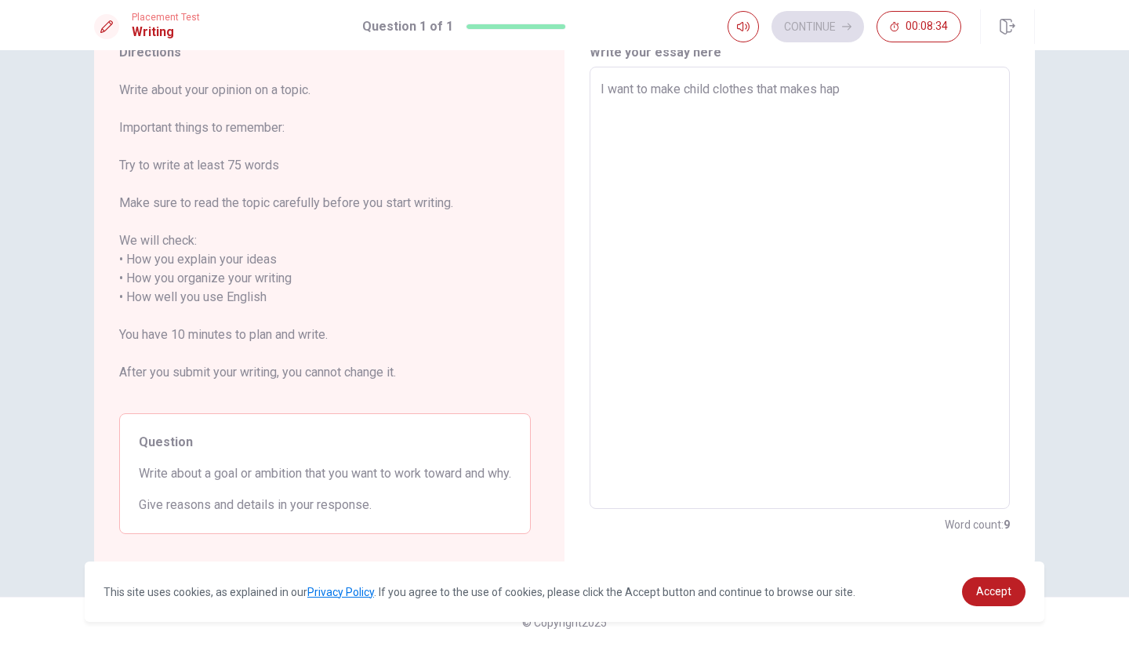
type textarea "I want to make child clothes that makes hapu"
type textarea "x"
type textarea "I want to make child clothes that makes hap"
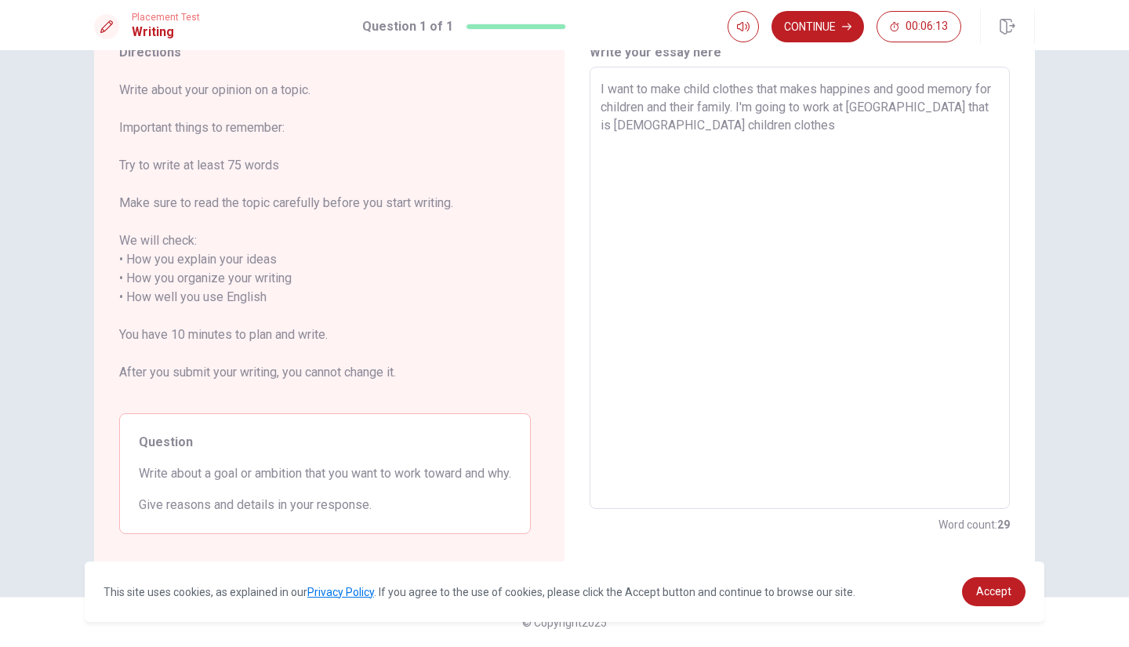
click at [652, 114] on textarea "I want to make child clothes that makes happines and good memory for children a…" at bounding box center [799, 288] width 398 height 416
click at [705, 80] on textarea "I want to make child clothes that makes happines and good memory for children a…" at bounding box center [799, 288] width 398 height 416
click at [920, 116] on textarea "I want to make children clothes that makes happines and good memory for childre…" at bounding box center [799, 288] width 398 height 416
click at [930, 109] on textarea "I want to make children clothes that makes happines and good memory for childre…" at bounding box center [799, 288] width 398 height 416
click at [974, 110] on textarea "I want to make children clothes that makes happines and good memory for childre…" at bounding box center [799, 288] width 398 height 416
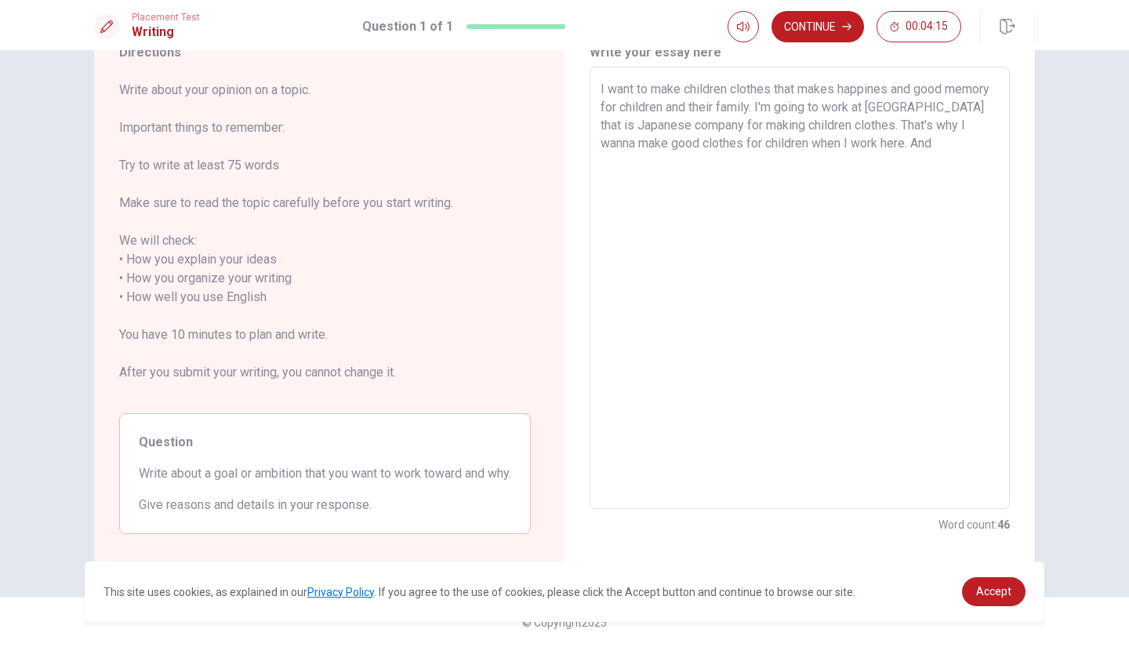
click at [975, 107] on textarea "I want to make children clothes that makes happines and good memory for childre…" at bounding box center [799, 288] width 398 height 416
click at [646, 168] on textarea "I want to make children clothes that makes happines and good memory for childre…" at bounding box center [799, 288] width 398 height 416
drag, startPoint x: 591, startPoint y: 74, endPoint x: 679, endPoint y: 25, distance: 100.7
click at [702, 45] on div "Placement Test Writing Question 1 of 1 Continue 00:01:04 Question 1 of 1 Contin…" at bounding box center [564, 323] width 1129 height 647
drag, startPoint x: 592, startPoint y: 75, endPoint x: 848, endPoint y: 132, distance: 261.8
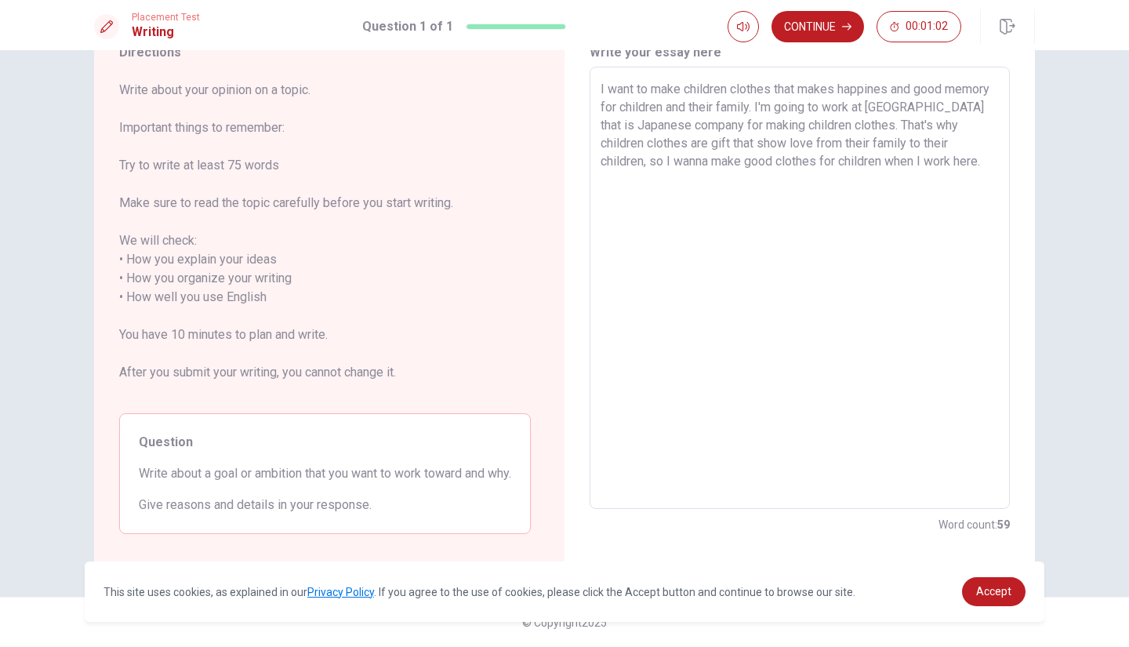
click at [848, 132] on div "I want to make children clothes that makes happines and good memory for childre…" at bounding box center [799, 288] width 420 height 442
click at [900, 109] on textarea "I want to make children clothes that makes happines and good memory for childre…" at bounding box center [799, 288] width 398 height 416
click at [898, 111] on textarea "I want to make children clothes that makes happines and good memory for childre…" at bounding box center [799, 288] width 398 height 416
drag, startPoint x: 805, startPoint y: 92, endPoint x: 868, endPoint y: 93, distance: 63.5
click at [868, 93] on textarea "I want to make children clothes that makes happines and good memory for childre…" at bounding box center [799, 288] width 398 height 416
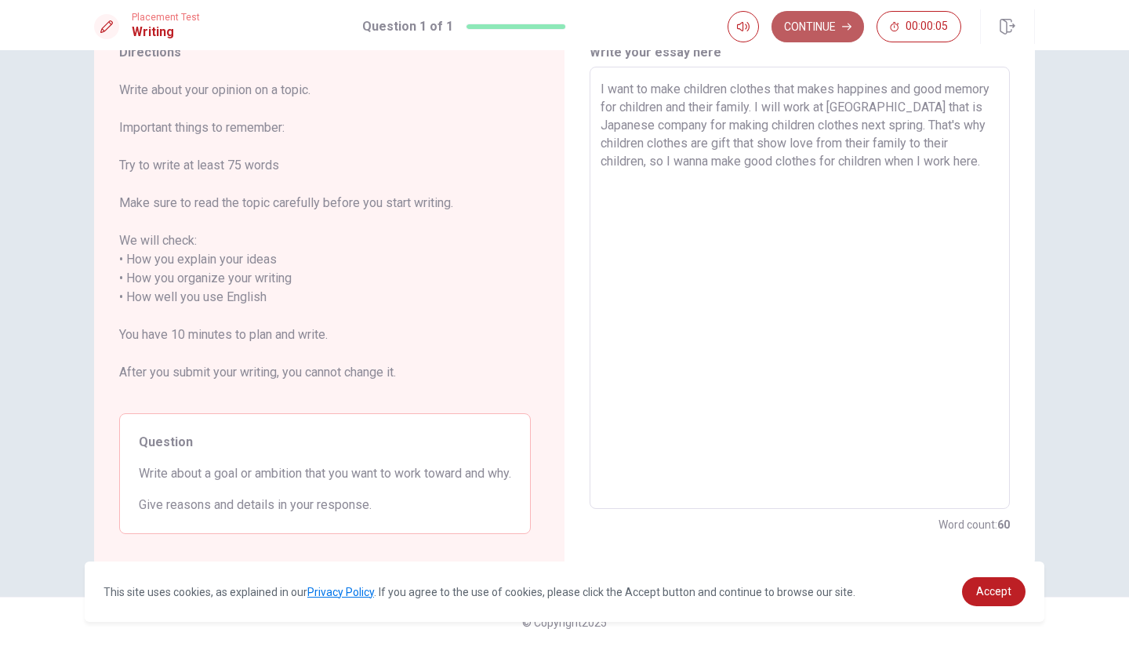
click at [833, 26] on button "Continue" at bounding box center [817, 26] width 92 height 31
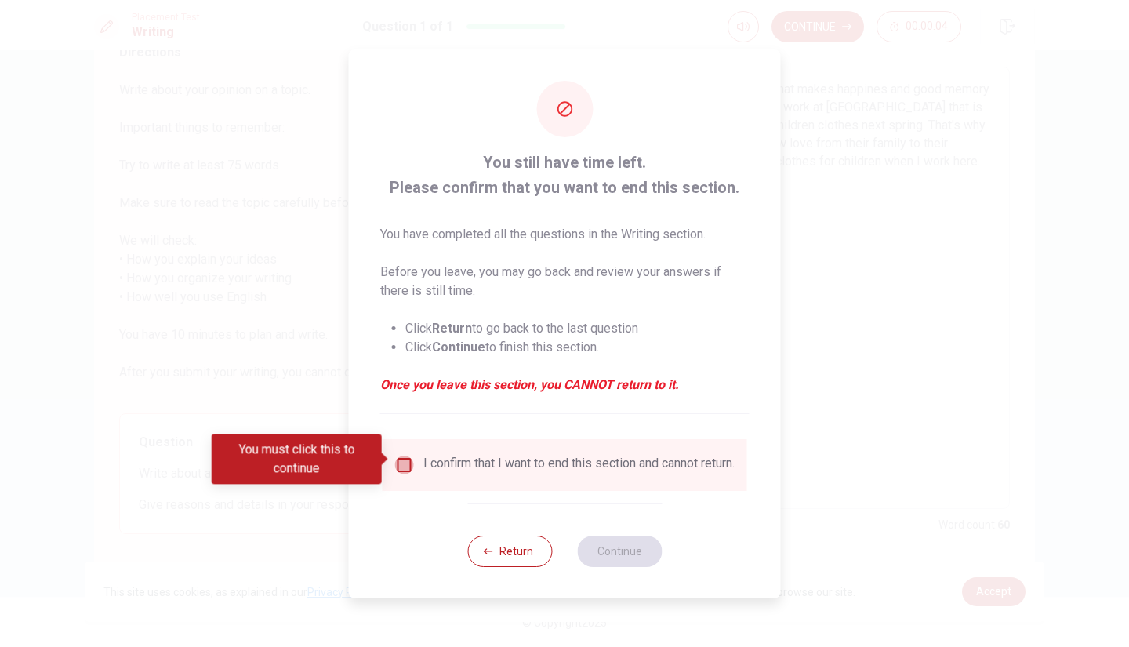
click at [398, 462] on input "You must click this to continue" at bounding box center [404, 464] width 19 height 19
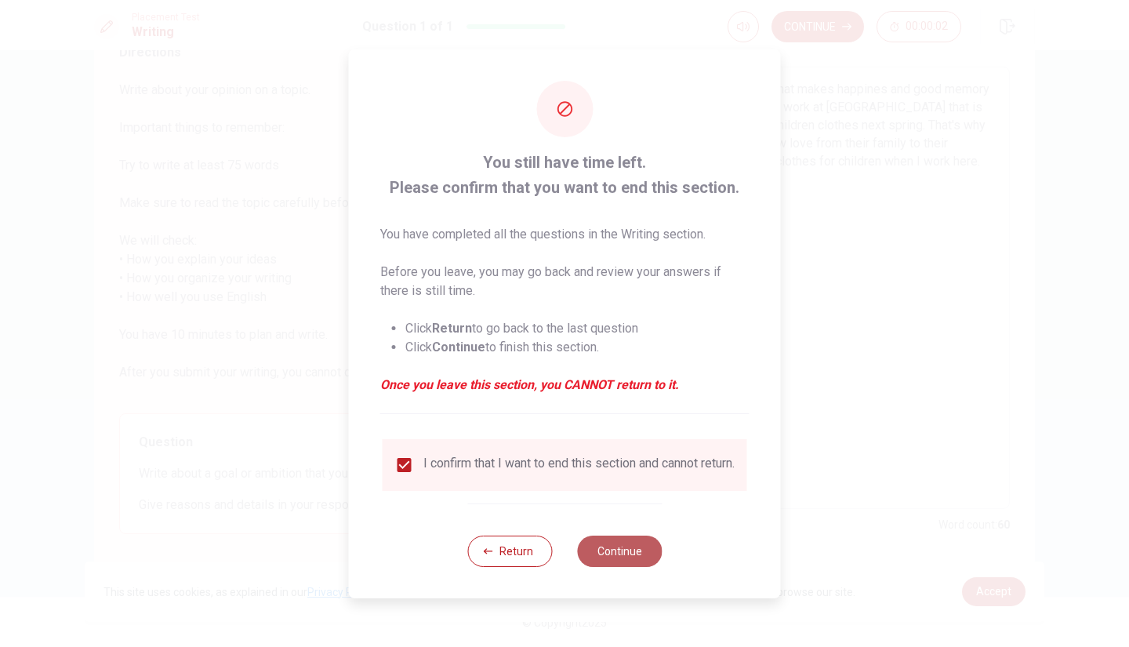
click at [606, 555] on button "Continue" at bounding box center [619, 550] width 85 height 31
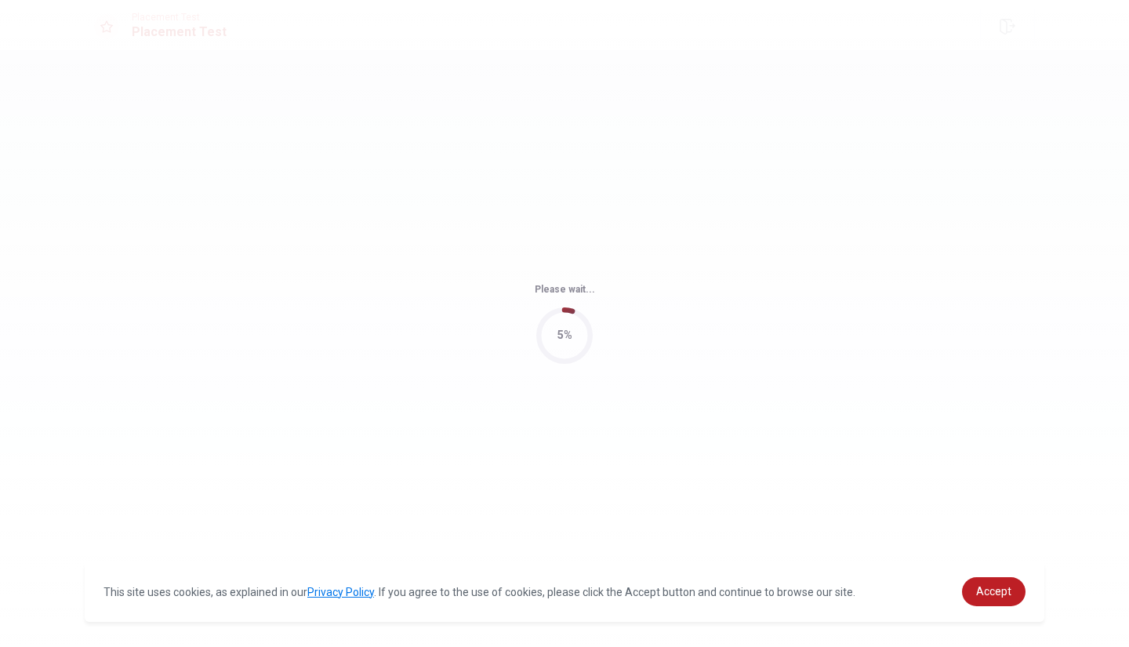
scroll to position [0, 0]
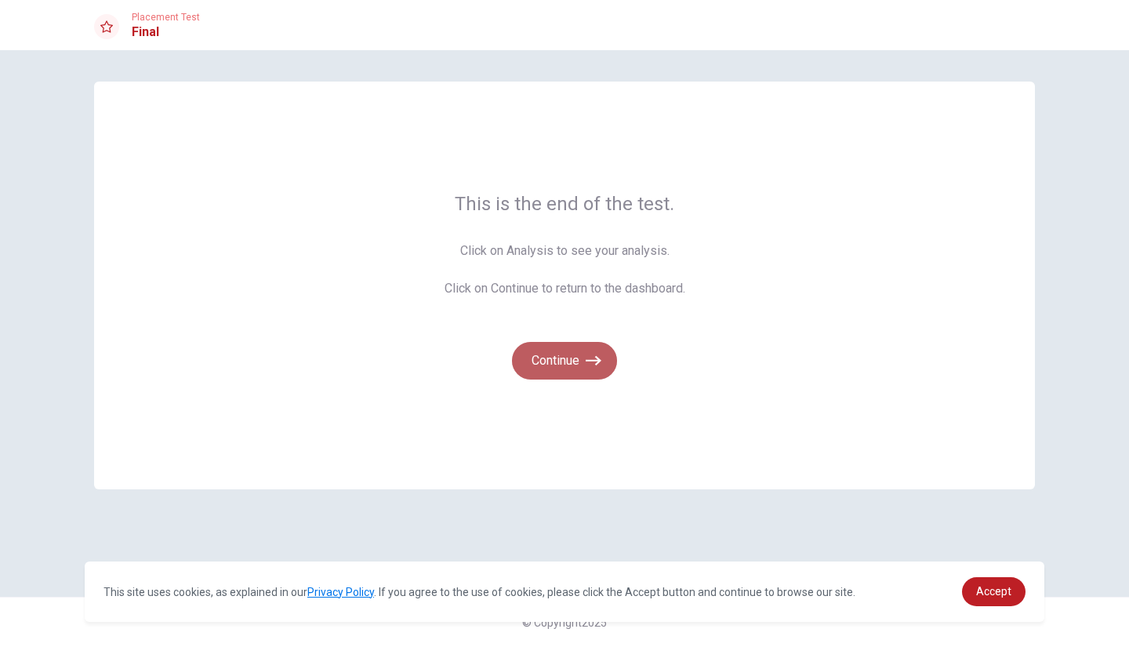
click at [597, 347] on button "Continue" at bounding box center [564, 361] width 105 height 38
